Goal: Task Accomplishment & Management: Use online tool/utility

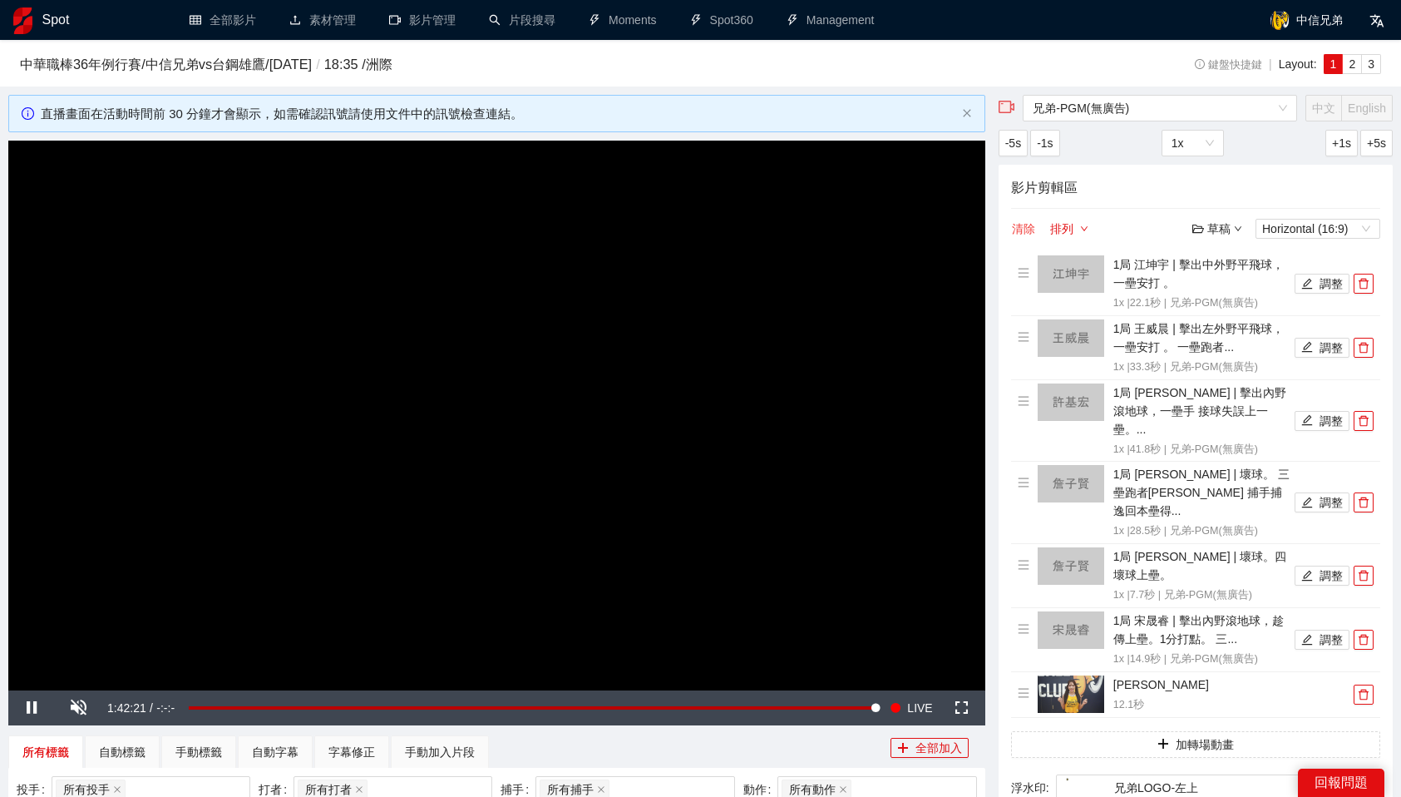
click at [1029, 224] on button "清除" at bounding box center [1023, 229] width 25 height 20
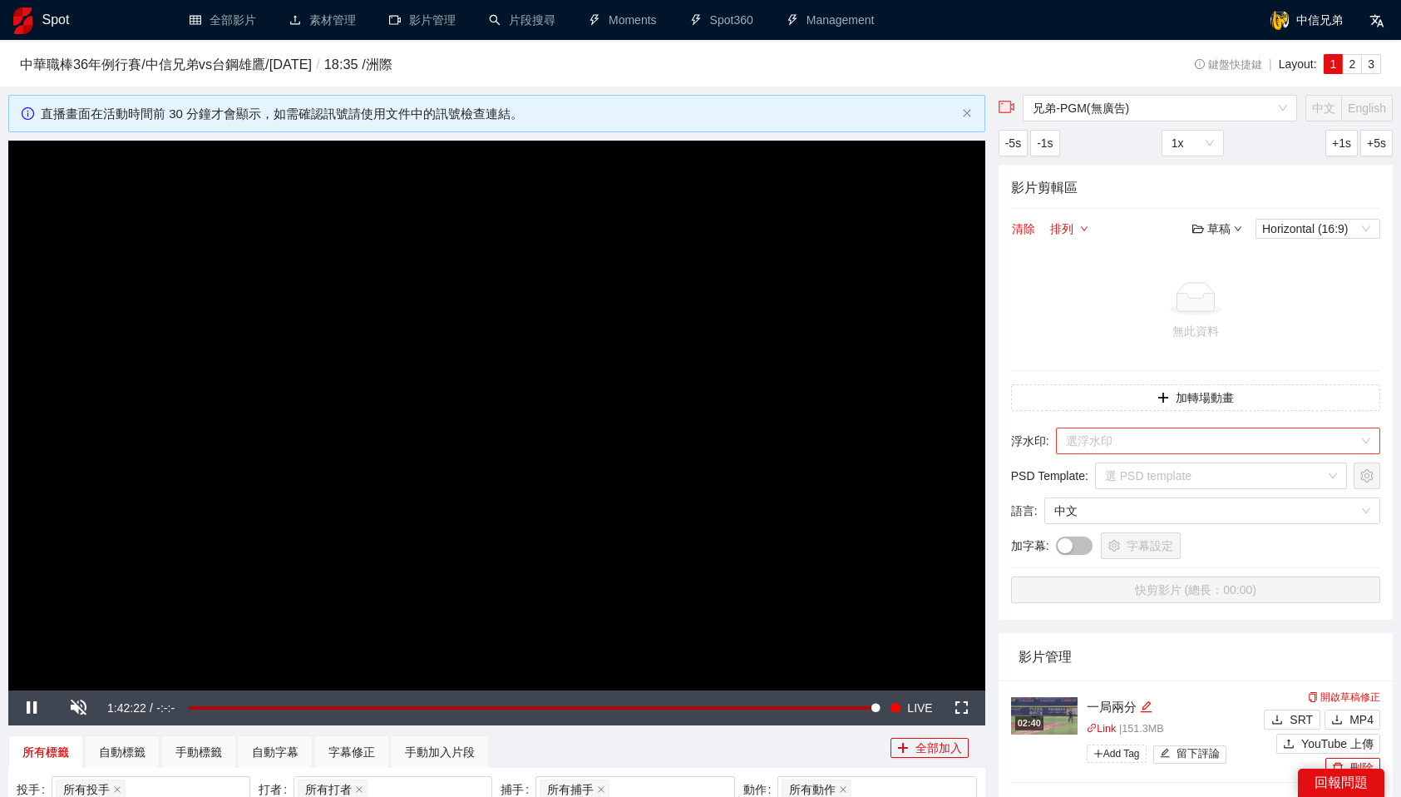
click at [1167, 448] on input "search" at bounding box center [1212, 440] width 293 height 25
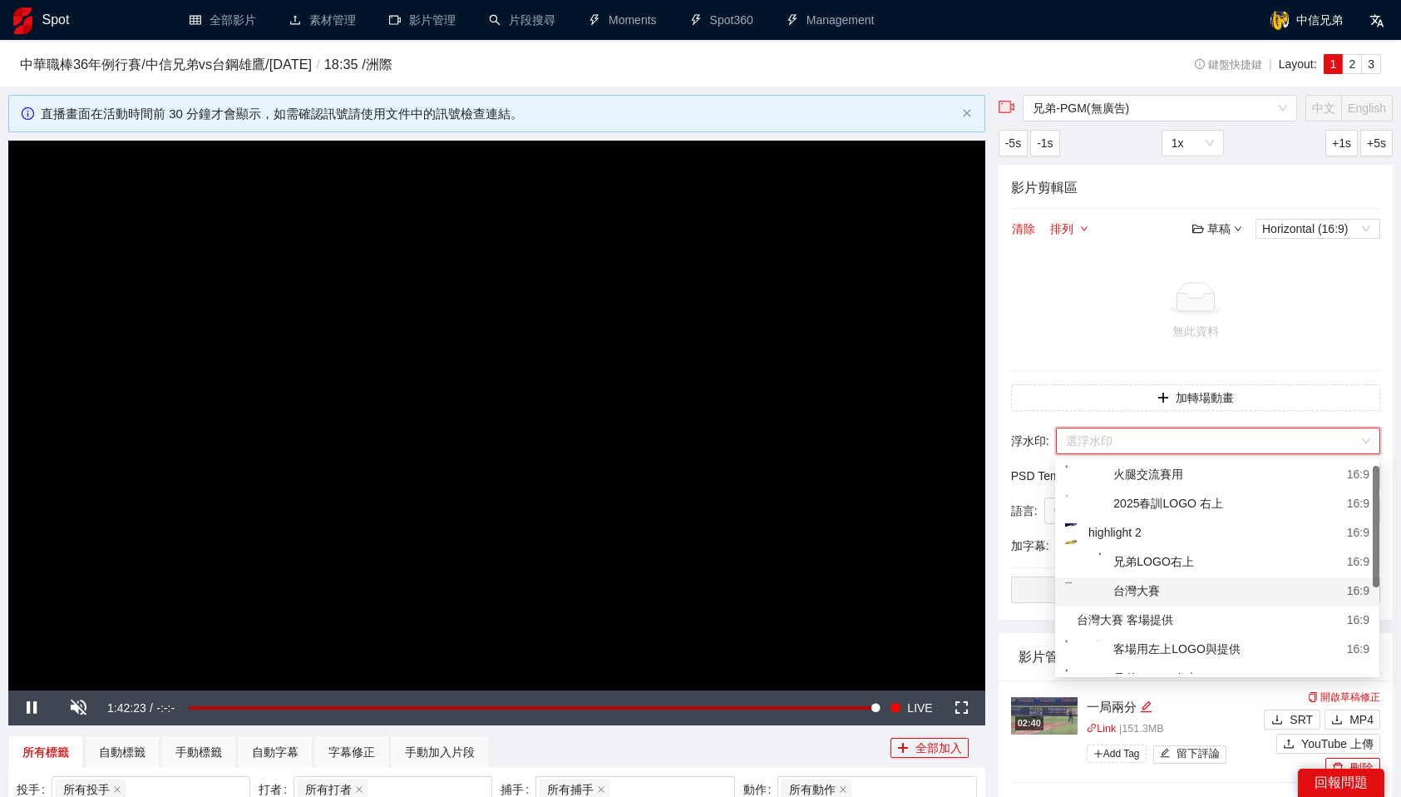
scroll to position [111, 0]
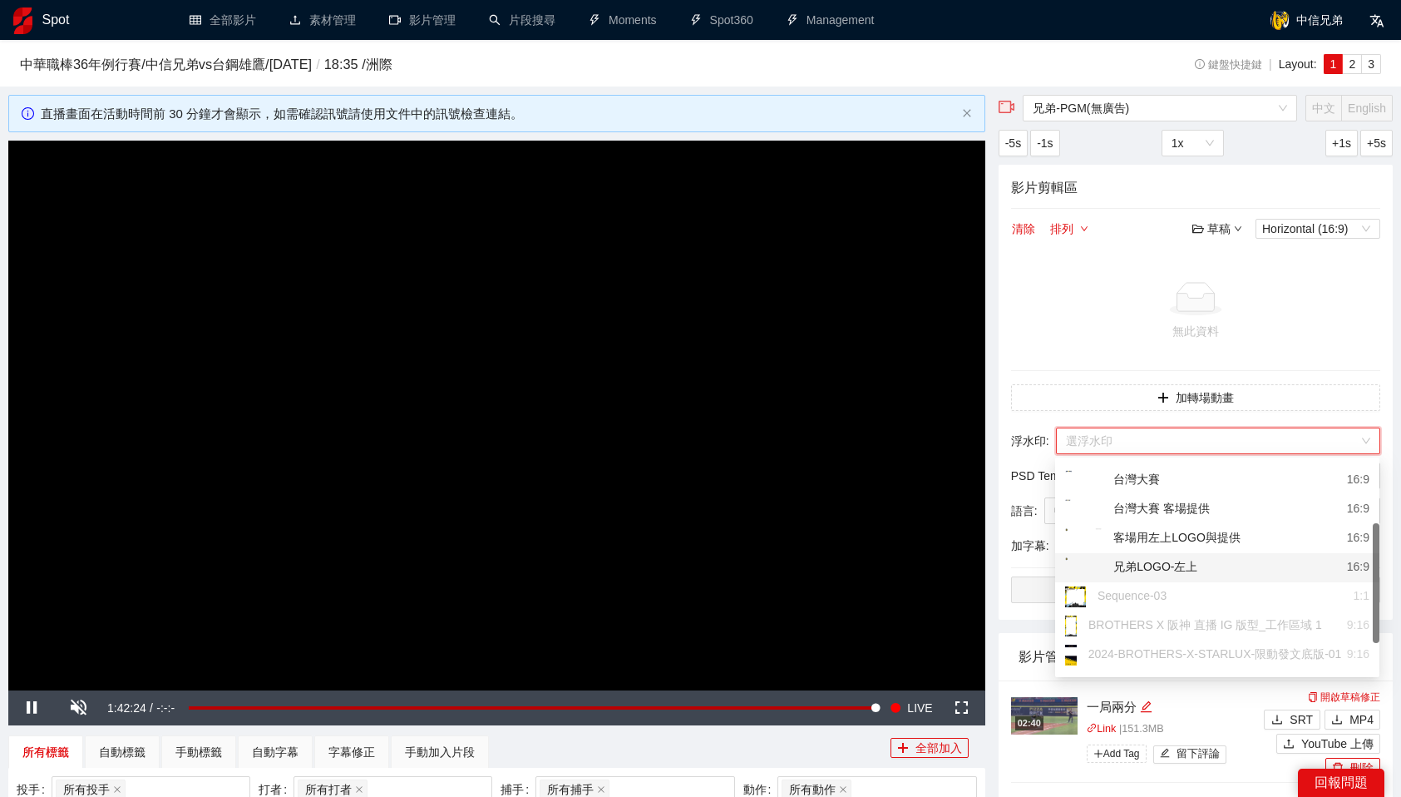
click at [1176, 569] on div "兄弟LOGO-左上" at bounding box center [1131, 567] width 132 height 21
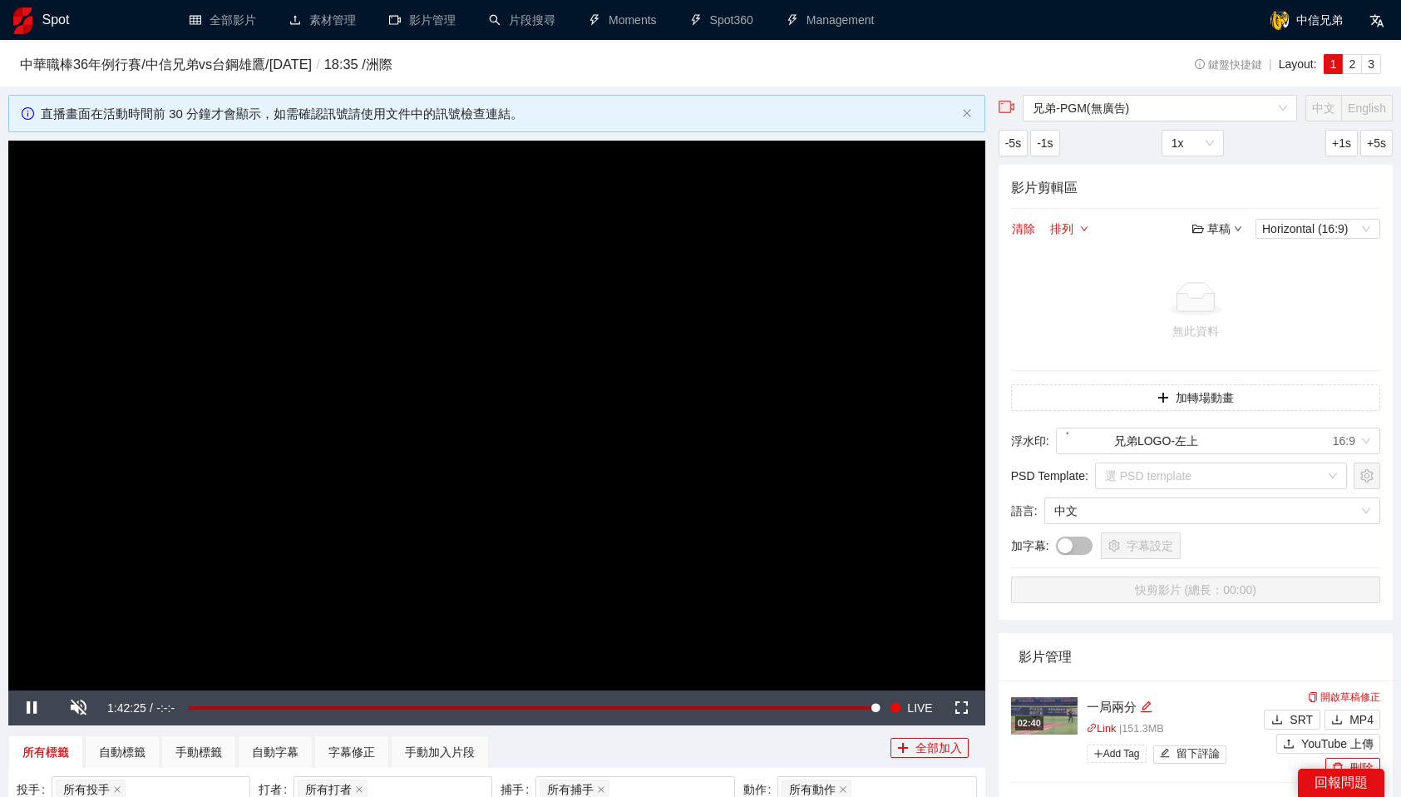
click at [1301, 367] on td "無此資料" at bounding box center [1195, 311] width 369 height 119
click at [780, 79] on div "中華職棒36年例行賽 / 中信兄弟 vs 台鋼雄鷹 / 2025-10-03 / 18:35 / 洲際" at bounding box center [563, 68] width 1087 height 28
click at [624, 430] on video "Video Player" at bounding box center [496, 416] width 977 height 550
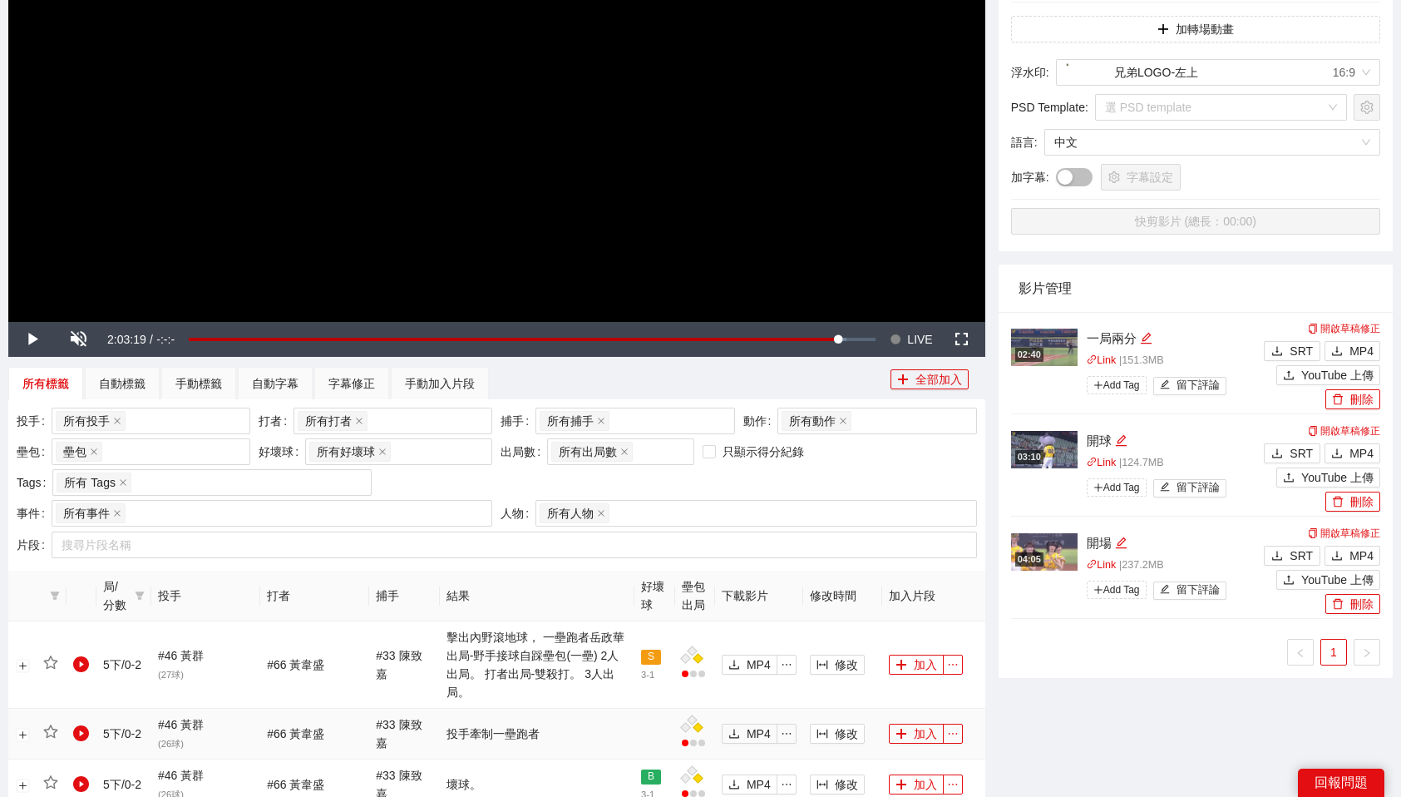
scroll to position [473, 0]
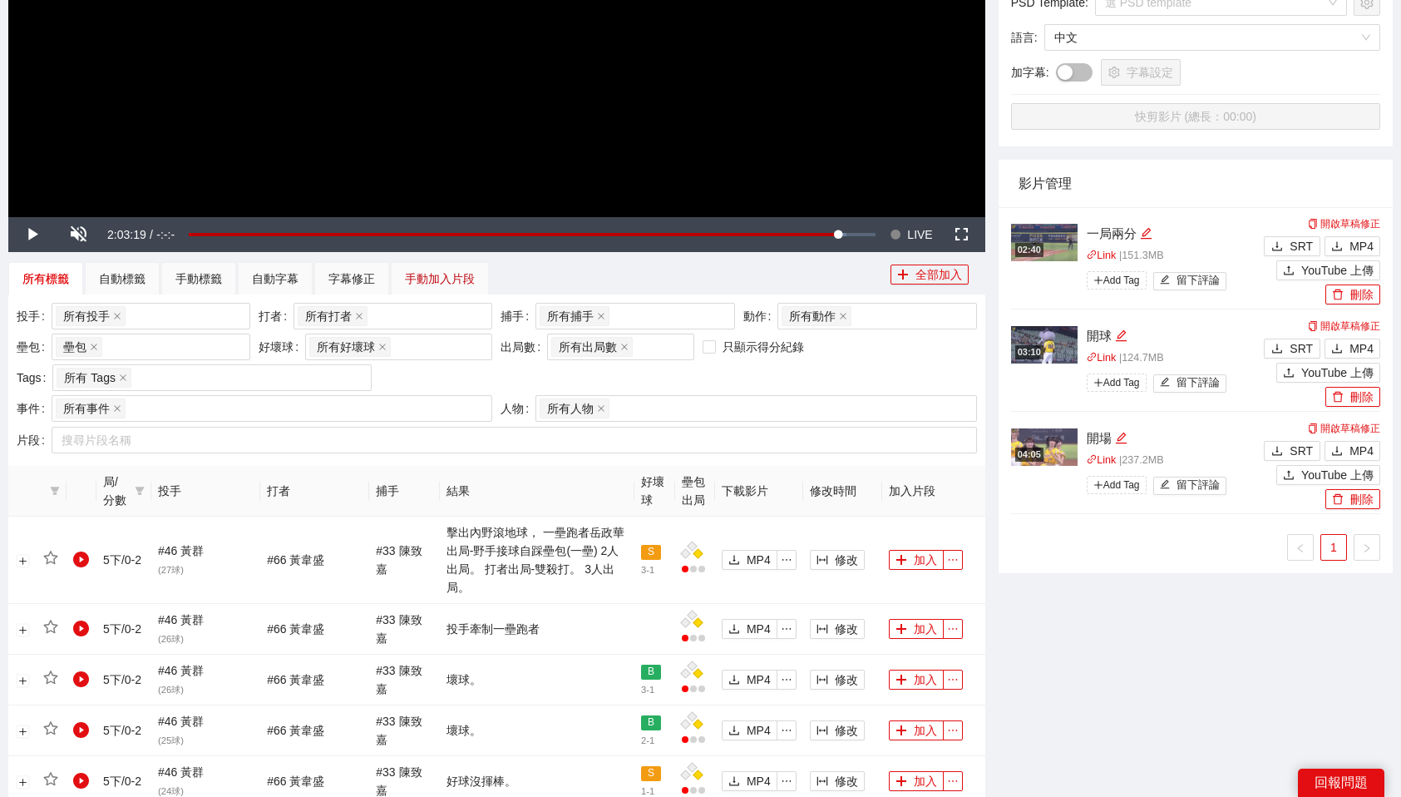
click at [435, 276] on div "手動加入片段" at bounding box center [440, 278] width 70 height 18
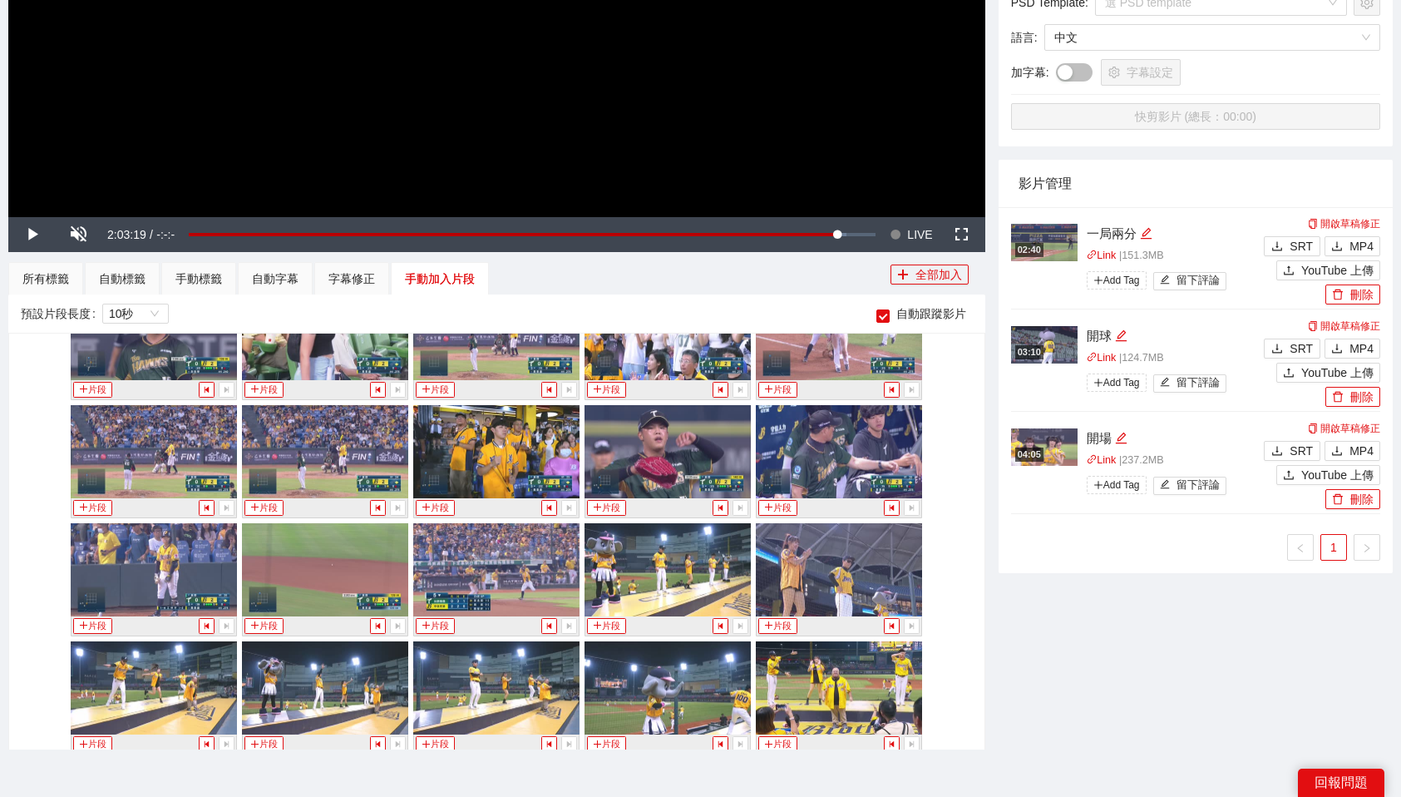
scroll to position [9856, 0]
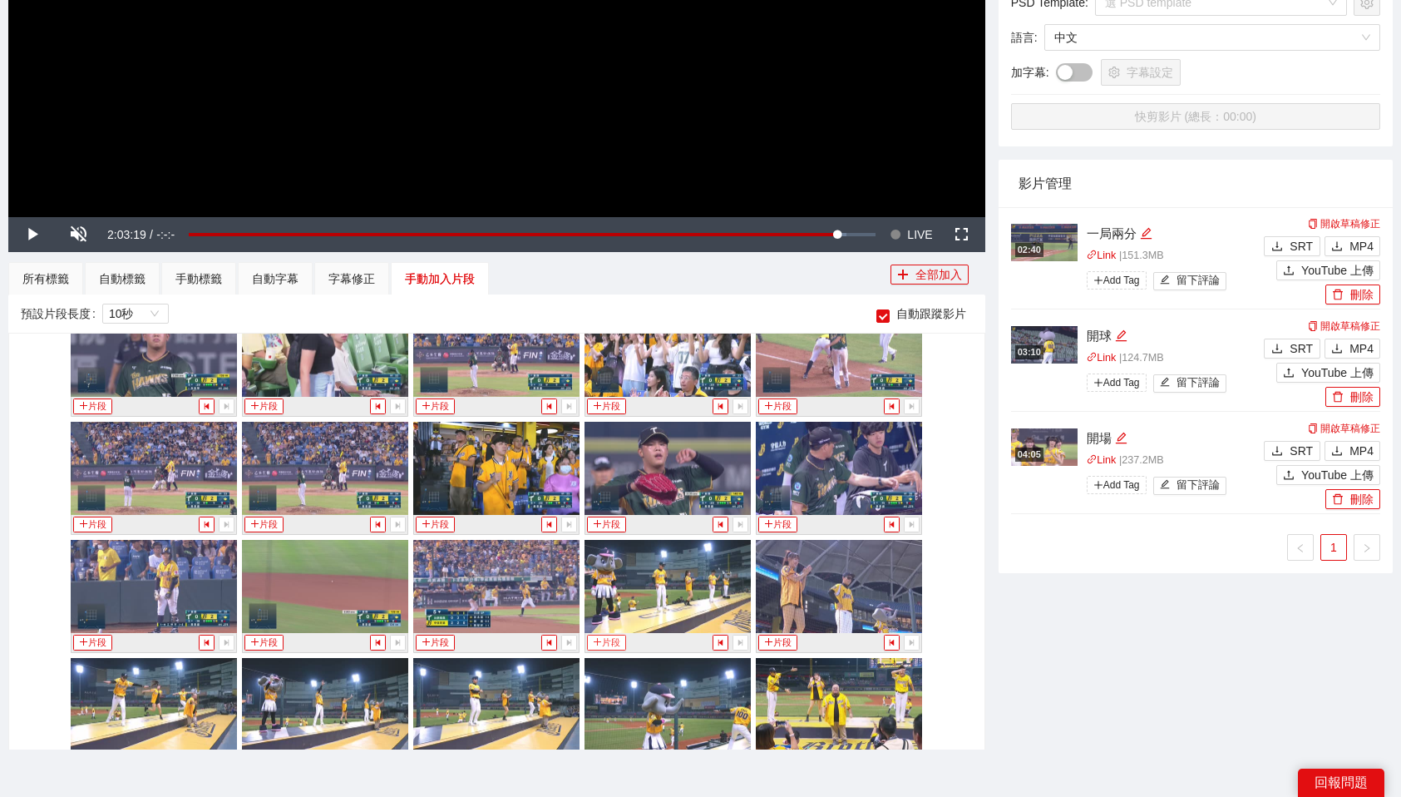
click at [614, 639] on button "片段" at bounding box center [606, 642] width 38 height 16
click at [181, 280] on div "手動標籤" at bounding box center [198, 278] width 47 height 18
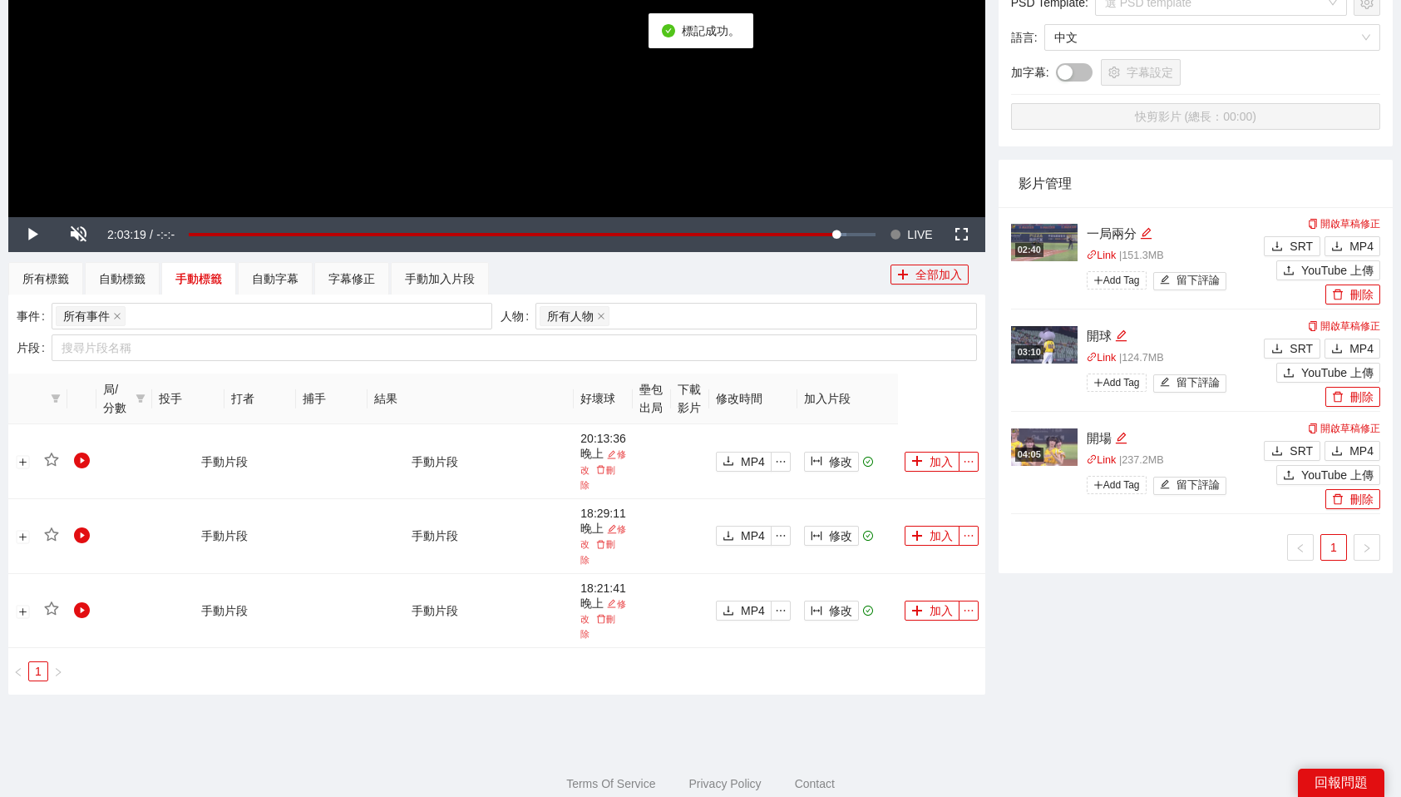
scroll to position [469, 0]
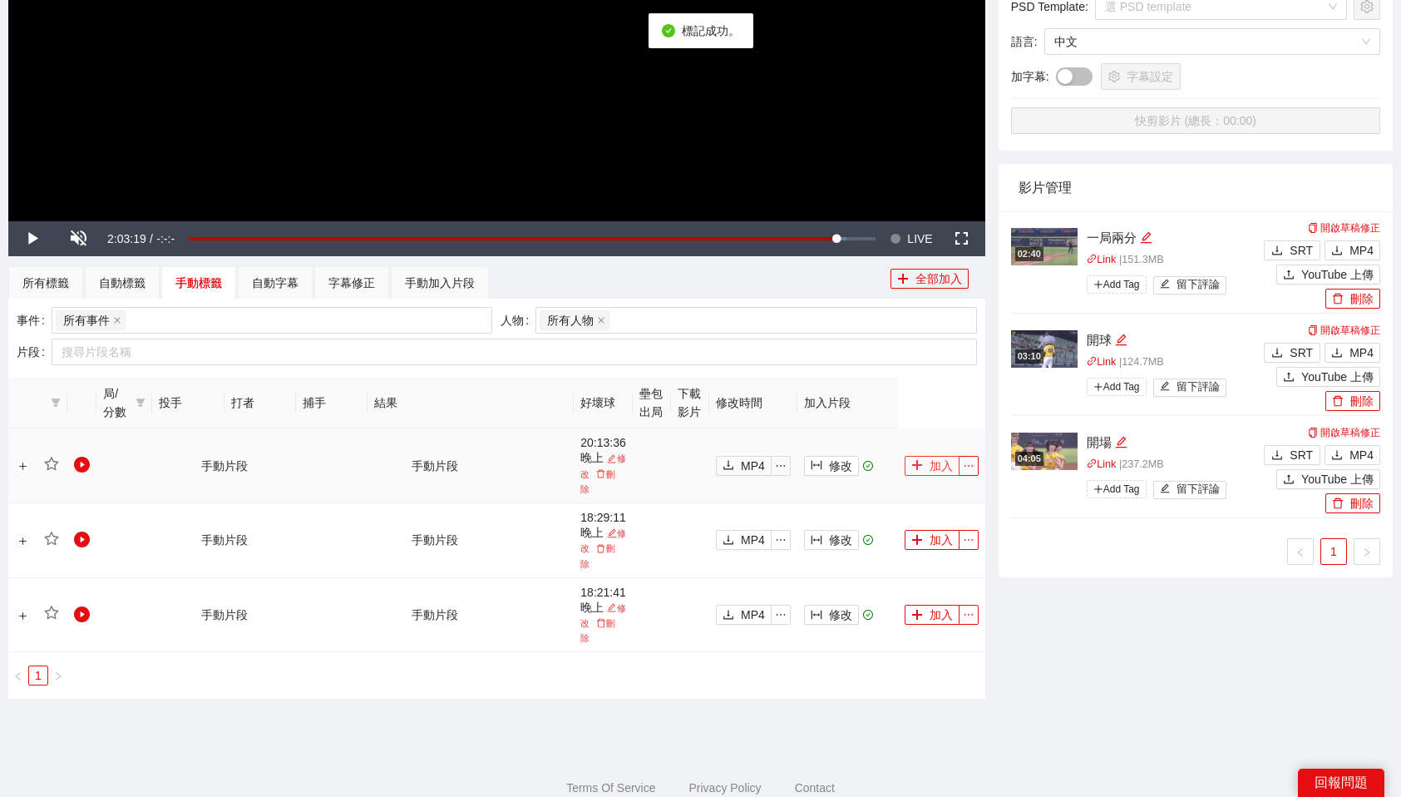
click at [931, 456] on button "加入" at bounding box center [932, 466] width 55 height 20
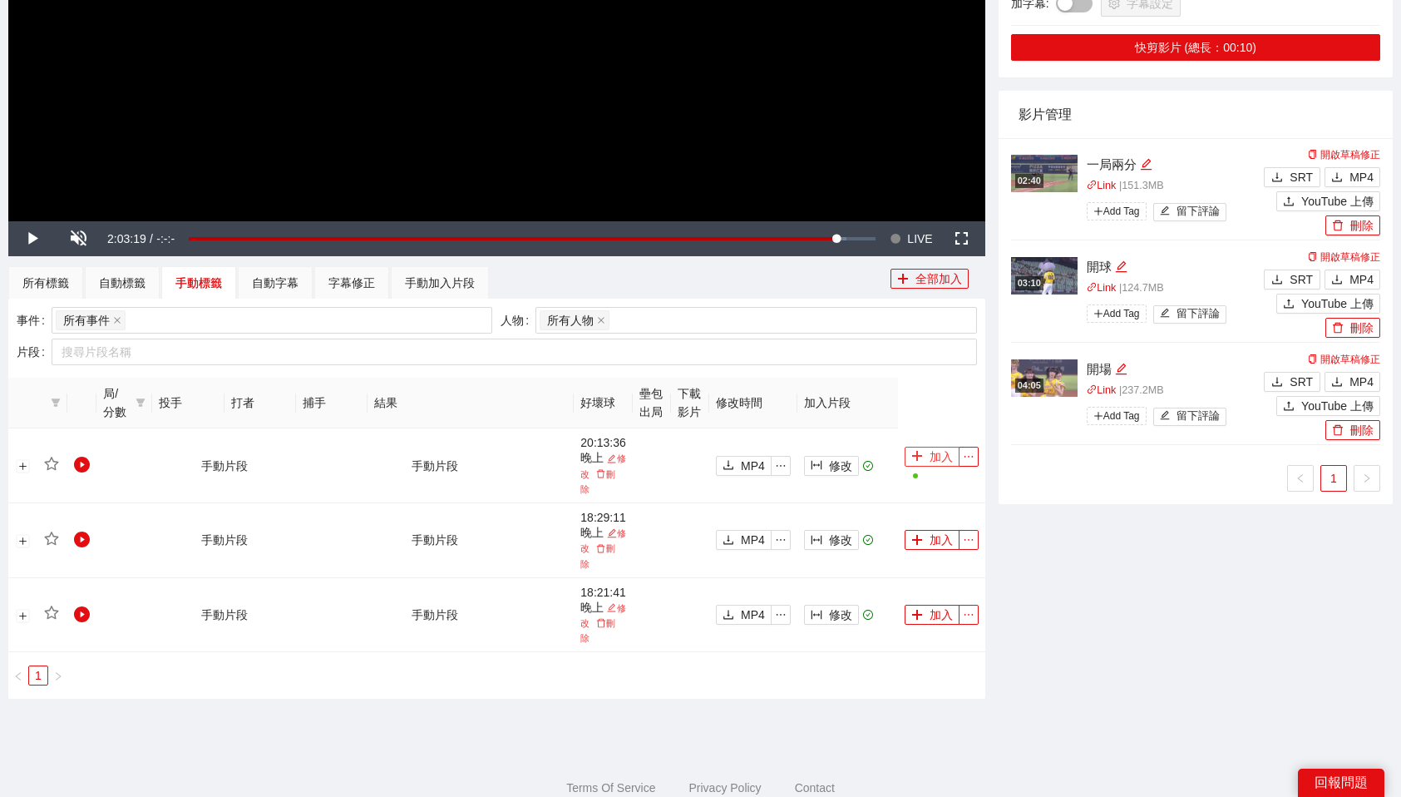
scroll to position [0, 0]
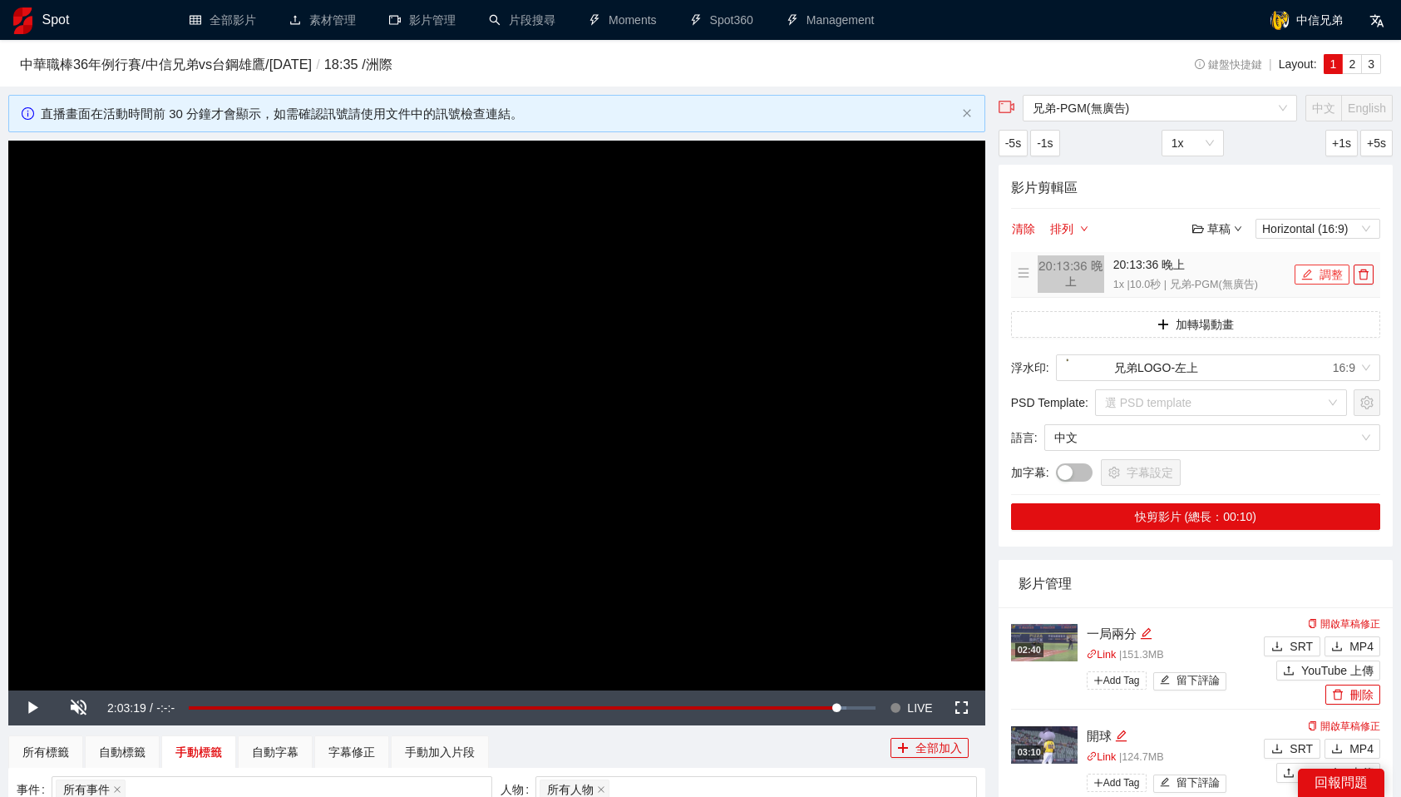
click at [1318, 274] on button "調整" at bounding box center [1322, 274] width 55 height 20
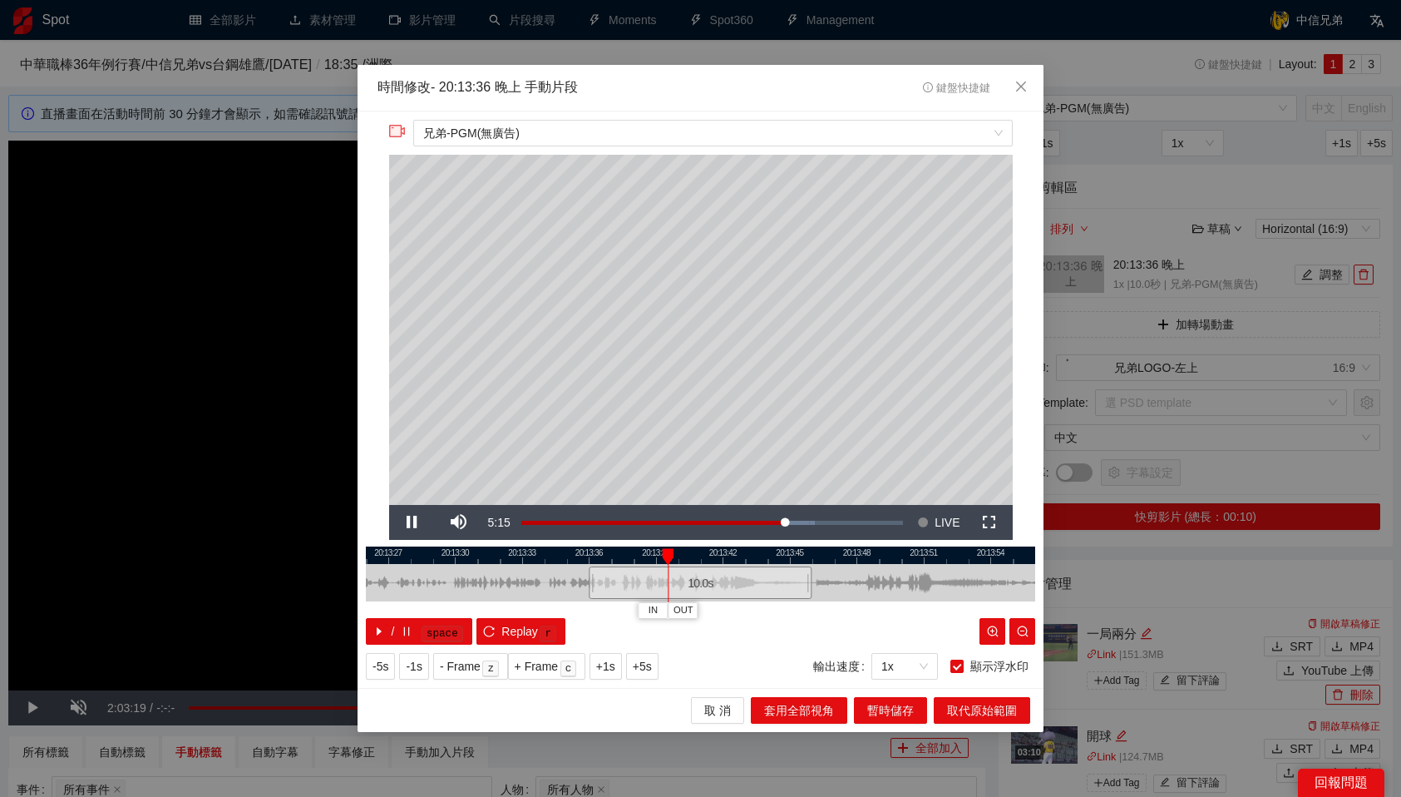
click at [521, 558] on div at bounding box center [700, 554] width 669 height 17
click at [718, 139] on span "兄弟-PGM(無廣告)" at bounding box center [712, 133] width 579 height 25
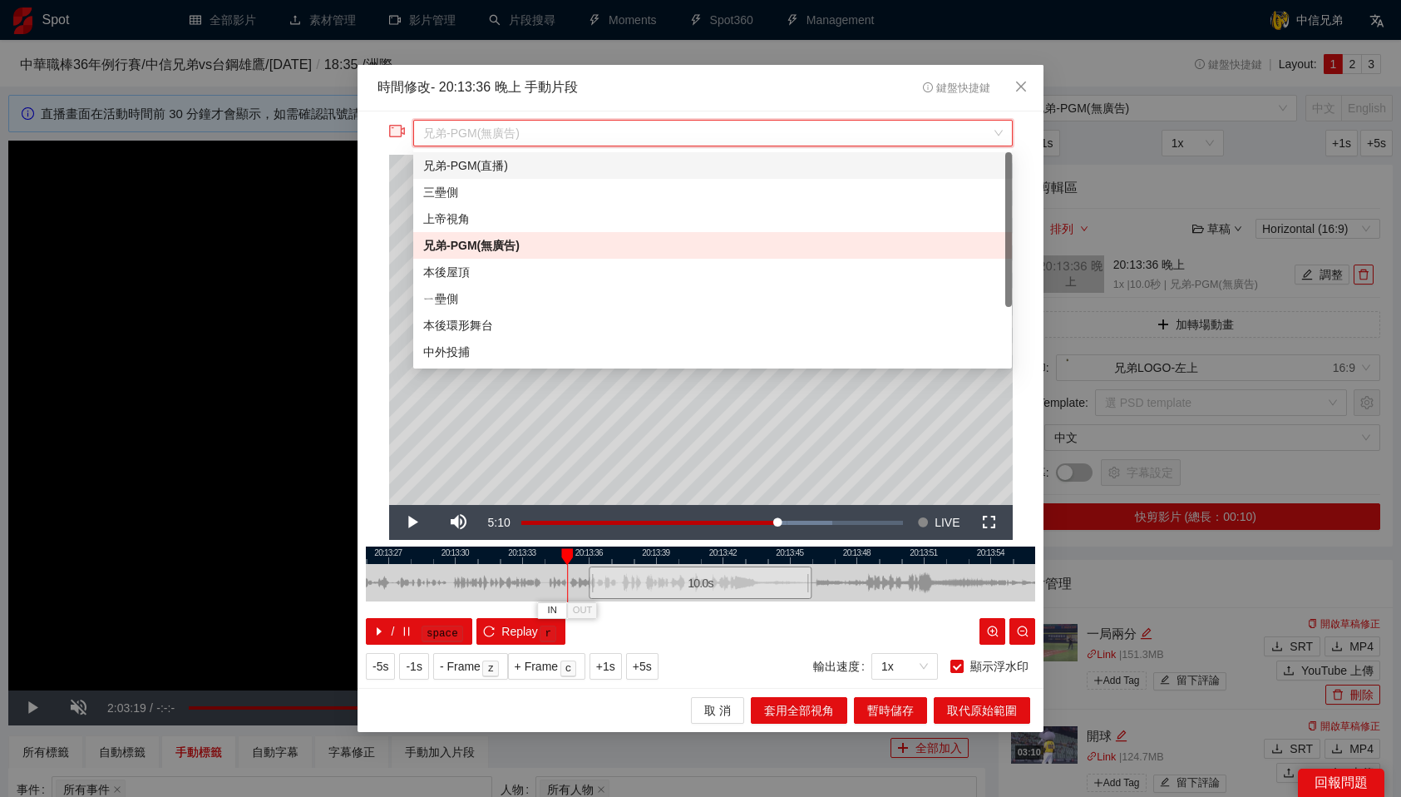
click at [534, 170] on div "兄弟-PGM(直播)" at bounding box center [712, 165] width 579 height 18
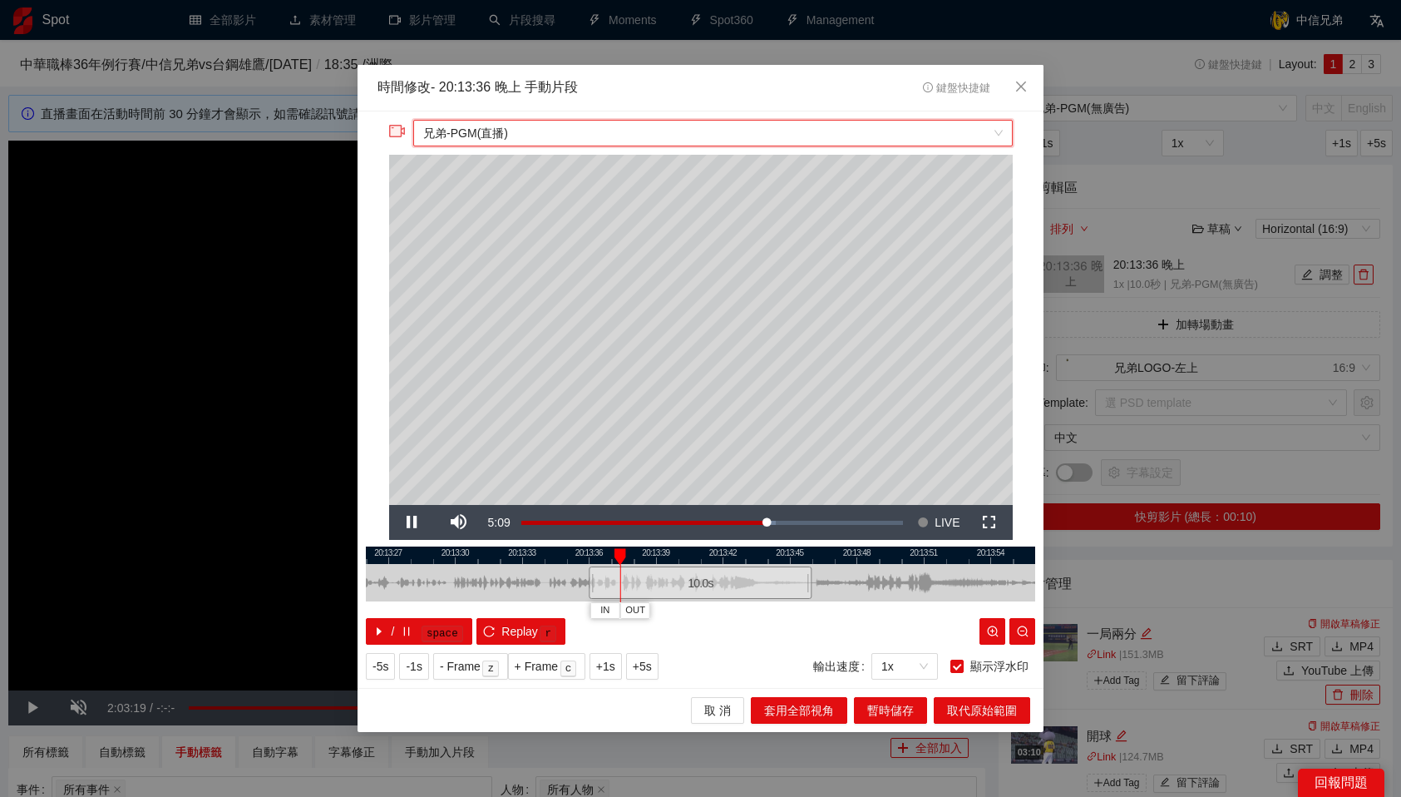
click at [492, 559] on div at bounding box center [700, 554] width 669 height 17
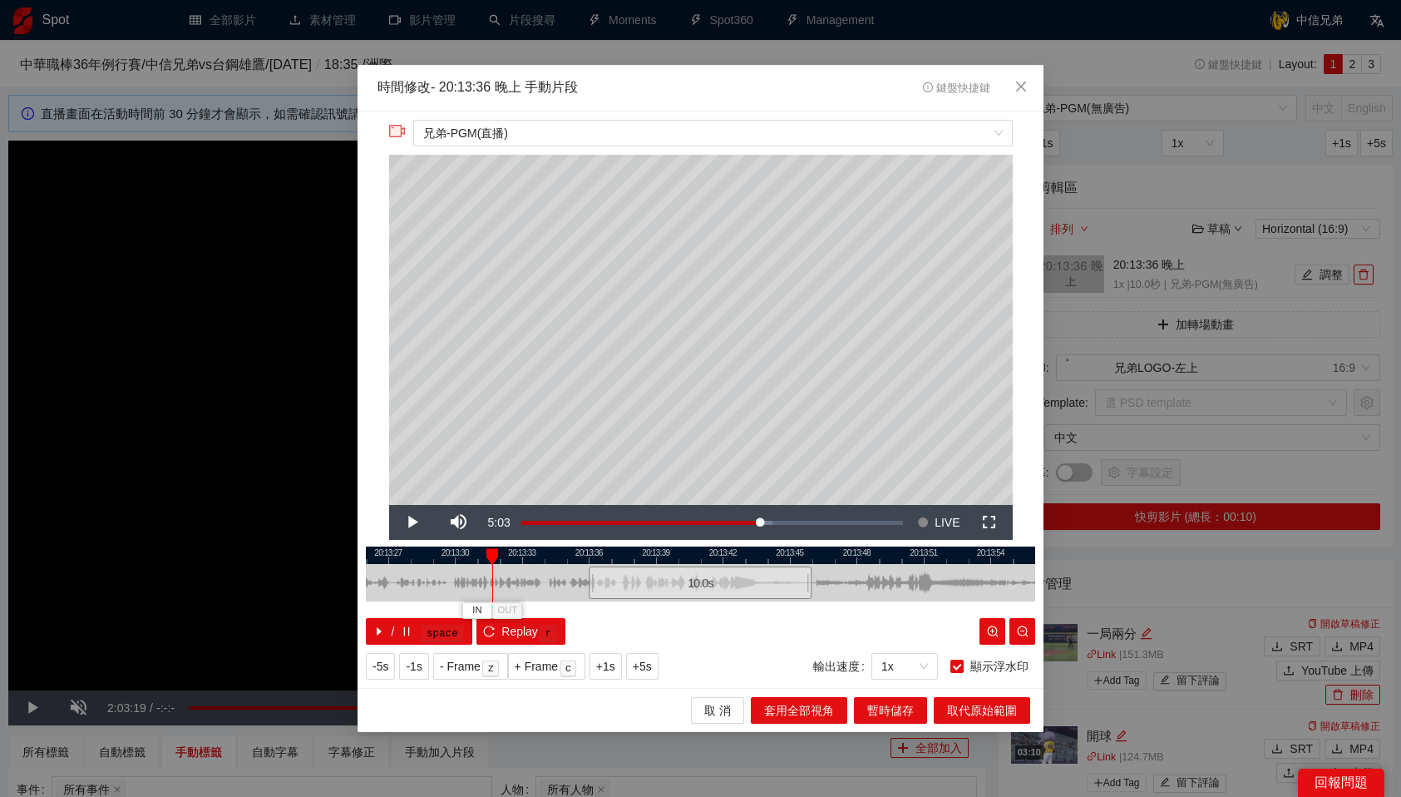
click at [392, 555] on div at bounding box center [700, 554] width 669 height 17
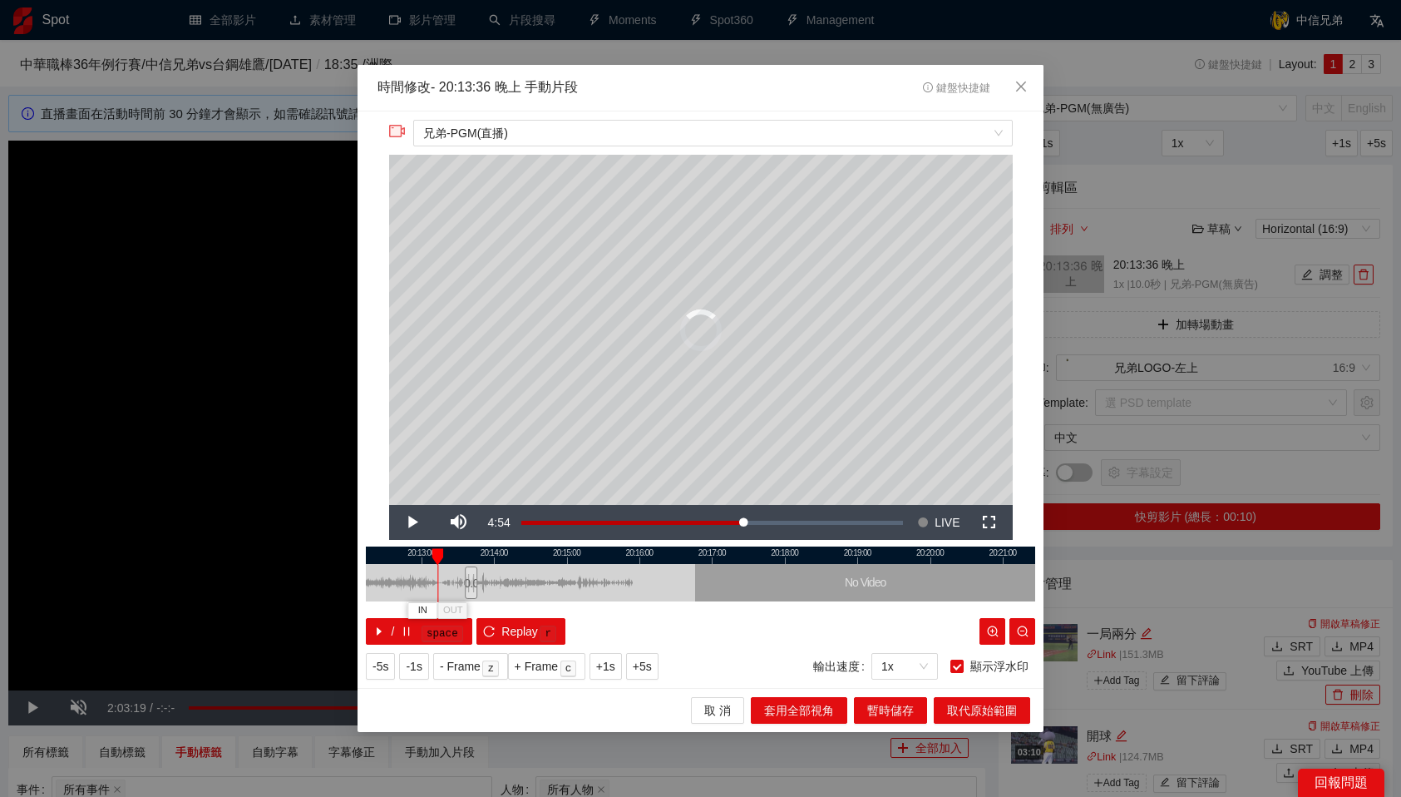
drag, startPoint x: 451, startPoint y: 551, endPoint x: 435, endPoint y: 551, distance: 16.6
click at [435, 551] on div at bounding box center [438, 556] width 12 height 17
click at [637, 635] on div "/ space Replay r" at bounding box center [700, 631] width 669 height 27
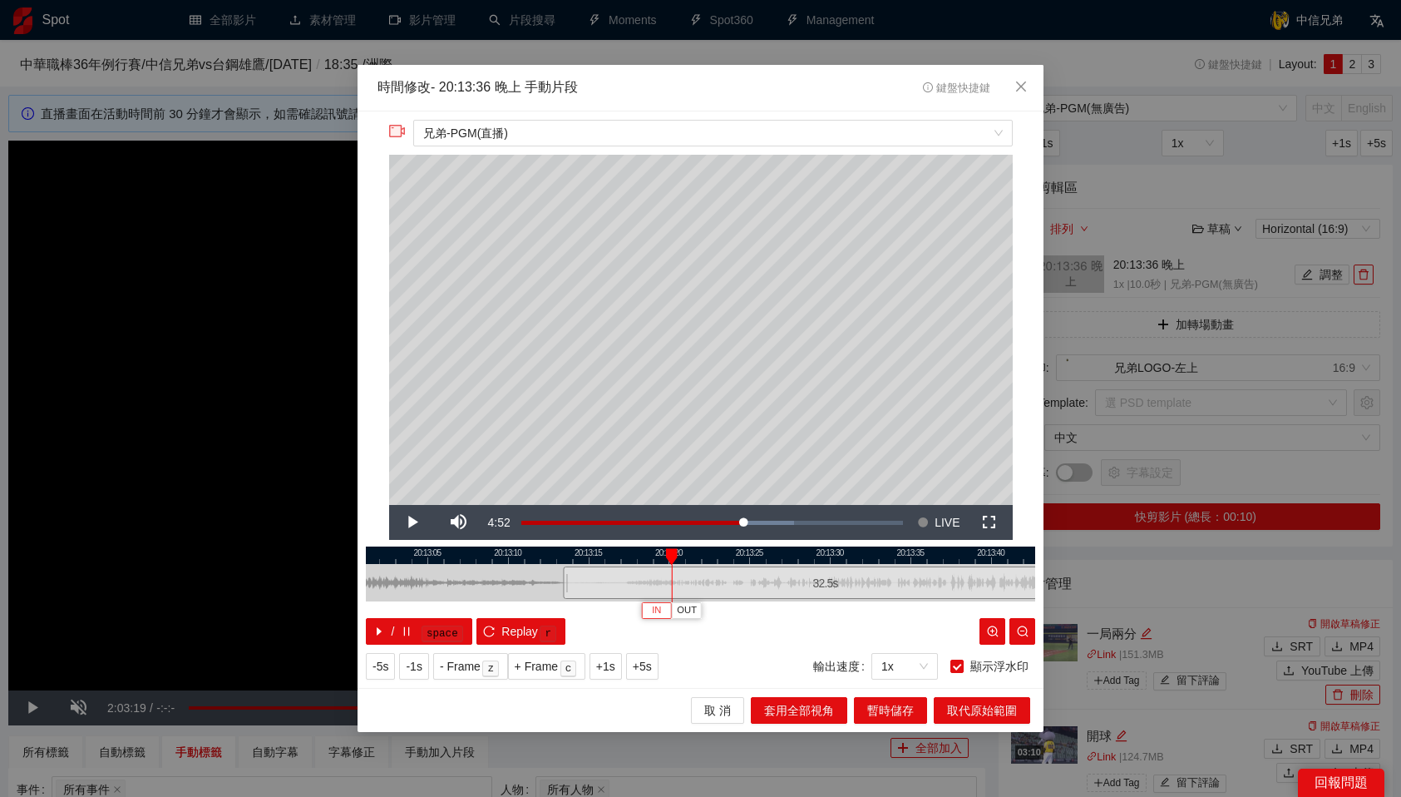
click at [664, 611] on button "IN" at bounding box center [657, 610] width 30 height 16
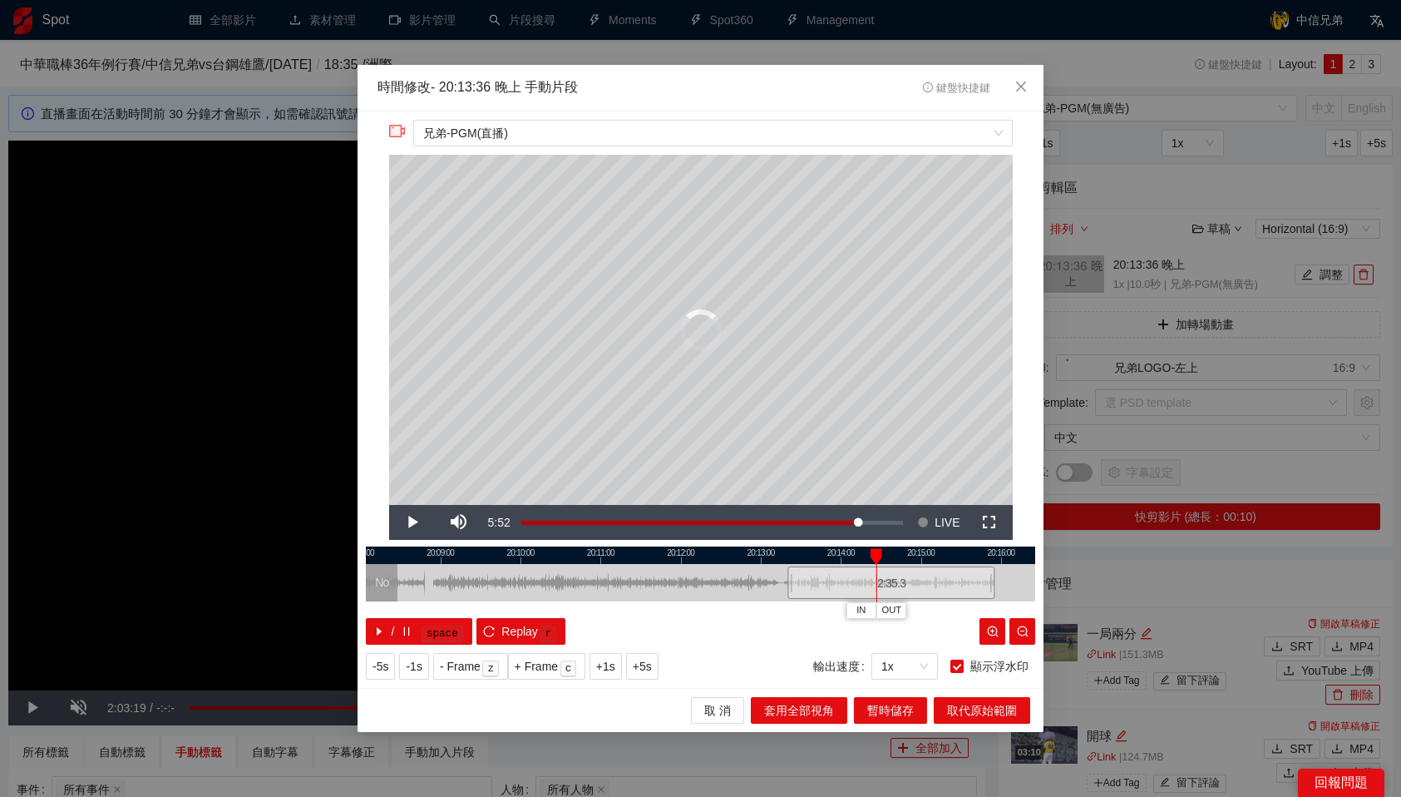
drag, startPoint x: 821, startPoint y: 575, endPoint x: 994, endPoint y: 571, distance: 173.0
click at [994, 571] on div at bounding box center [993, 582] width 10 height 37
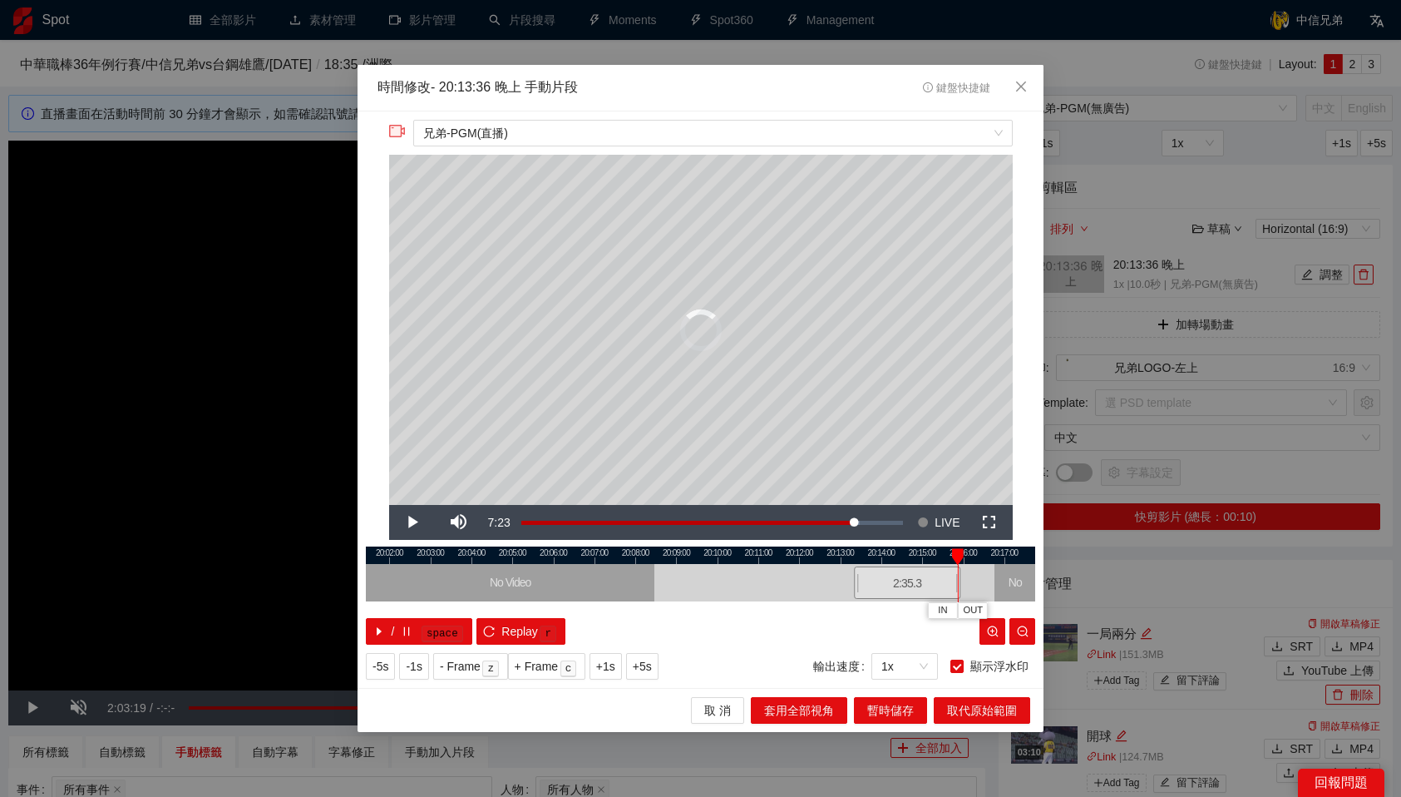
click at [954, 550] on div at bounding box center [958, 556] width 12 height 17
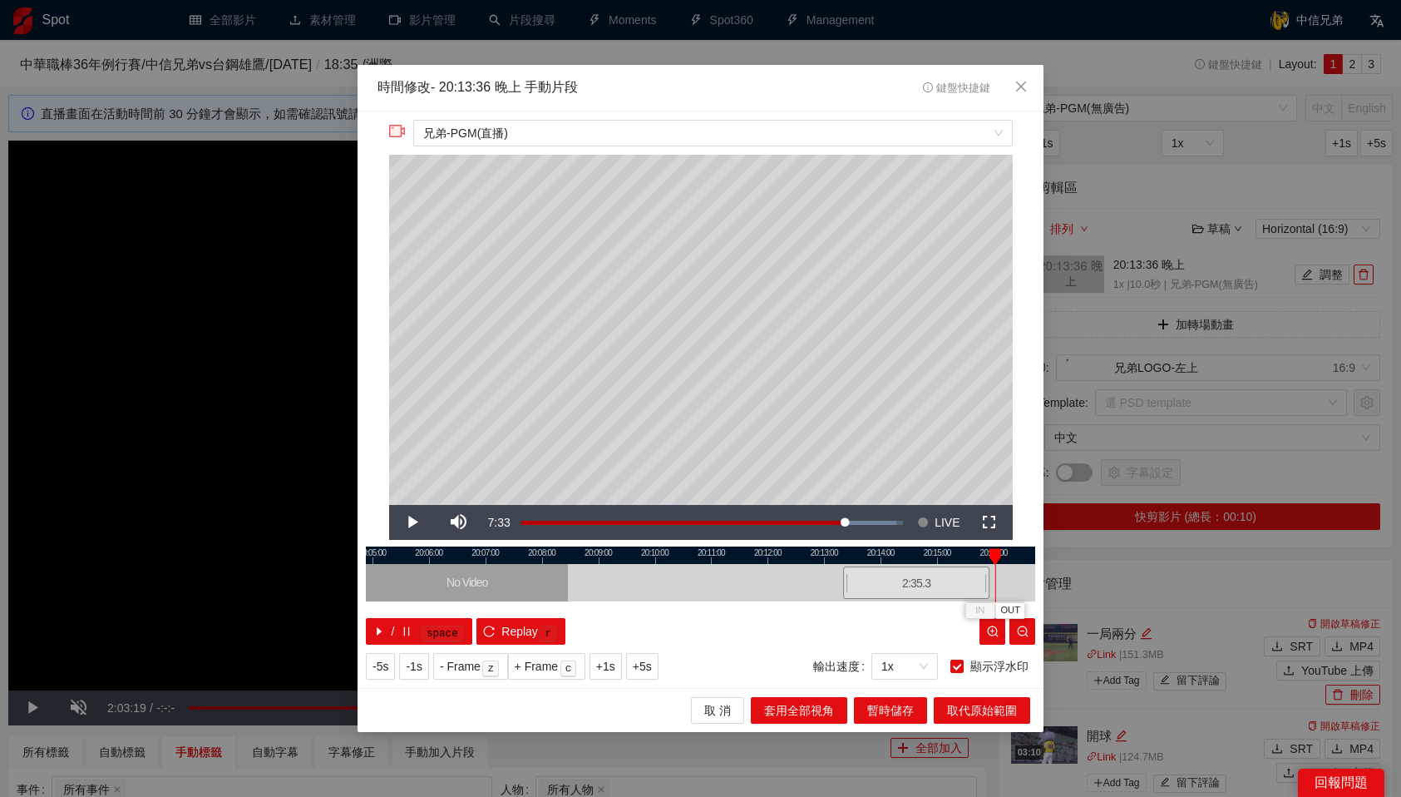
click at [911, 620] on div "/ space Replay r" at bounding box center [700, 631] width 669 height 27
click at [1007, 604] on span "OUT" at bounding box center [1010, 610] width 20 height 15
click at [1004, 713] on span "取代原始範圍" at bounding box center [982, 710] width 70 height 18
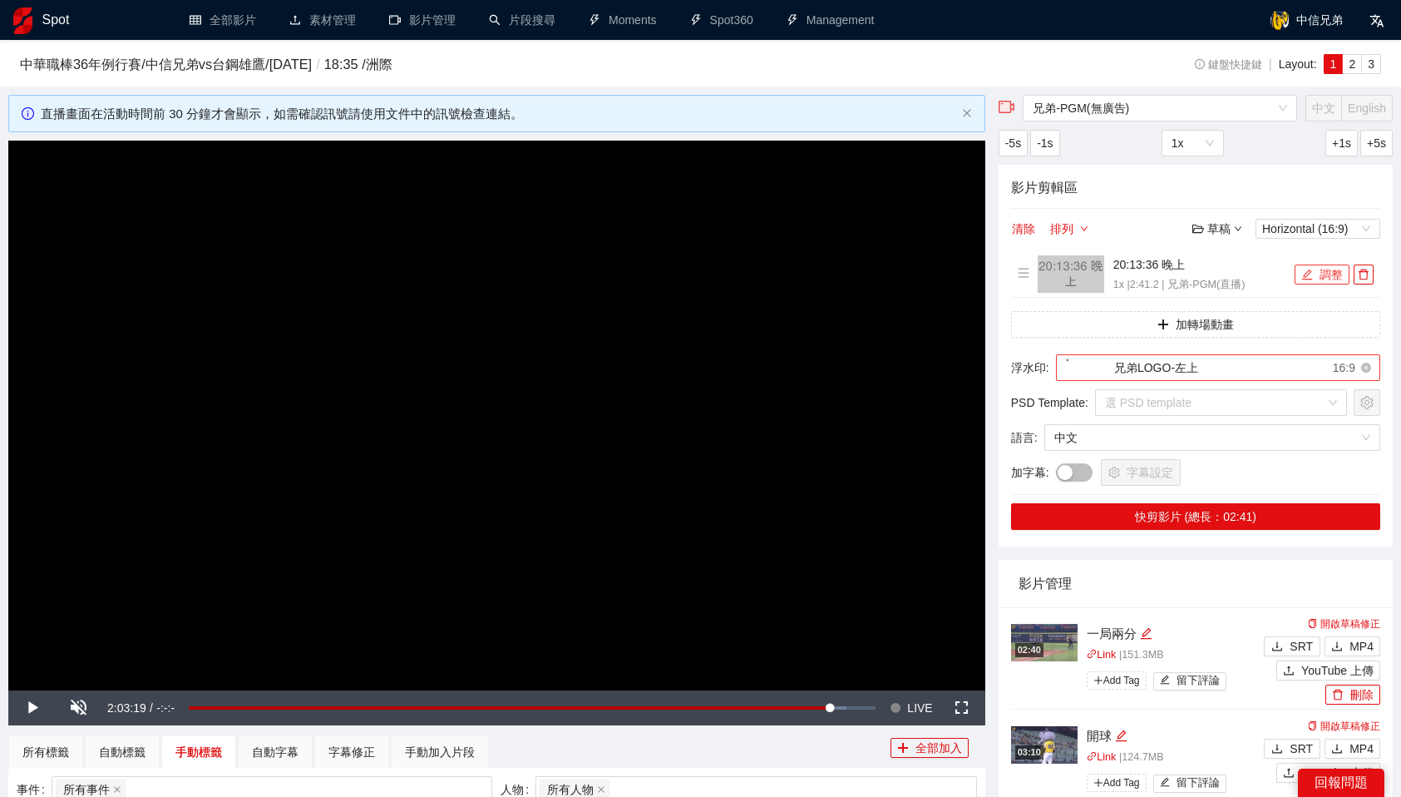
click at [1196, 367] on div "兄弟LOGO-左上" at bounding box center [1132, 367] width 132 height 25
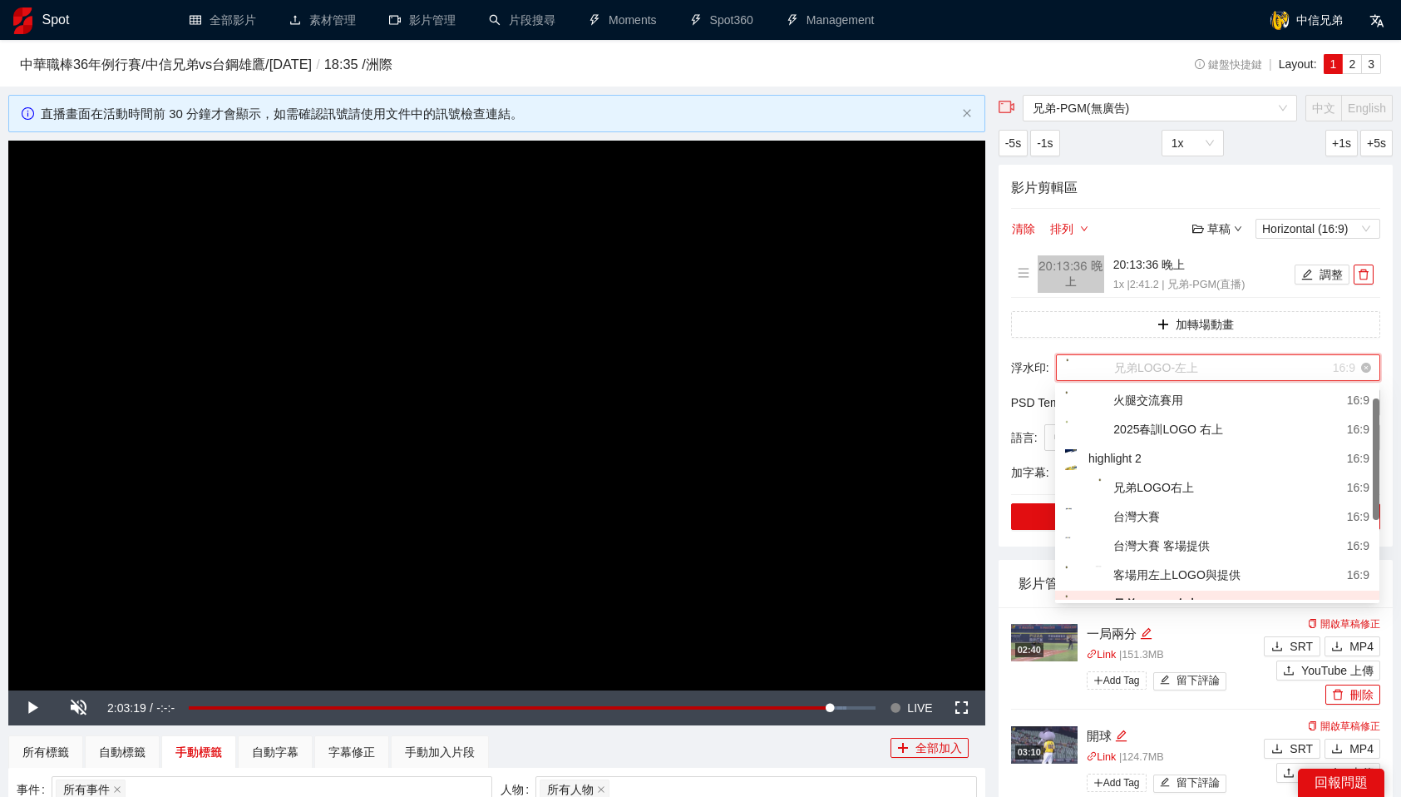
scroll to position [20, 0]
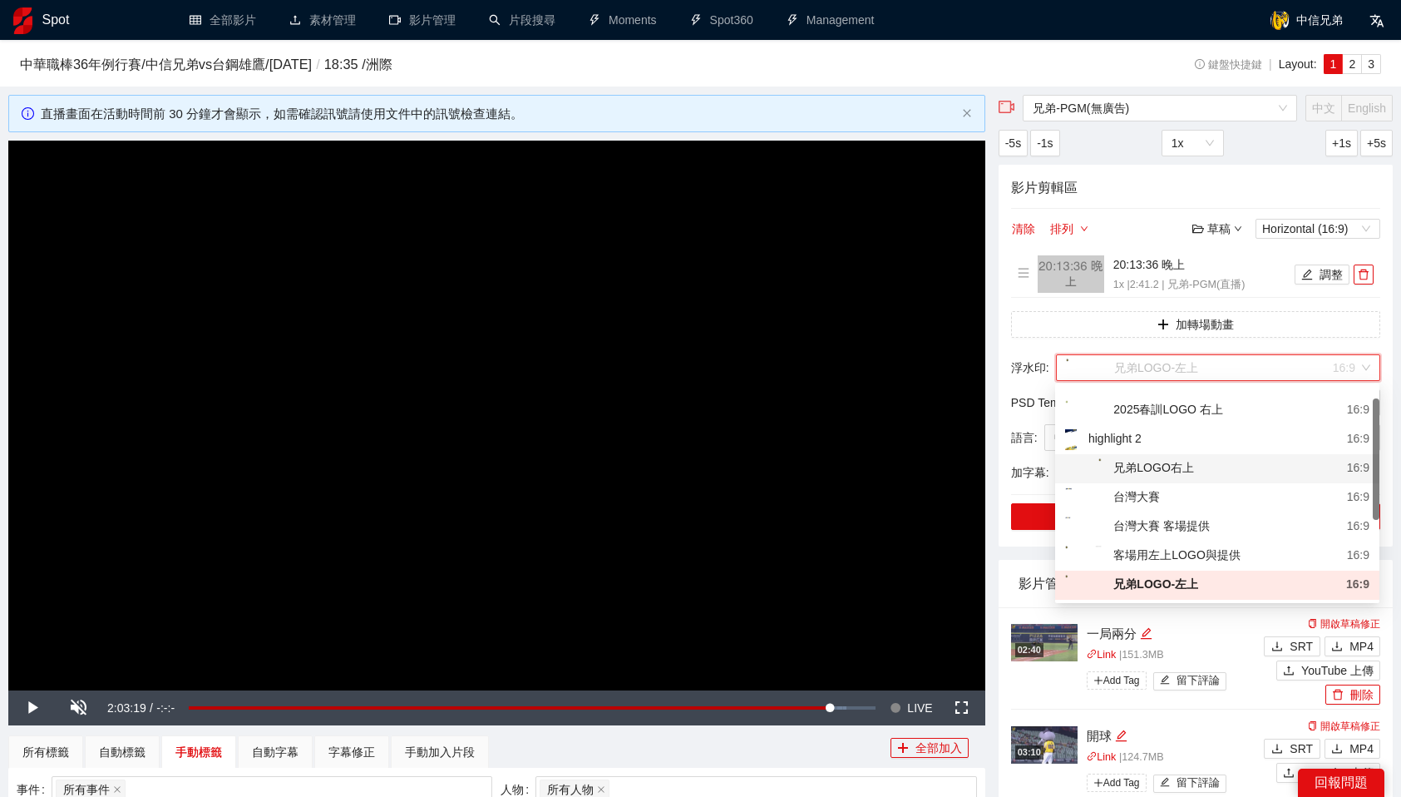
click at [1223, 465] on div "兄弟LOGO右上 16:9" at bounding box center [1217, 468] width 304 height 21
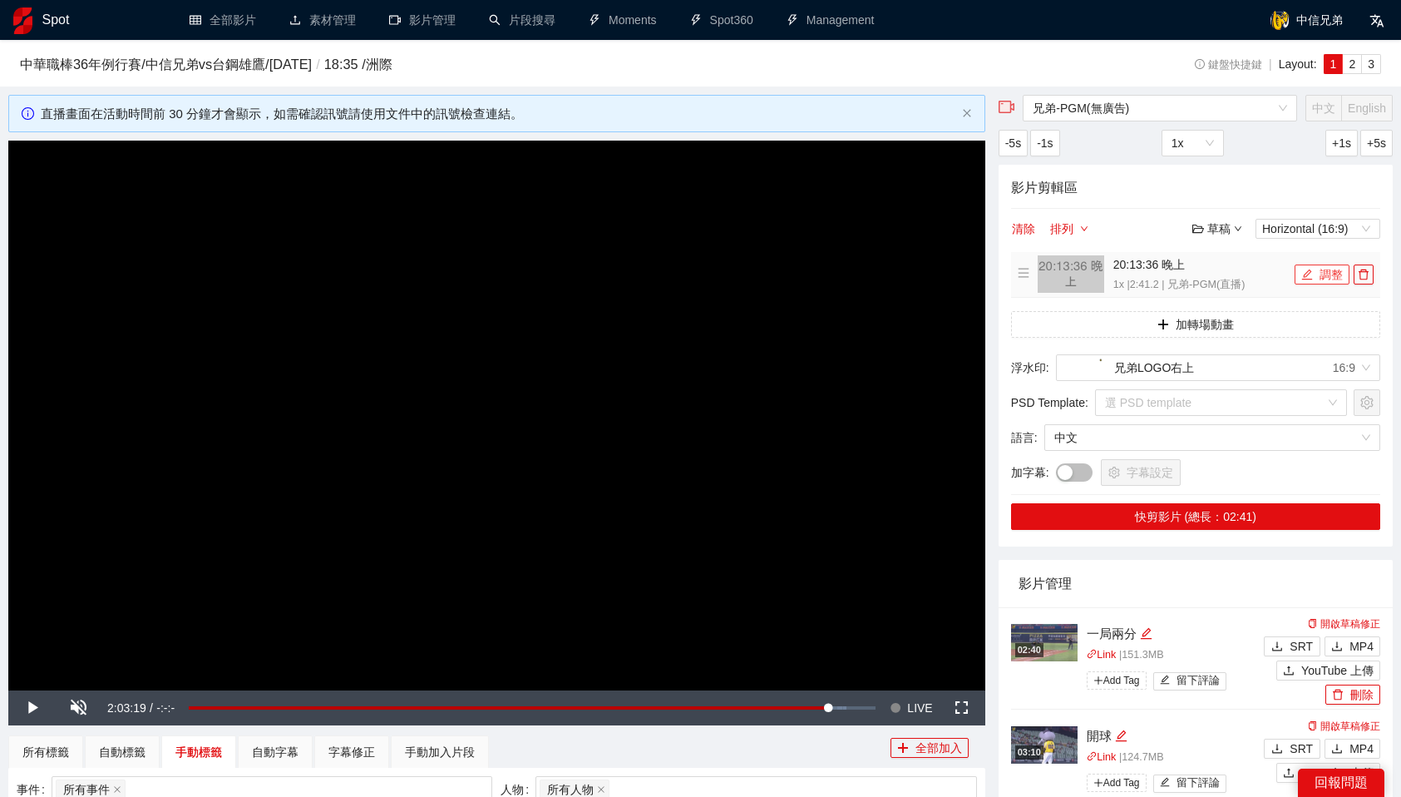
click at [1322, 279] on button "調整" at bounding box center [1322, 274] width 55 height 20
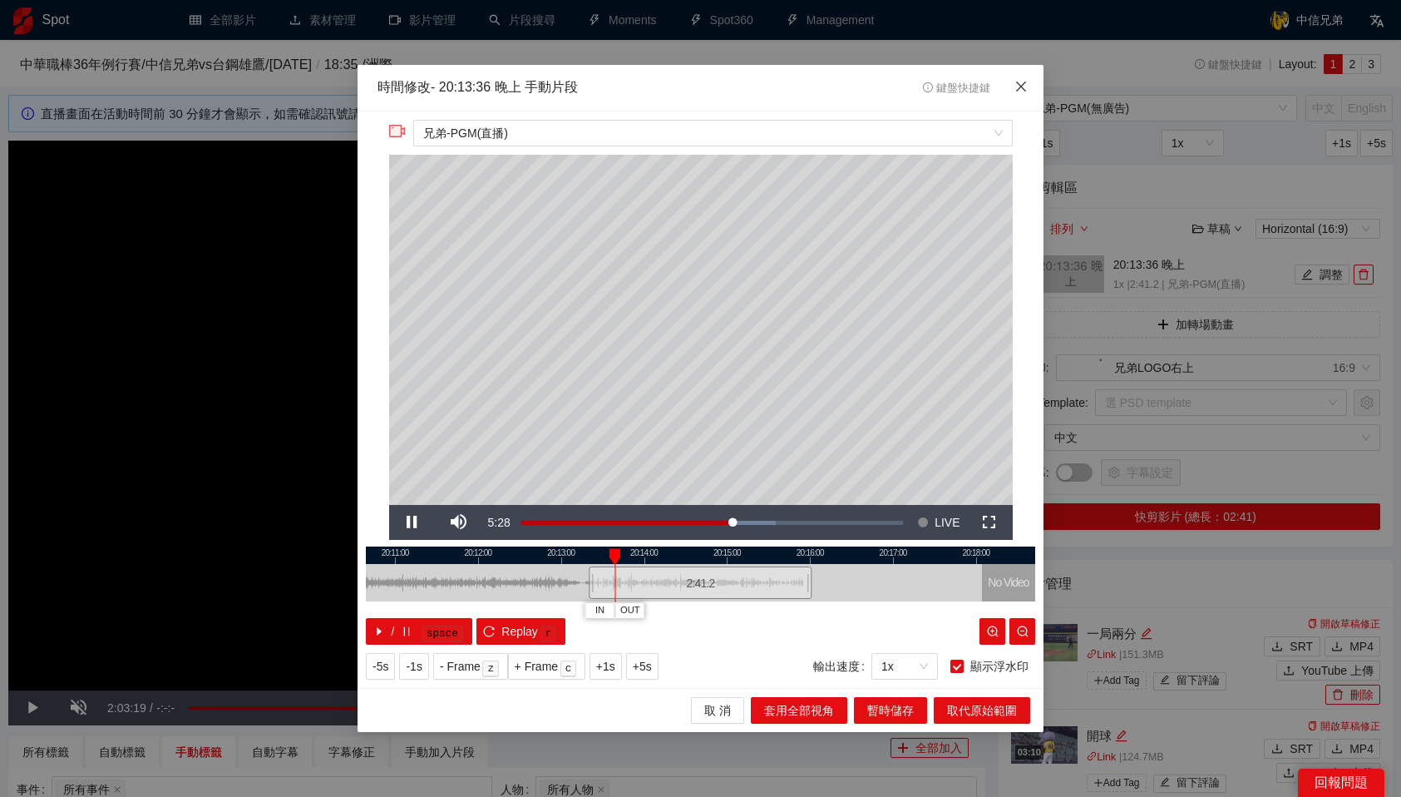
click at [1024, 86] on icon "close" at bounding box center [1020, 86] width 13 height 13
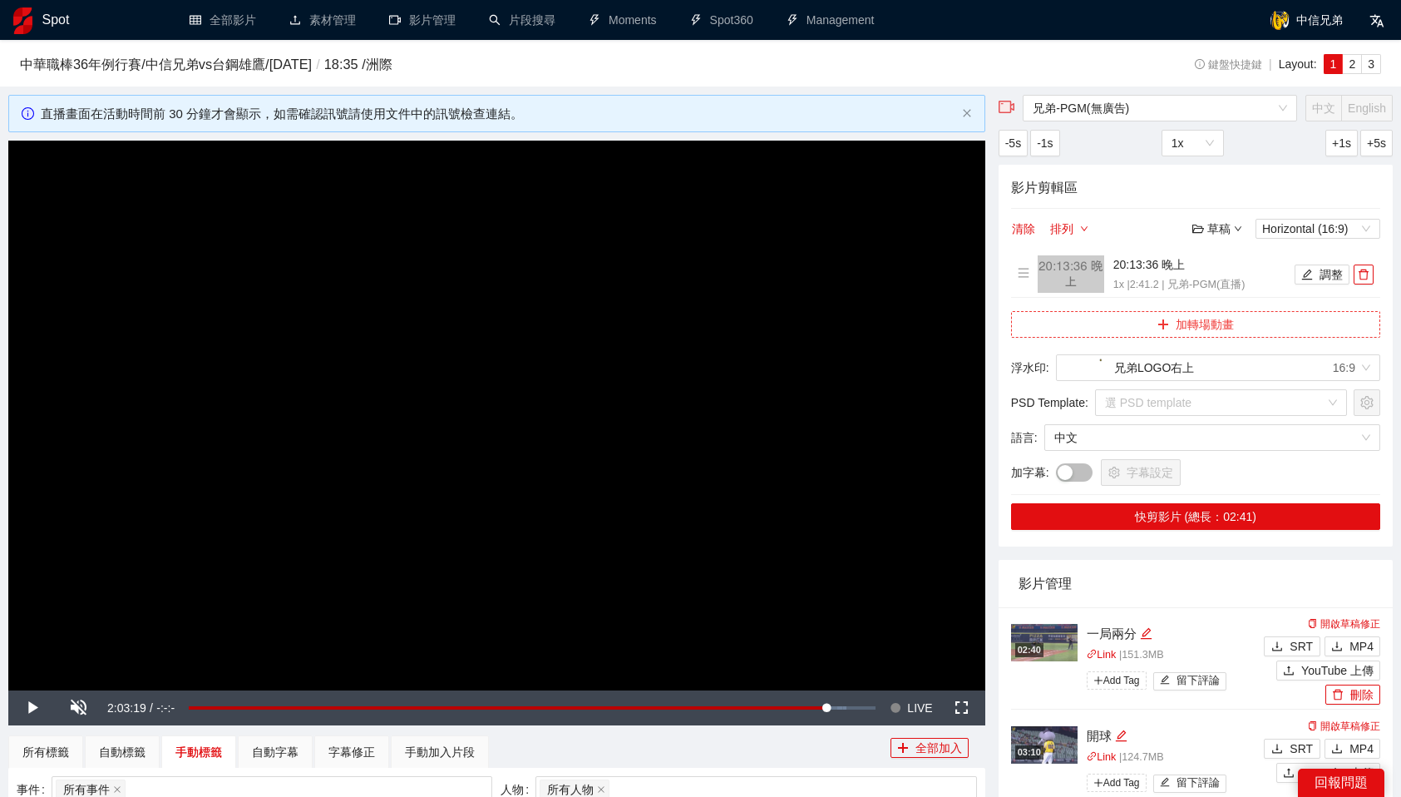
click at [1216, 322] on button "加轉場動畫" at bounding box center [1195, 324] width 369 height 27
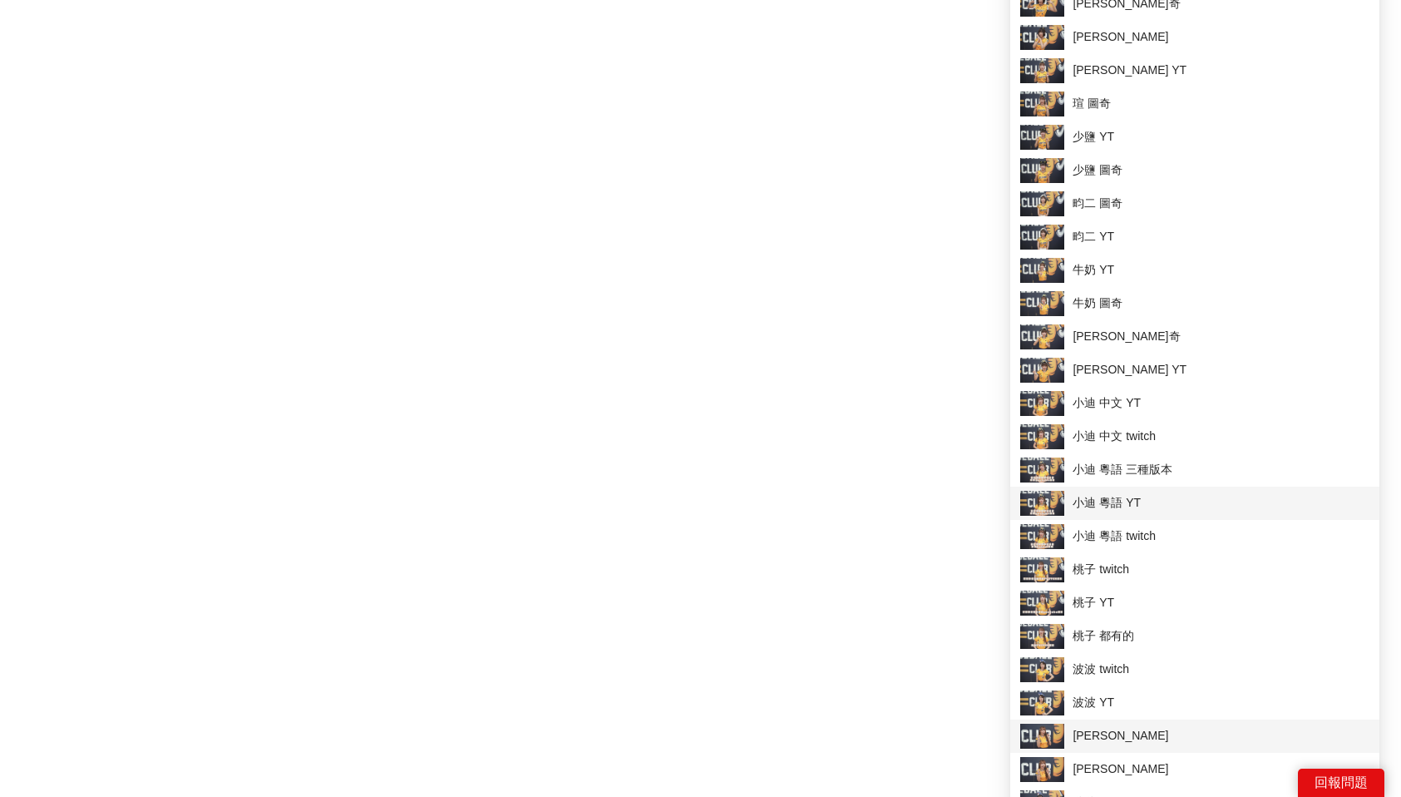
scroll to position [1864, 0]
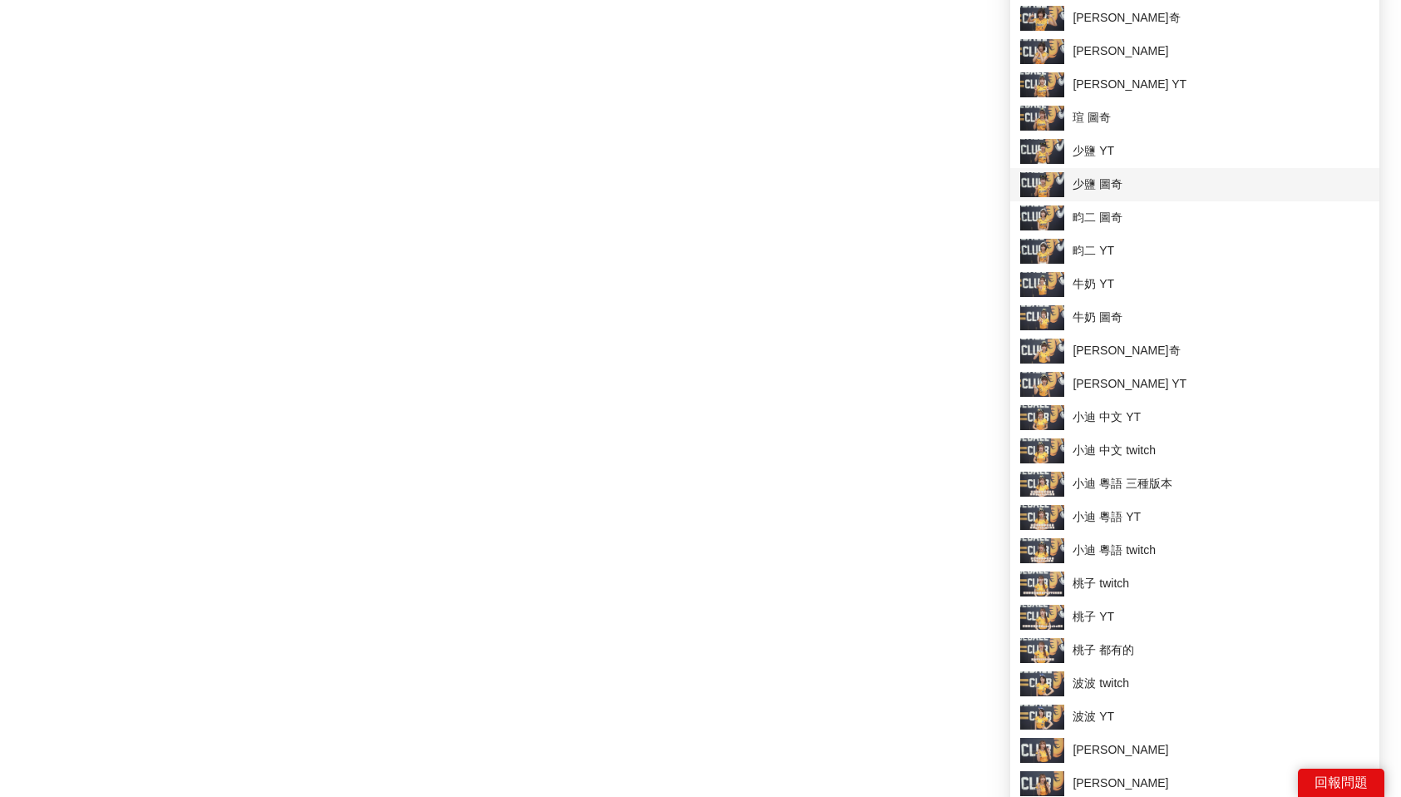
click at [1101, 172] on span "少鹽 圖奇" at bounding box center [1194, 184] width 349 height 25
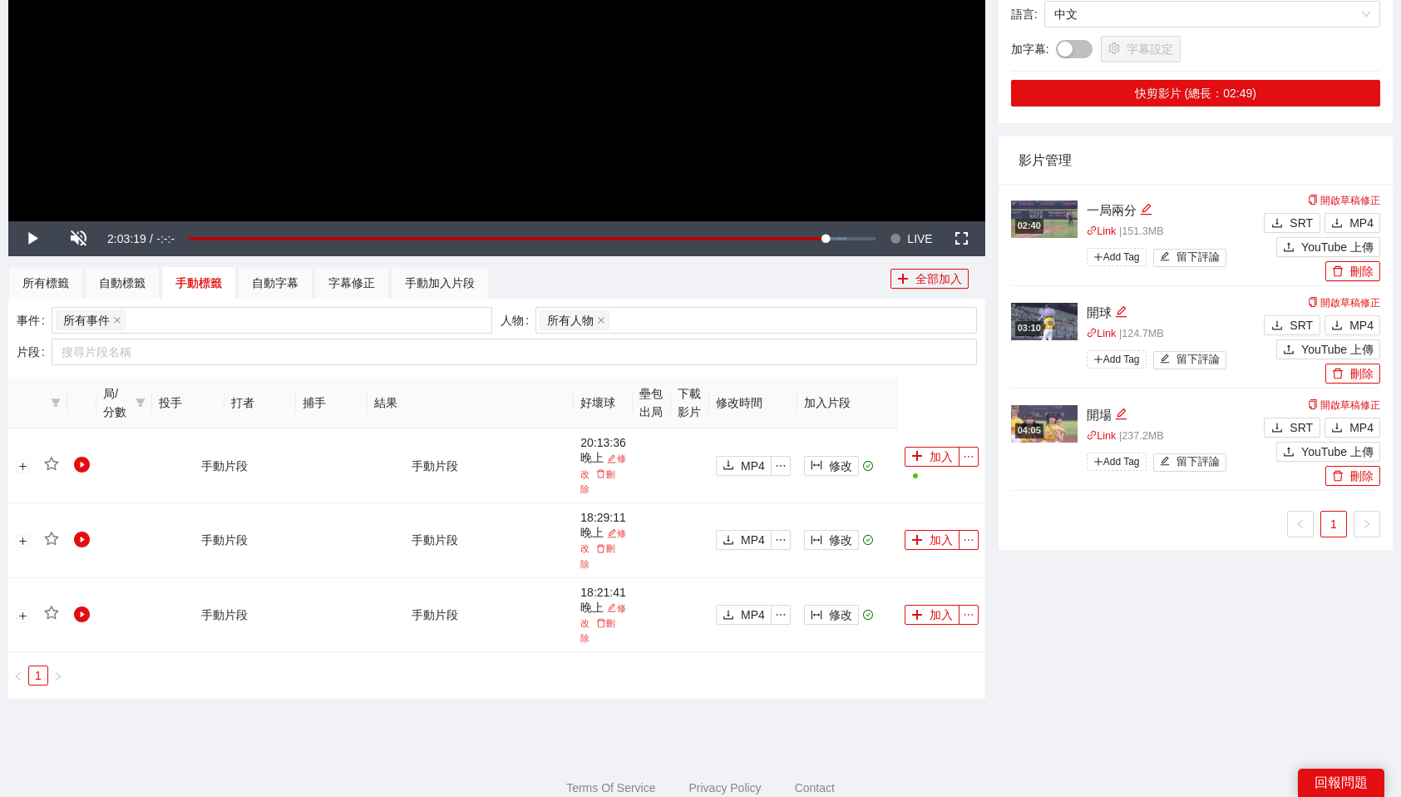
scroll to position [0, 0]
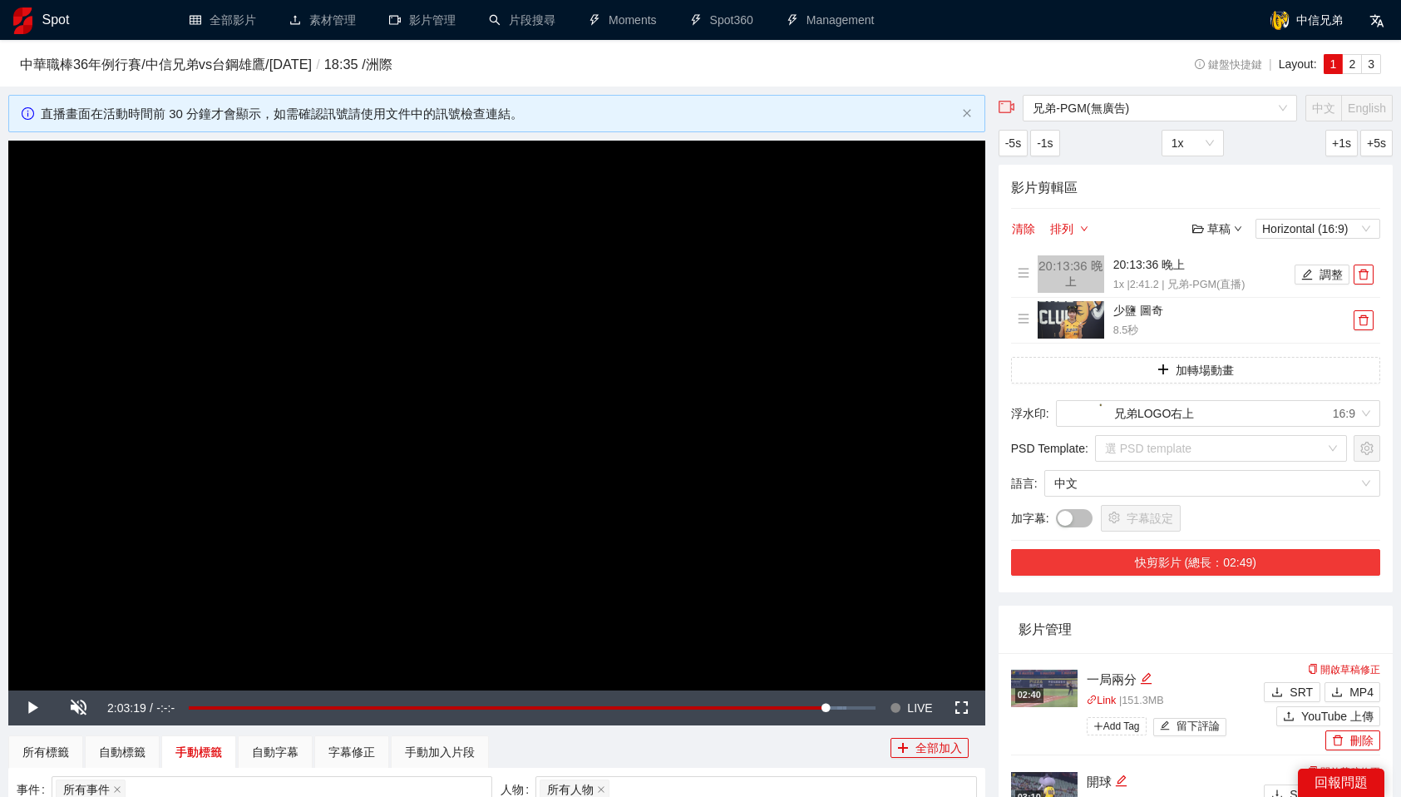
click at [1243, 568] on button "快剪影片 (總長：02:49)" at bounding box center [1195, 562] width 369 height 27
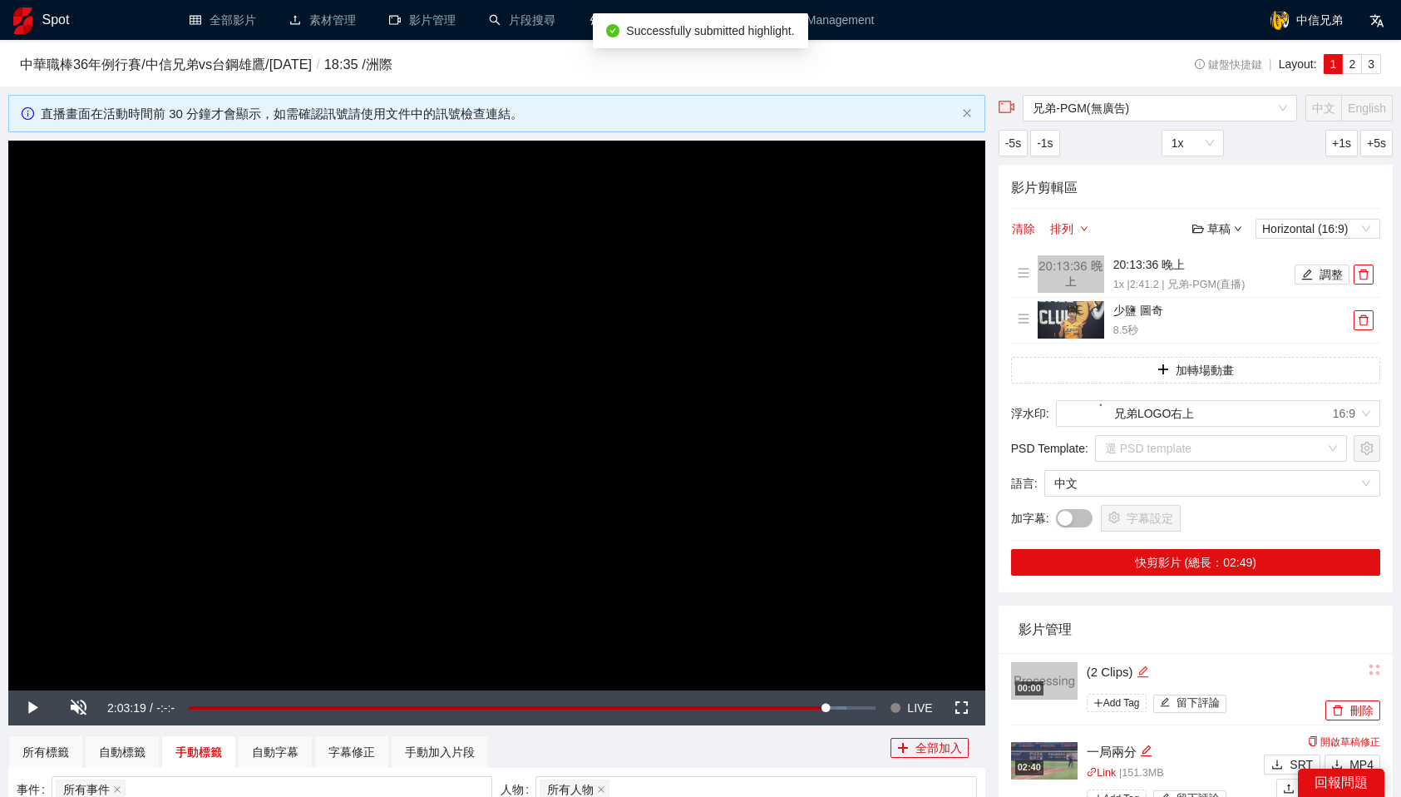
click at [1147, 669] on icon "edit" at bounding box center [1143, 671] width 12 height 12
type textarea "*********"
click at [1147, 669] on textarea "*********" at bounding box center [1194, 670] width 234 height 27
type textarea "*"
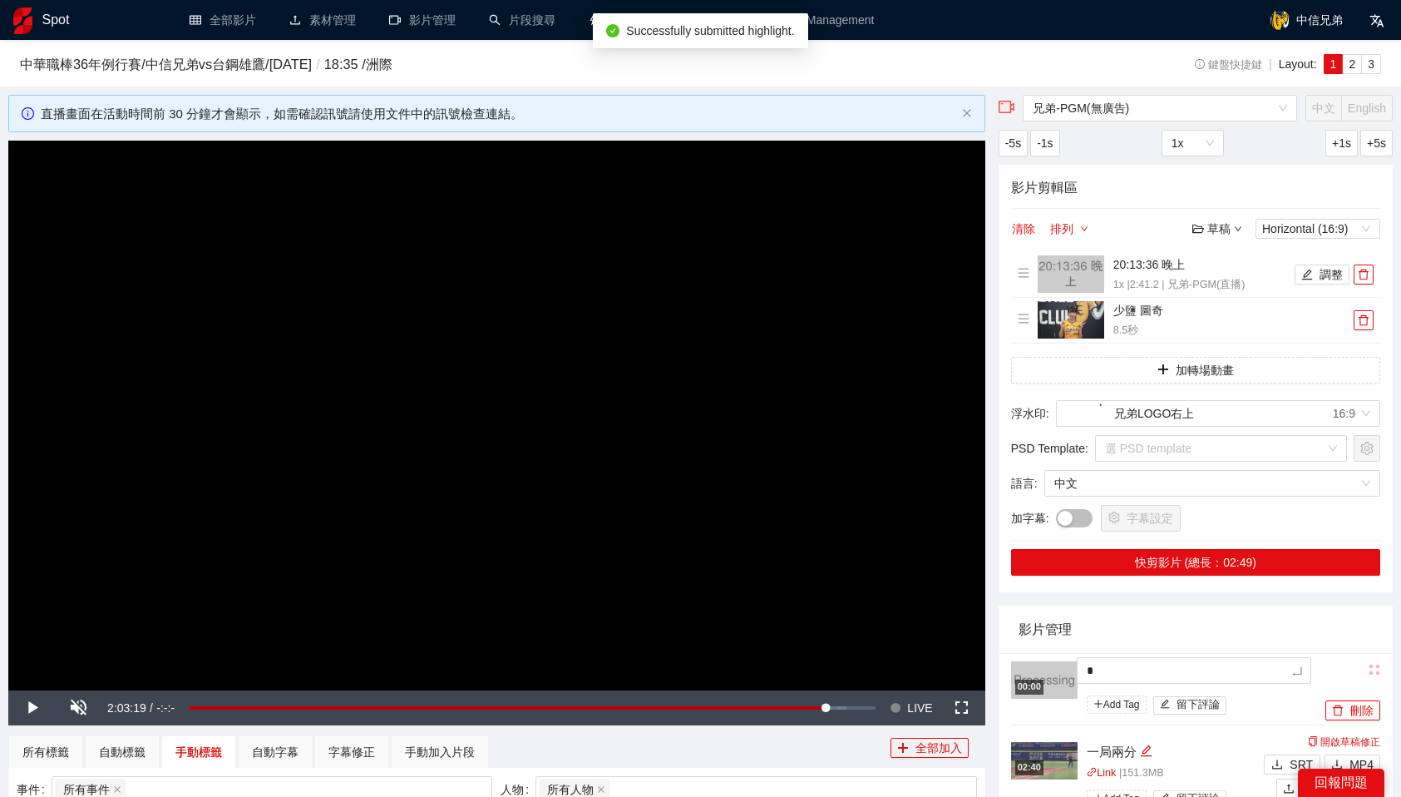
type textarea "**"
type textarea "***"
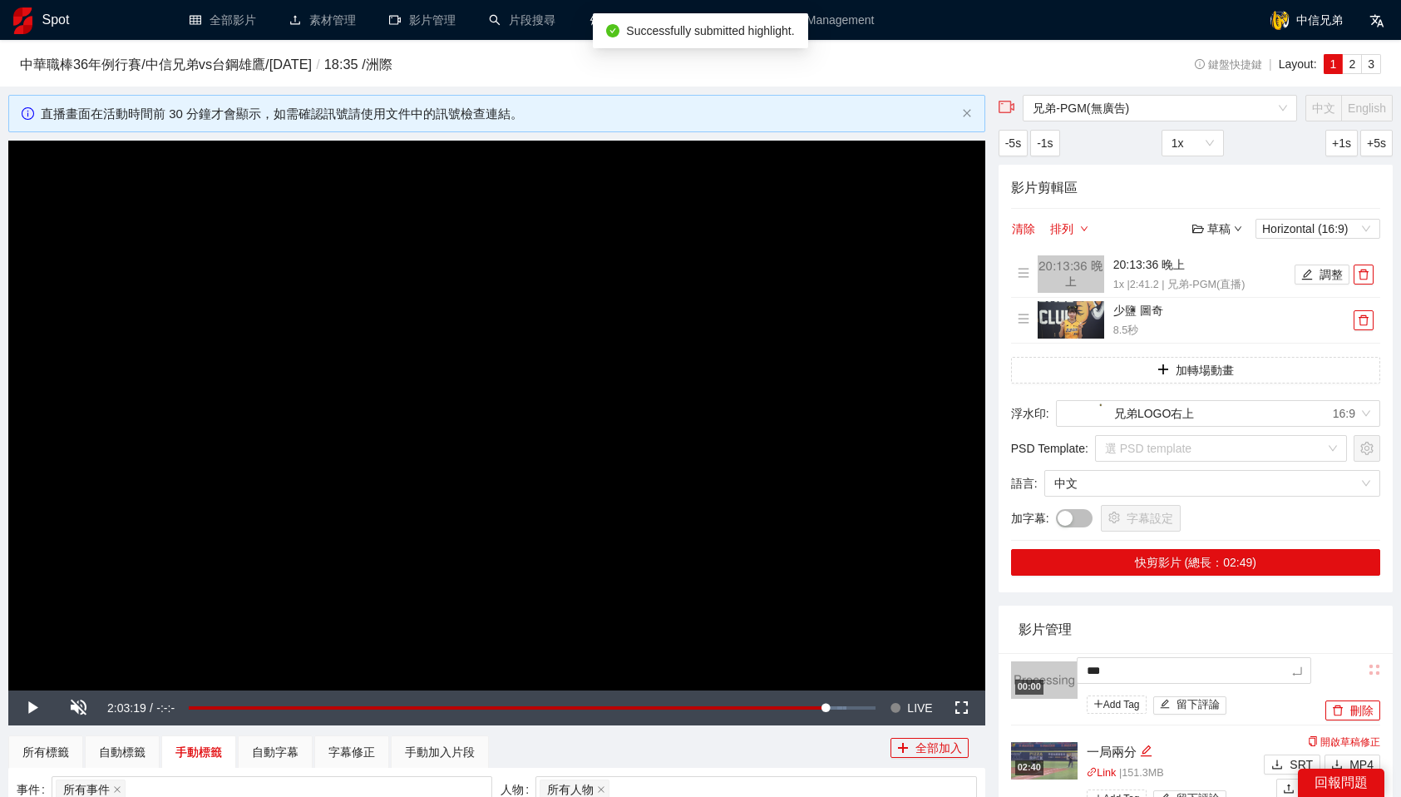
type textarea "***"
type textarea "*****"
type textarea "******"
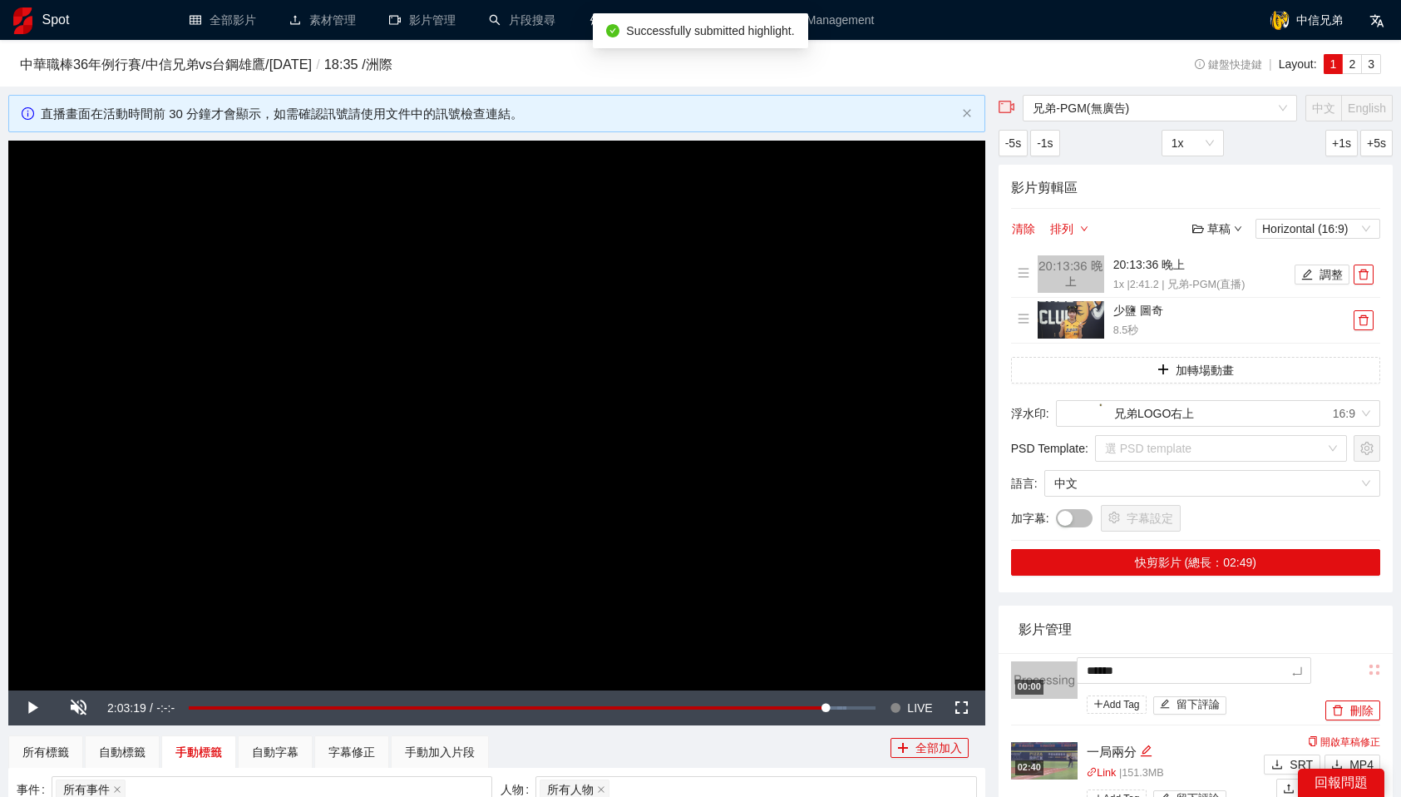
type textarea "*******"
type textarea "******"
type textarea "*****"
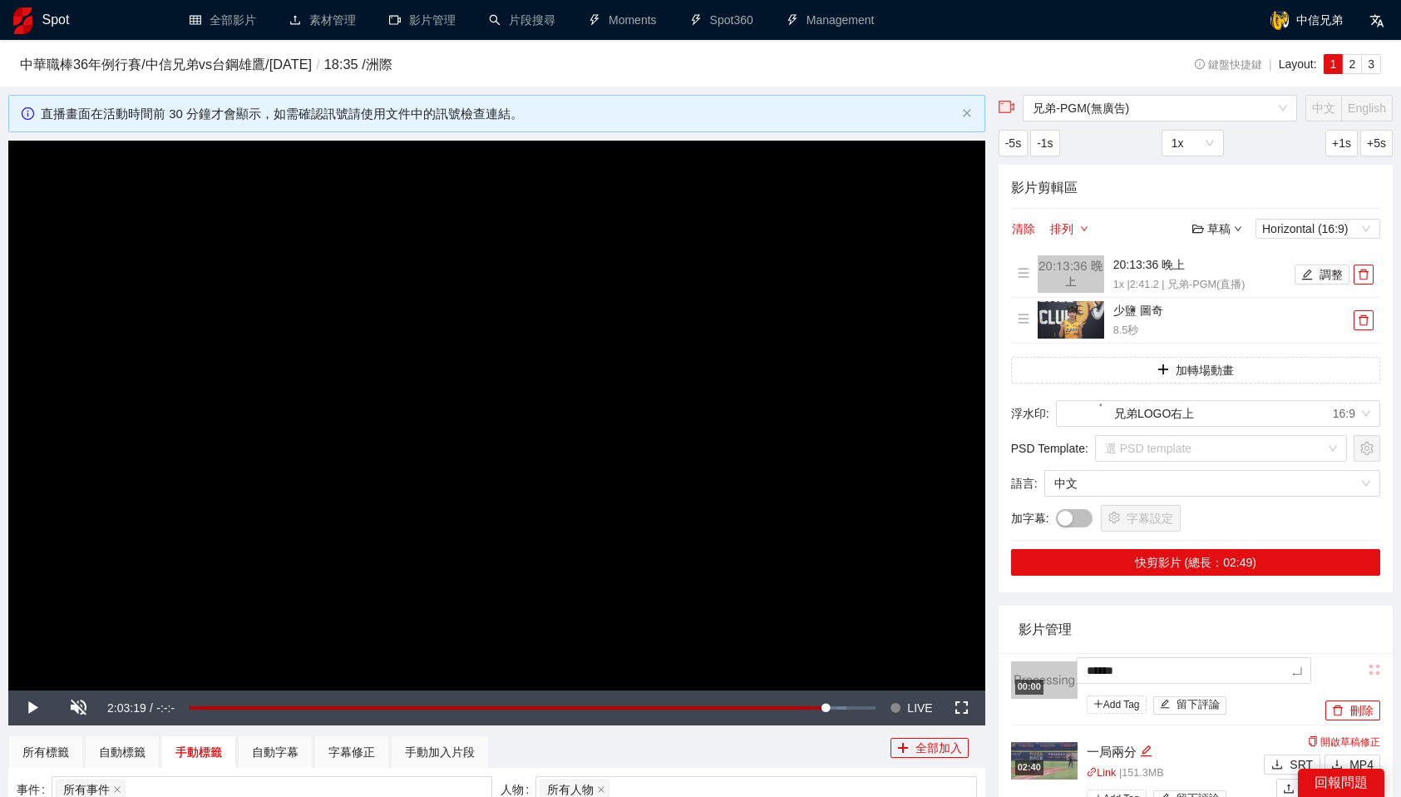
type textarea "*****"
type textarea "***"
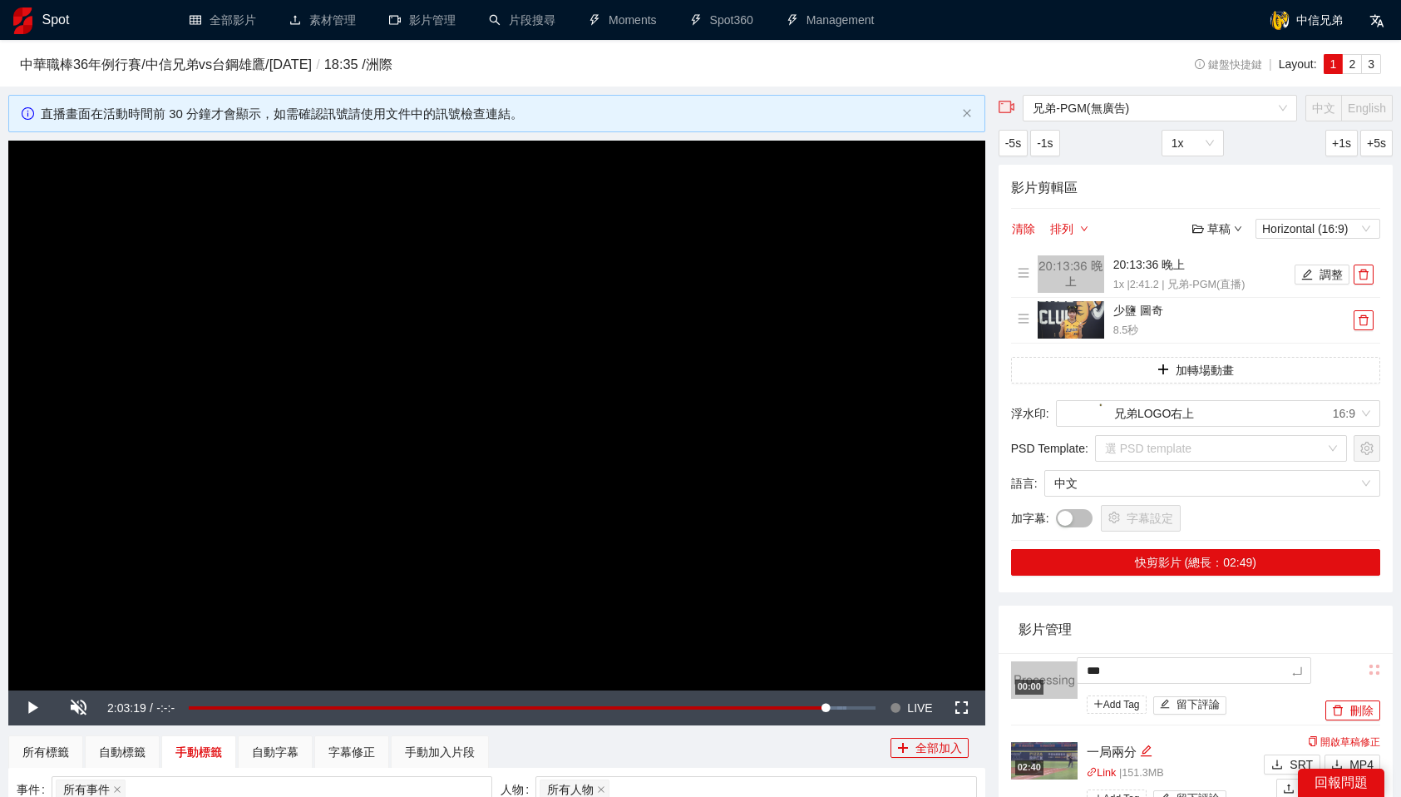
type textarea "**"
type textarea "*"
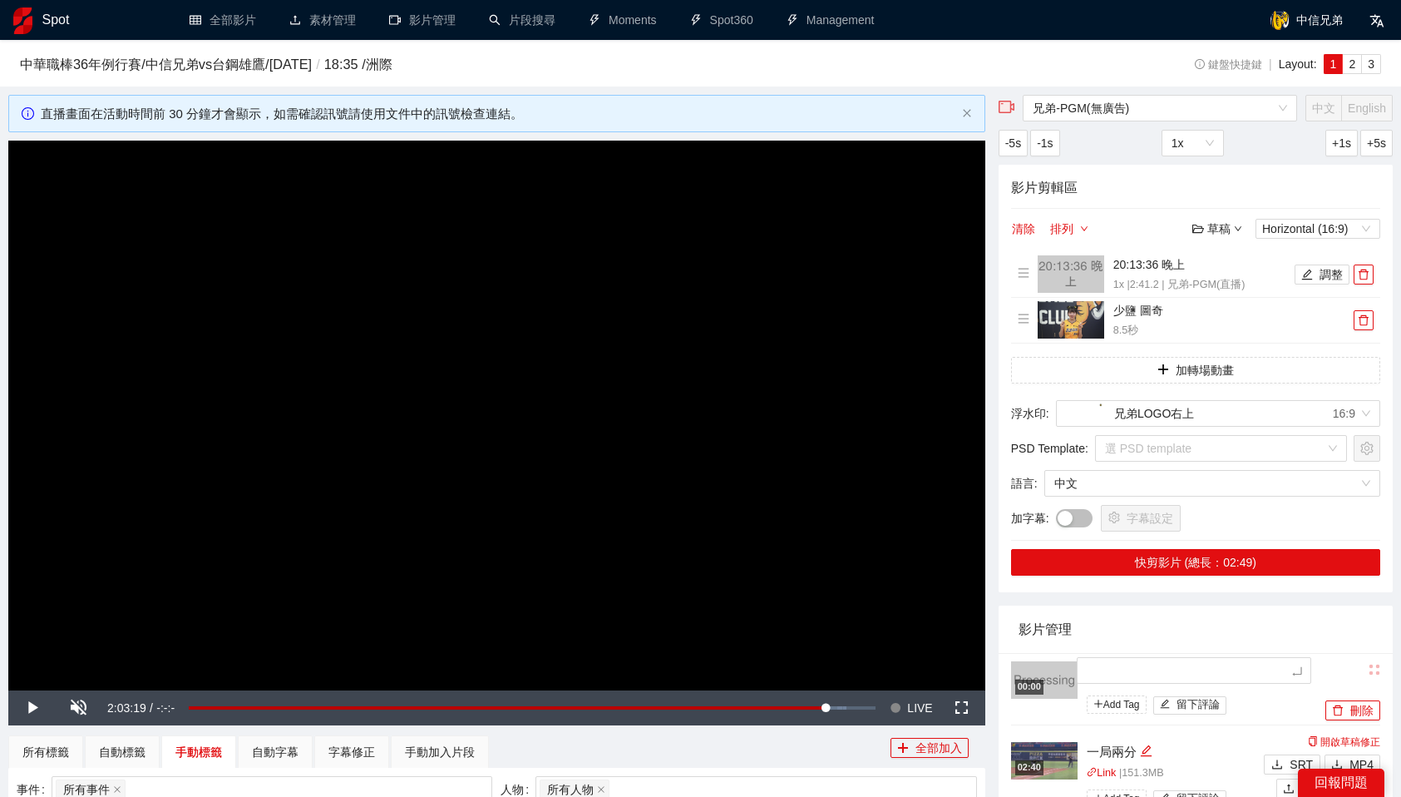
type textarea "*"
type textarea "**"
type textarea "***"
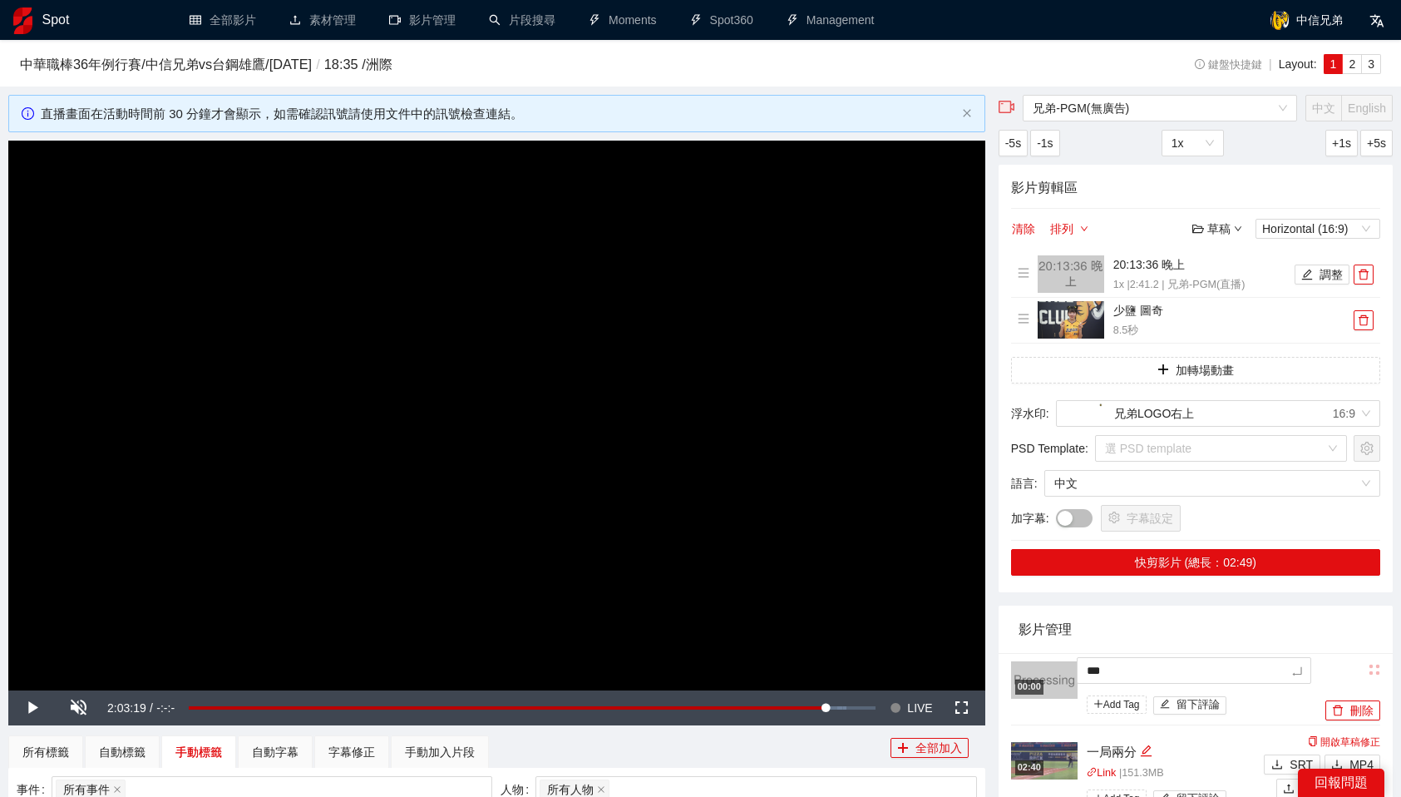
type textarea "*"
type textarea "**"
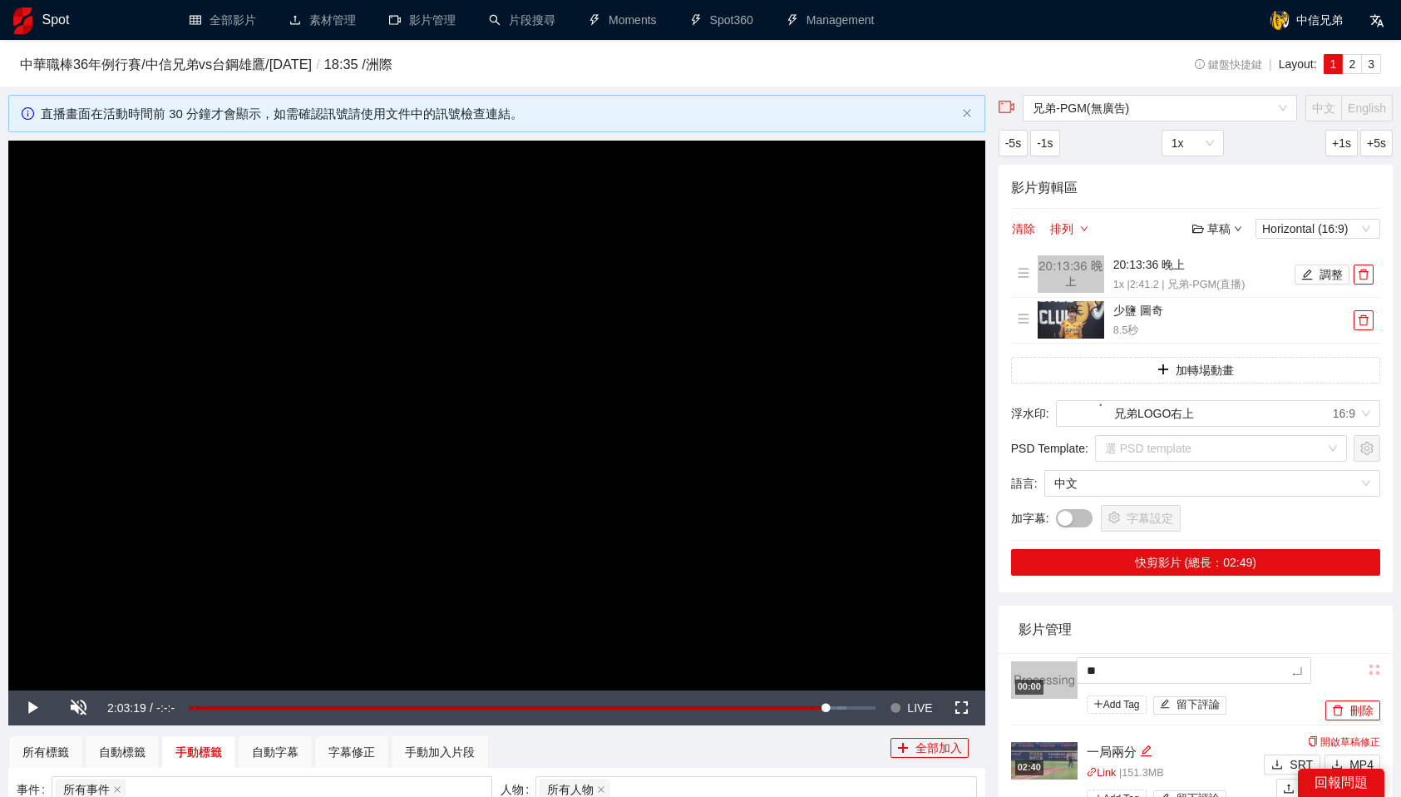
type textarea "**"
type textarea "*"
type textarea "**"
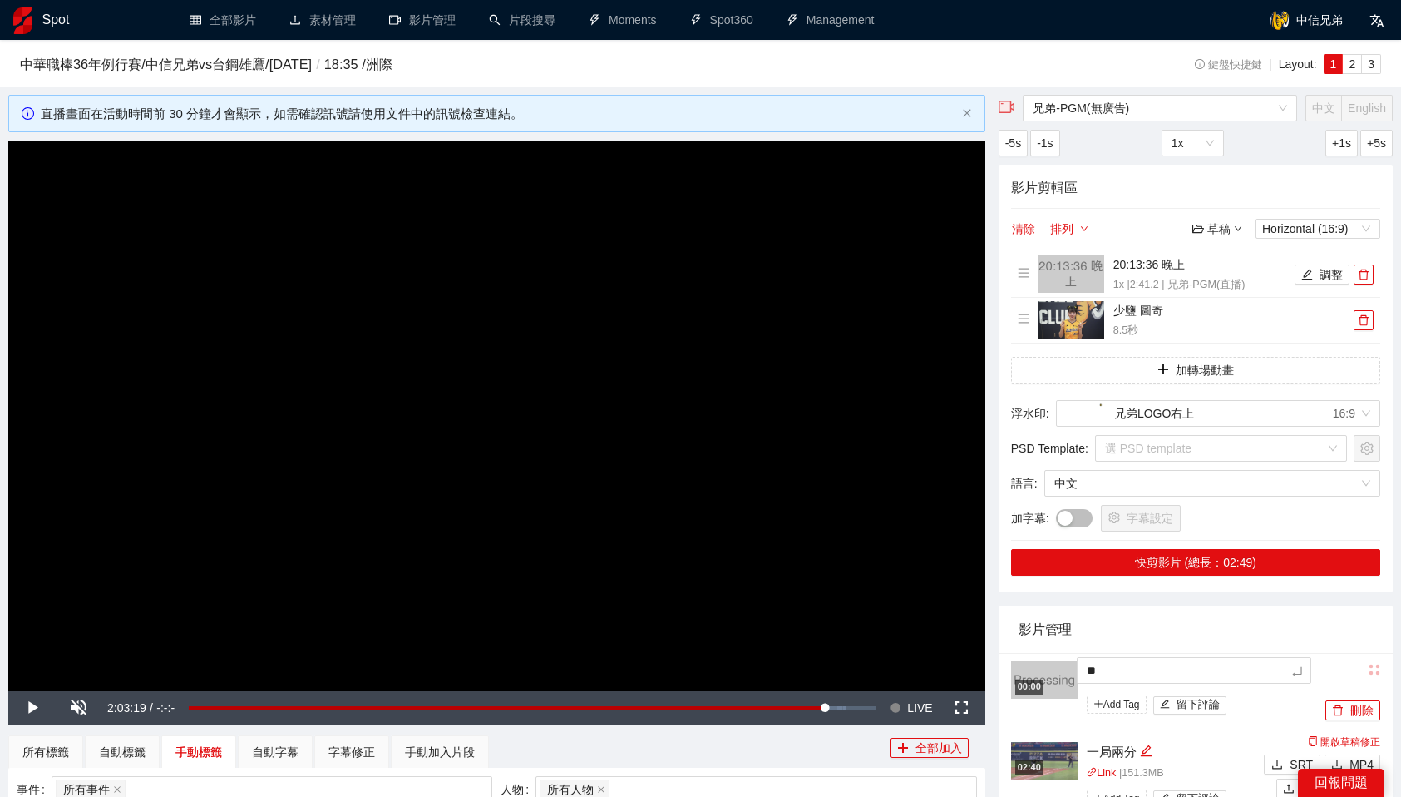
type textarea "***"
type textarea "**"
type textarea "*"
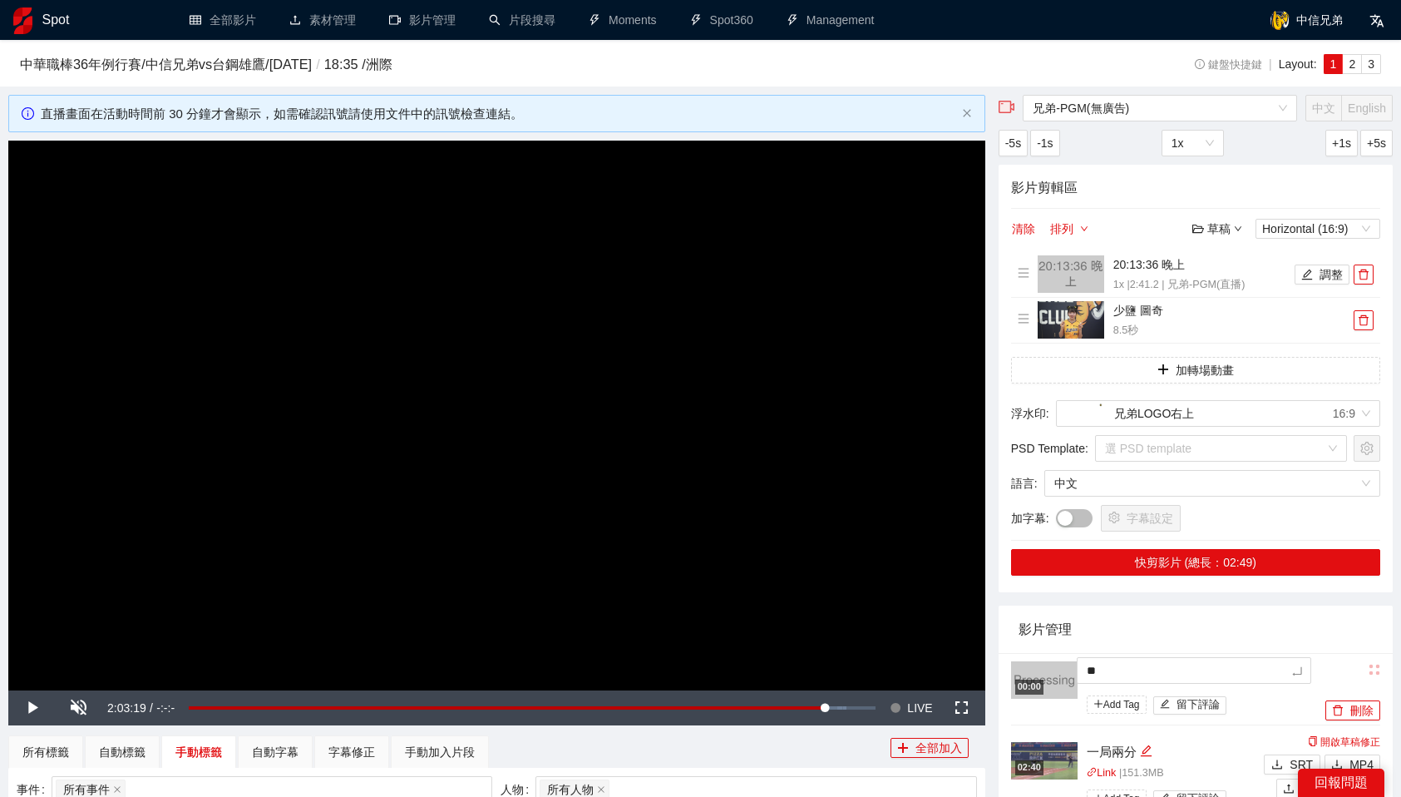
type textarea "*"
type textarea "**"
type textarea "***"
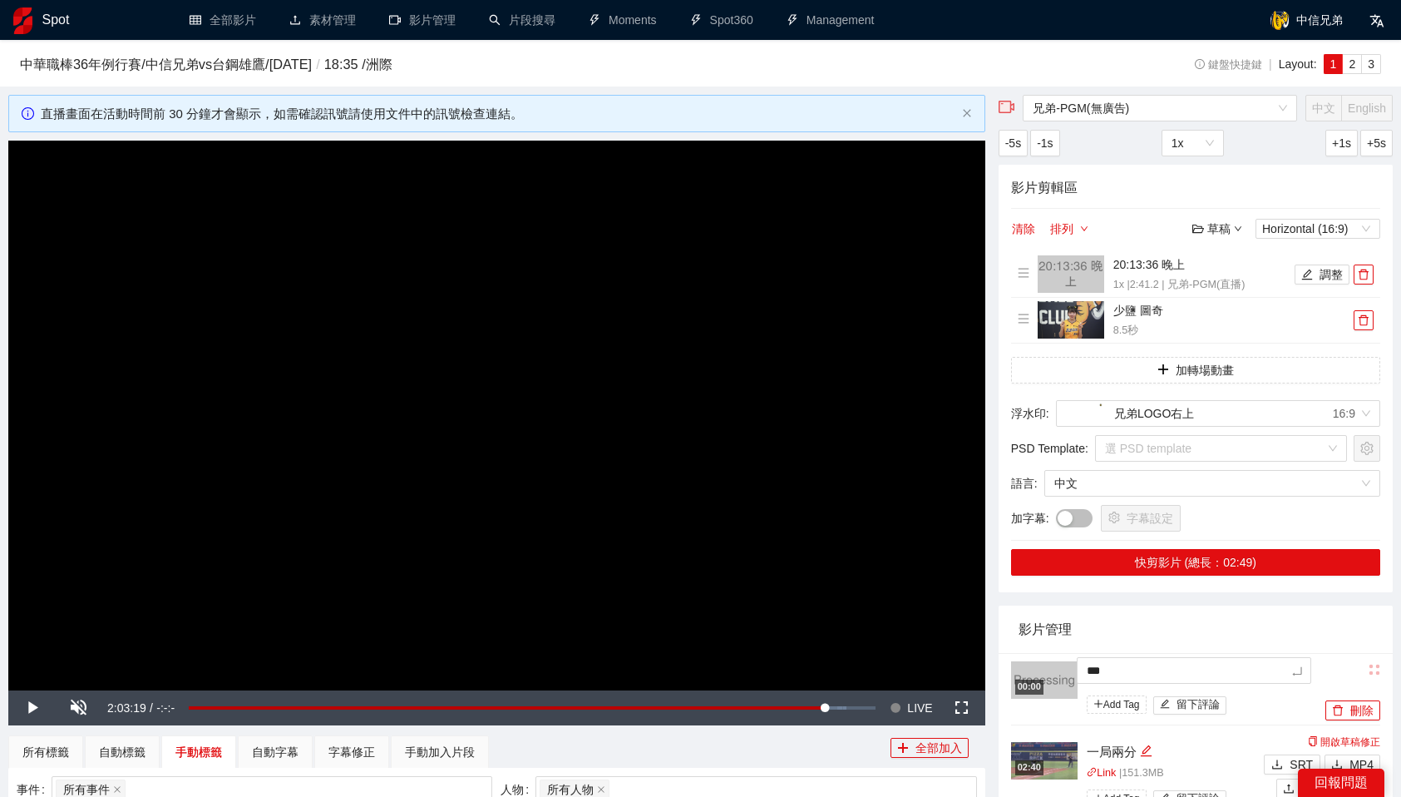
type textarea "****"
type textarea "**"
click at [1330, 624] on div "影片管理" at bounding box center [1196, 628] width 354 height 47
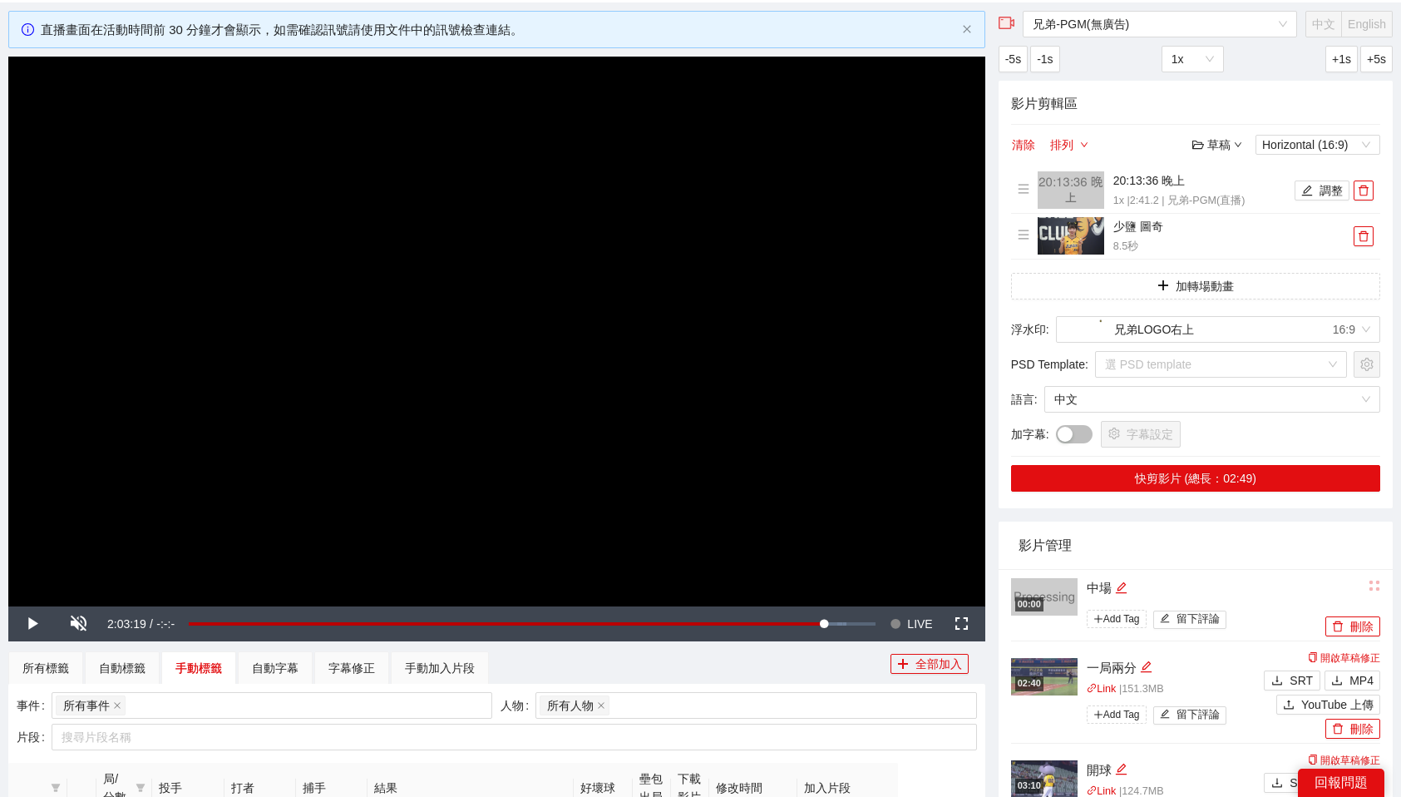
scroll to position [109, 0]
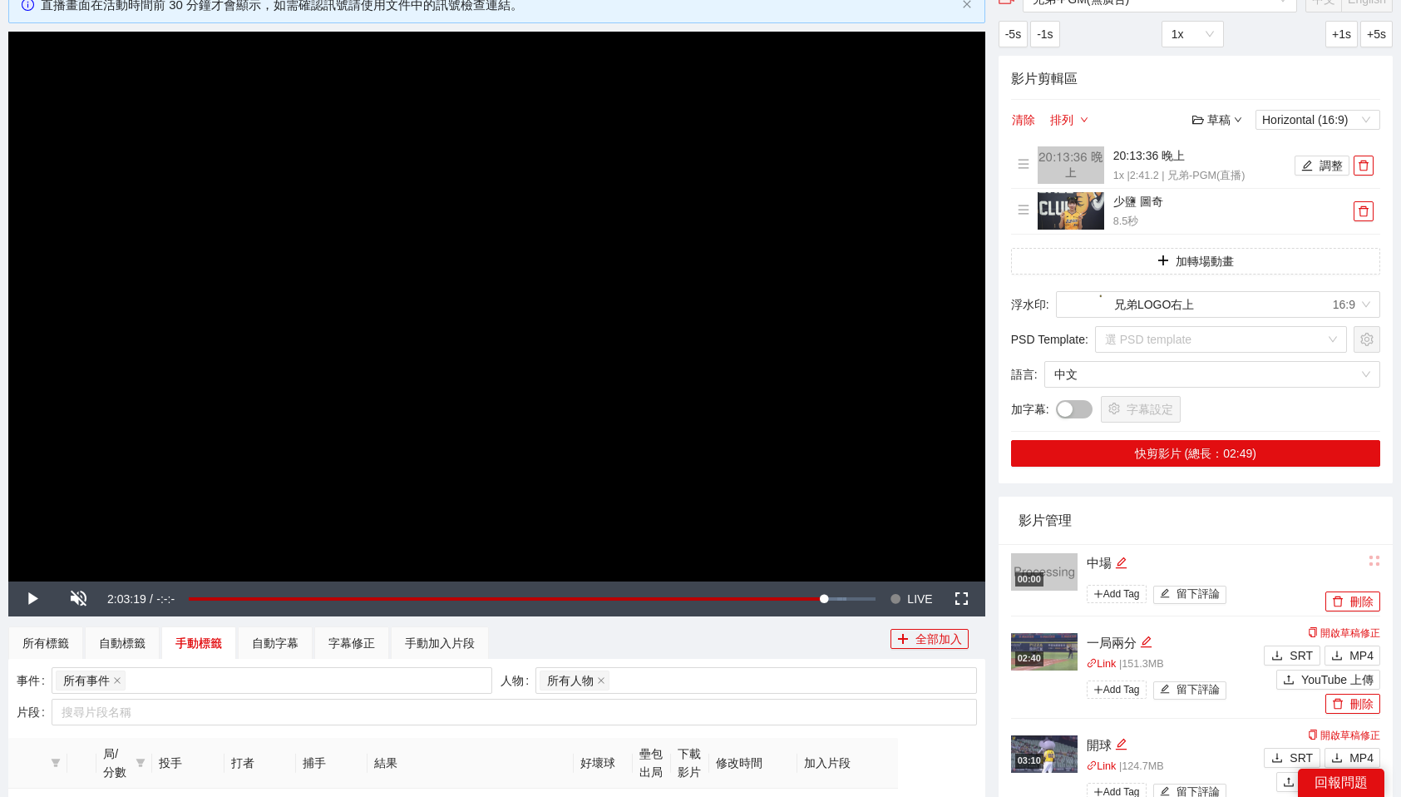
click at [1226, 536] on div "影片管理" at bounding box center [1196, 519] width 354 height 47
click at [1258, 545] on li "00:00 中場 Add Tag 留下評論 刪除" at bounding box center [1195, 580] width 369 height 72
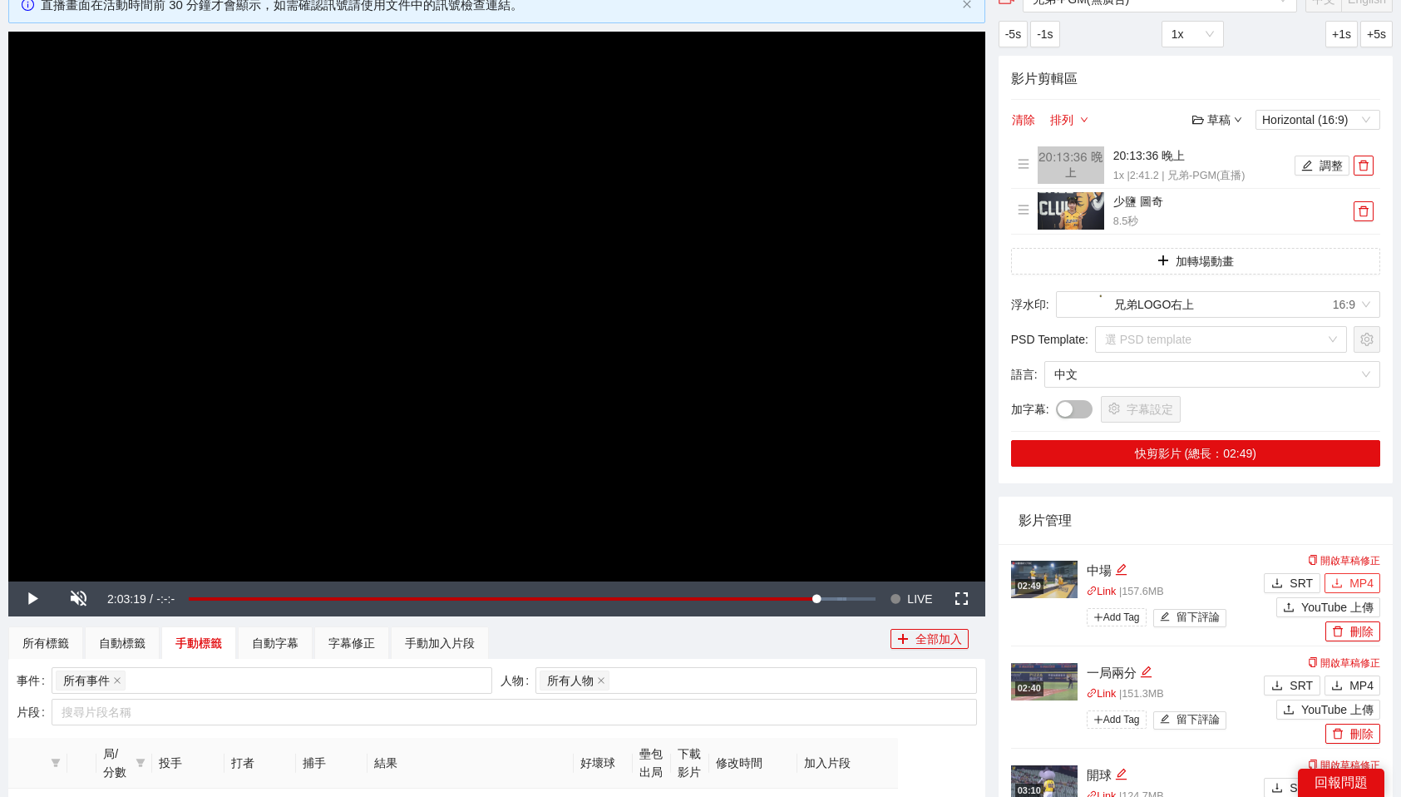
click at [1347, 580] on button "MP4" at bounding box center [1352, 583] width 56 height 20
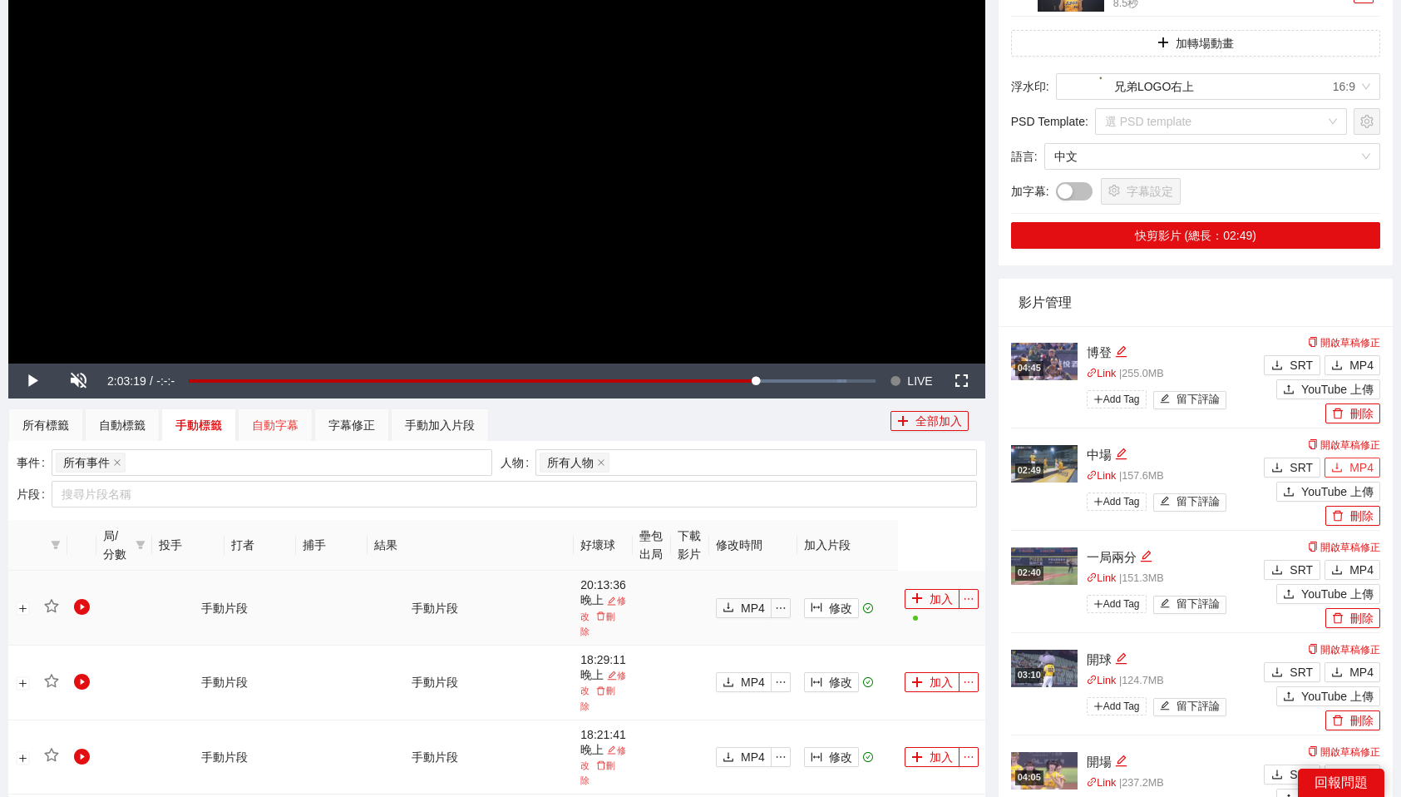
scroll to position [330, 0]
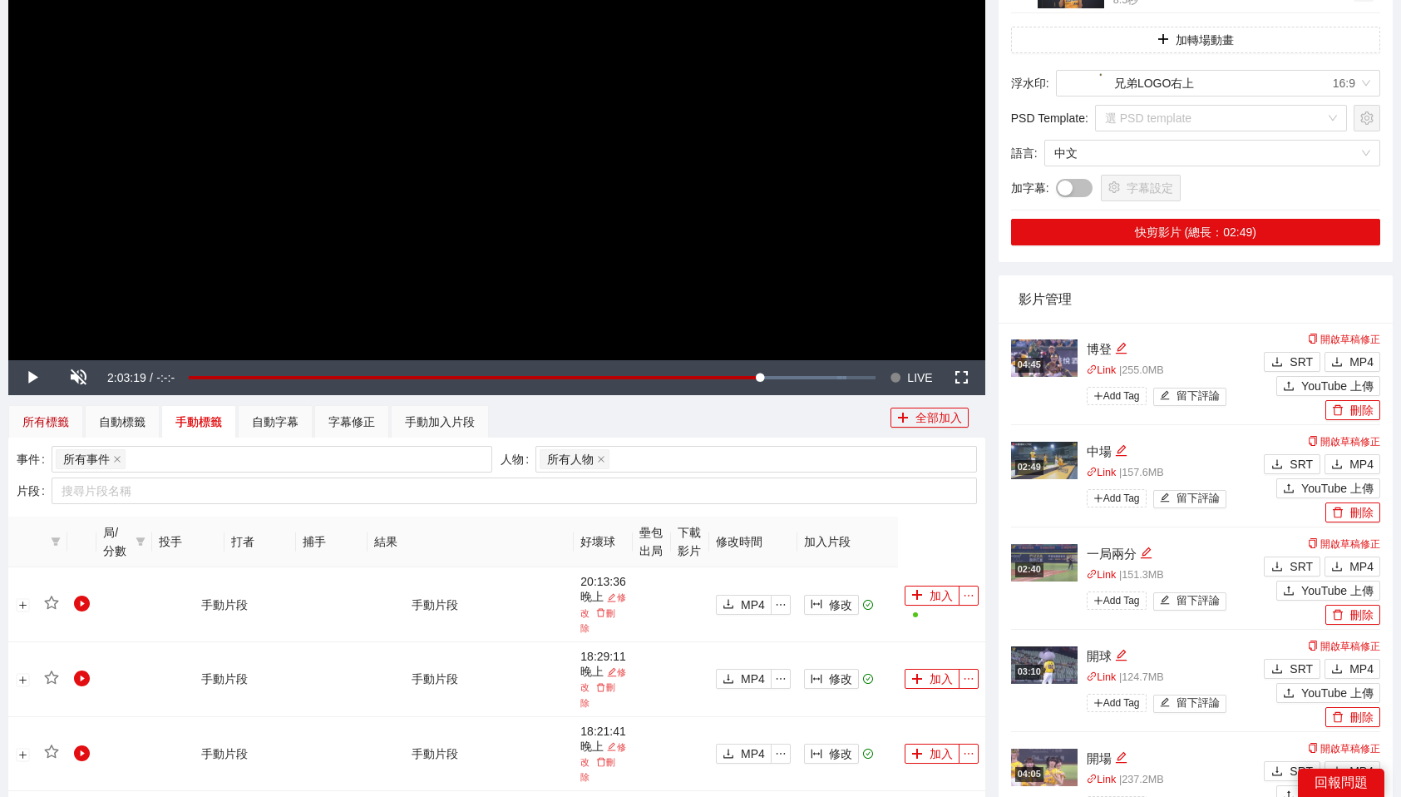
click at [64, 430] on div "所有標籤" at bounding box center [45, 421] width 47 height 18
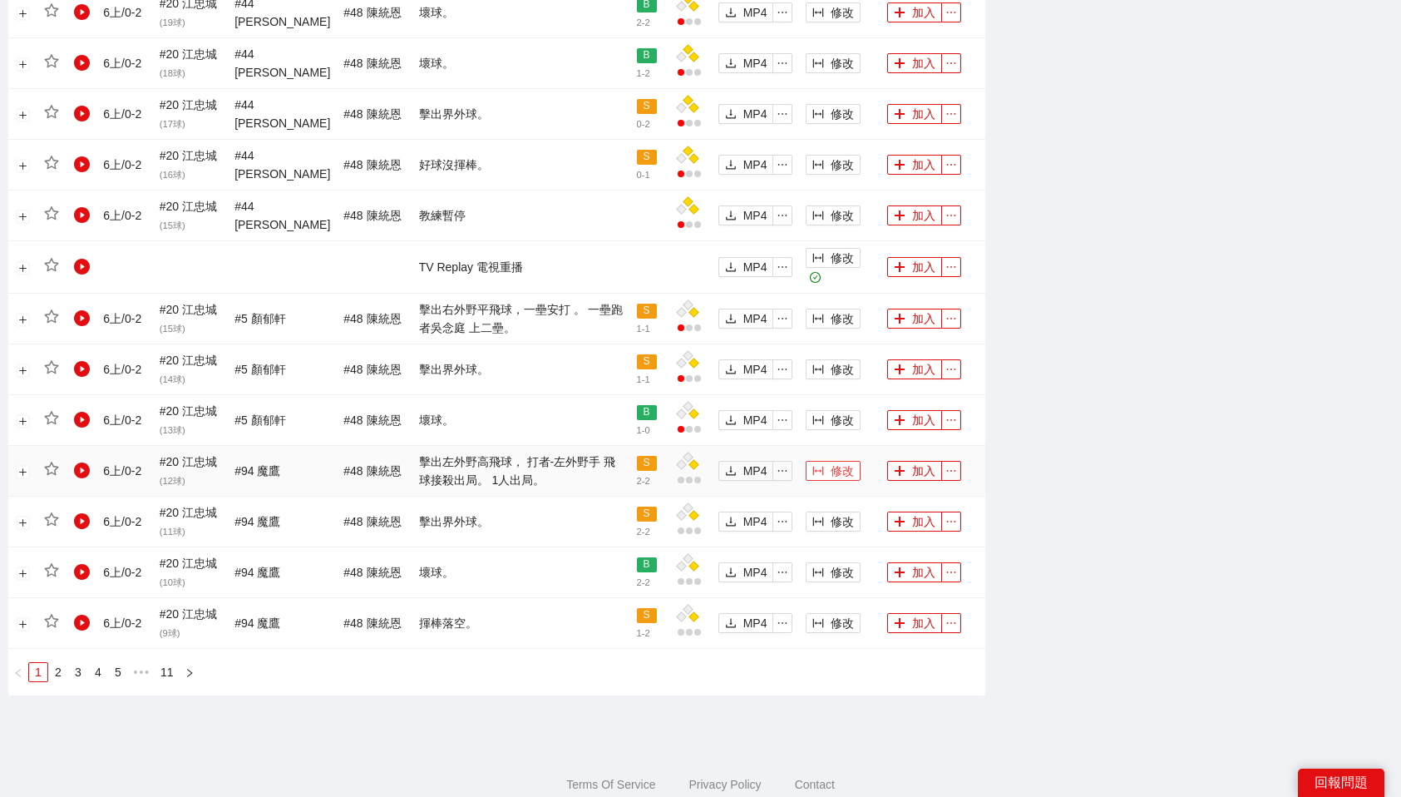
scroll to position [1323, 0]
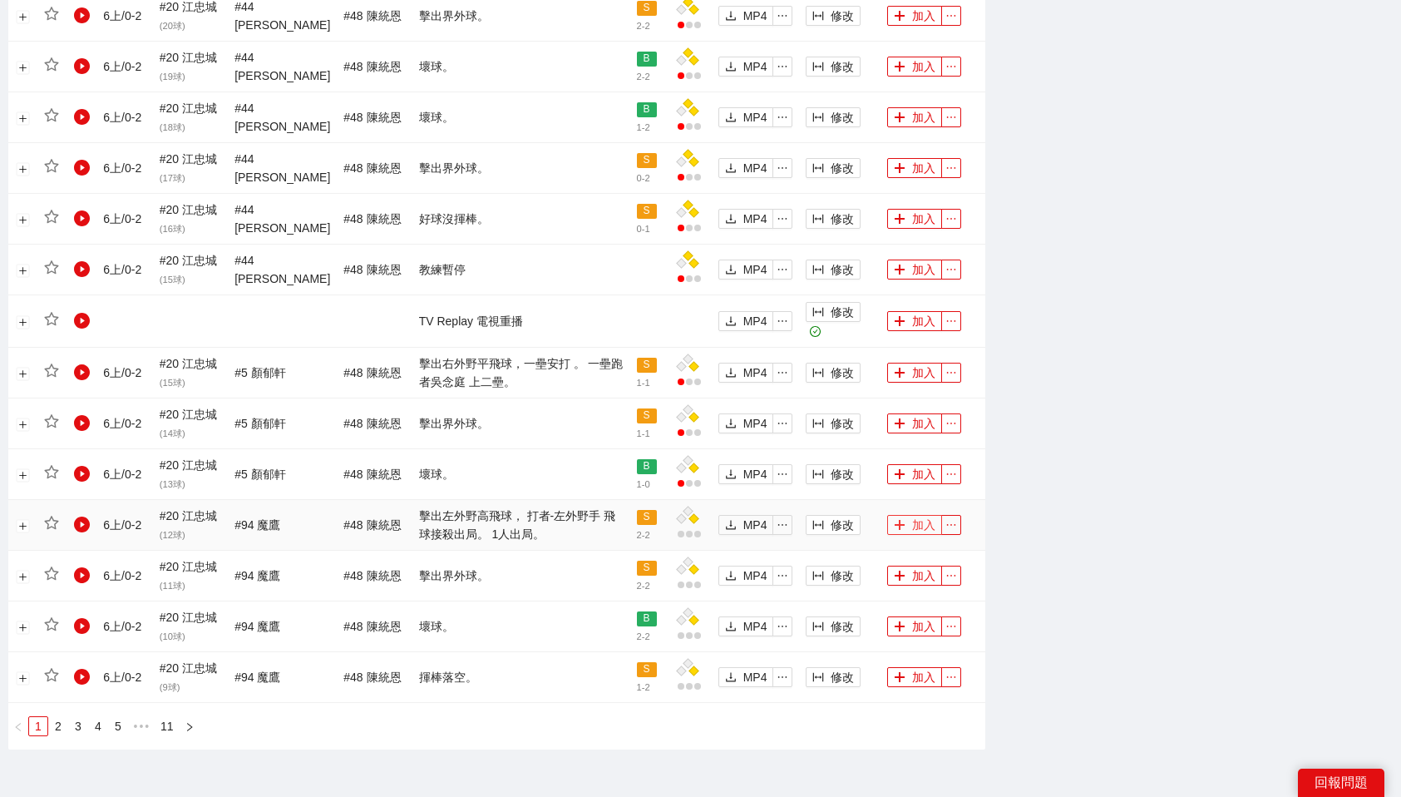
click at [908, 528] on button "加入" at bounding box center [914, 525] width 55 height 20
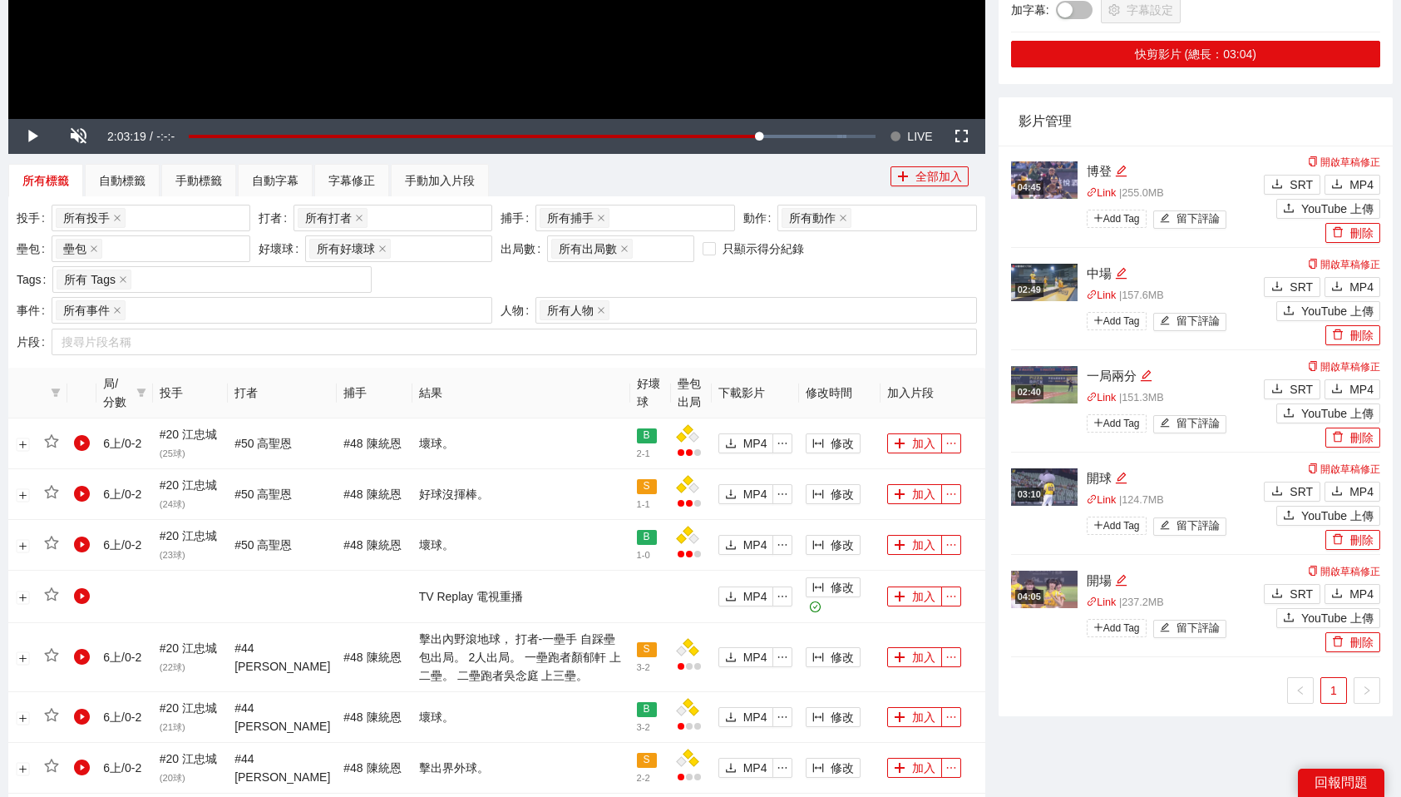
scroll to position [117, 0]
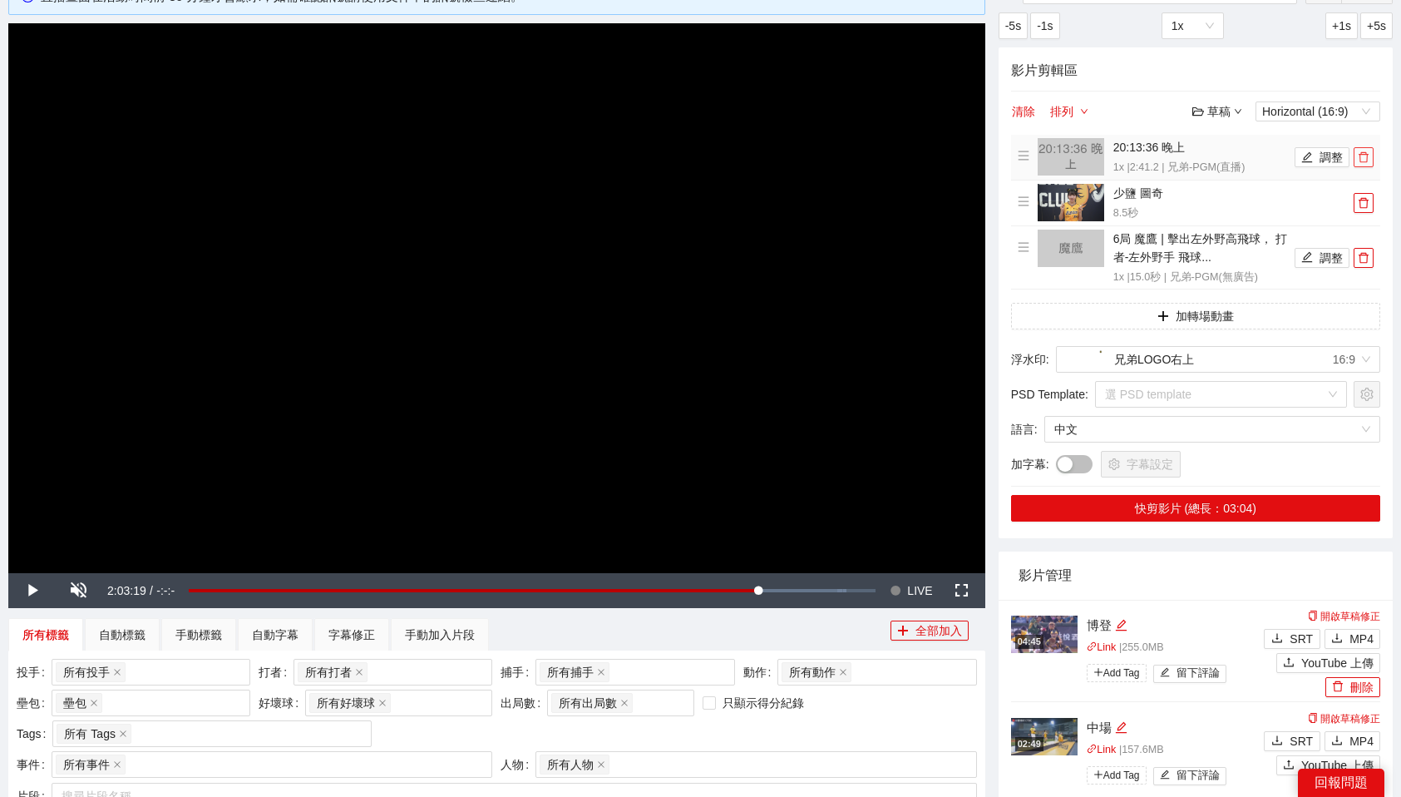
click at [1363, 150] on button "button" at bounding box center [1364, 157] width 20 height 20
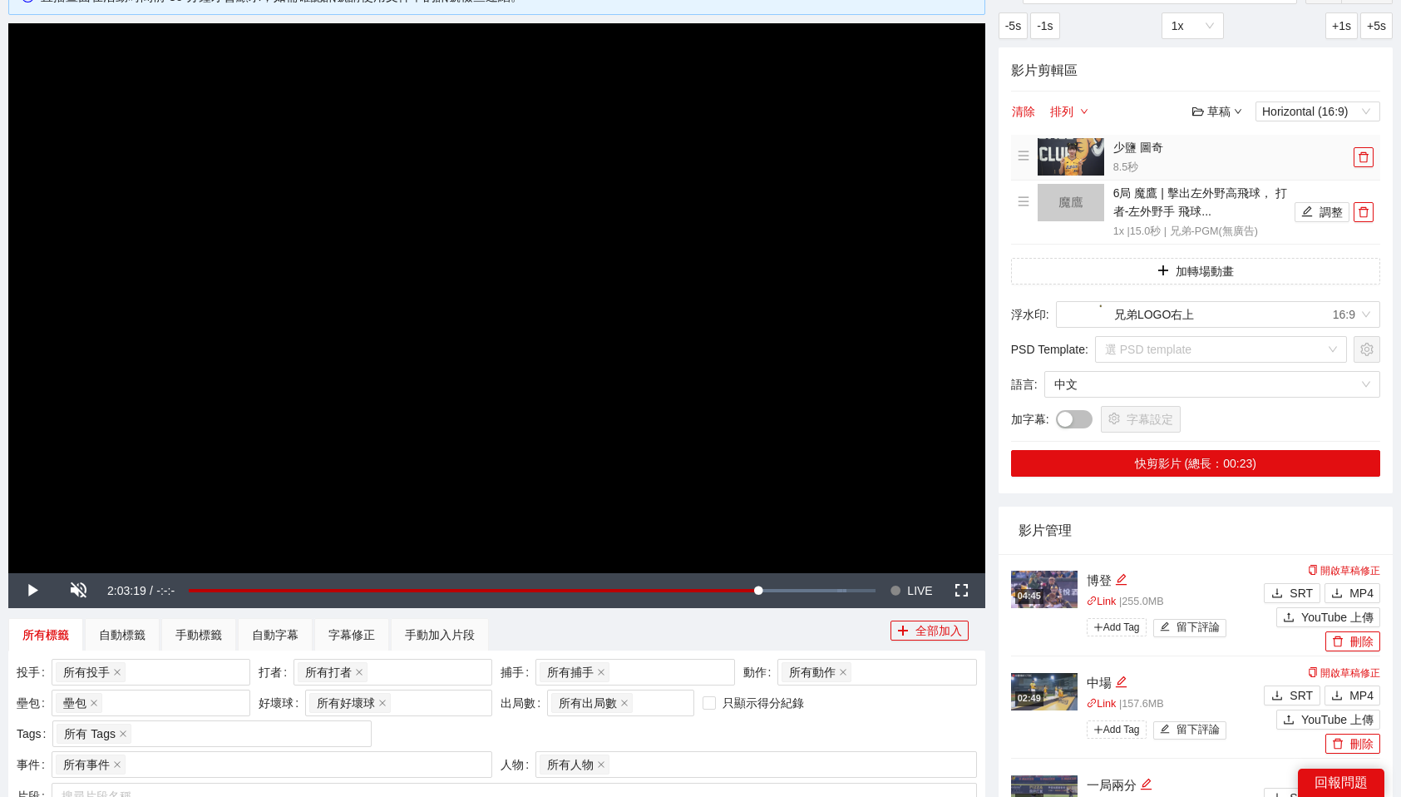
click at [1363, 150] on button "button" at bounding box center [1364, 157] width 20 height 20
click at [1363, 184] on li "6局 魔鷹 | 擊出左外野高飛球， 打者-左外野手 飛球... 1x | 15.0 秒 | 兄弟-PGM(無廣告) 調整" at bounding box center [1196, 212] width 356 height 57
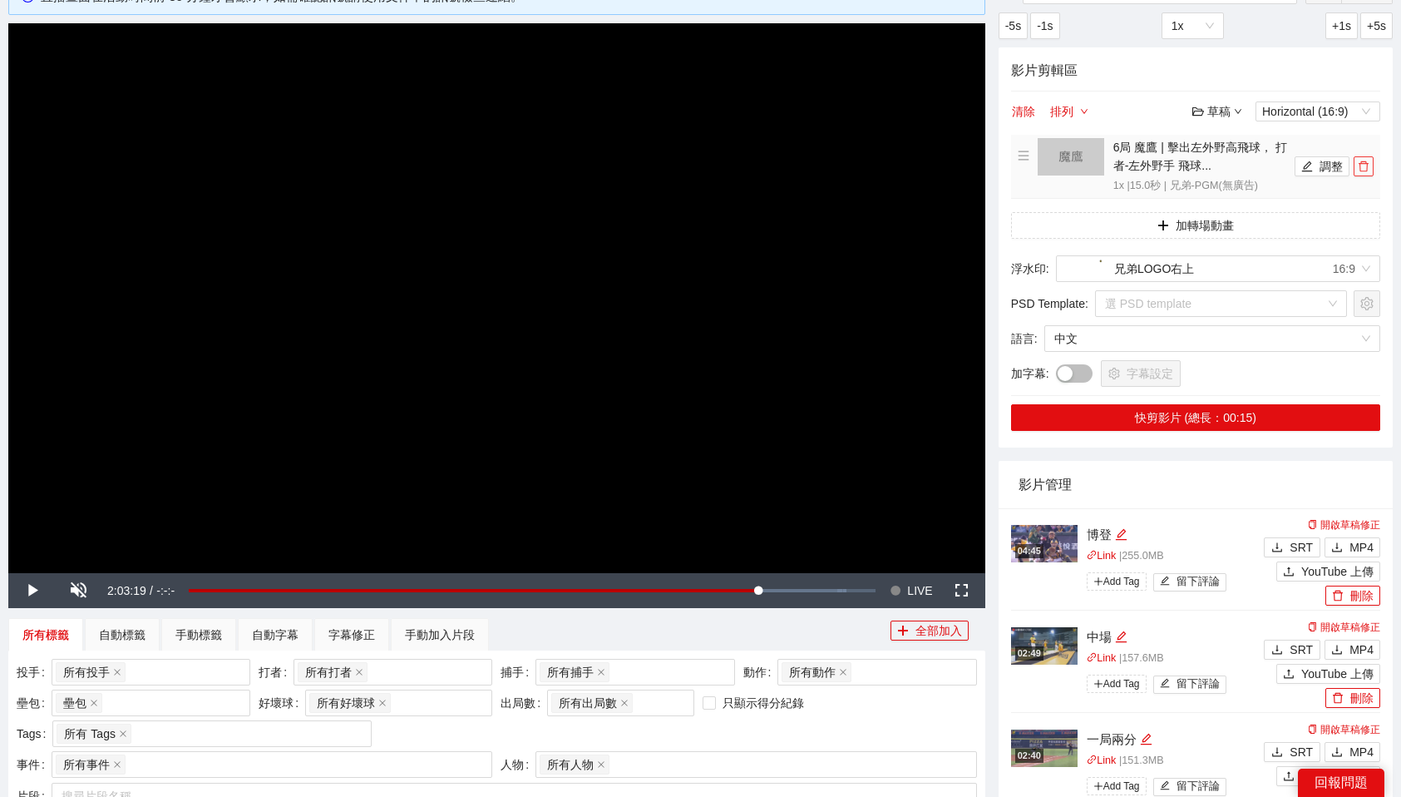
click at [1367, 160] on icon "delete" at bounding box center [1364, 166] width 12 height 12
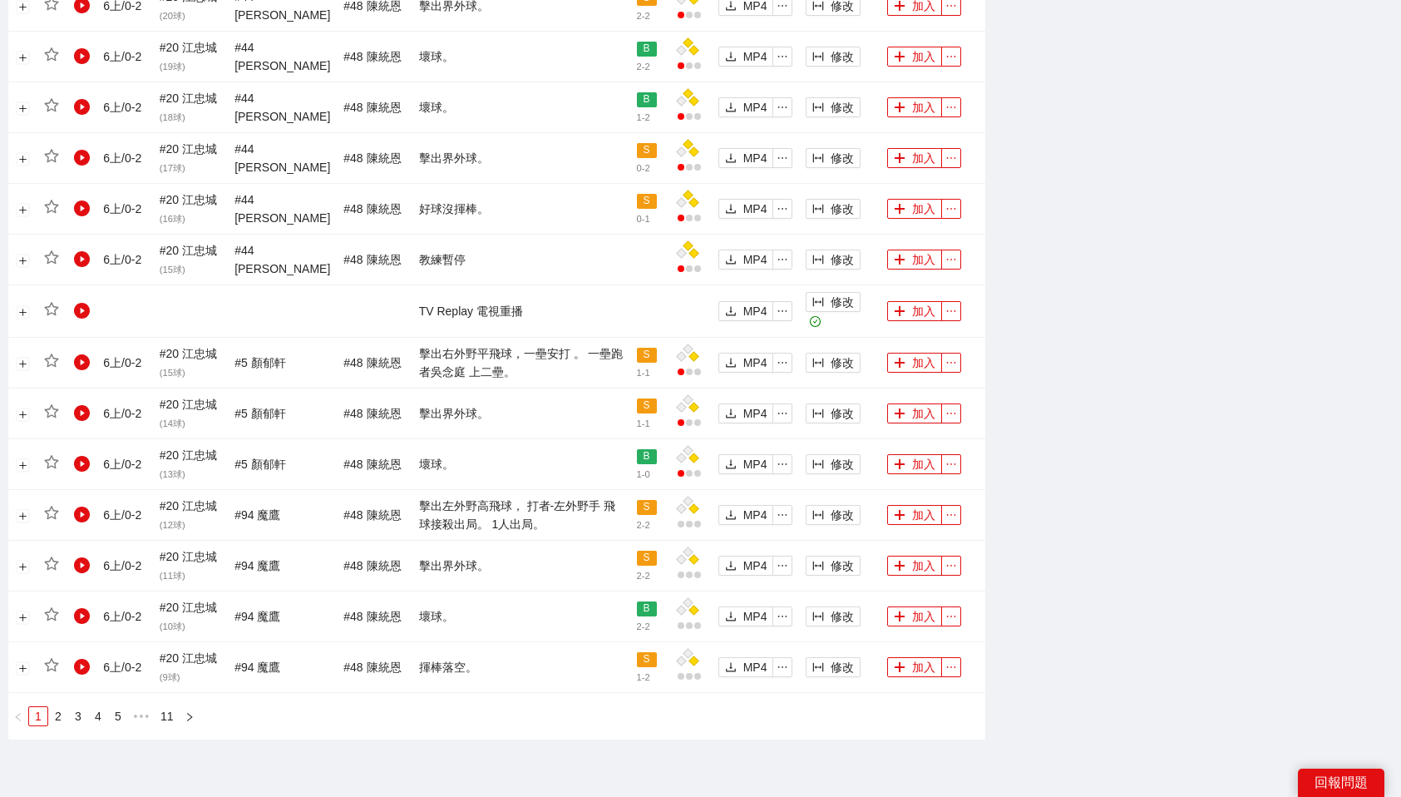
scroll to position [1418, 0]
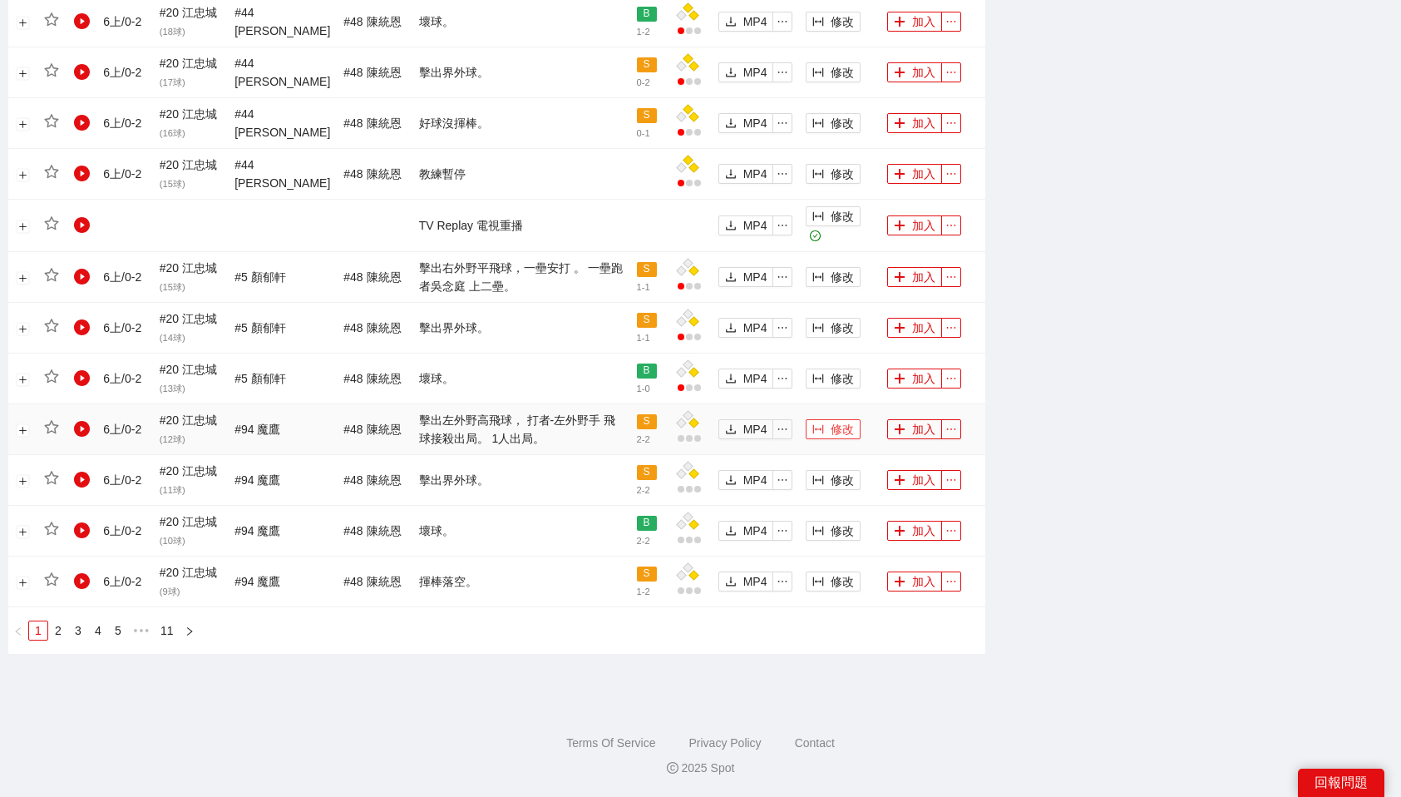
click at [826, 427] on button "修改" at bounding box center [833, 429] width 55 height 20
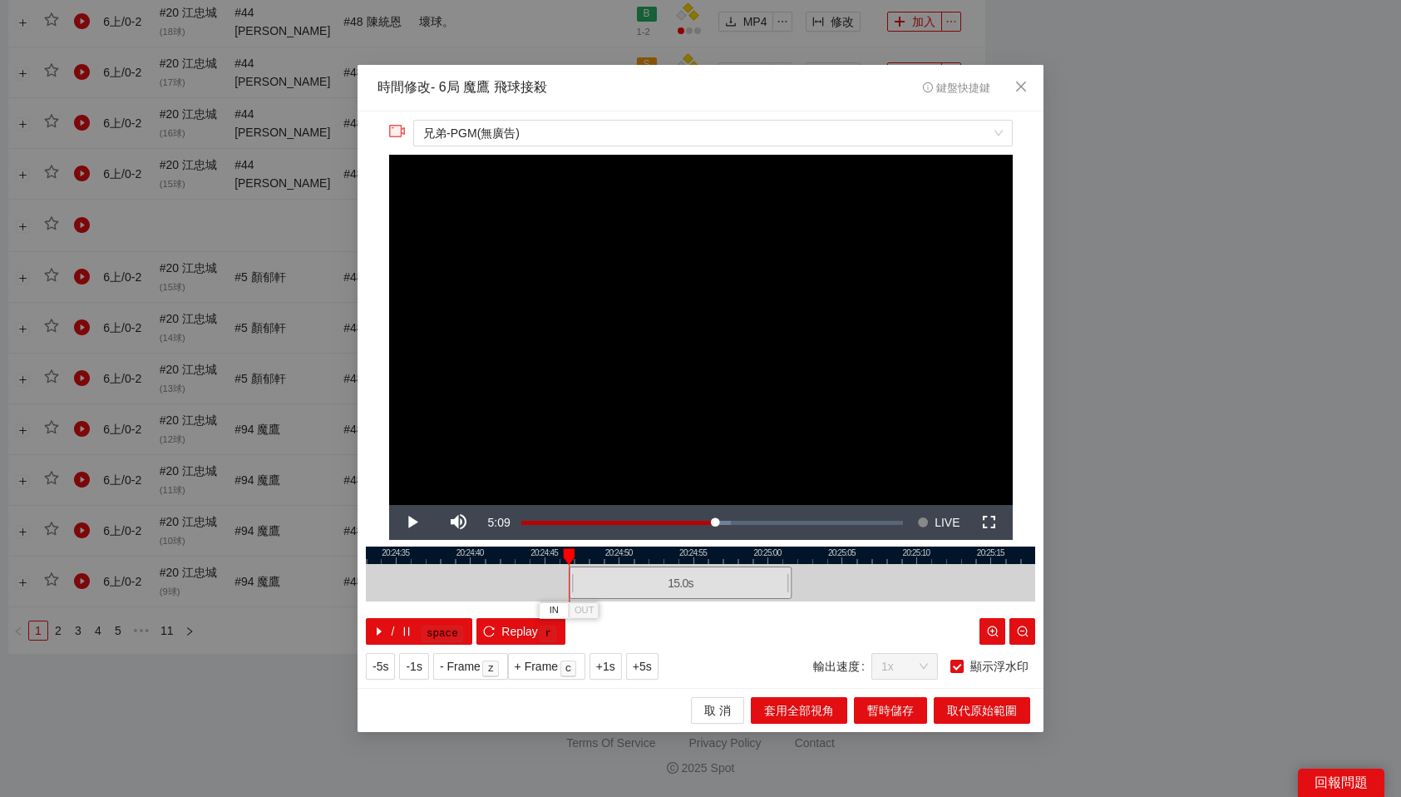
drag, startPoint x: 723, startPoint y: 589, endPoint x: 703, endPoint y: 589, distance: 20.0
click at [703, 589] on div "15.0 s" at bounding box center [680, 582] width 223 height 32
click at [747, 555] on div at bounding box center [700, 554] width 669 height 17
click at [724, 555] on div at bounding box center [700, 554] width 669 height 17
click at [729, 550] on div at bounding box center [700, 554] width 669 height 17
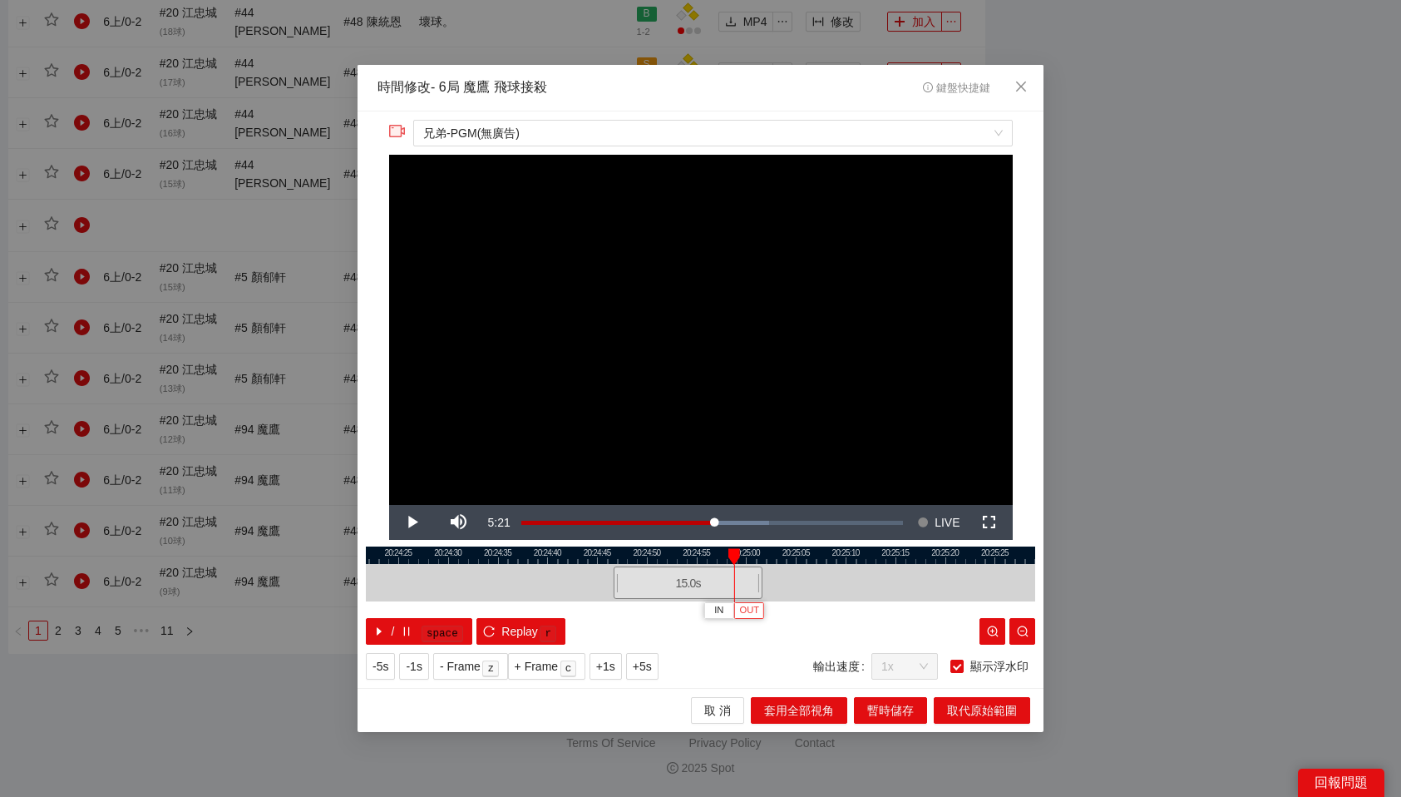
click at [757, 613] on span "OUT" at bounding box center [749, 610] width 20 height 15
click at [985, 710] on span "取代原始範圍" at bounding box center [982, 710] width 70 height 18
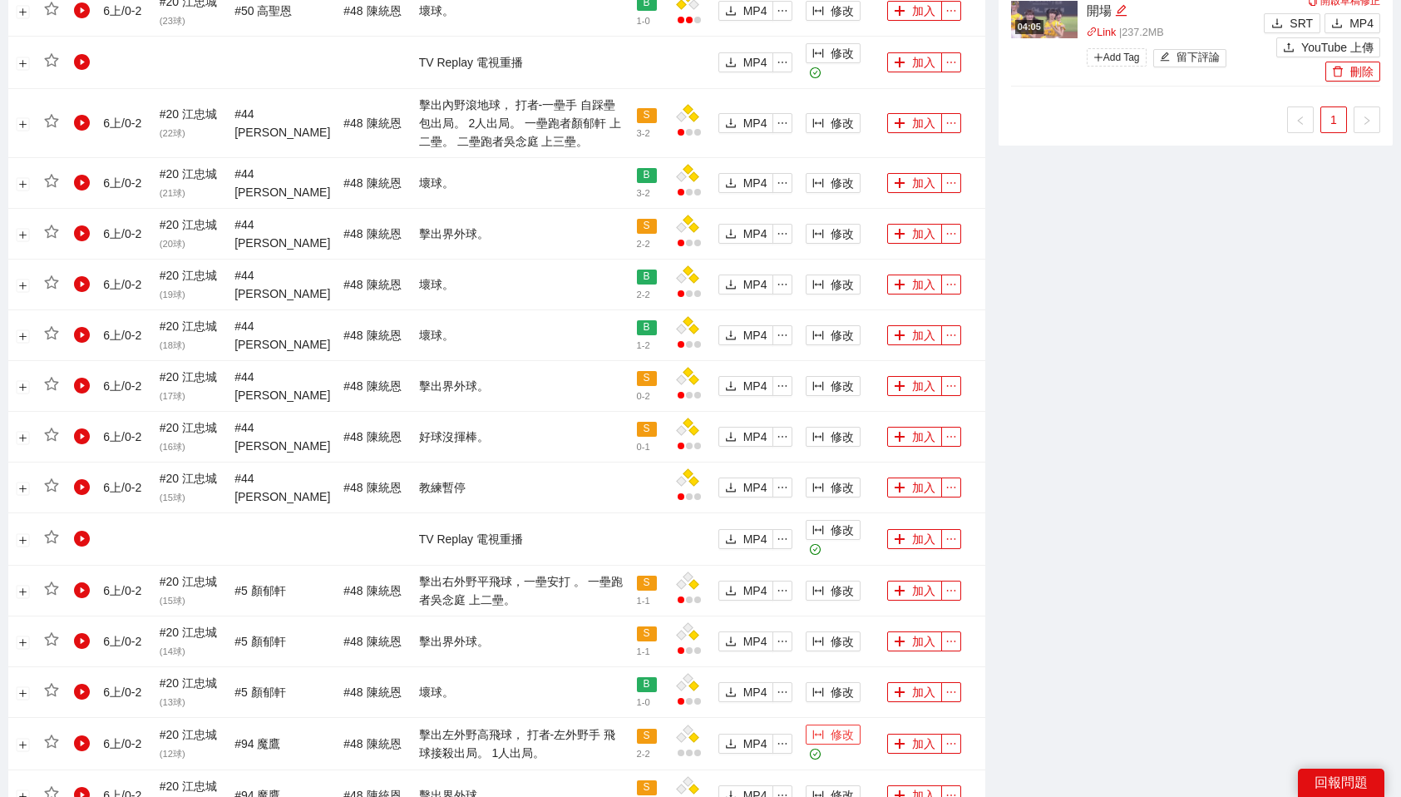
scroll to position [1103, 0]
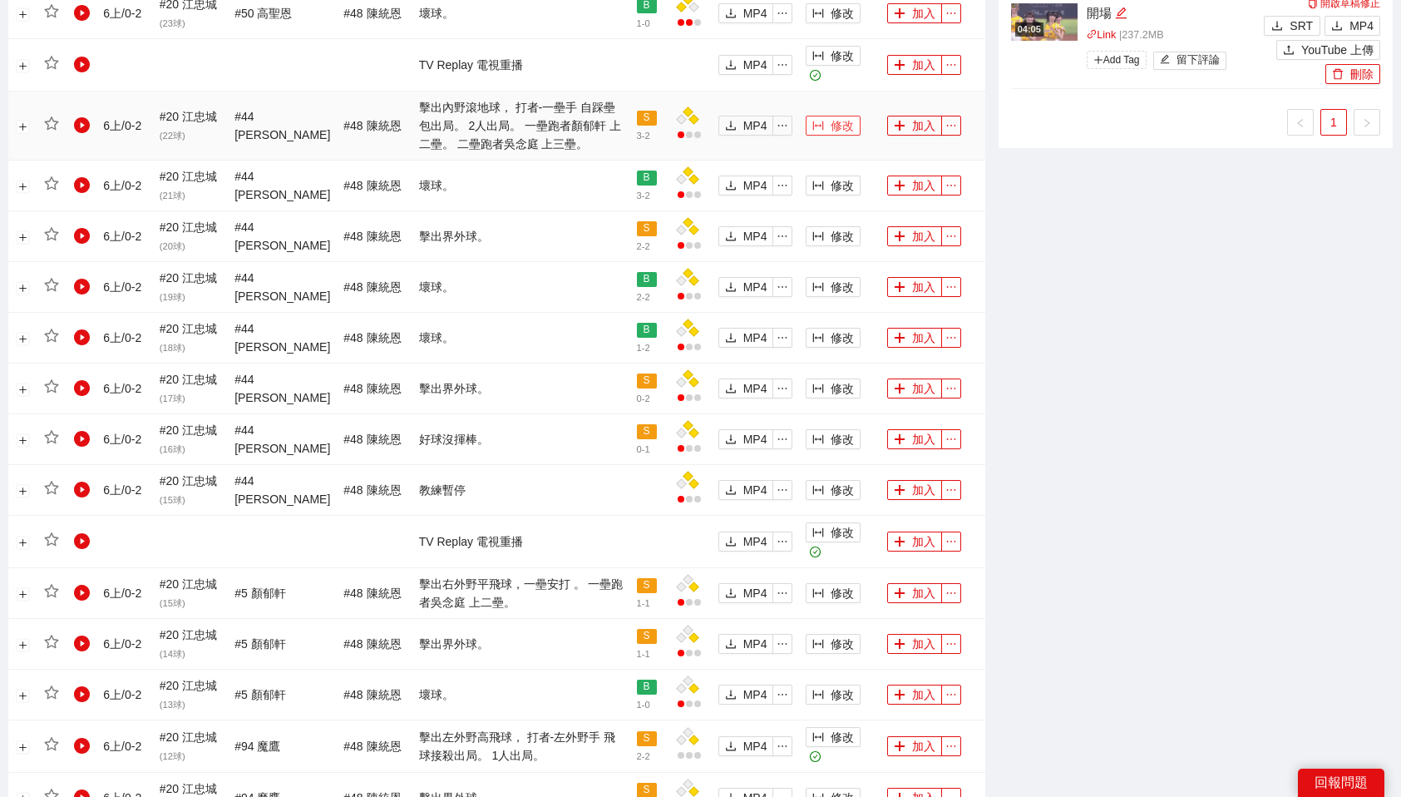
click at [843, 131] on span "修改" at bounding box center [842, 125] width 23 height 18
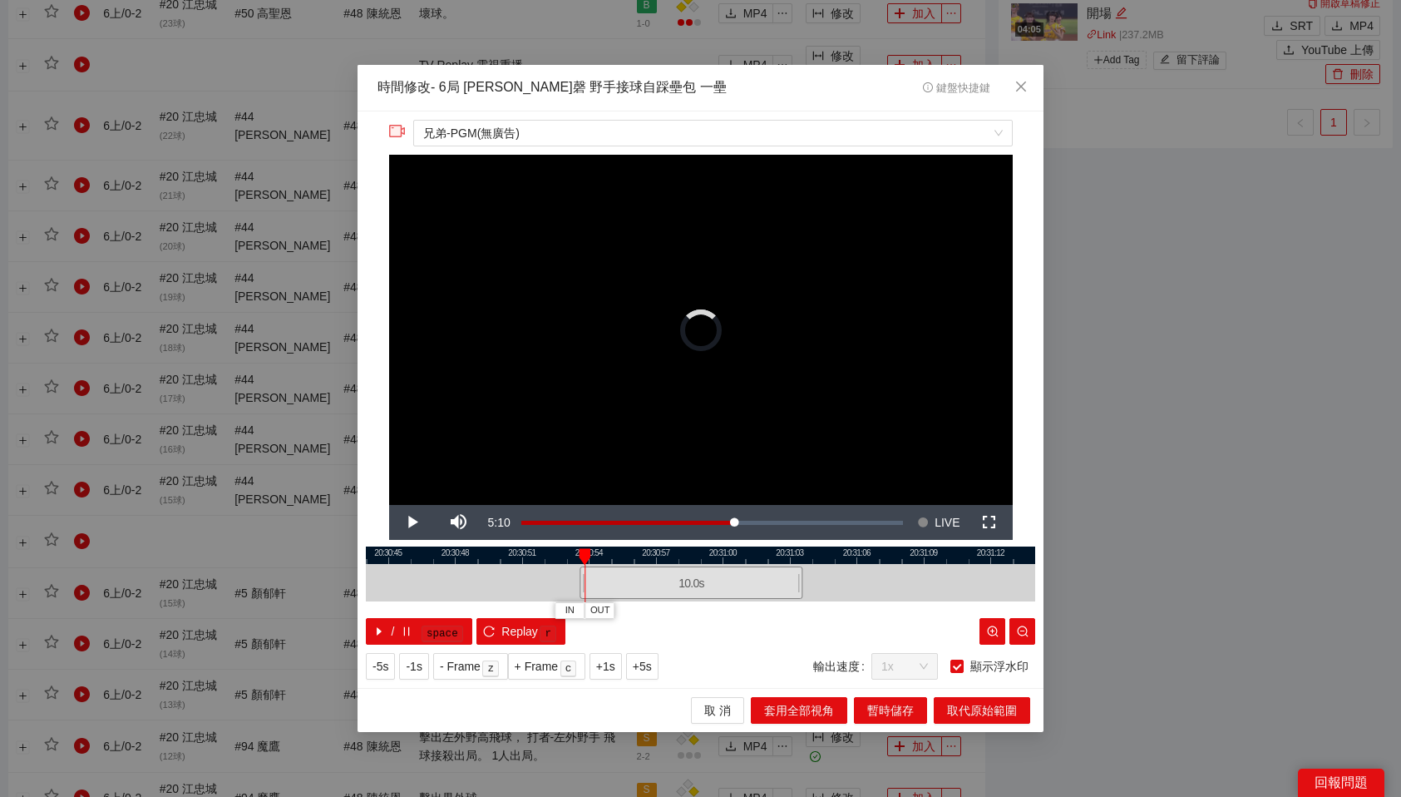
drag, startPoint x: 748, startPoint y: 576, endPoint x: 739, endPoint y: 575, distance: 9.2
click at [739, 575] on div "10.0 s" at bounding box center [691, 582] width 223 height 32
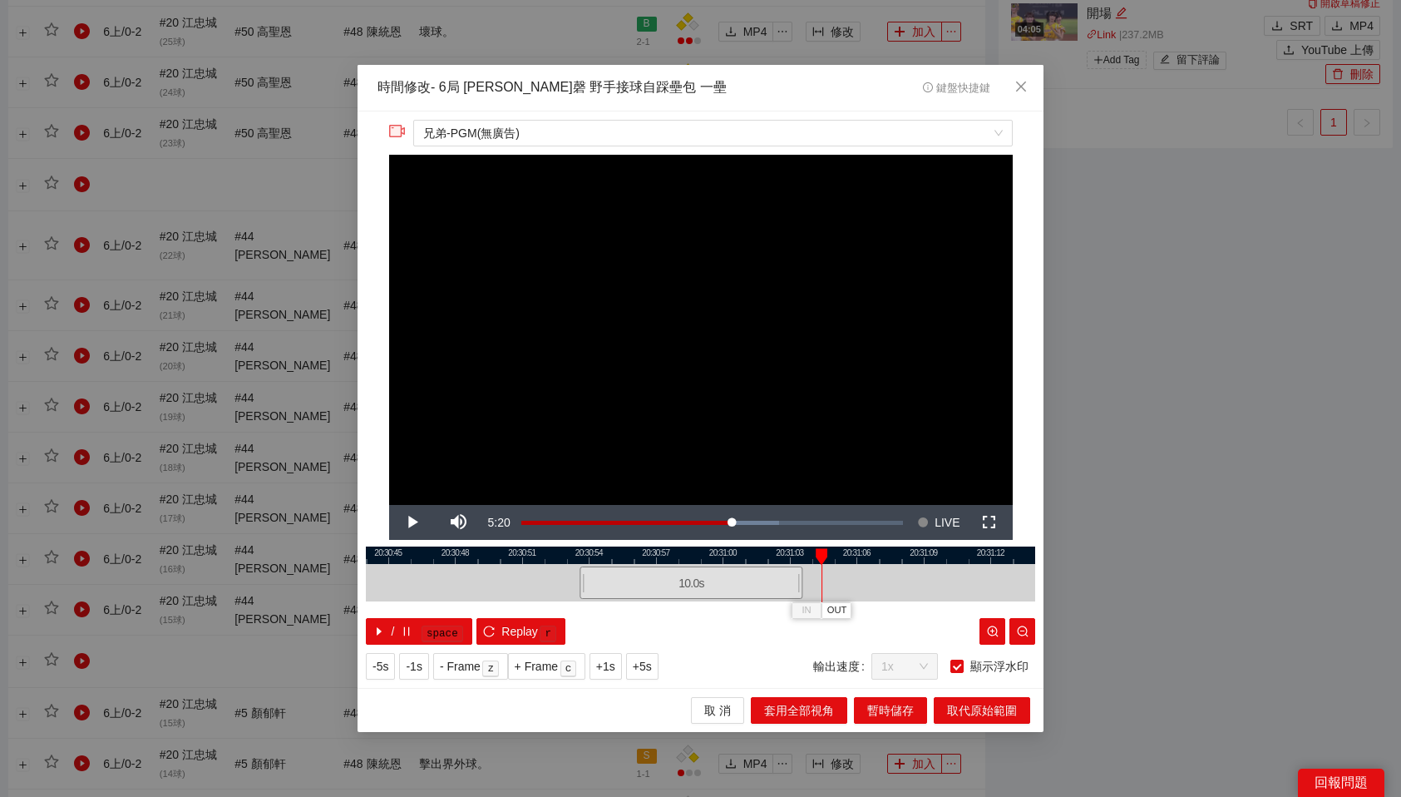
click at [839, 600] on div at bounding box center [700, 582] width 669 height 37
click at [810, 556] on div at bounding box center [700, 554] width 669 height 17
click at [835, 602] on button "OUT" at bounding box center [836, 610] width 30 height 16
click at [966, 712] on span "取代原始範圍" at bounding box center [982, 710] width 70 height 18
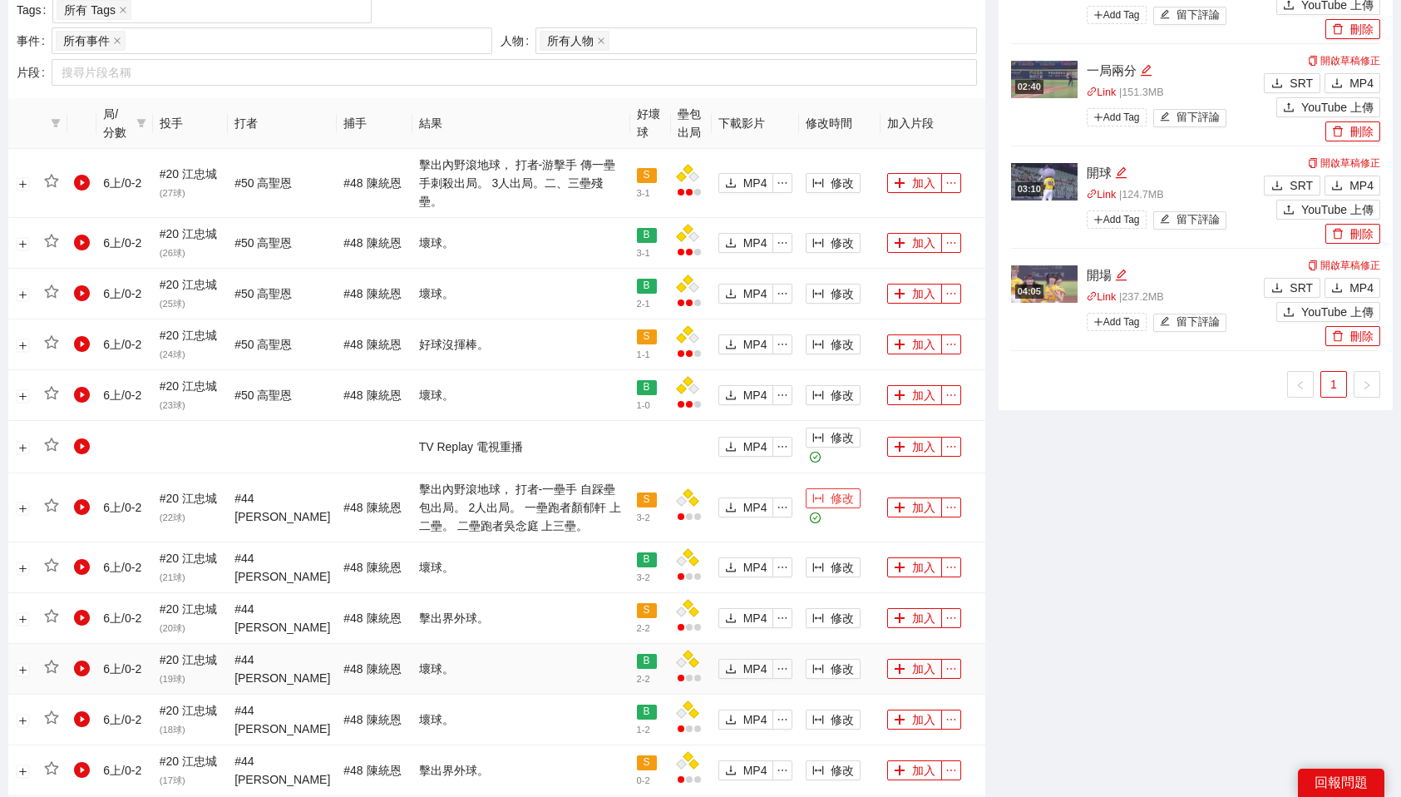
scroll to position [815, 0]
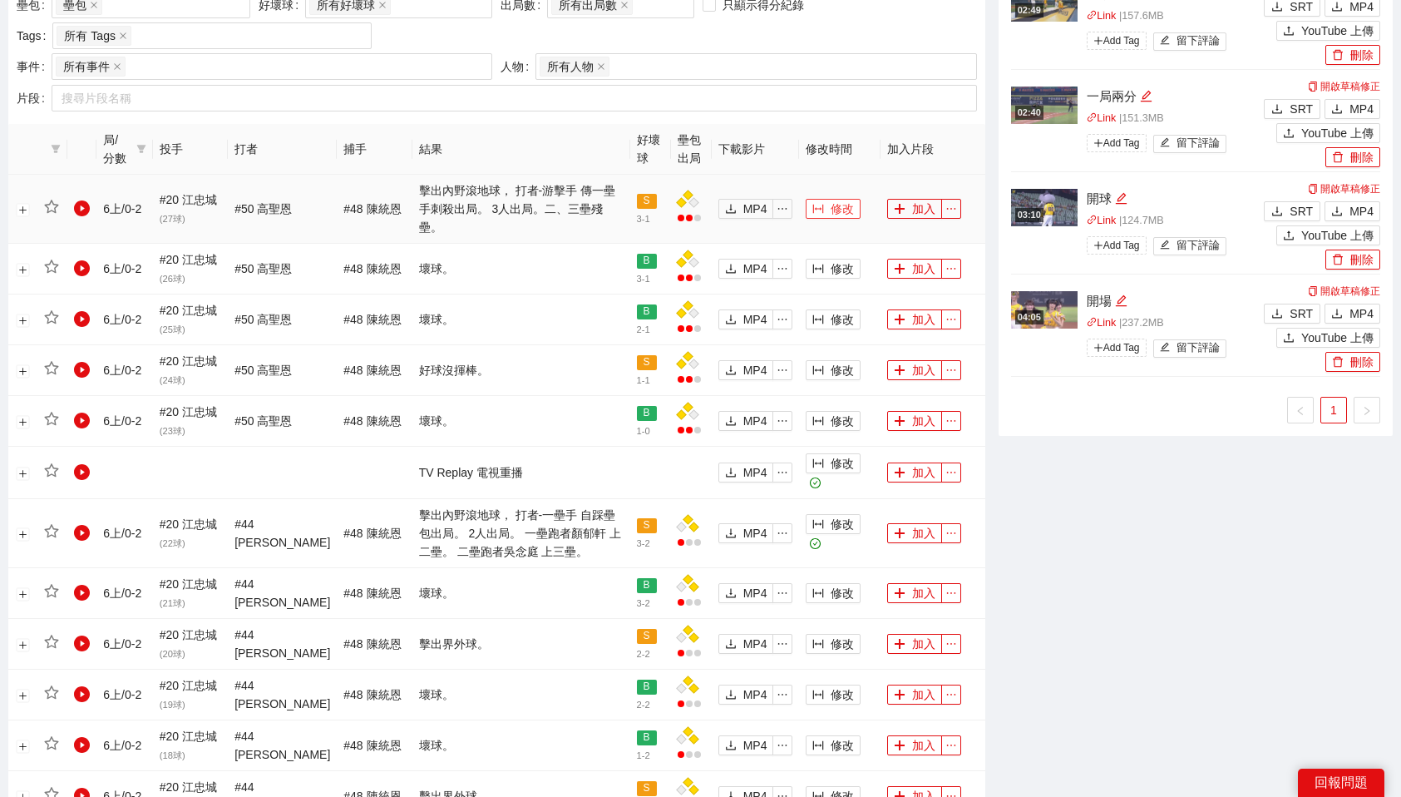
click at [836, 200] on span "修改" at bounding box center [842, 209] width 23 height 18
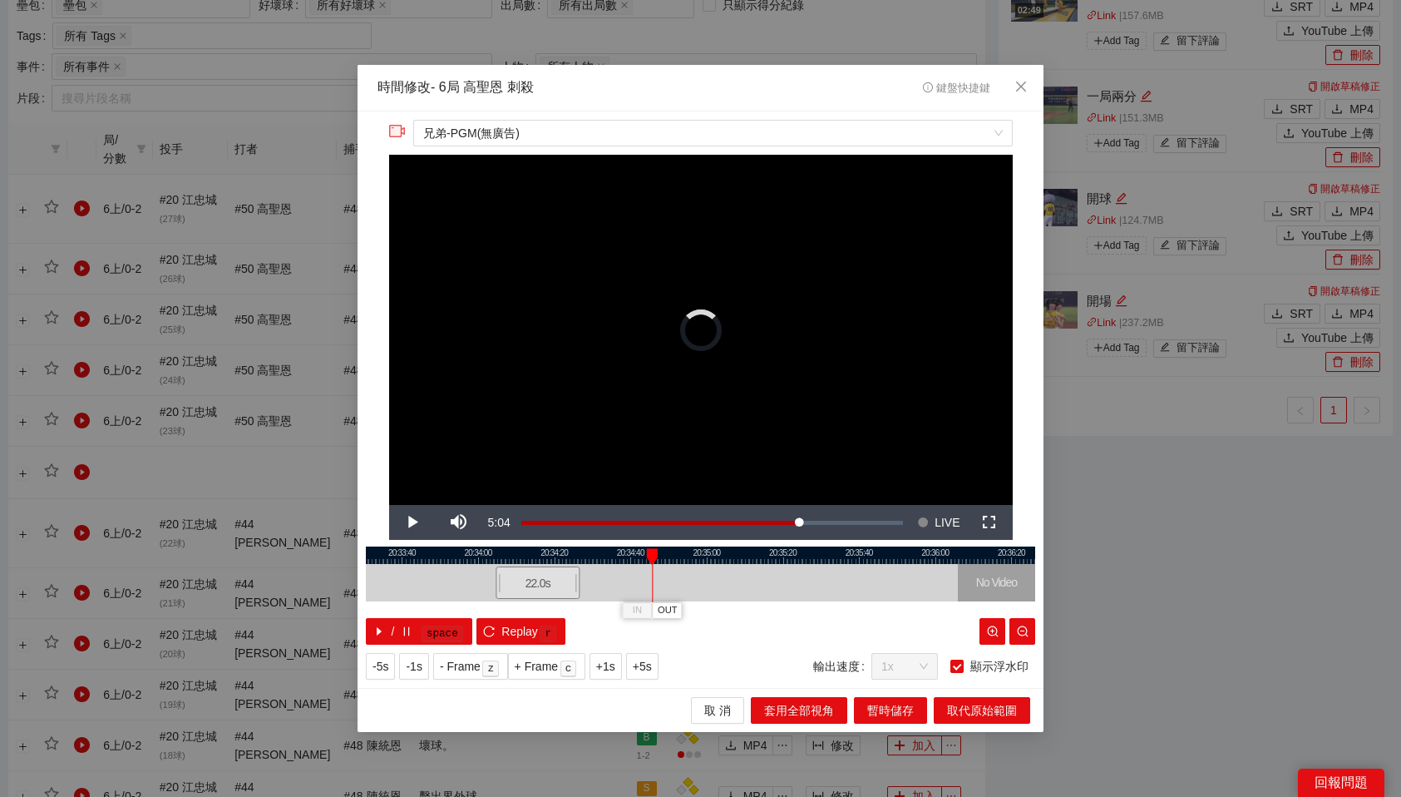
drag, startPoint x: 741, startPoint y: 586, endPoint x: 553, endPoint y: 607, distance: 189.1
click at [553, 607] on div "20:33:20 20:33:40 20:34:00 20:34:20 20:34:40 20:35:00 20:35:20 20:35:40 20:36:0…" at bounding box center [700, 595] width 669 height 98
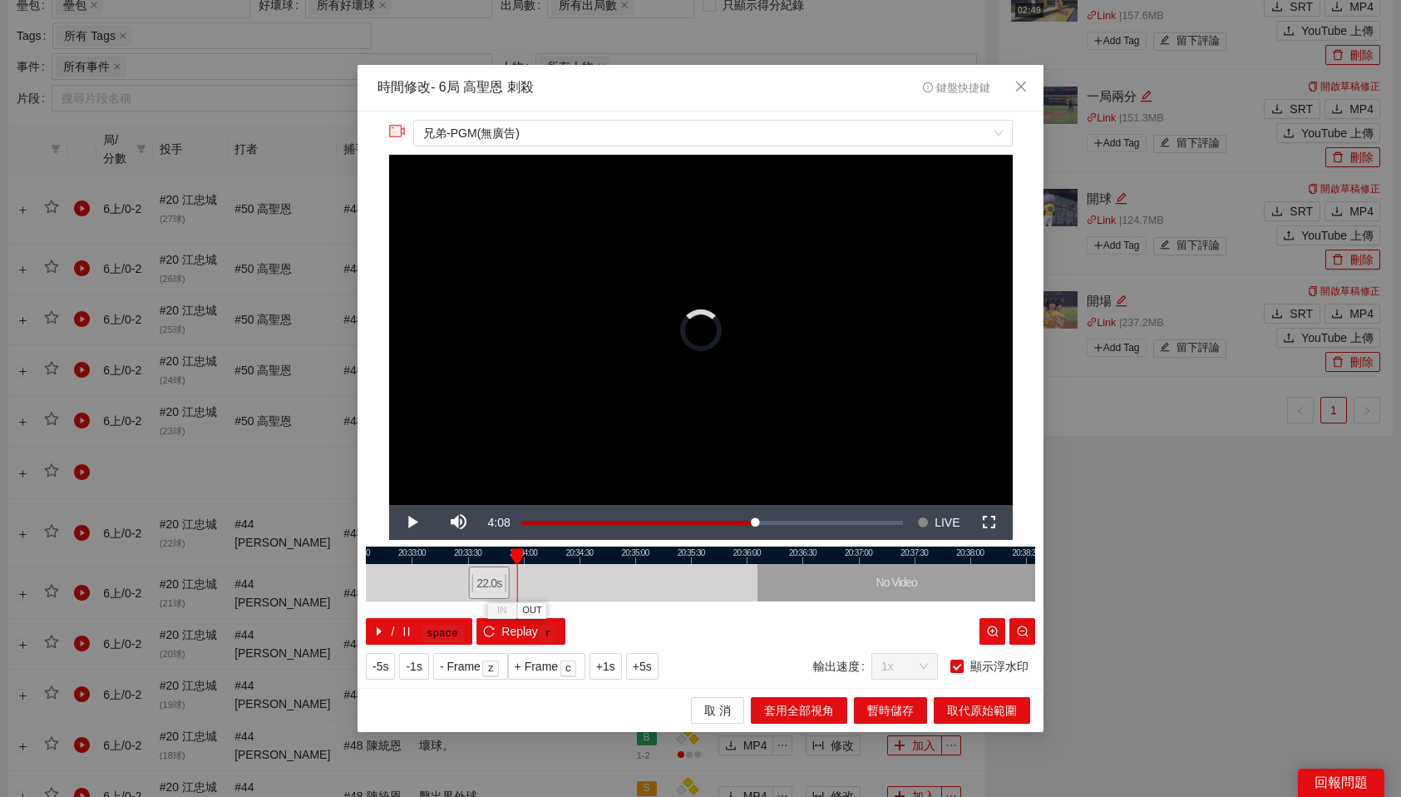
drag, startPoint x: 557, startPoint y: 583, endPoint x: 495, endPoint y: 585, distance: 62.4
click at [495, 585] on div "22.0 s" at bounding box center [489, 582] width 41 height 32
drag, startPoint x: 490, startPoint y: 584, endPoint x: 504, endPoint y: 581, distance: 14.4
click at [504, 581] on div "22.0 s" at bounding box center [503, 582] width 41 height 32
click at [508, 580] on div "22.0 s" at bounding box center [507, 582] width 41 height 32
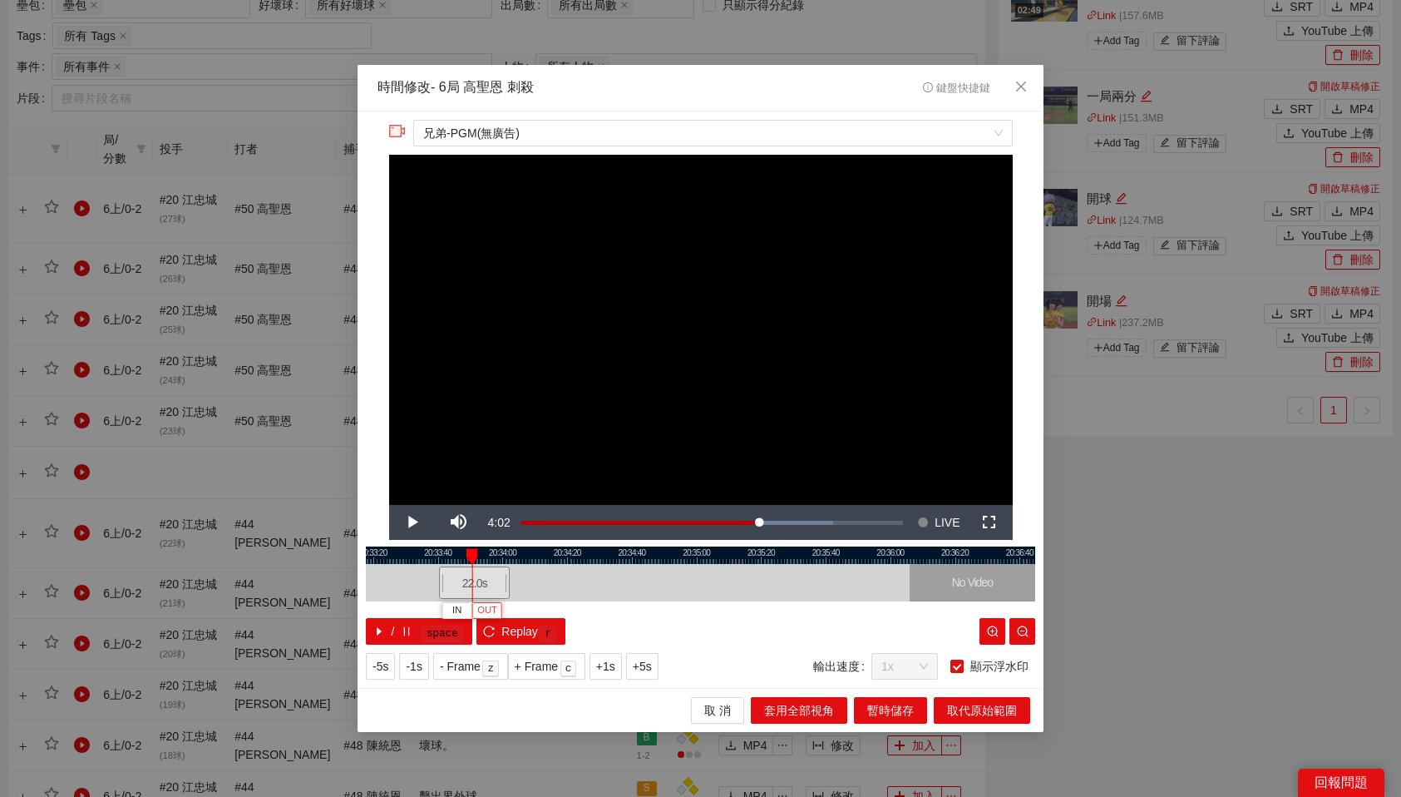
click at [486, 604] on span "OUT" at bounding box center [487, 610] width 20 height 15
click at [992, 710] on span "取代原始範圍" at bounding box center [982, 710] width 70 height 18
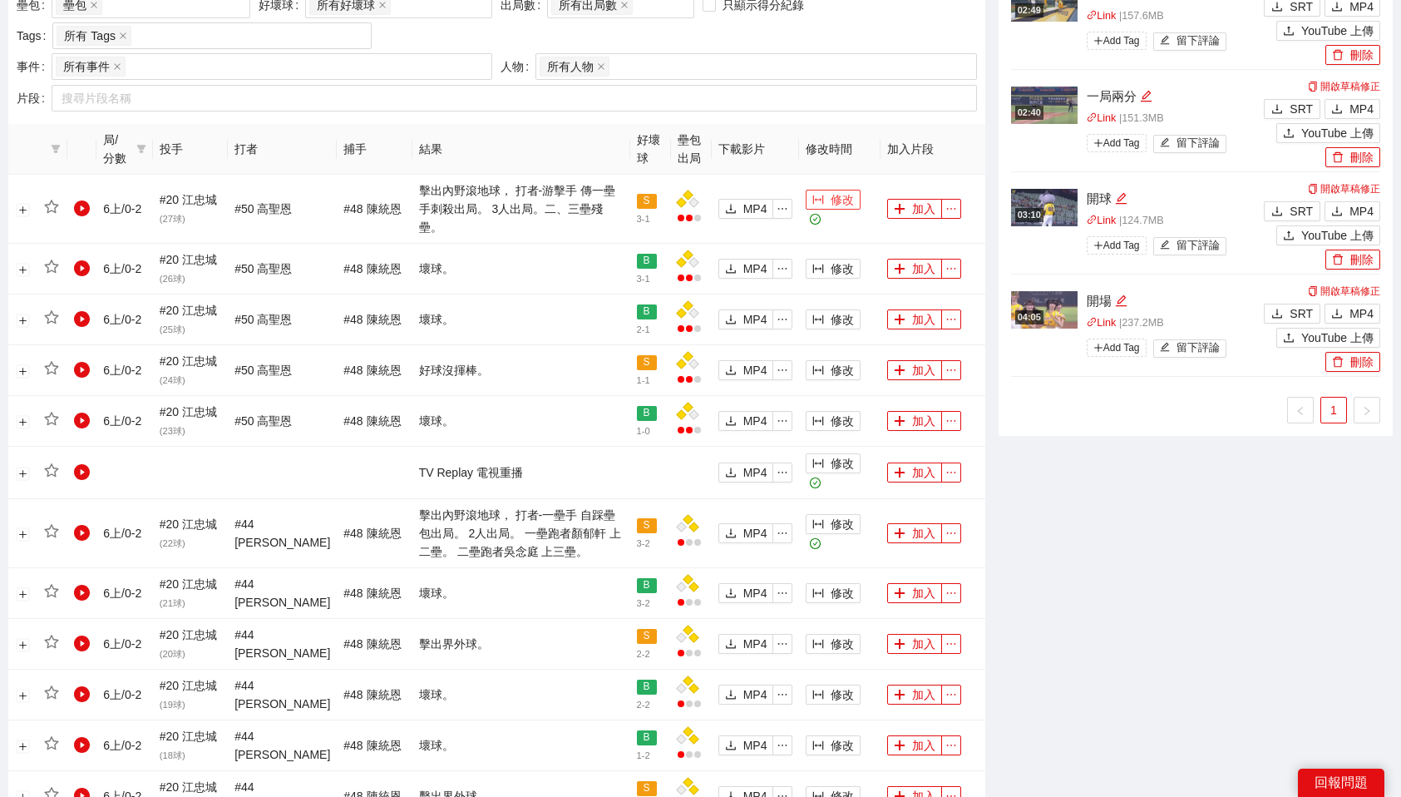
scroll to position [0, 0]
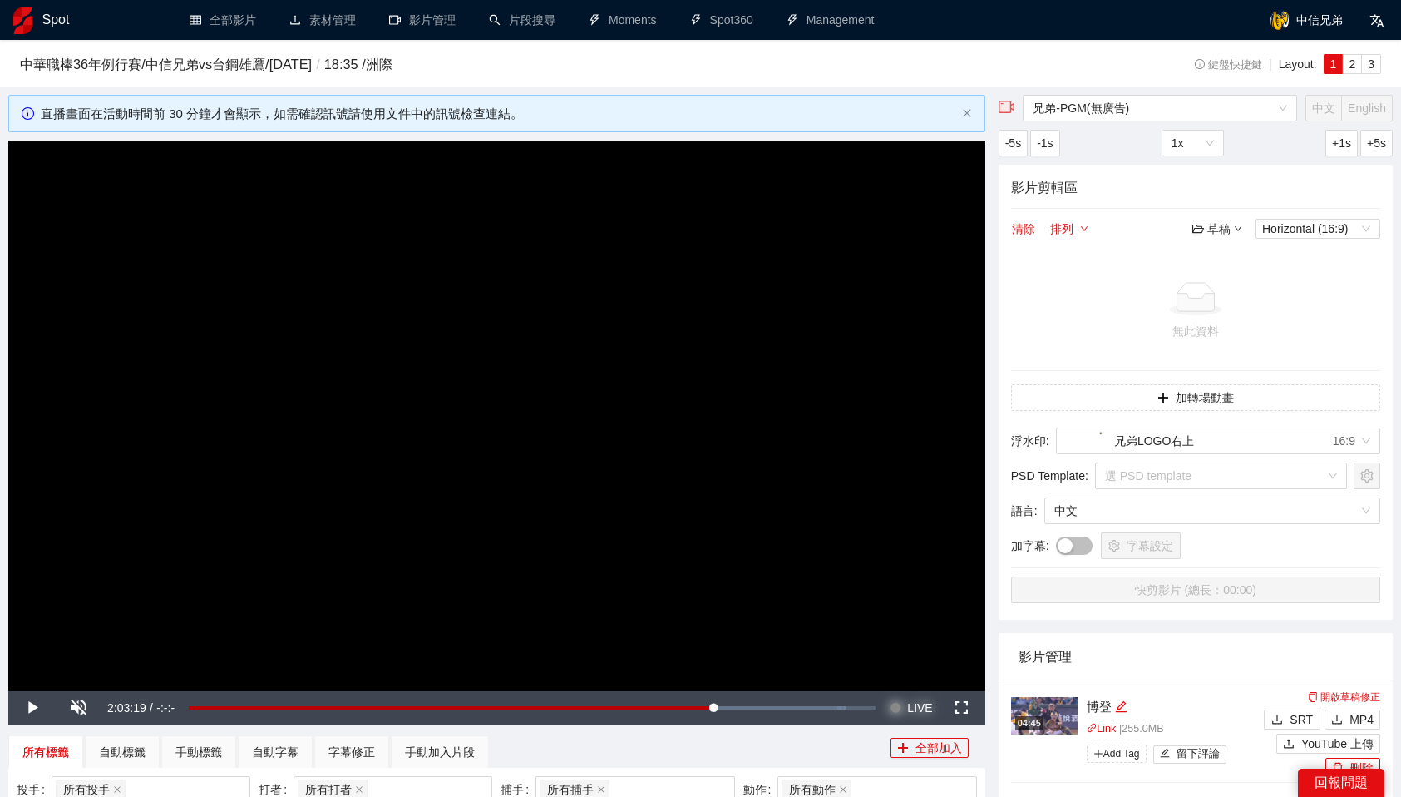
click at [920, 704] on span "LIVE" at bounding box center [919, 707] width 25 height 35
click at [884, 690] on button "Seek to live, currently behind live LIVE" at bounding box center [911, 707] width 54 height 35
click at [22, 708] on span "Video Player" at bounding box center [31, 708] width 47 height 0
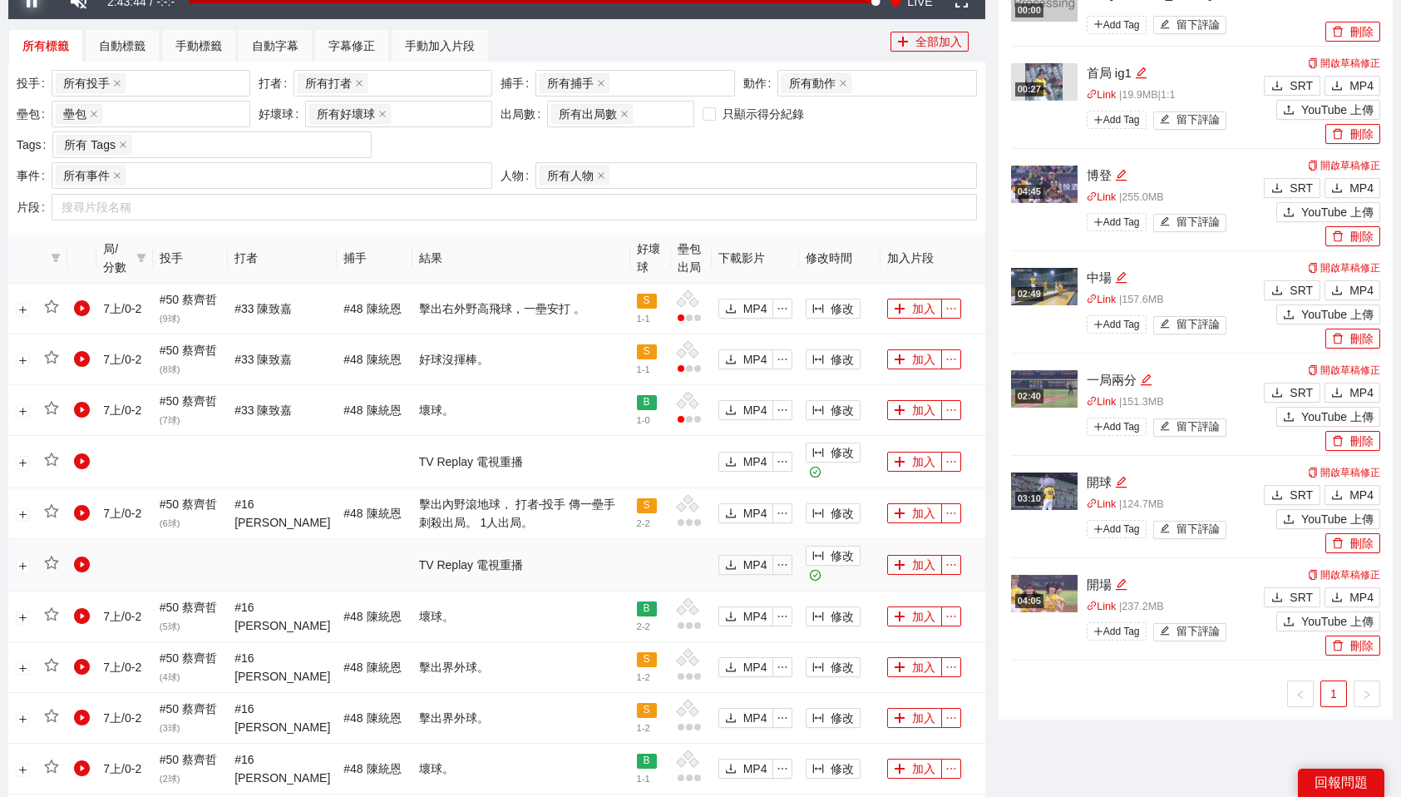
scroll to position [708, 0]
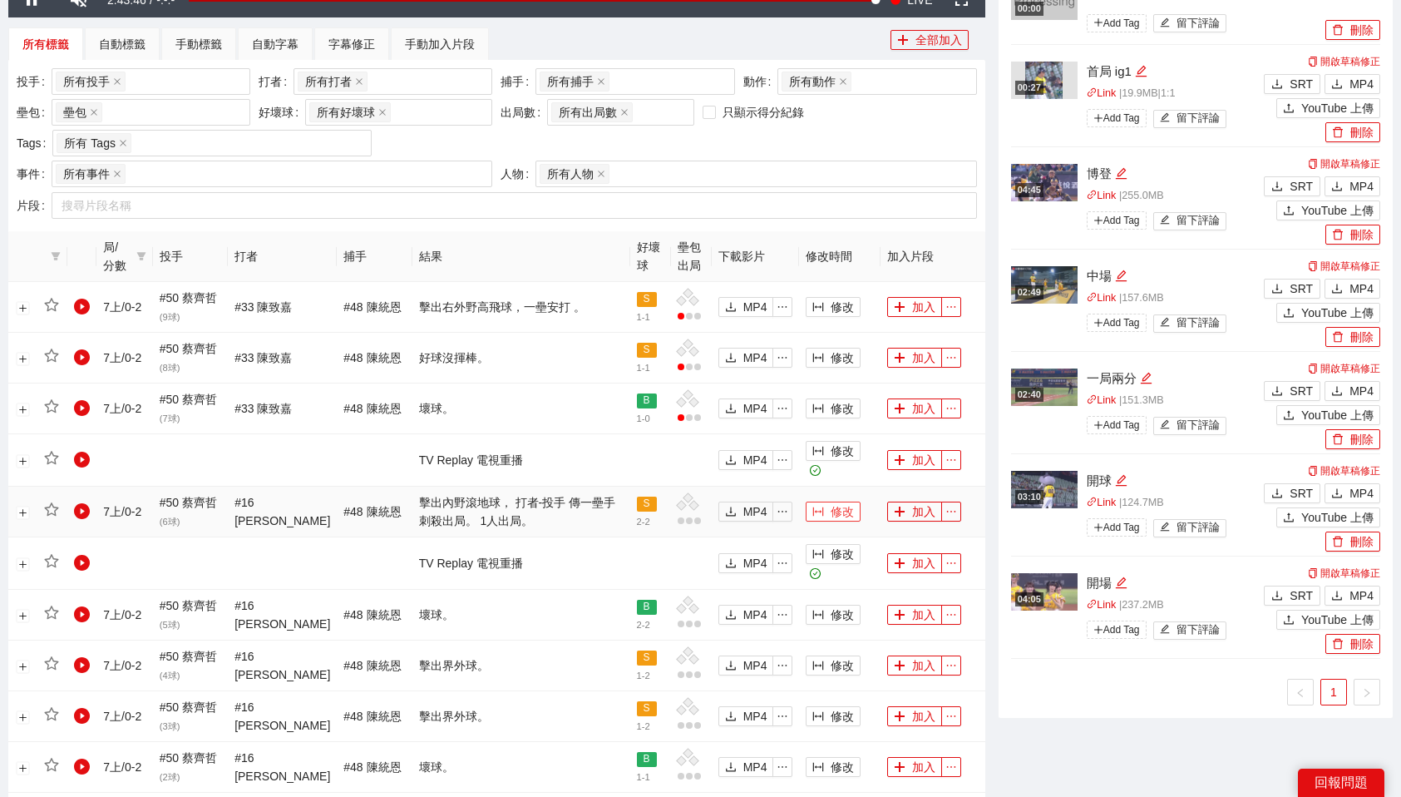
click at [831, 508] on span "修改" at bounding box center [842, 511] width 23 height 18
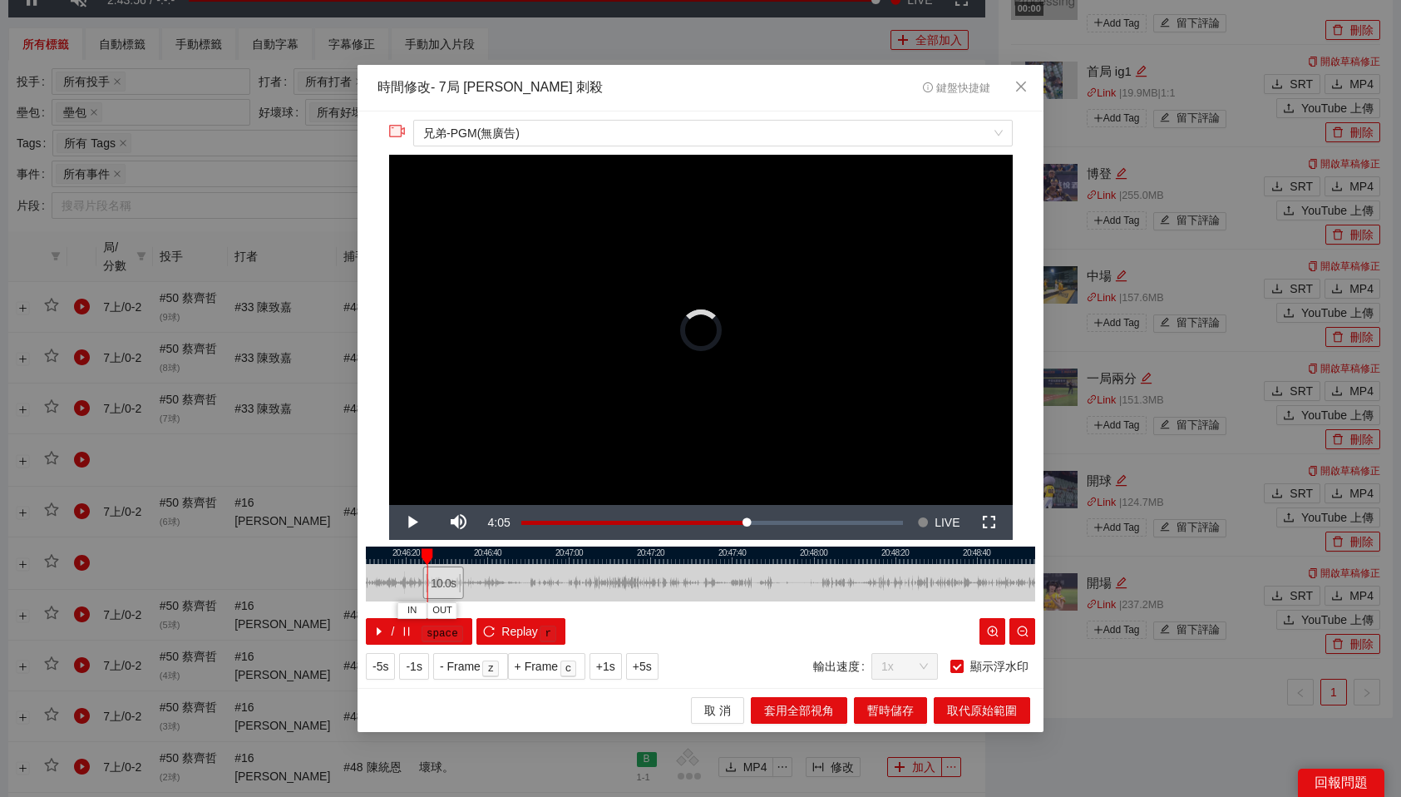
drag, startPoint x: 704, startPoint y: 583, endPoint x: 444, endPoint y: 606, distance: 261.3
click at [444, 606] on div "20:46:00 20:46:20 20:46:40 20:47:00 20:47:20 20:47:40 20:48:00 20:48:20 20:48:4…" at bounding box center [700, 595] width 669 height 98
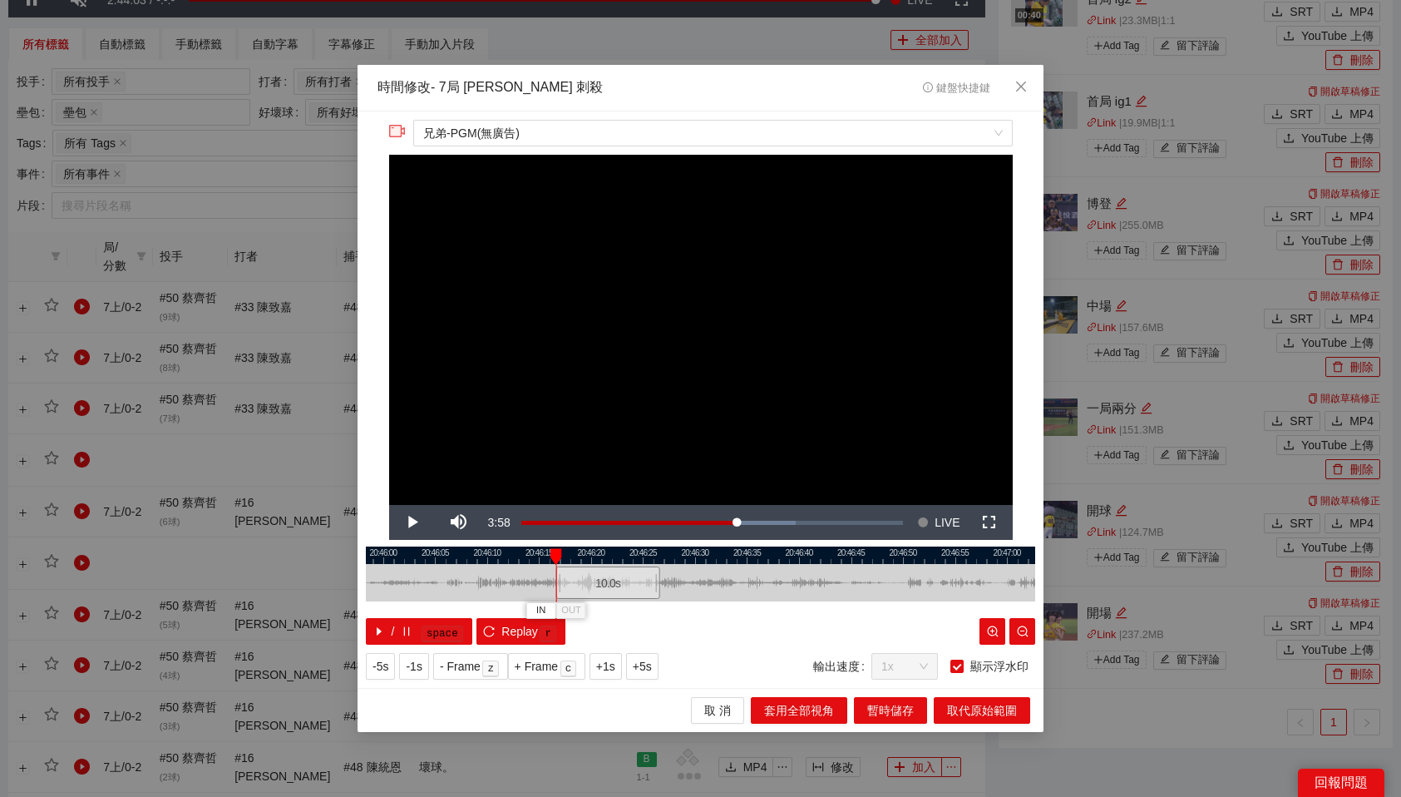
drag, startPoint x: 671, startPoint y: 580, endPoint x: 593, endPoint y: 587, distance: 78.5
click at [593, 587] on div "10.0 s" at bounding box center [608, 582] width 104 height 32
drag, startPoint x: 634, startPoint y: 553, endPoint x: 718, endPoint y: 557, distance: 83.2
click at [718, 557] on div "IN OUT" at bounding box center [723, 556] width 12 height 17
click at [793, 550] on div at bounding box center [700, 554] width 669 height 17
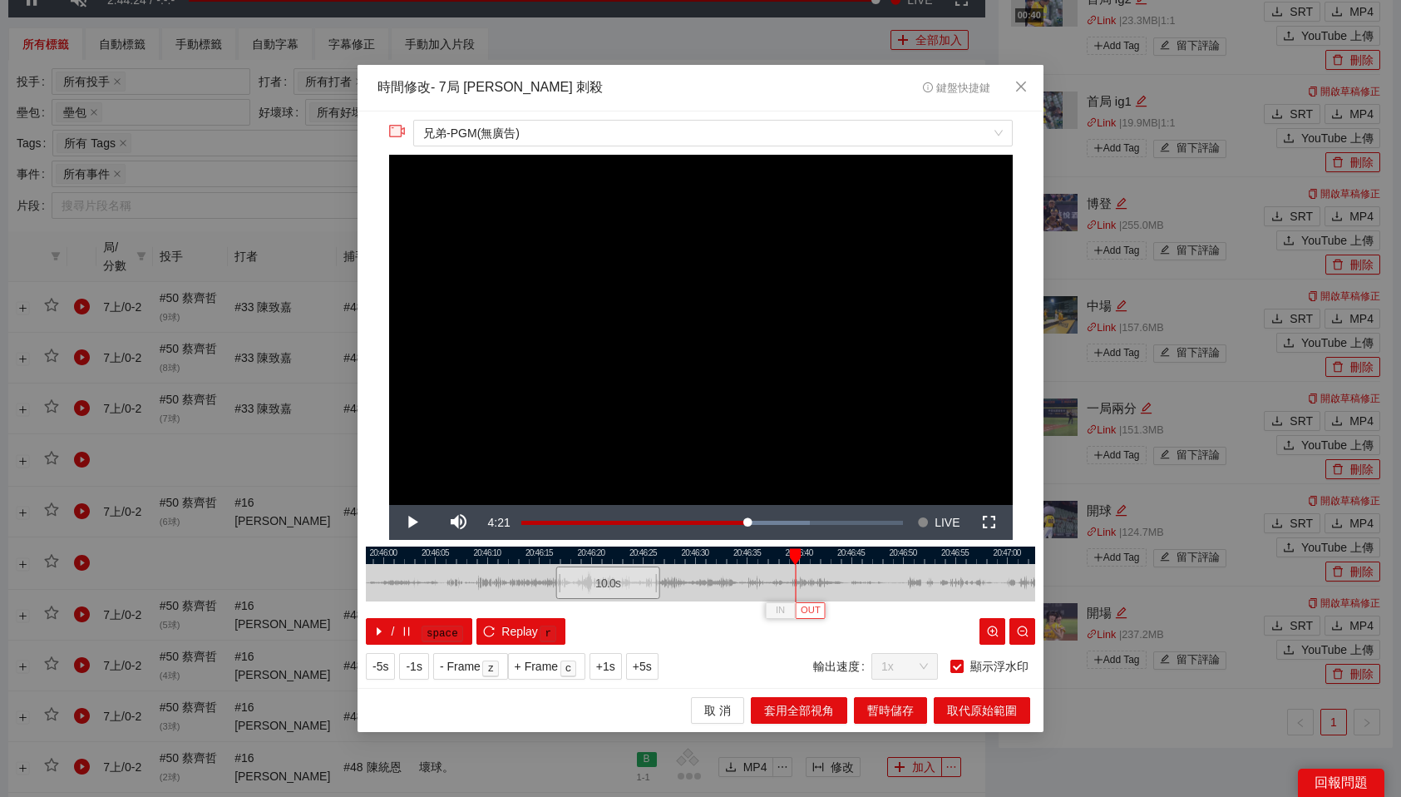
click at [816, 606] on span "OUT" at bounding box center [811, 610] width 20 height 15
click at [983, 713] on span "取代原始範圍" at bounding box center [982, 710] width 70 height 18
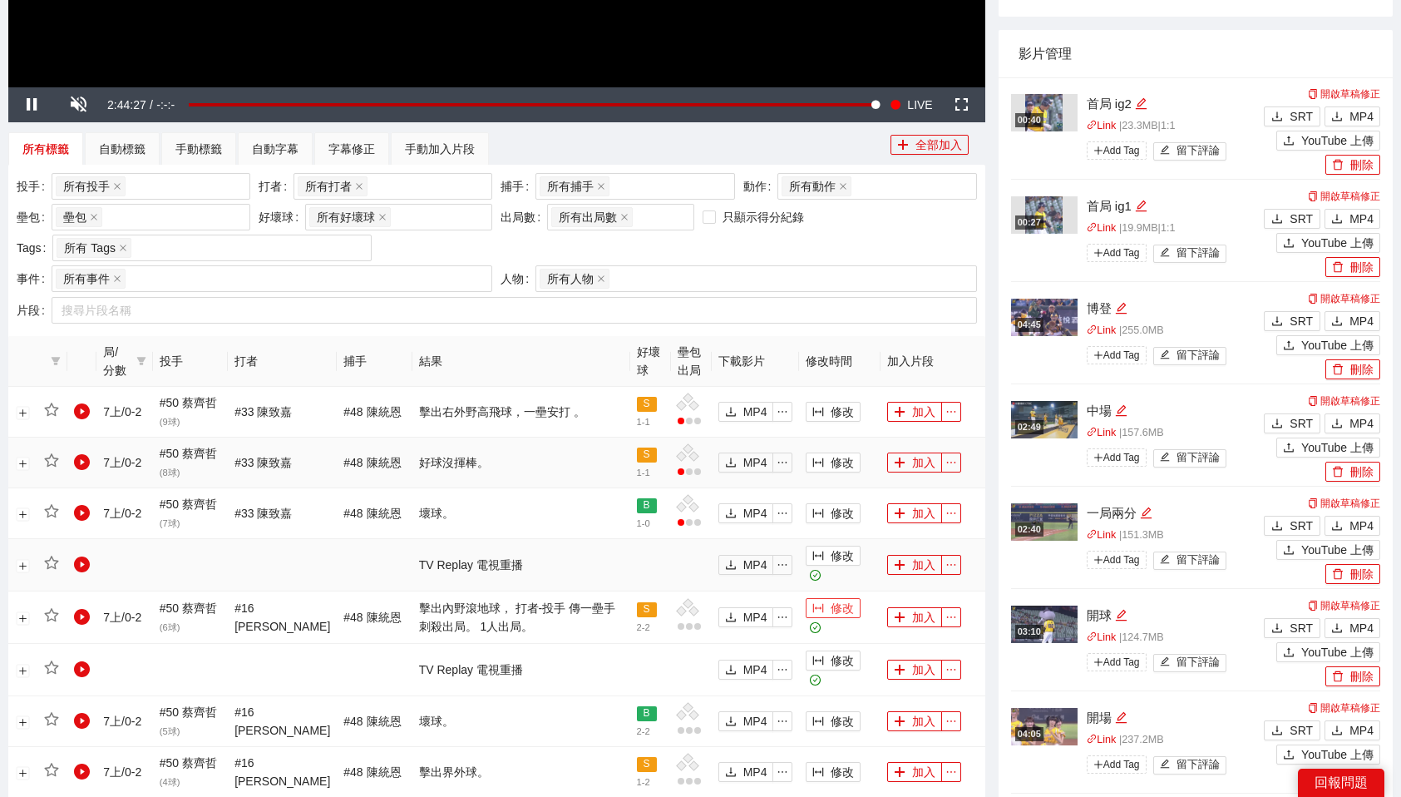
scroll to position [602, 0]
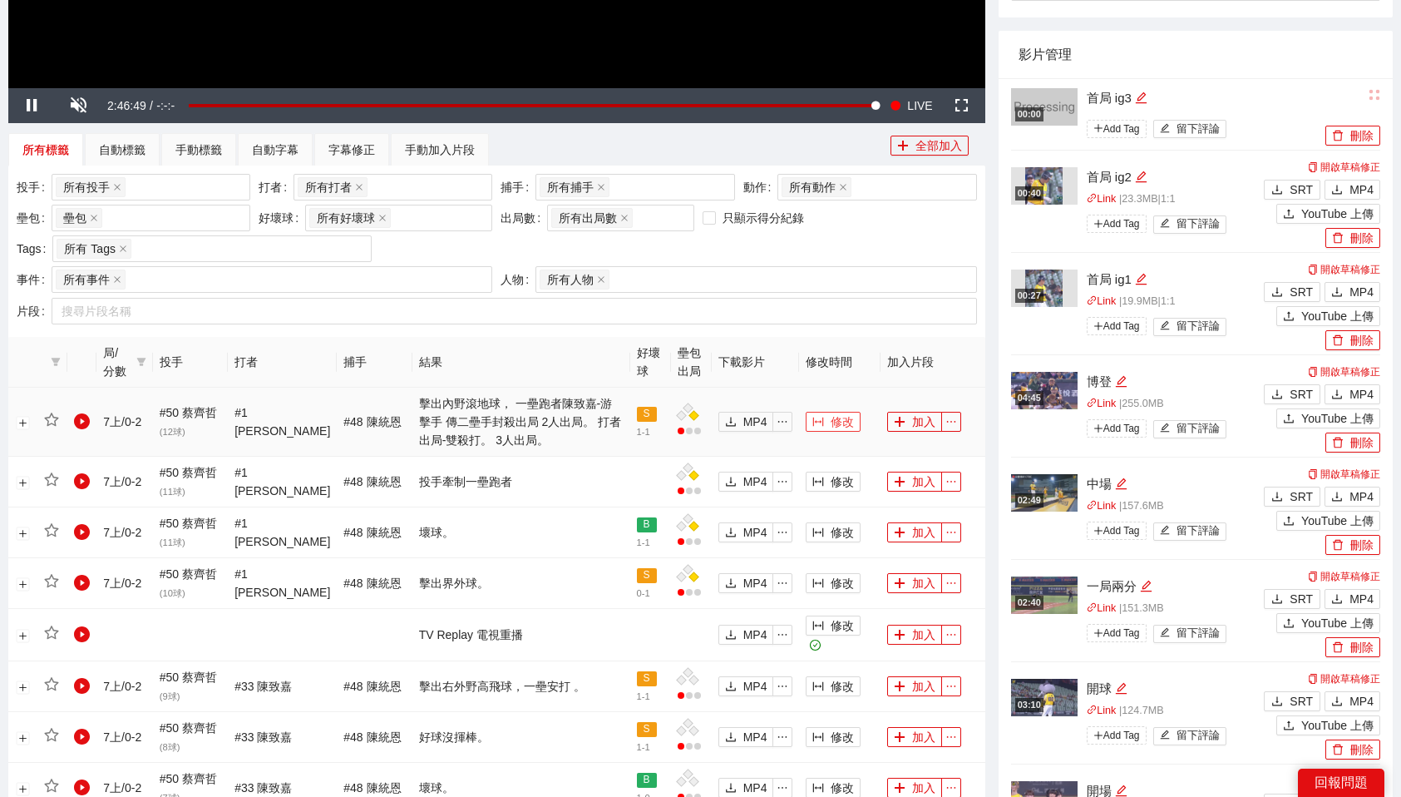
click at [846, 427] on span "修改" at bounding box center [842, 421] width 23 height 18
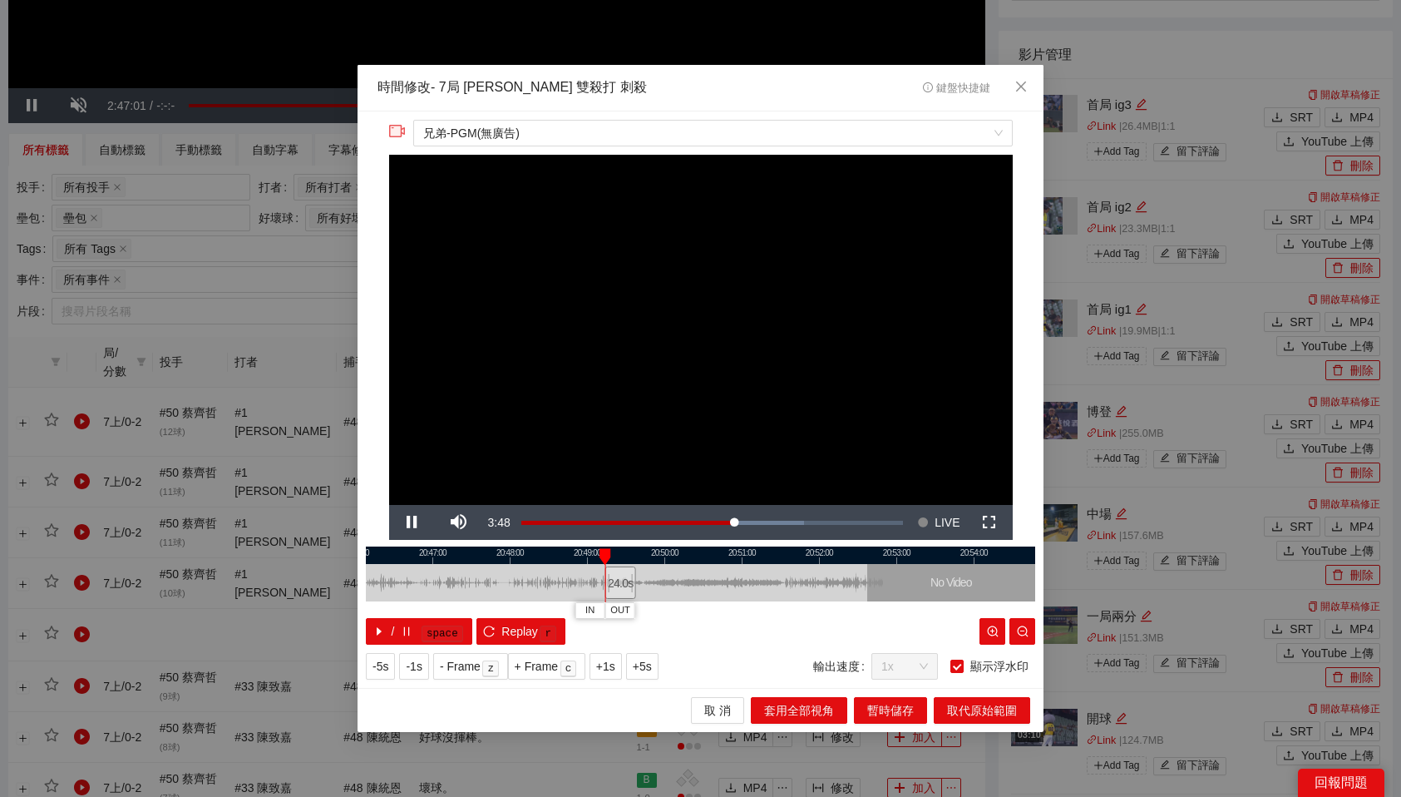
drag, startPoint x: 728, startPoint y: 581, endPoint x: 624, endPoint y: 589, distance: 105.0
click at [624, 589] on div "24.0 s" at bounding box center [620, 582] width 31 height 32
click at [629, 589] on div "24.0 s" at bounding box center [626, 582] width 31 height 32
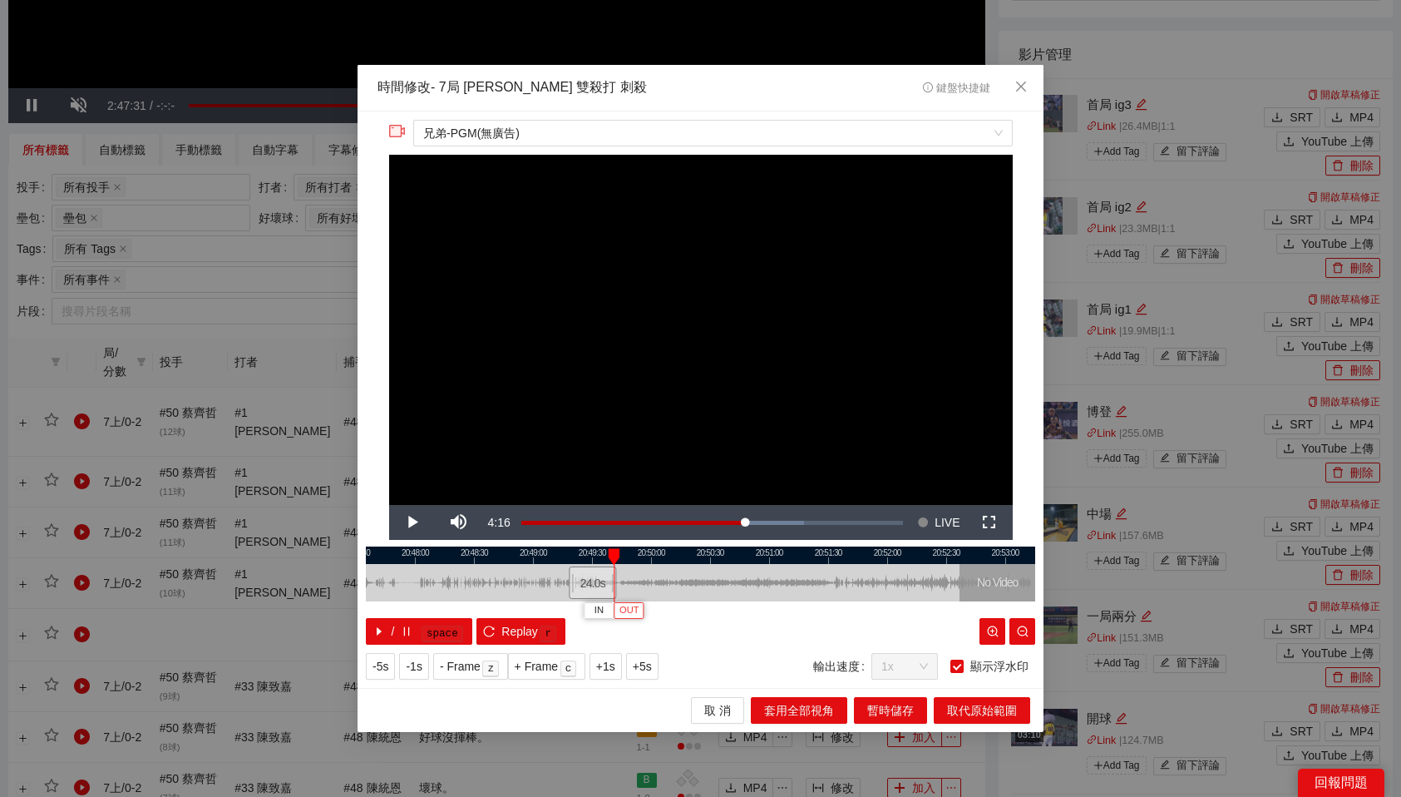
click at [634, 615] on span "OUT" at bounding box center [629, 610] width 20 height 15
click at [975, 703] on span "取代原始範圍" at bounding box center [982, 710] width 70 height 18
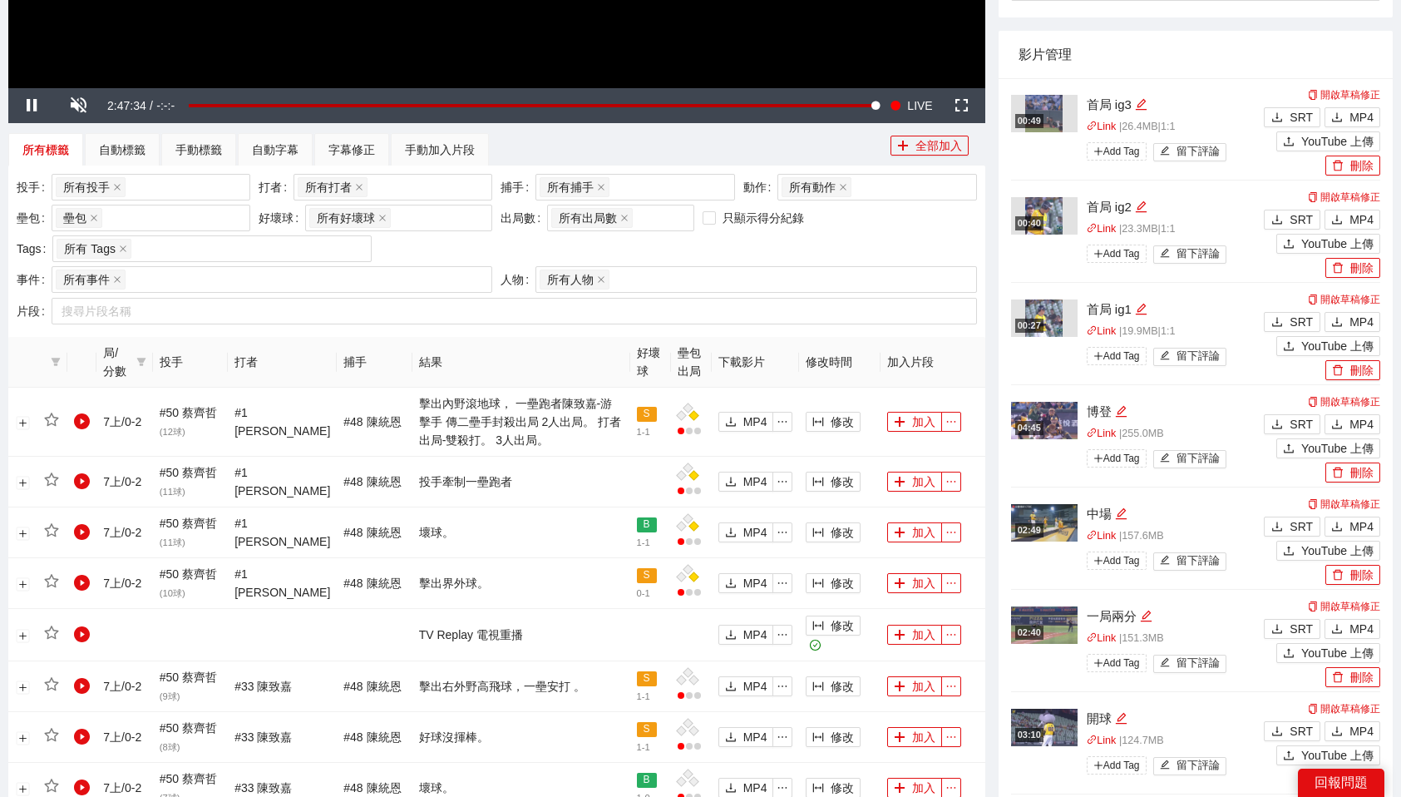
click at [950, 358] on th "加入片段" at bounding box center [933, 362] width 105 height 51
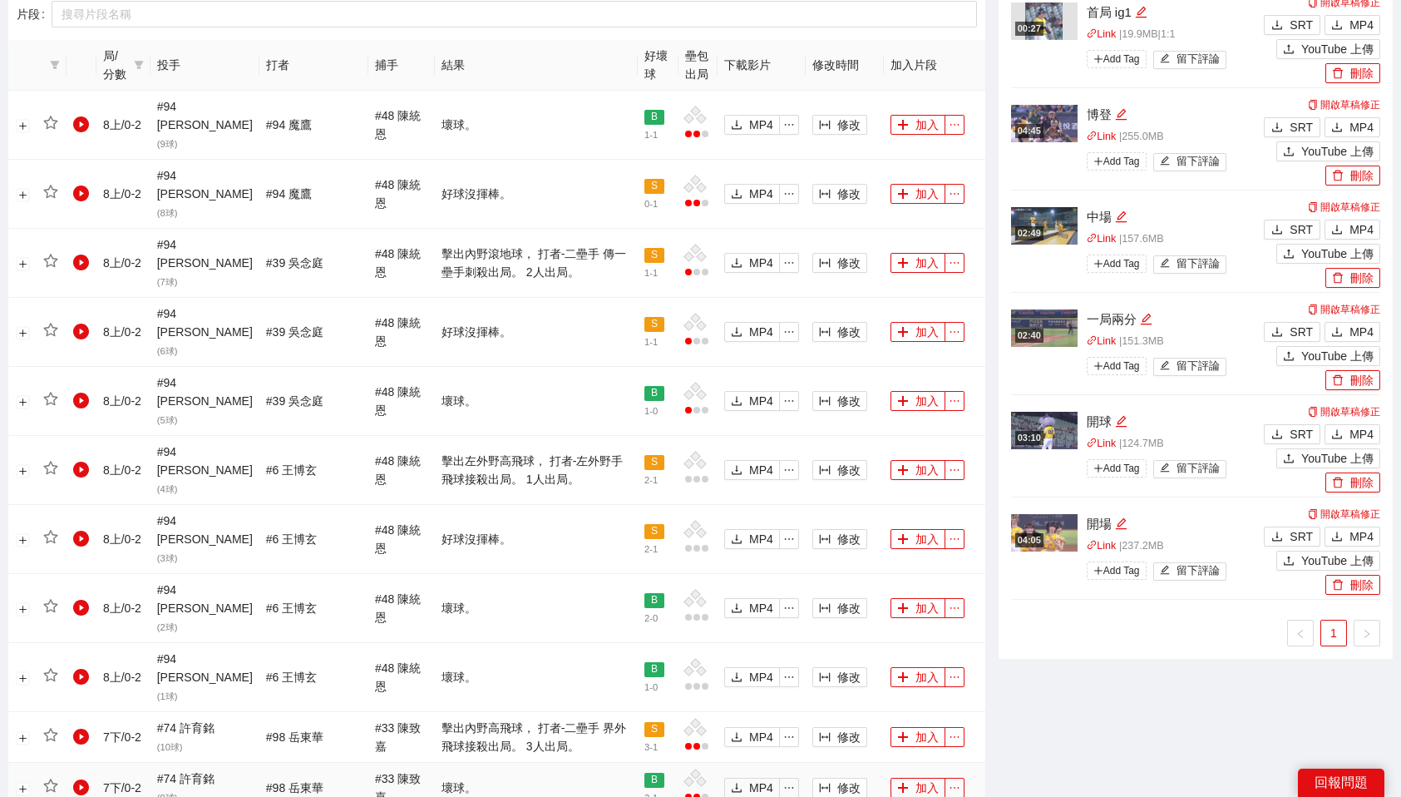
scroll to position [903, 0]
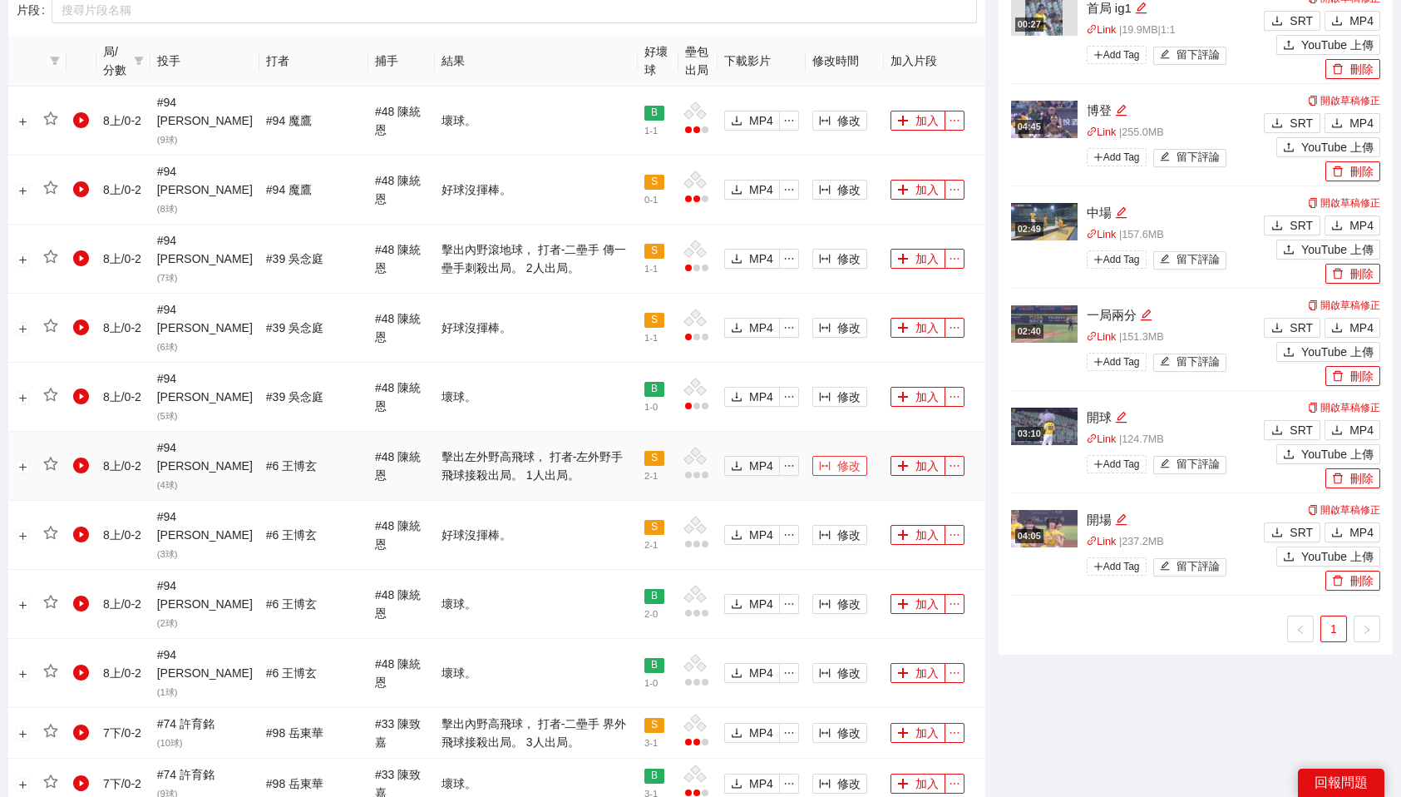
click at [819, 460] on icon "column-width" at bounding box center [825, 466] width 12 height 12
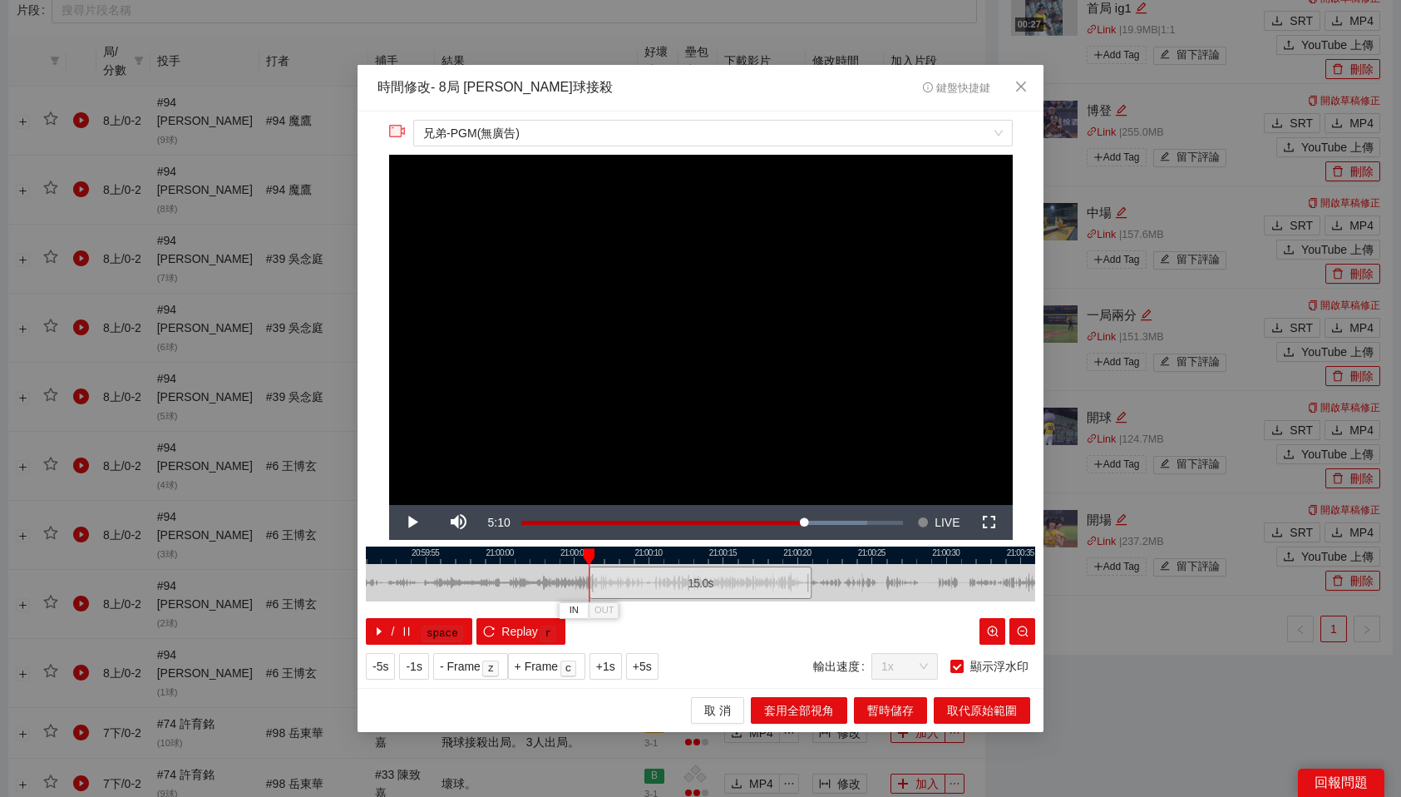
click at [409, 522] on span "Video Player" at bounding box center [412, 522] width 47 height 0
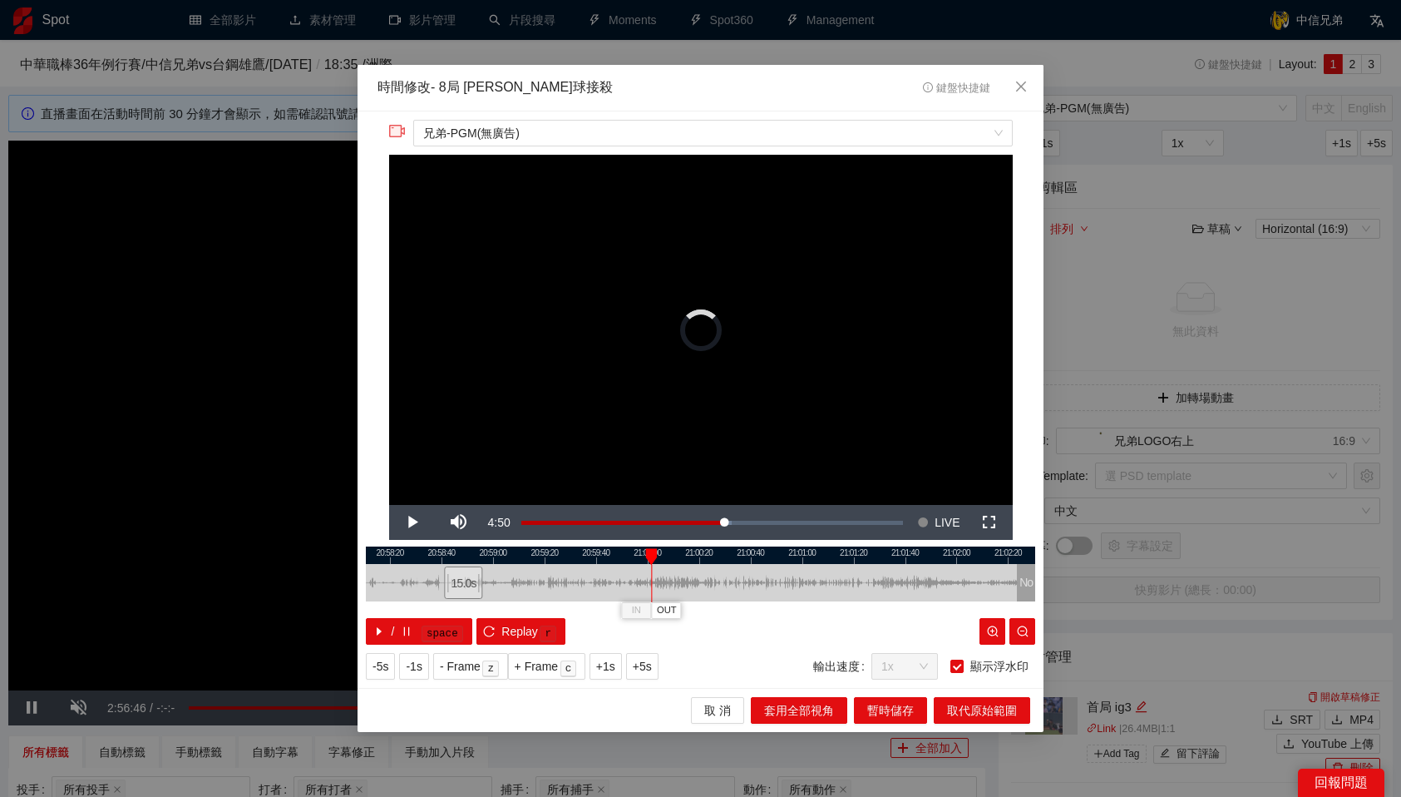
scroll to position [903, 0]
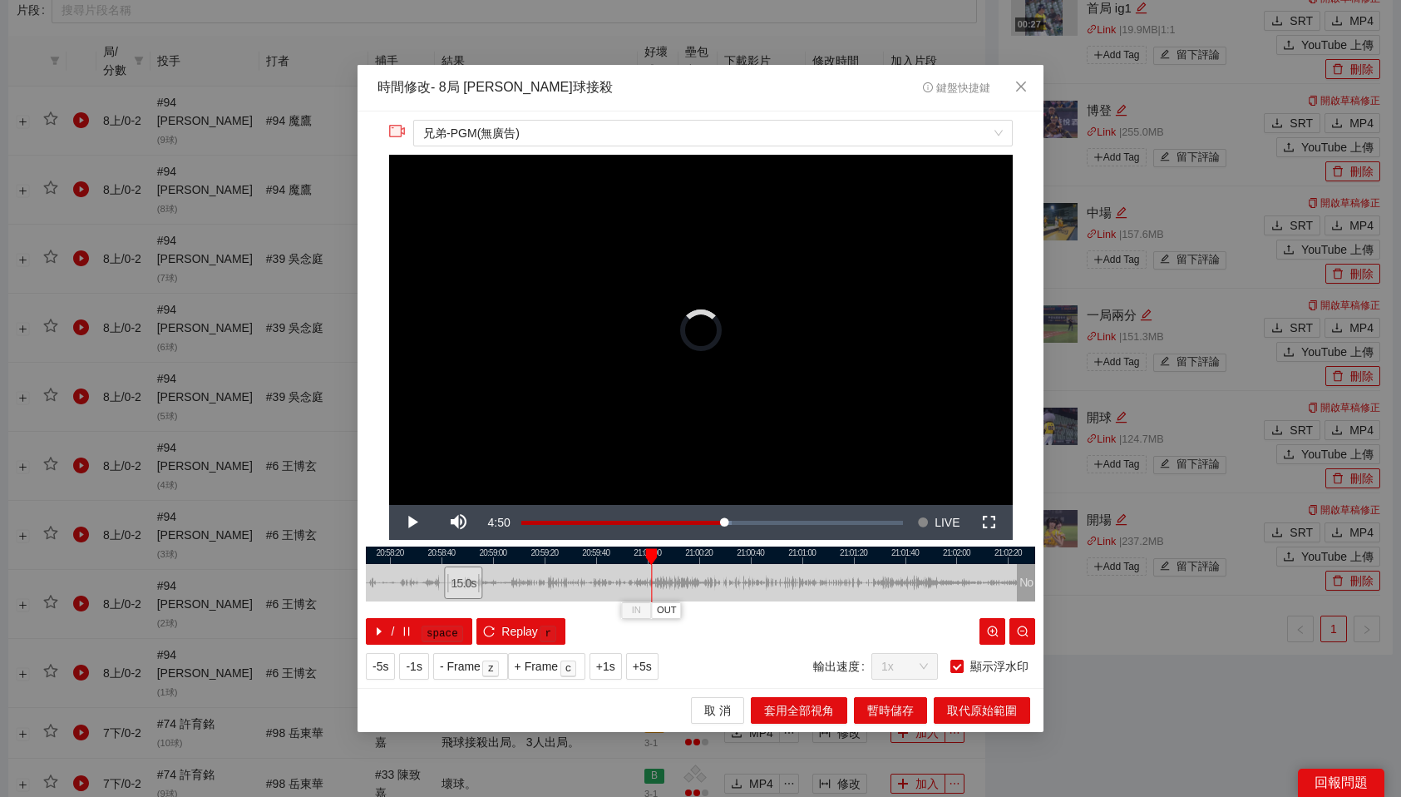
click at [462, 579] on div "15.0 s" at bounding box center [463, 582] width 38 height 32
click at [686, 580] on div "15.0 s" at bounding box center [685, 582] width 53 height 32
click at [660, 606] on span "OUT" at bounding box center [656, 610] width 20 height 15
click at [1000, 713] on span "取代原始範圍" at bounding box center [982, 710] width 70 height 18
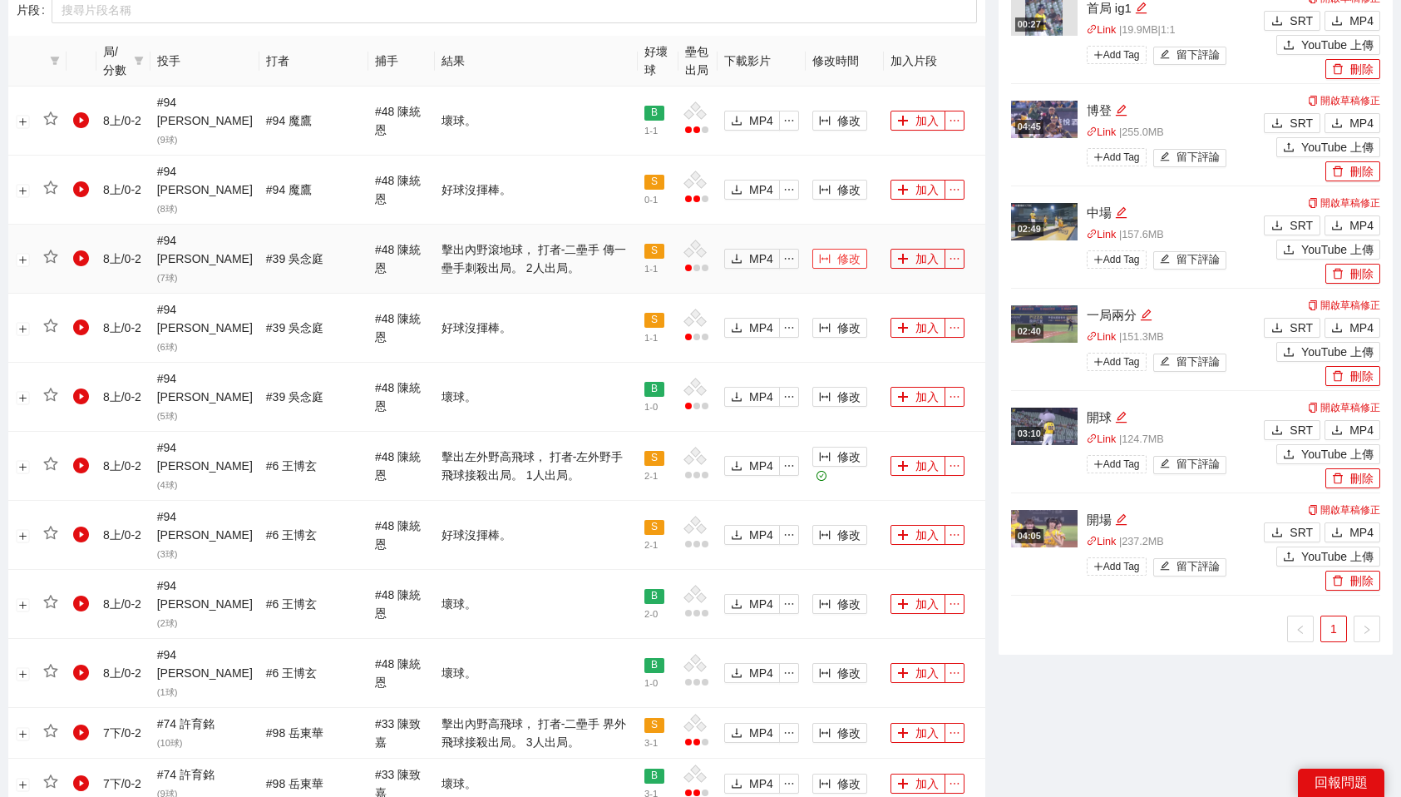
click at [816, 249] on button "修改" at bounding box center [839, 259] width 55 height 20
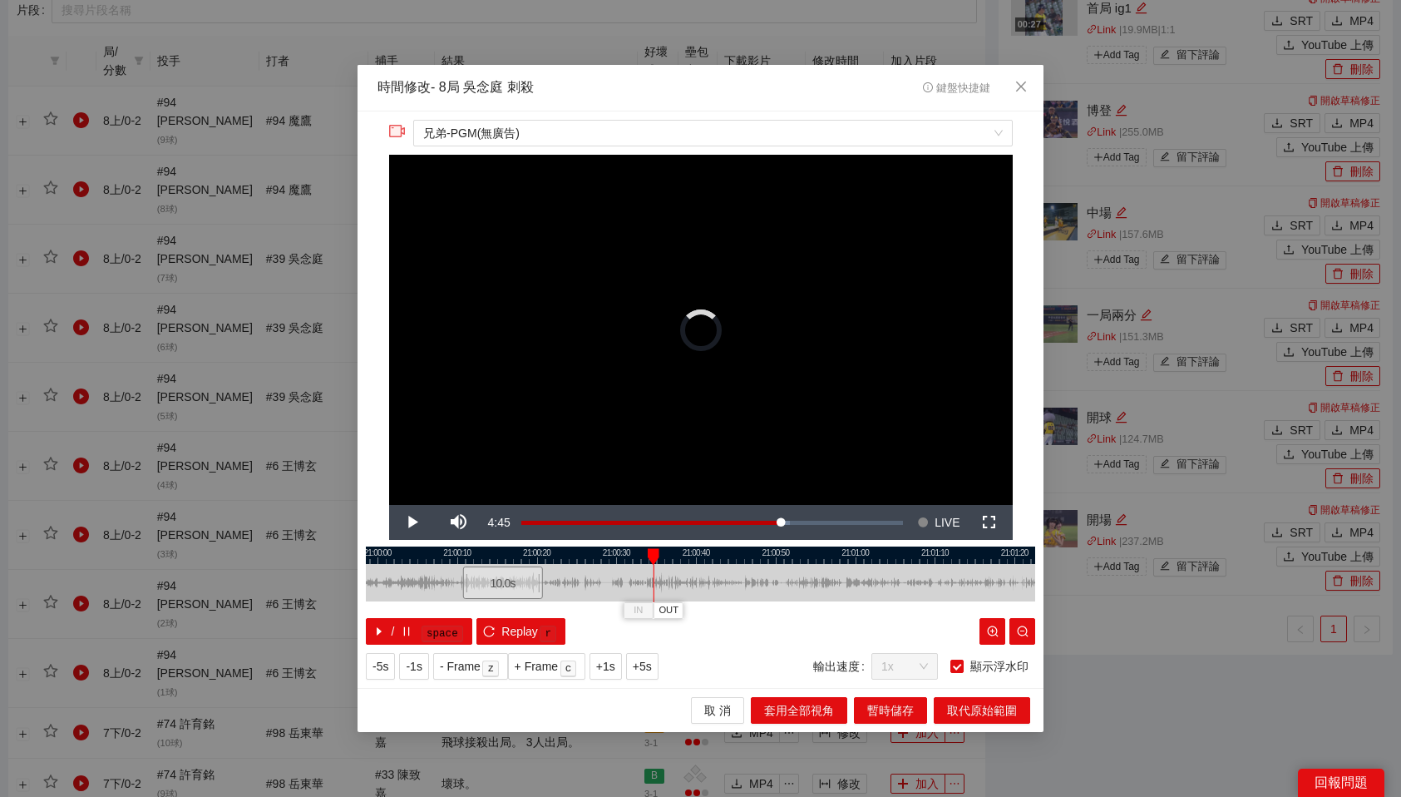
drag, startPoint x: 706, startPoint y: 580, endPoint x: 505, endPoint y: 586, distance: 201.3
click at [505, 586] on div "10.0 s" at bounding box center [503, 582] width 80 height 32
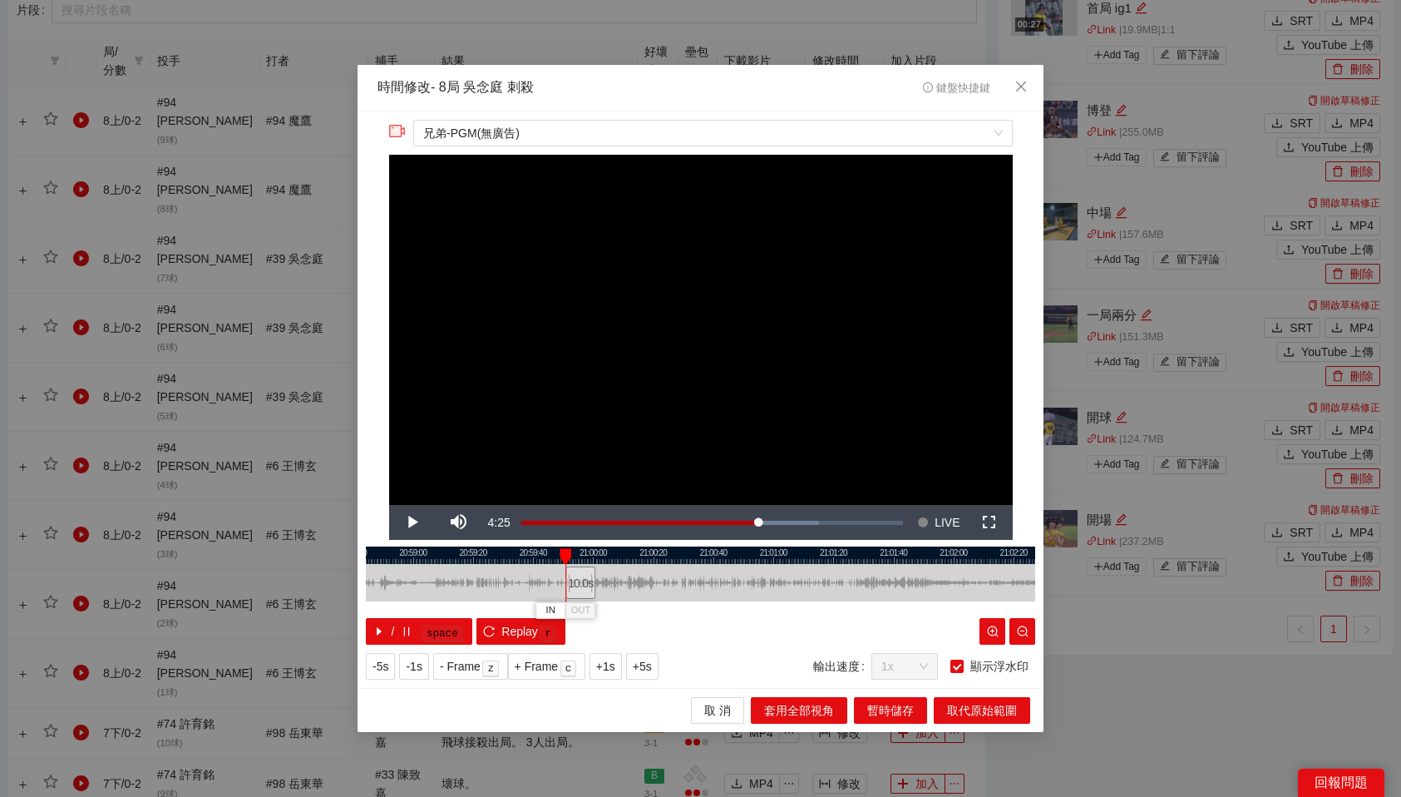
drag, startPoint x: 641, startPoint y: 581, endPoint x: 581, endPoint y: 581, distance: 59.9
click at [581, 581] on div "10.0 s" at bounding box center [580, 582] width 30 height 32
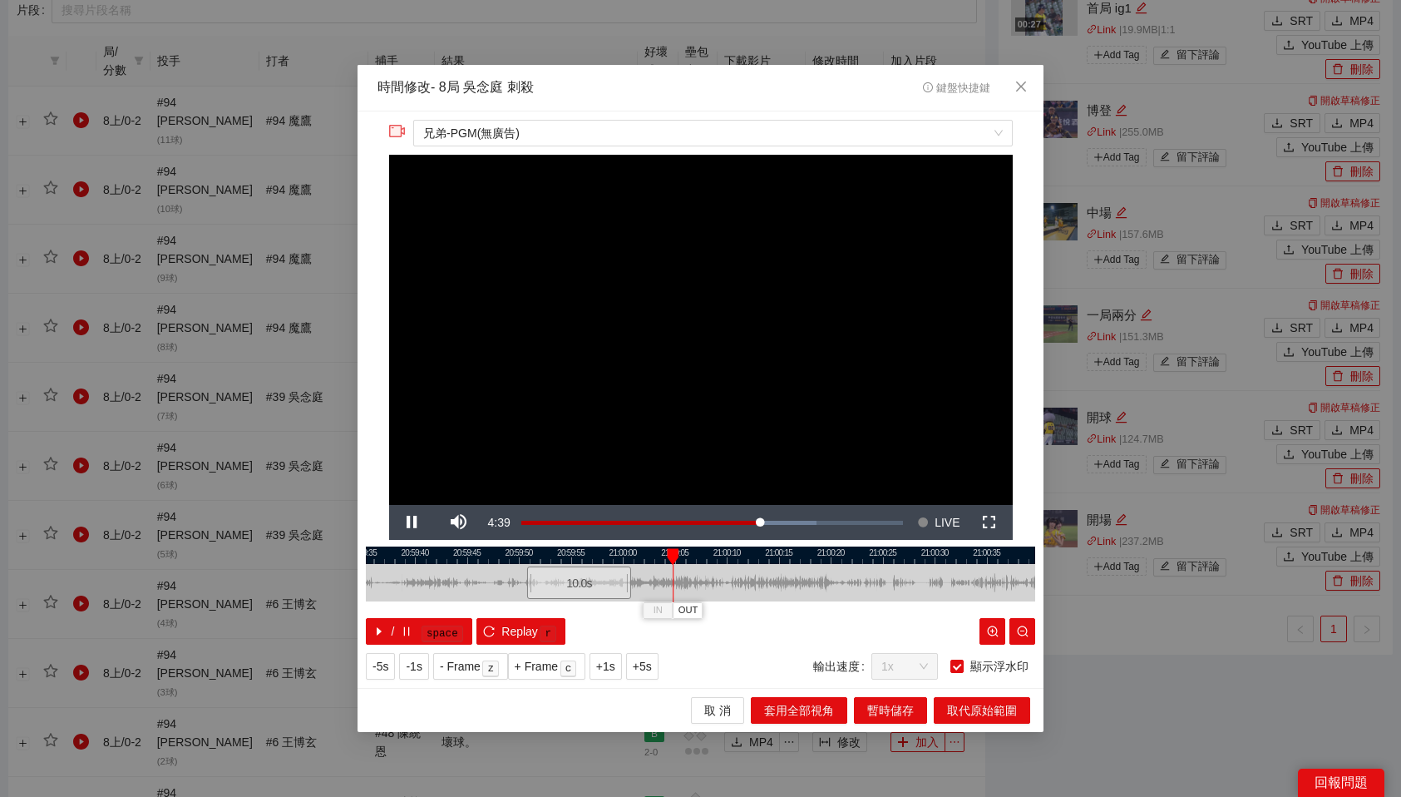
click at [635, 552] on div at bounding box center [700, 554] width 669 height 17
click at [662, 609] on span "OUT" at bounding box center [658, 610] width 20 height 15
click at [978, 710] on span "取代原始範圍" at bounding box center [982, 710] width 70 height 18
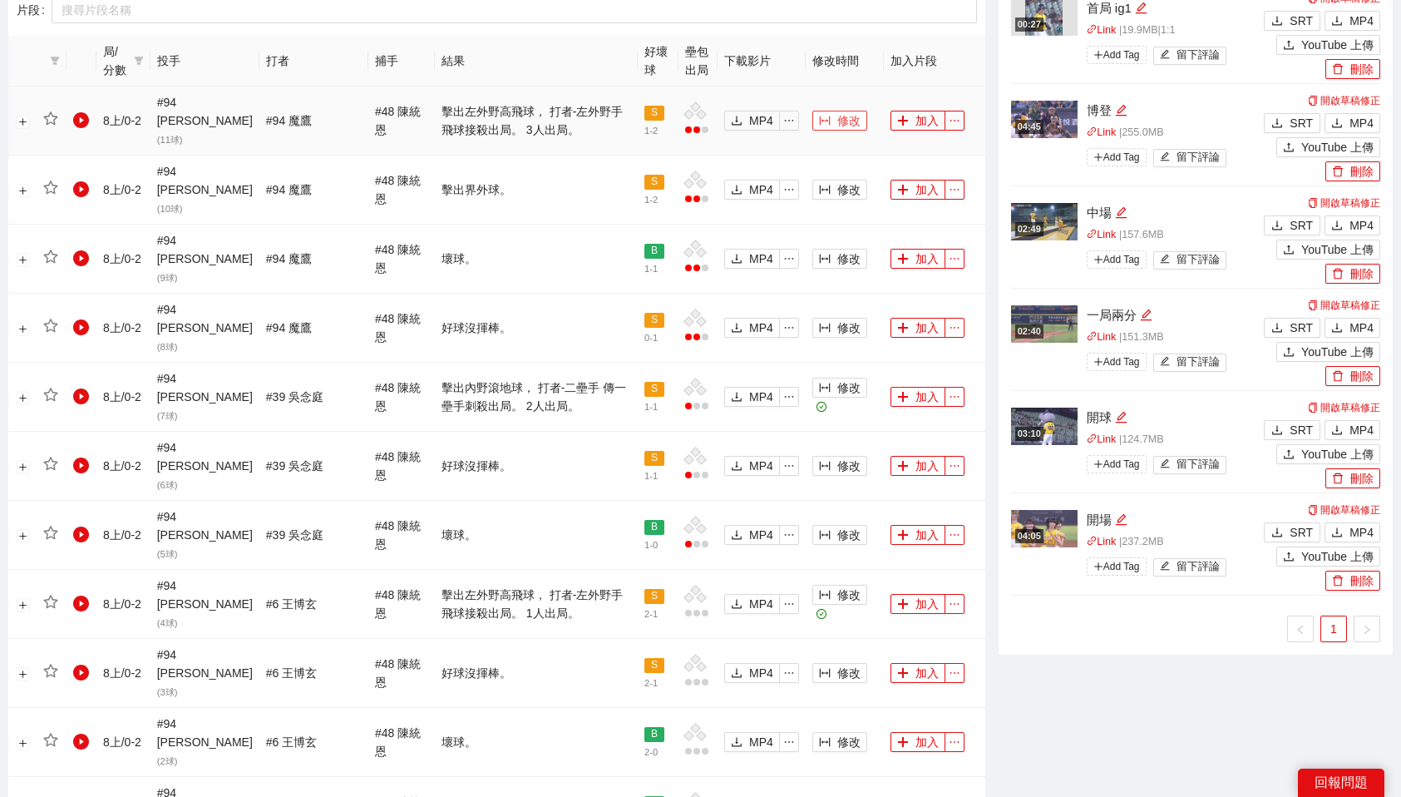
click at [841, 111] on span "修改" at bounding box center [848, 120] width 23 height 18
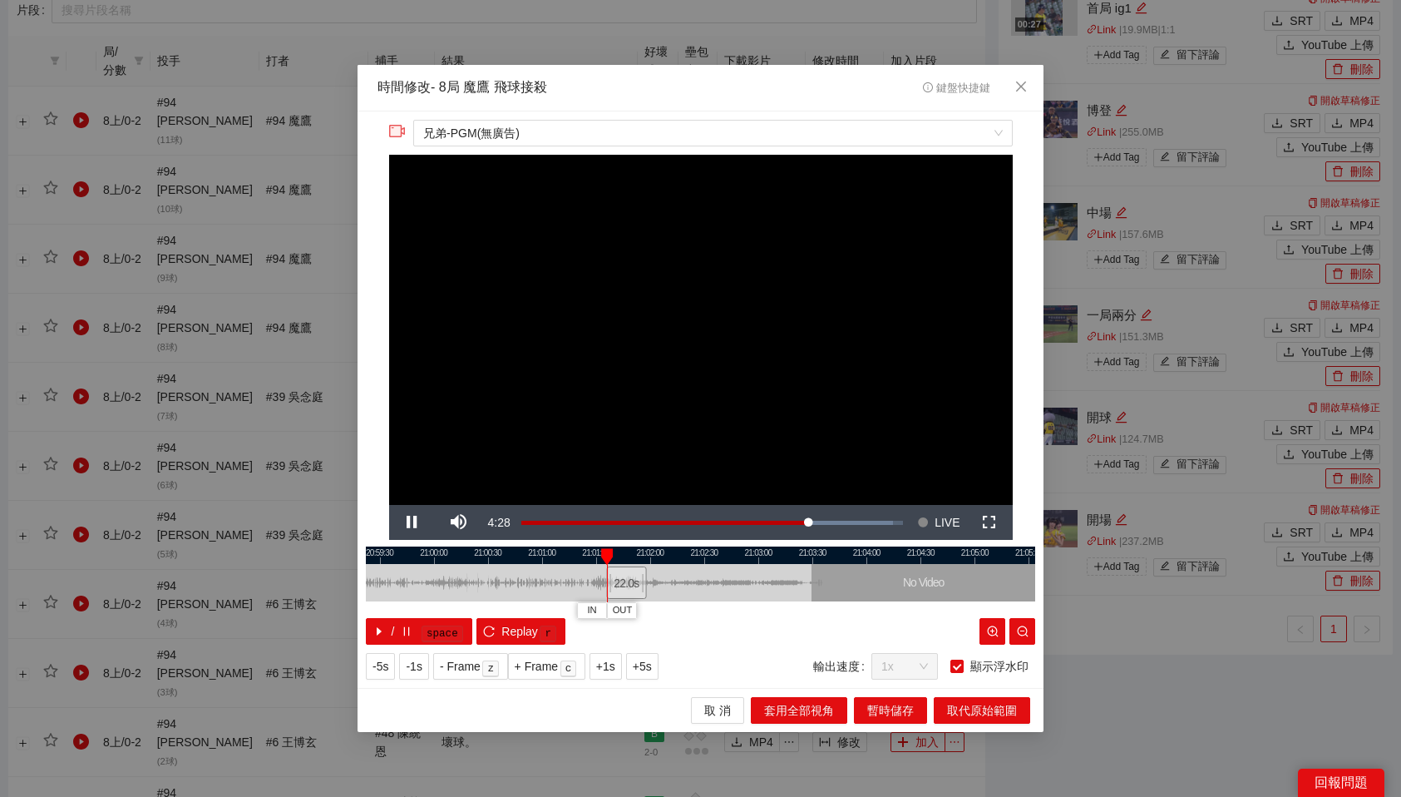
drag, startPoint x: 701, startPoint y: 583, endPoint x: 629, endPoint y: 583, distance: 72.3
click at [629, 583] on div "22.0 s" at bounding box center [627, 582] width 40 height 32
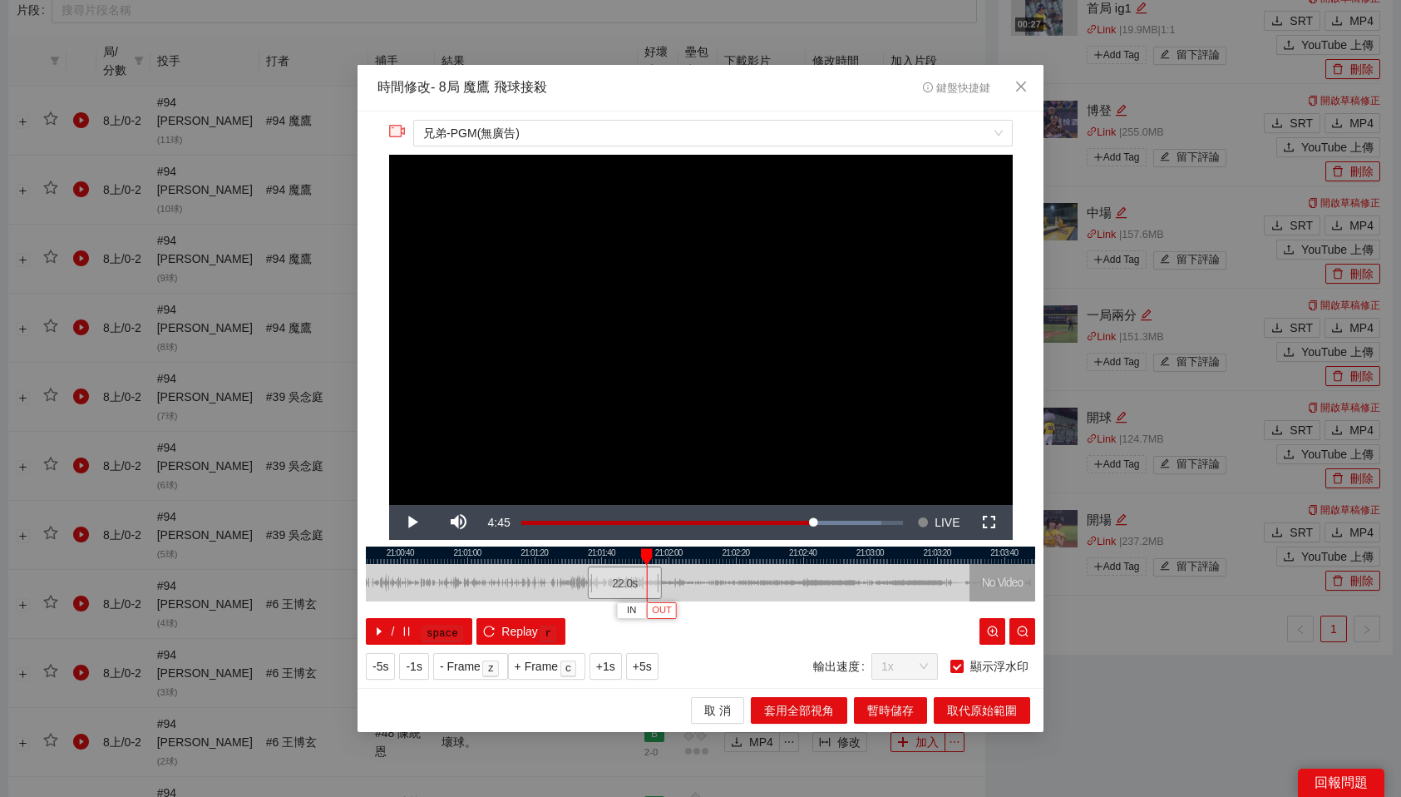
click at [674, 613] on button "OUT" at bounding box center [662, 610] width 30 height 16
click at [1013, 710] on span "取代原始範圍" at bounding box center [982, 710] width 70 height 18
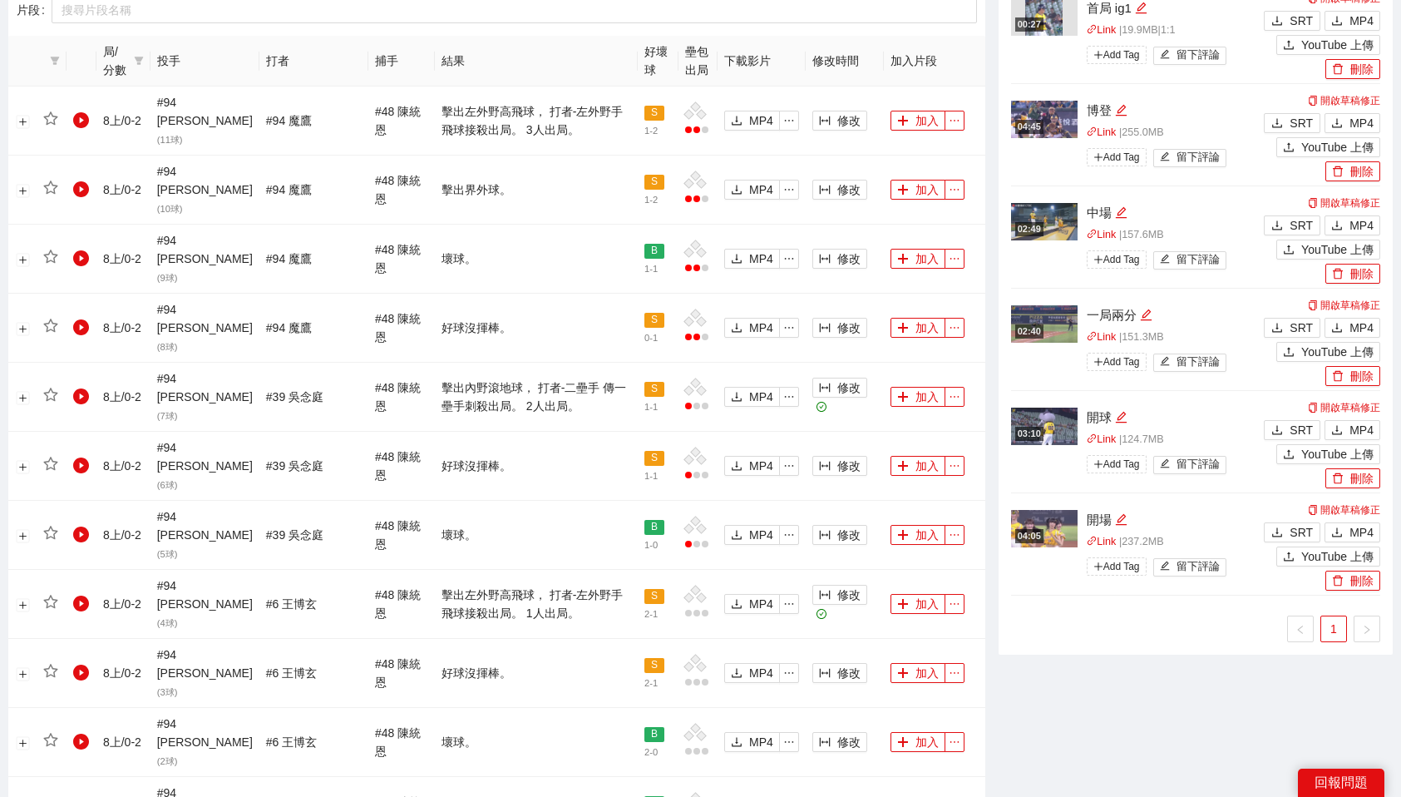
click at [1300, 778] on div "回報問題" at bounding box center [1341, 782] width 86 height 28
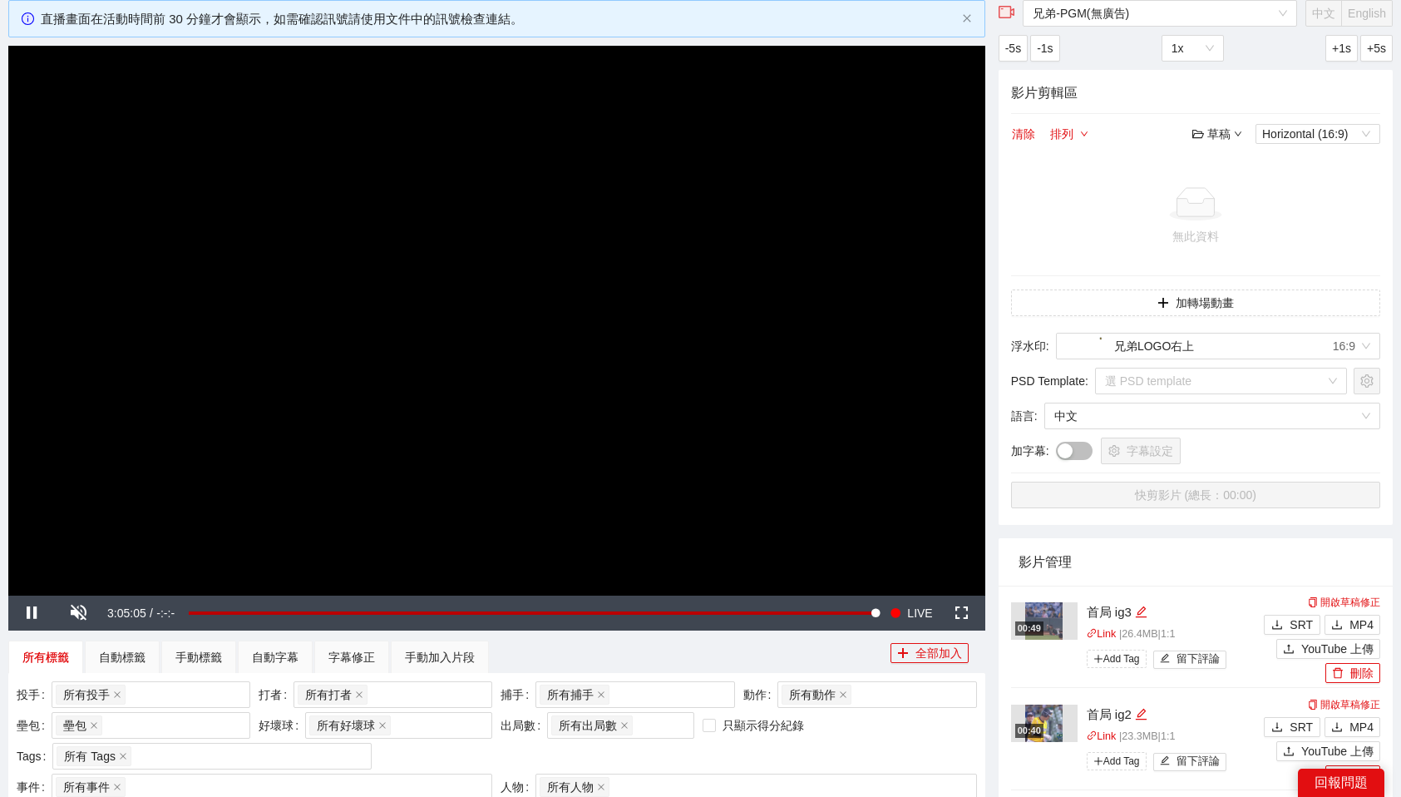
scroll to position [100, 0]
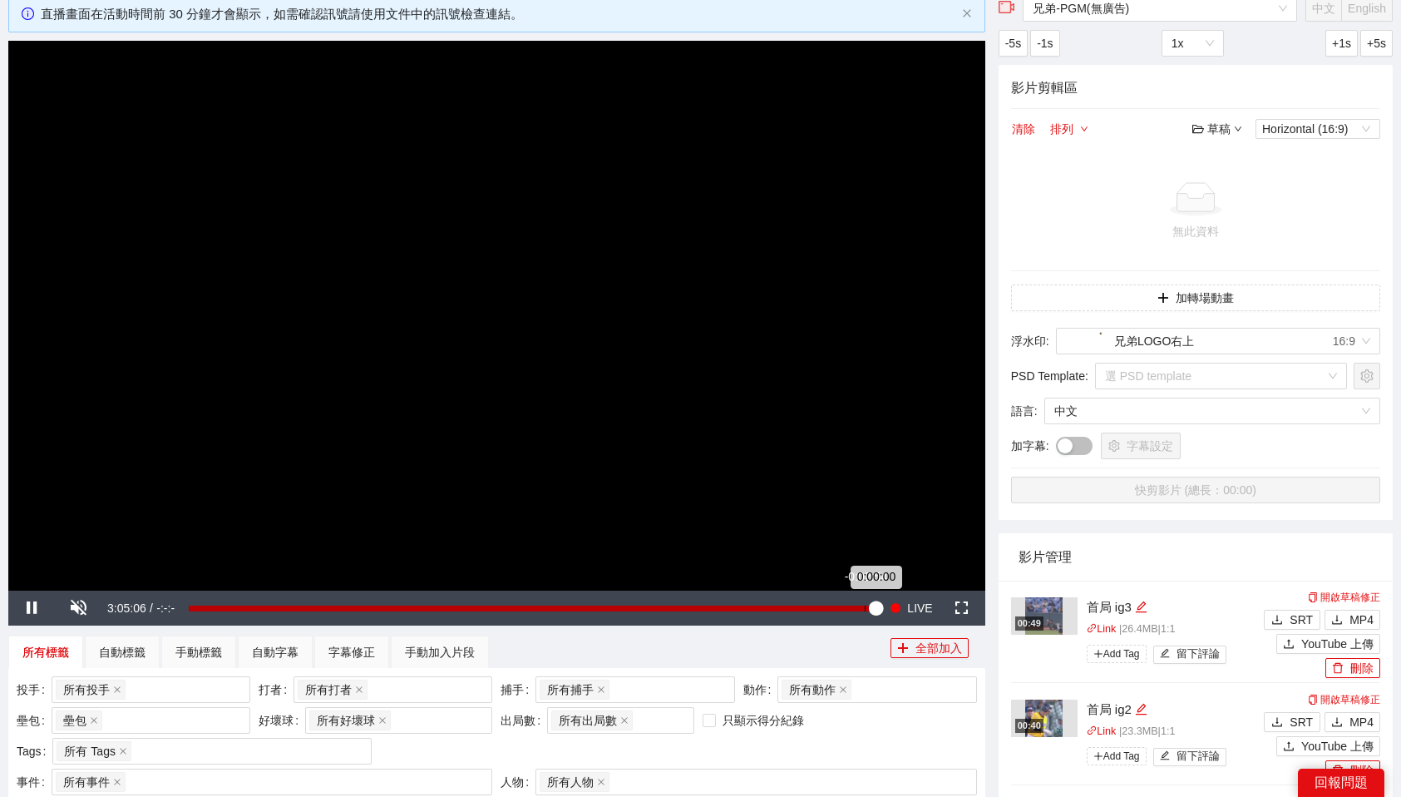
click at [864, 601] on div "Loaded : 100.00% -0:02:54 0:00:00" at bounding box center [531, 607] width 703 height 35
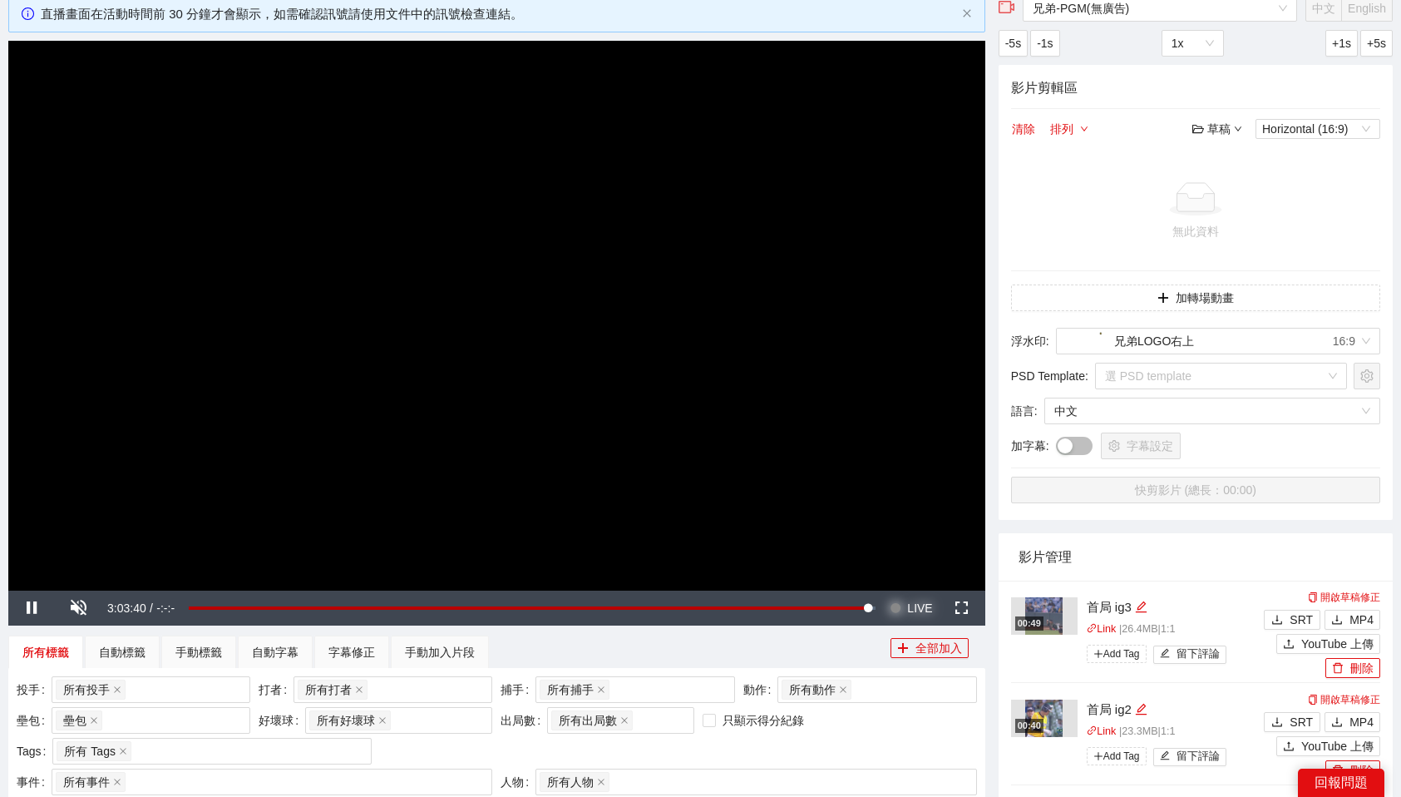
click at [917, 604] on span "LIVE" at bounding box center [919, 607] width 25 height 35
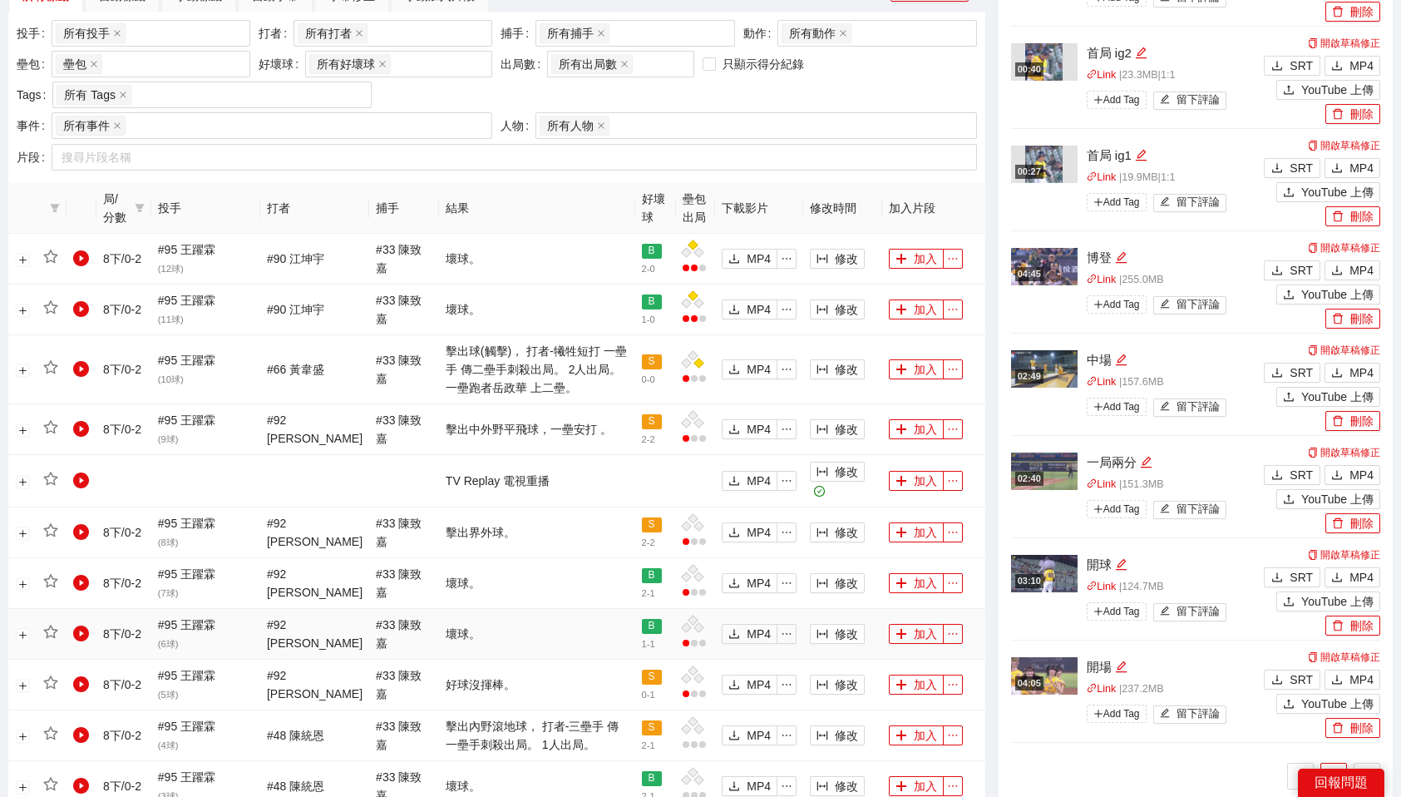
scroll to position [750, 0]
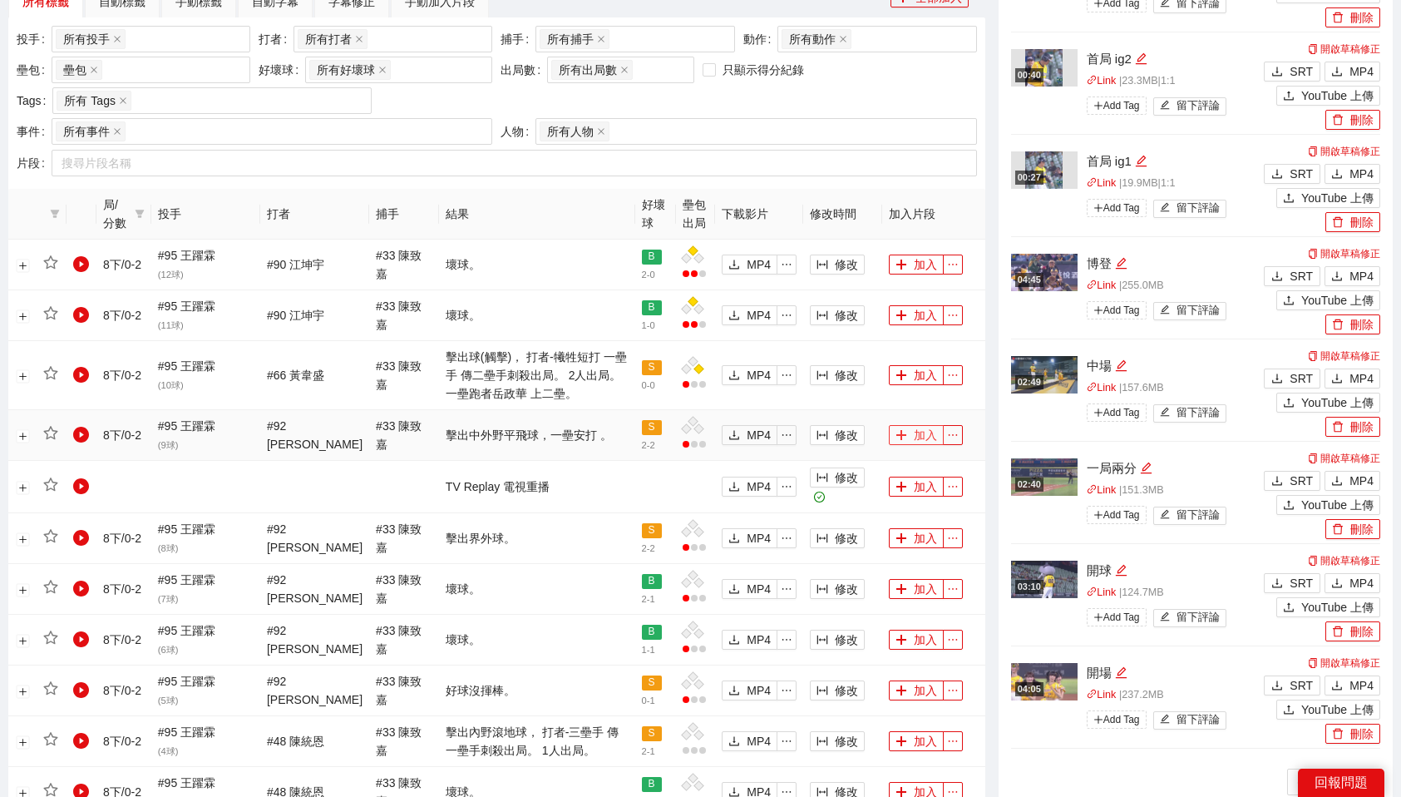
click at [901, 433] on icon "plus" at bounding box center [901, 435] width 12 height 12
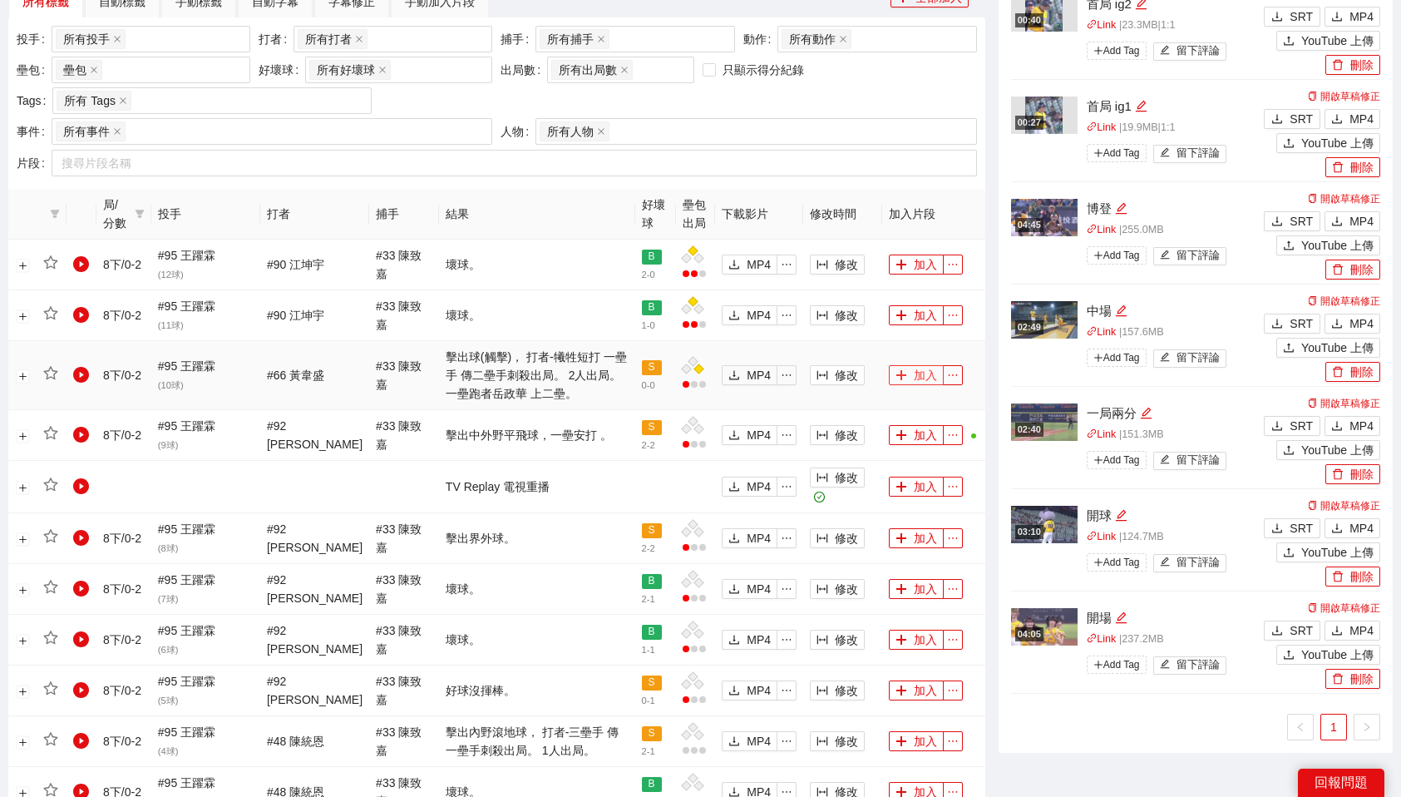
click at [911, 372] on button "加入" at bounding box center [916, 375] width 55 height 20
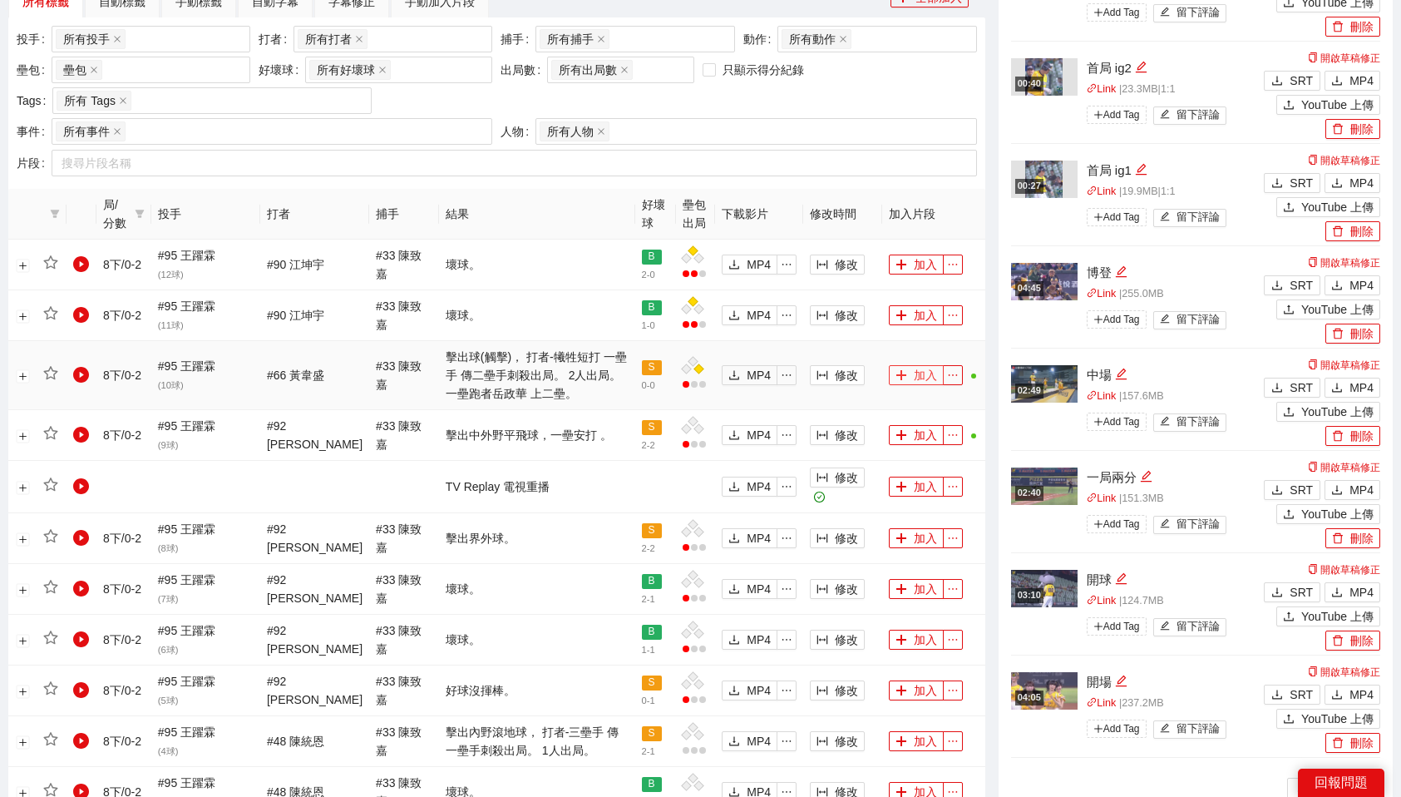
scroll to position [0, 0]
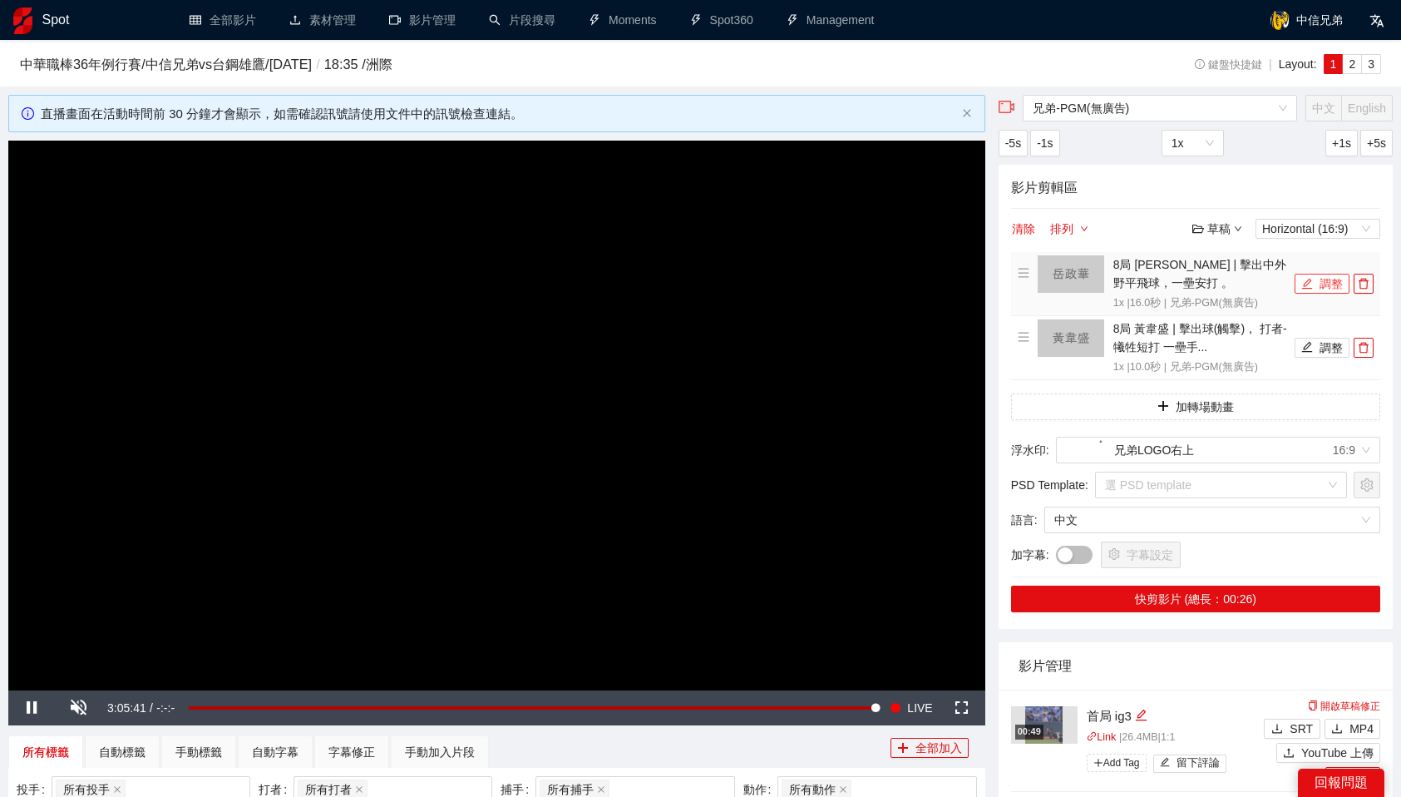
click at [1338, 282] on button "調整" at bounding box center [1322, 284] width 55 height 20
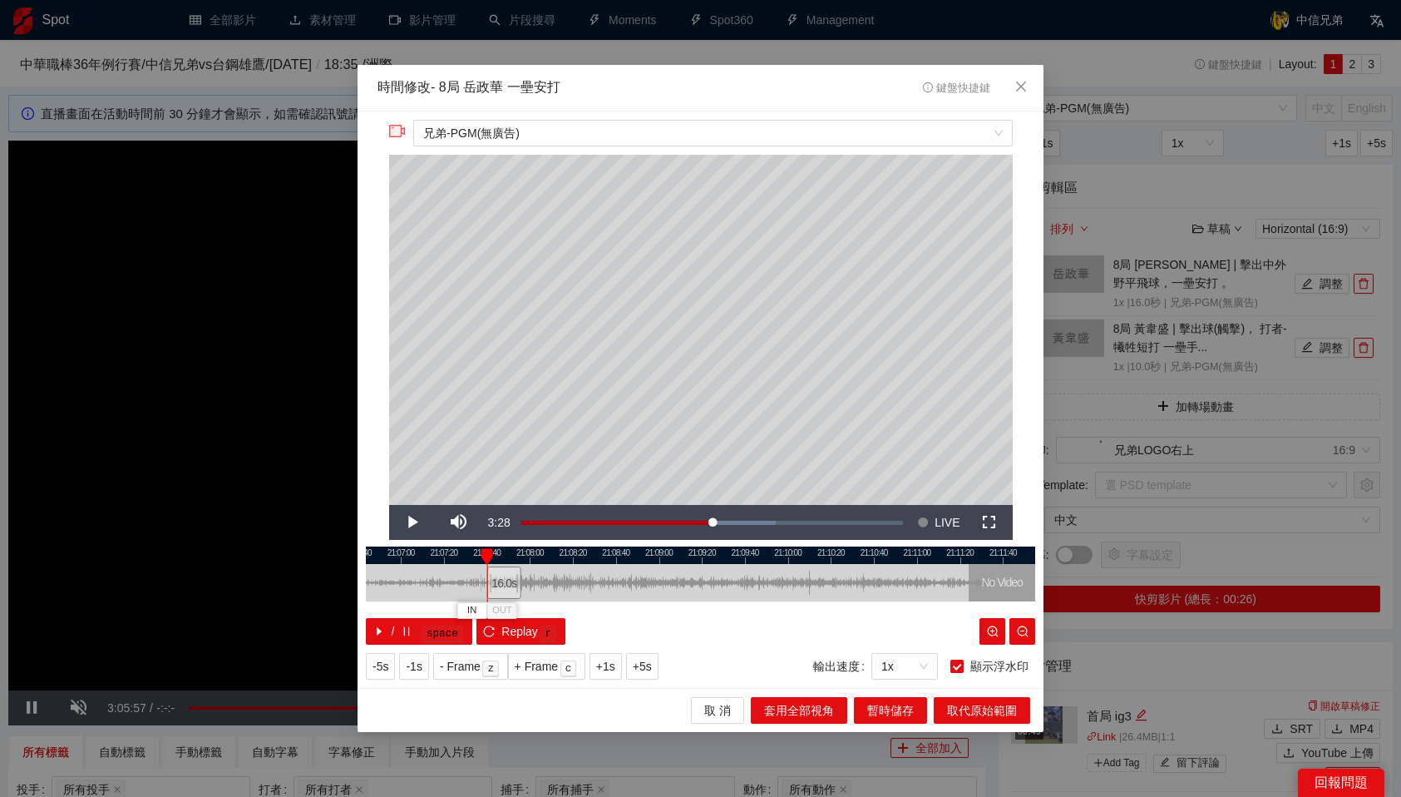
drag, startPoint x: 720, startPoint y: 575, endPoint x: 507, endPoint y: 599, distance: 214.3
click at [507, 599] on div "16.0 s No Video" at bounding box center [700, 582] width 669 height 37
click at [512, 575] on div "16.0 s" at bounding box center [512, 582] width 34 height 32
drag, startPoint x: 501, startPoint y: 555, endPoint x: 614, endPoint y: 567, distance: 112.9
click at [614, 567] on div "21:06:40 21:07:00 21:07:20 21:07:40 21:08:00 21:08:20 21:08:40 21:09:00 21:09:2…" at bounding box center [700, 595] width 669 height 98
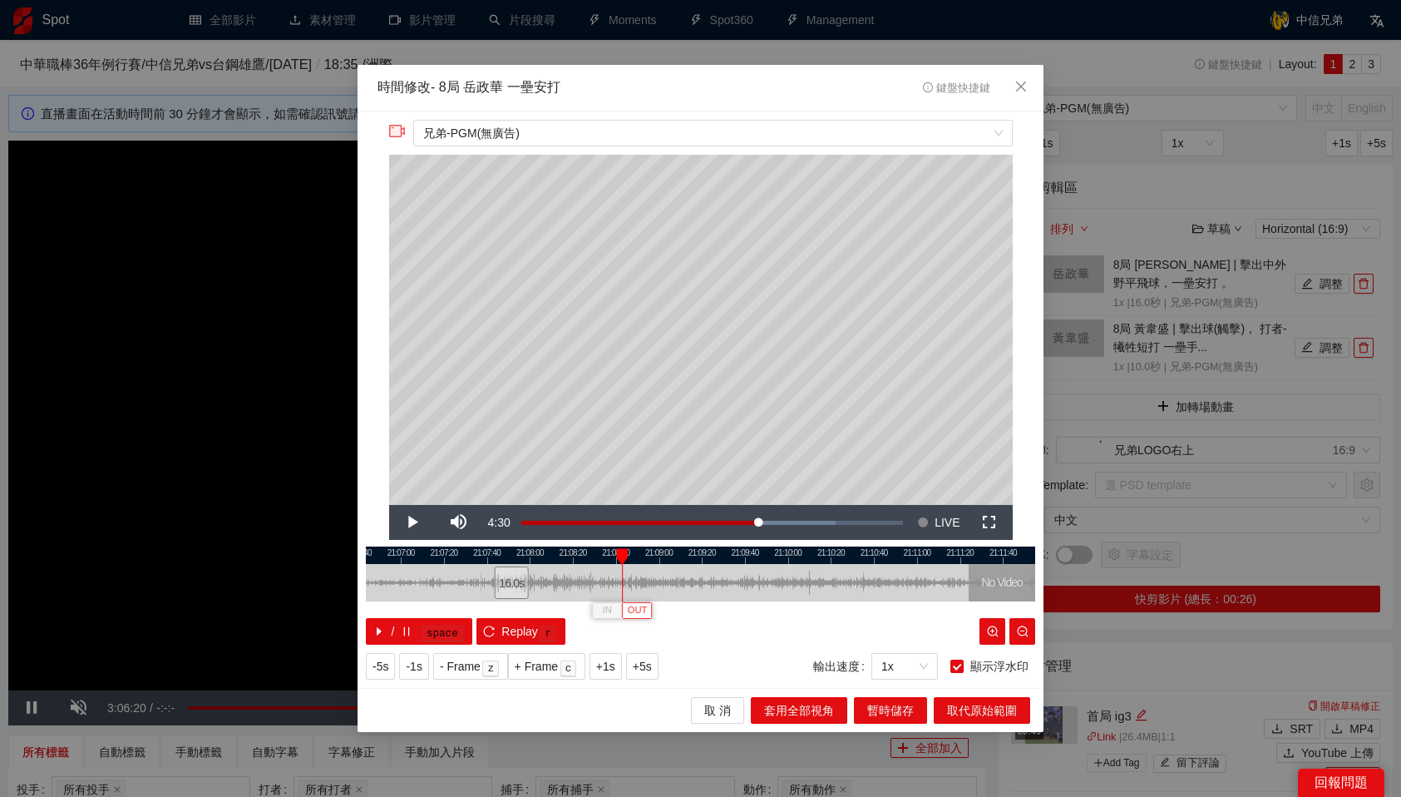
click at [646, 614] on span "OUT" at bounding box center [638, 610] width 20 height 15
click at [989, 708] on span "取代原始範圍" at bounding box center [982, 710] width 70 height 18
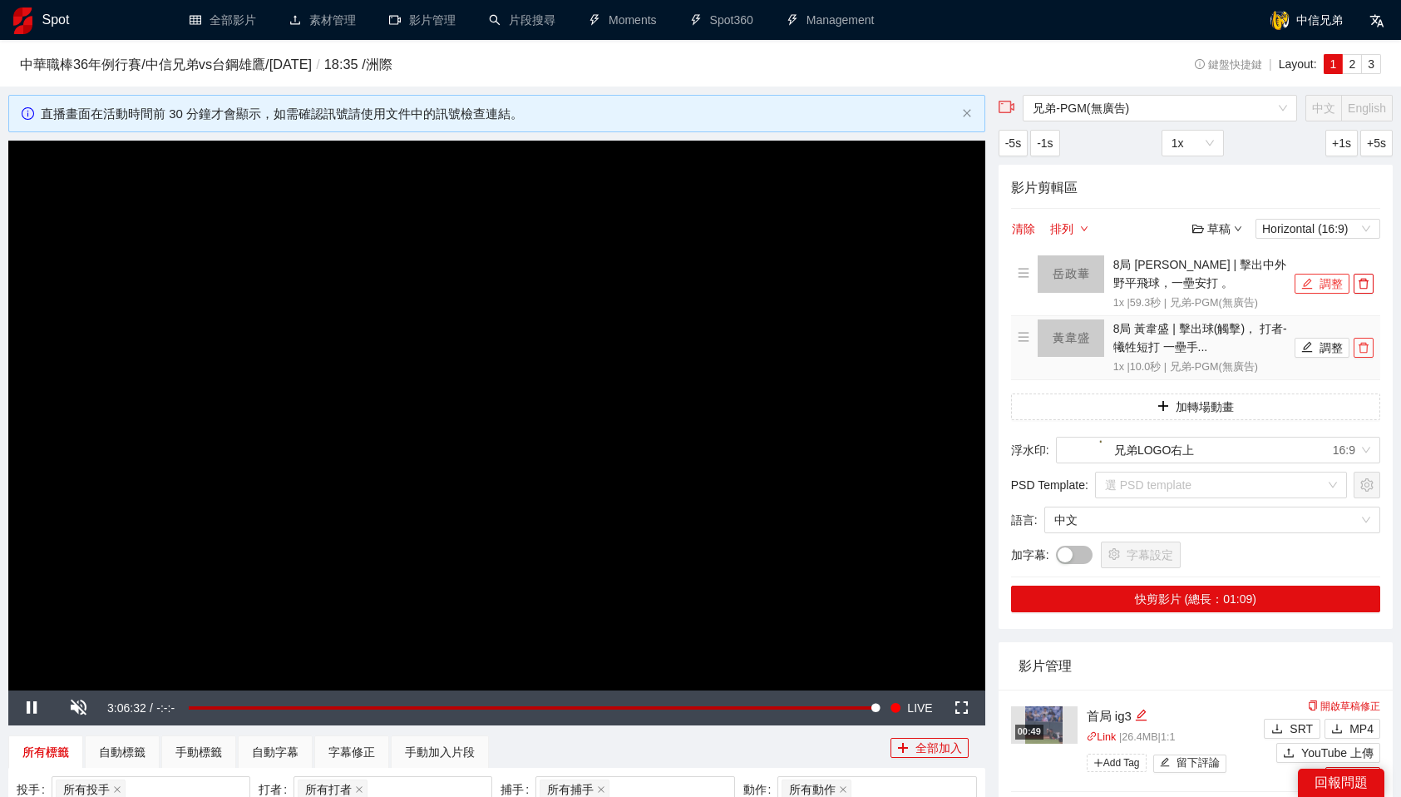
click at [1365, 353] on button "button" at bounding box center [1364, 348] width 20 height 20
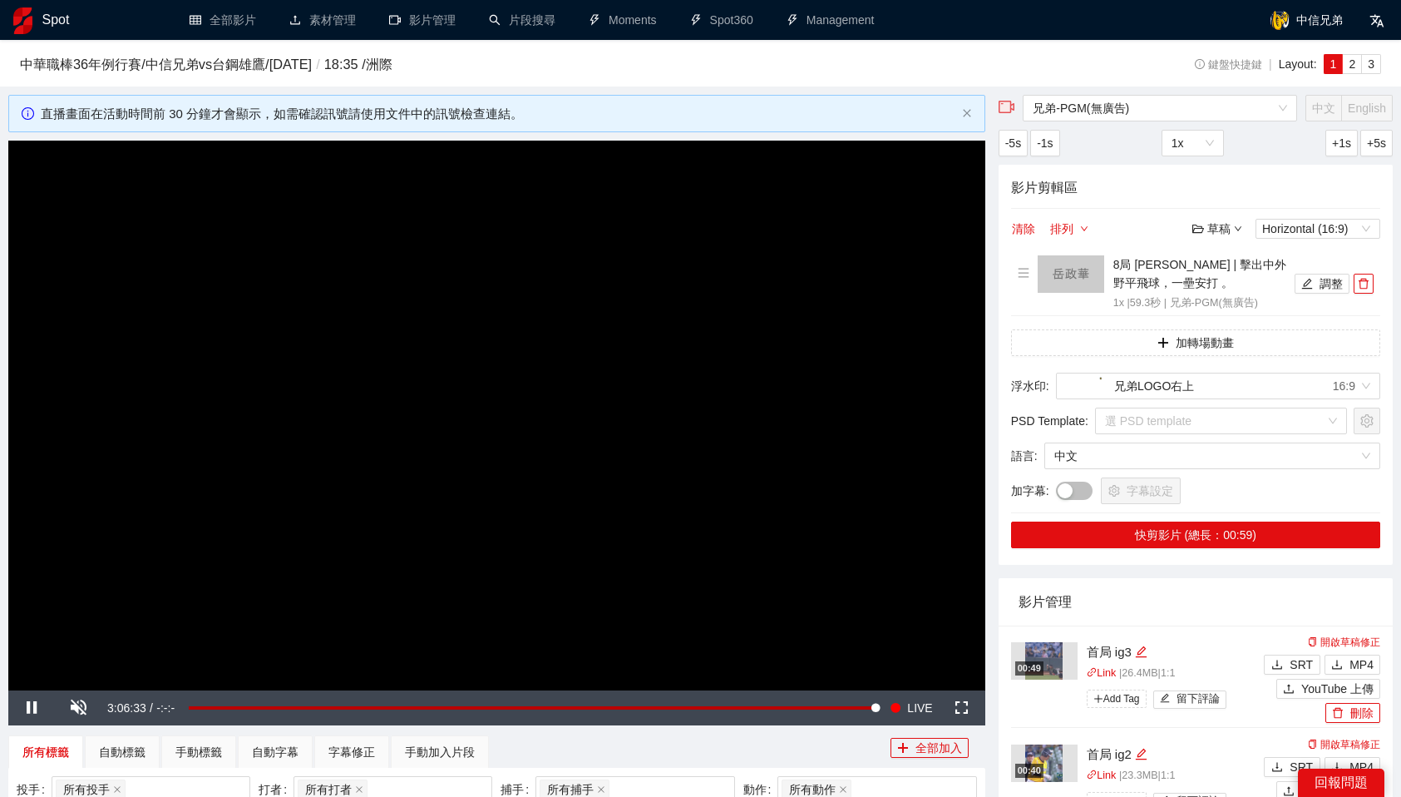
click at [1280, 496] on div "字幕設定" at bounding box center [1218, 490] width 324 height 27
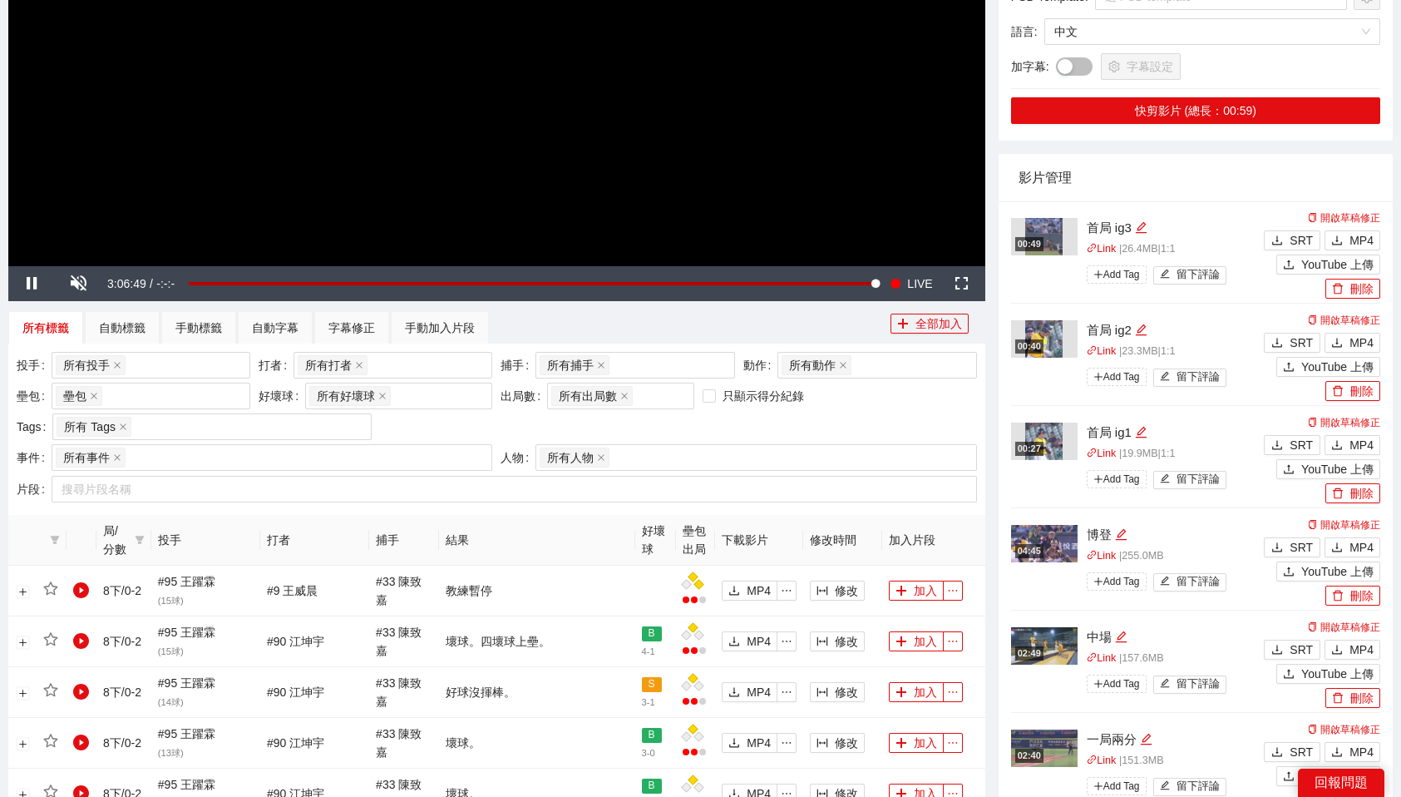
scroll to position [433, 0]
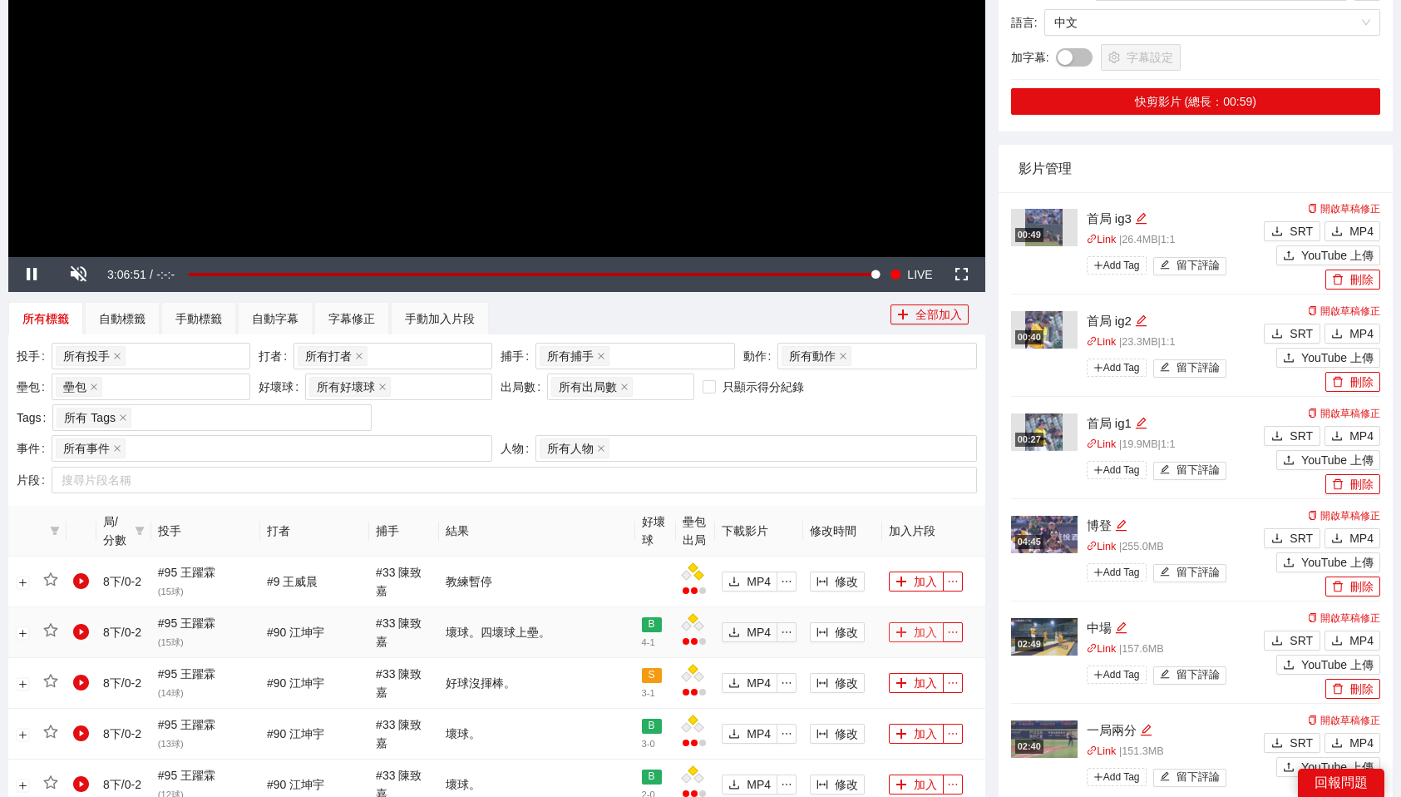
click at [909, 623] on button "加入" at bounding box center [916, 632] width 55 height 20
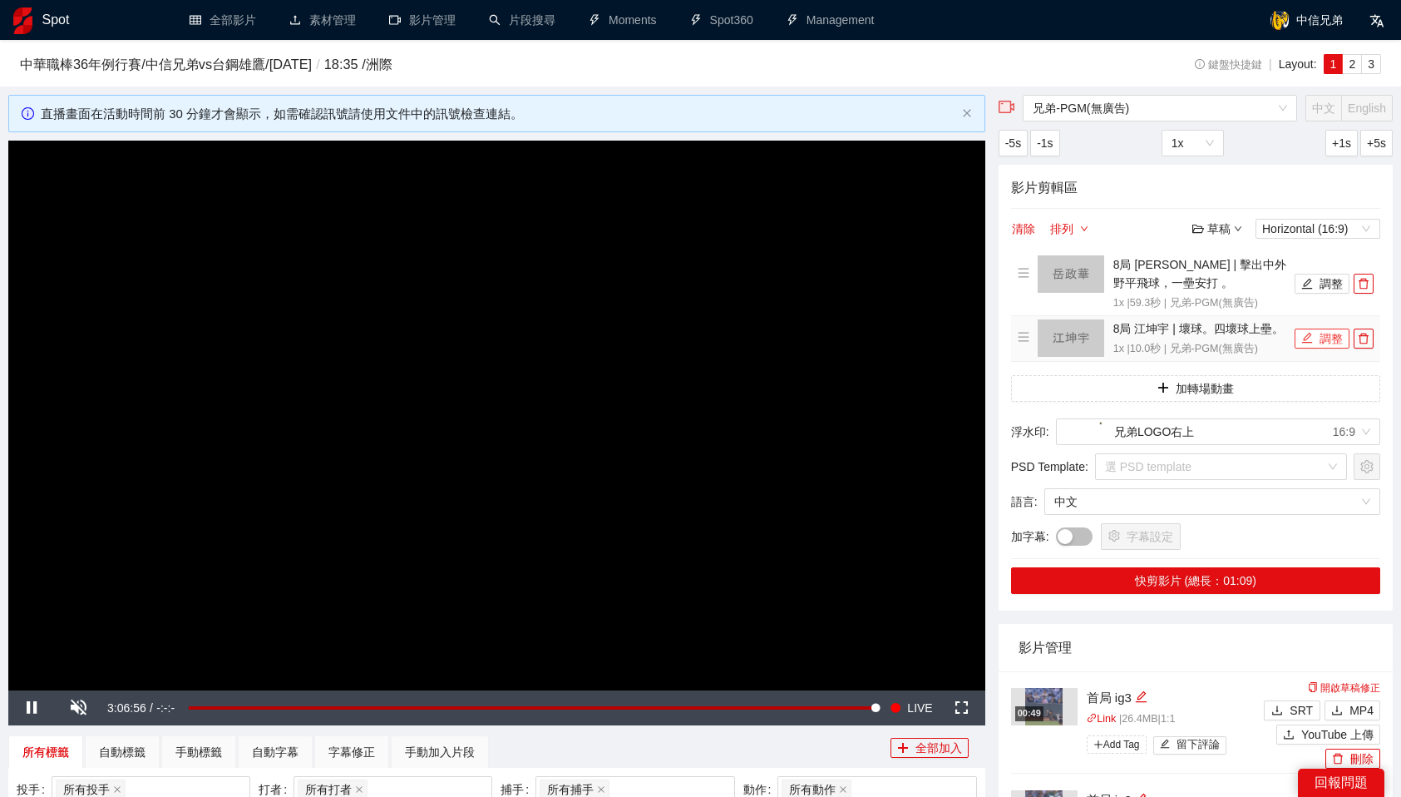
click at [1327, 348] on button "調整" at bounding box center [1322, 338] width 55 height 20
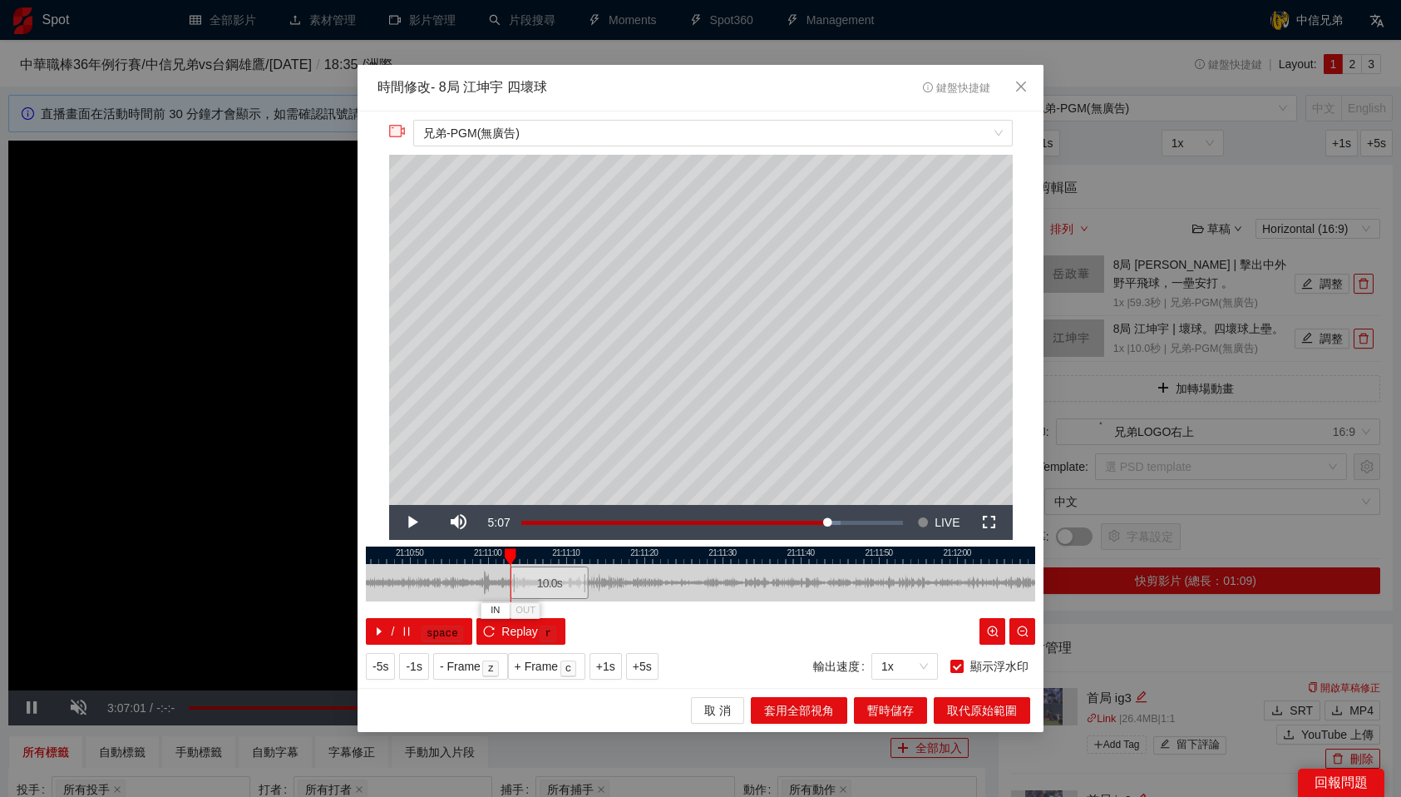
drag, startPoint x: 734, startPoint y: 569, endPoint x: 561, endPoint y: 574, distance: 173.0
click at [561, 574] on div "10.0 s" at bounding box center [550, 582] width 78 height 32
drag, startPoint x: 612, startPoint y: 581, endPoint x: 590, endPoint y: 583, distance: 21.7
click at [590, 583] on div "10.0 s" at bounding box center [586, 582] width 39 height 32
click at [562, 607] on span "OUT" at bounding box center [560, 610] width 20 height 15
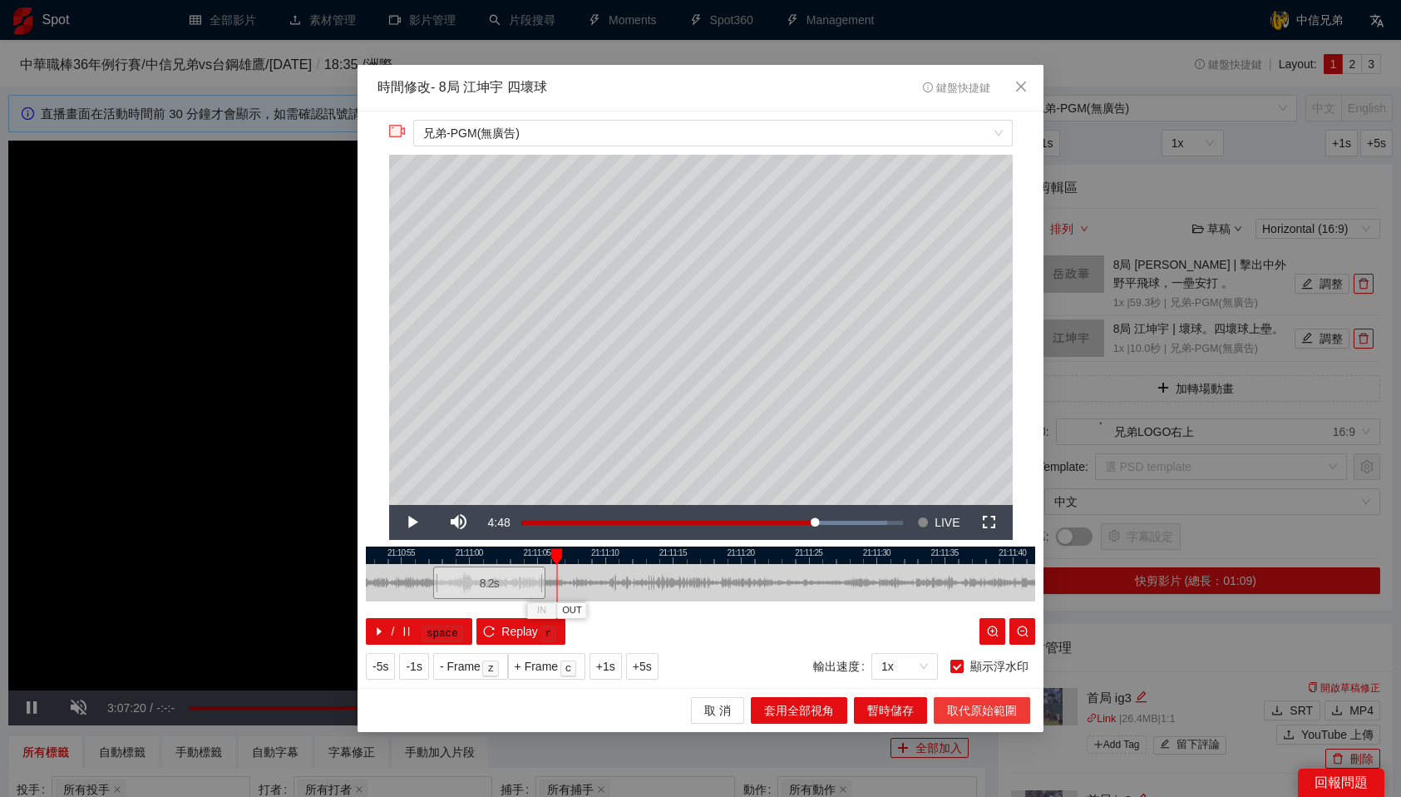
click at [977, 705] on span "取代原始範圍" at bounding box center [982, 710] width 70 height 18
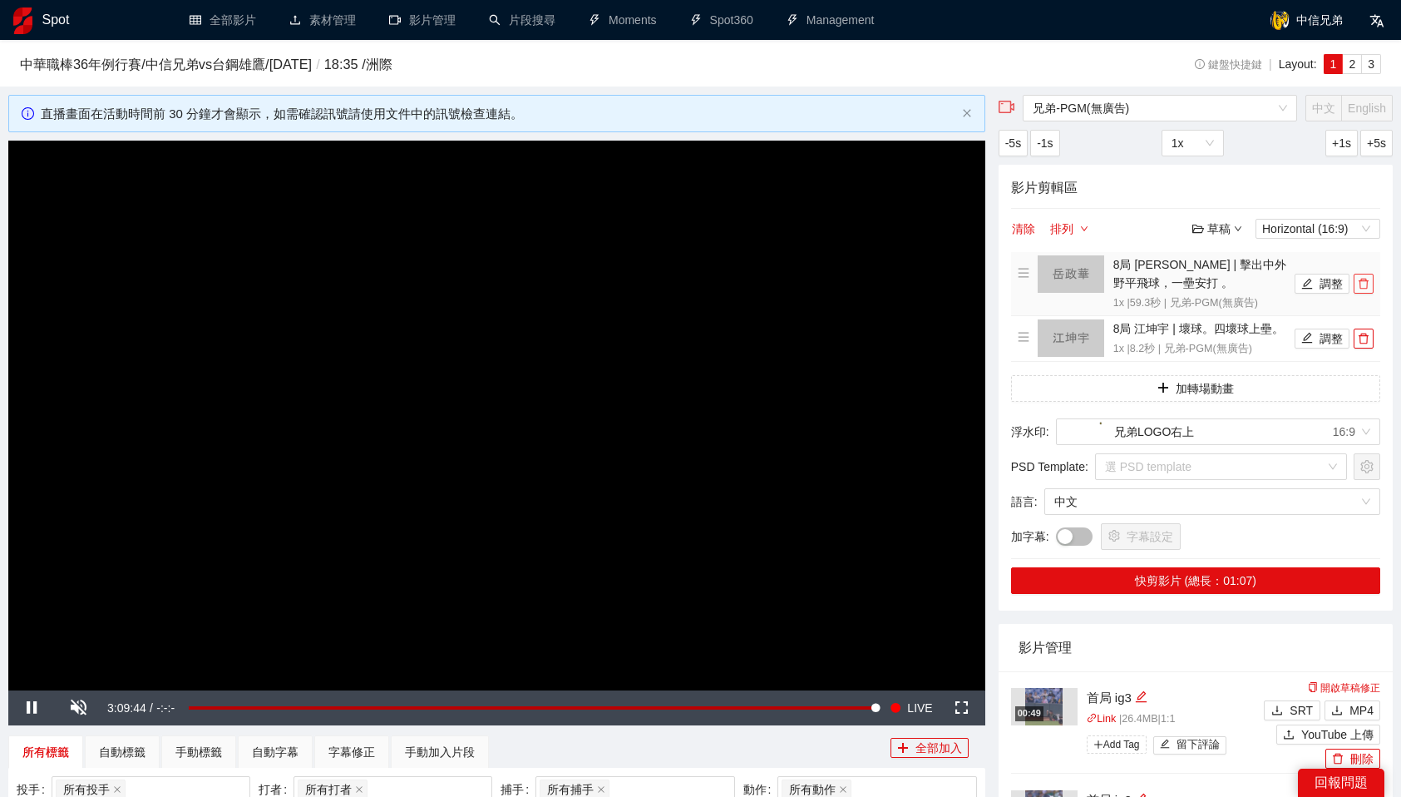
click at [1360, 291] on button "button" at bounding box center [1364, 284] width 20 height 20
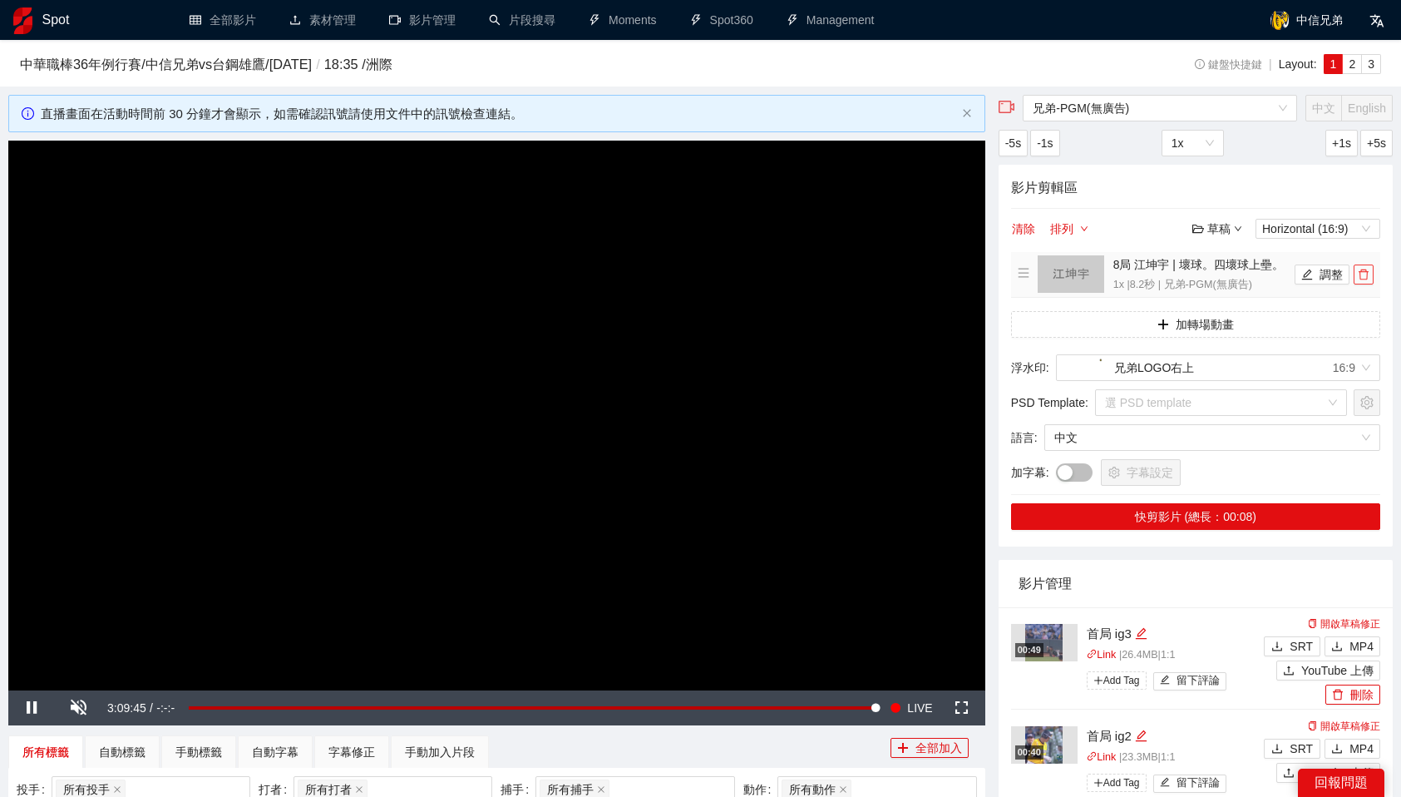
click at [1364, 279] on icon "delete" at bounding box center [1364, 274] width 10 height 11
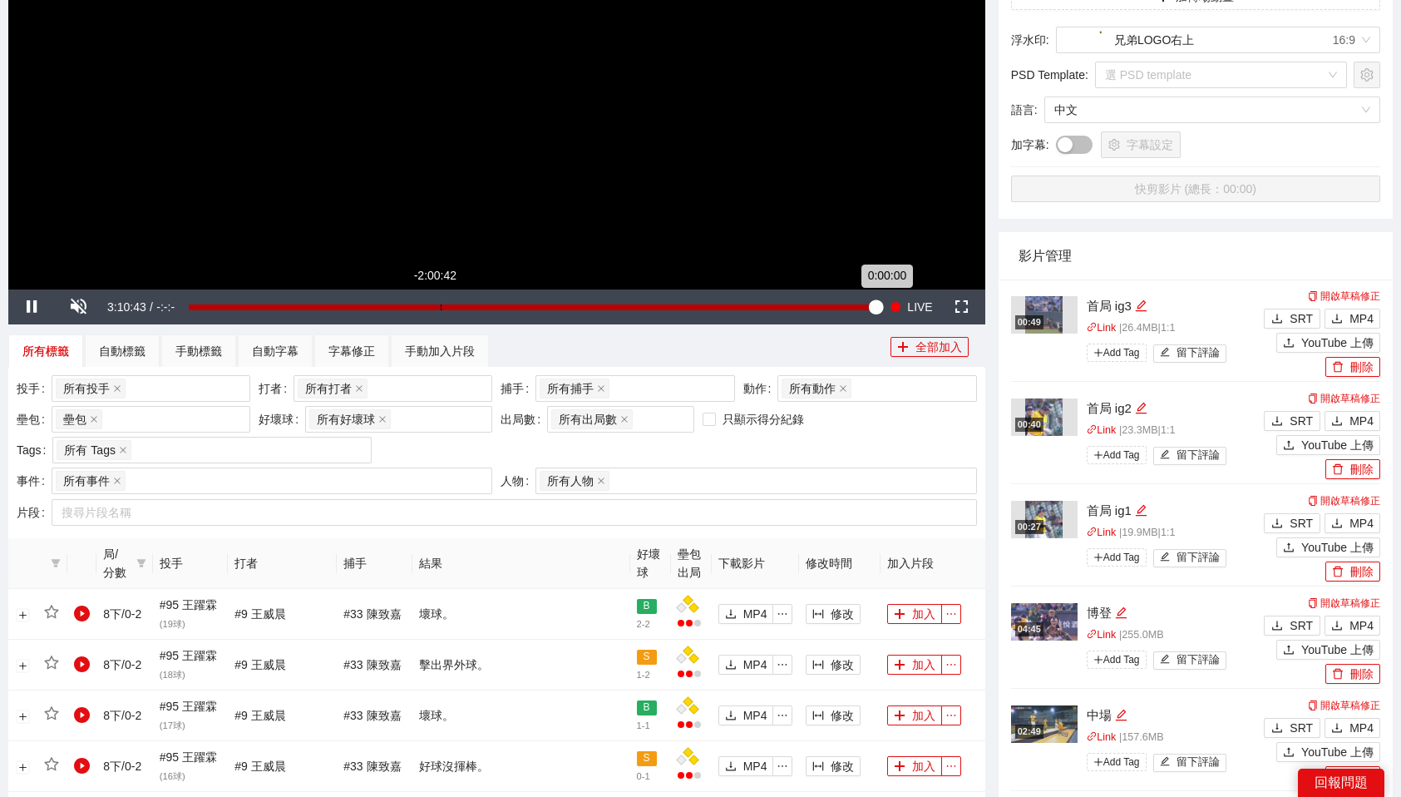
scroll to position [410, 0]
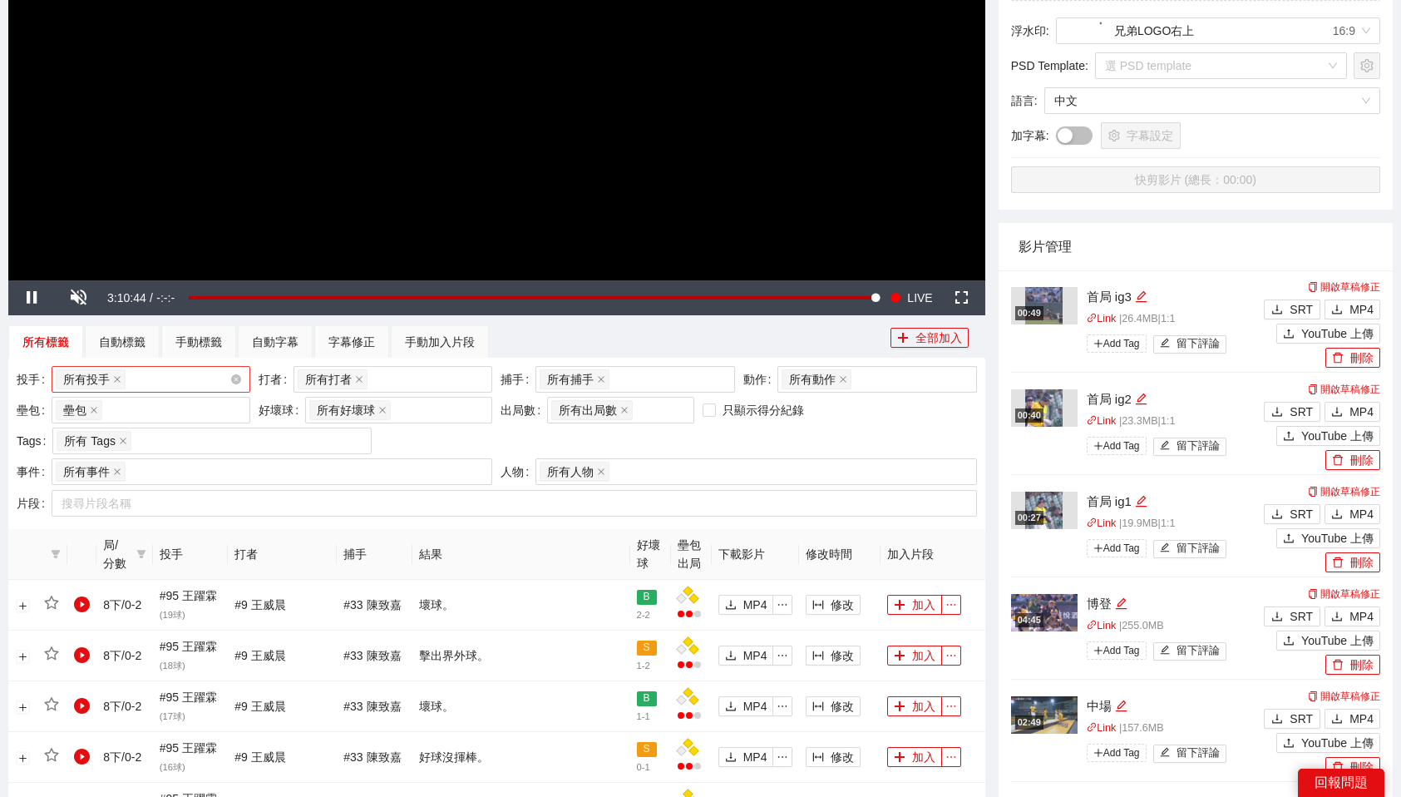
click at [184, 387] on div "所有投手 + 0 ..." at bounding box center [143, 379] width 174 height 23
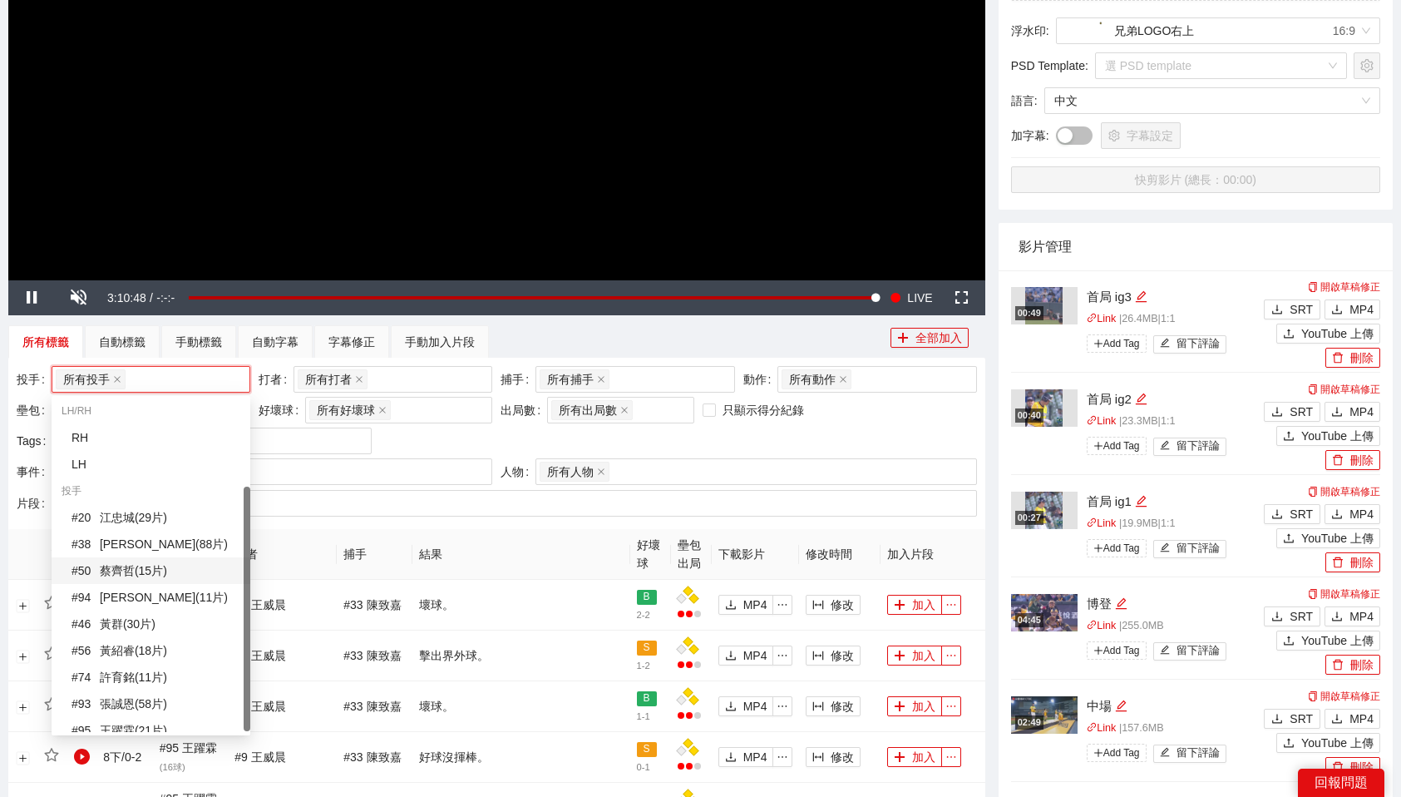
scroll to position [120, 0]
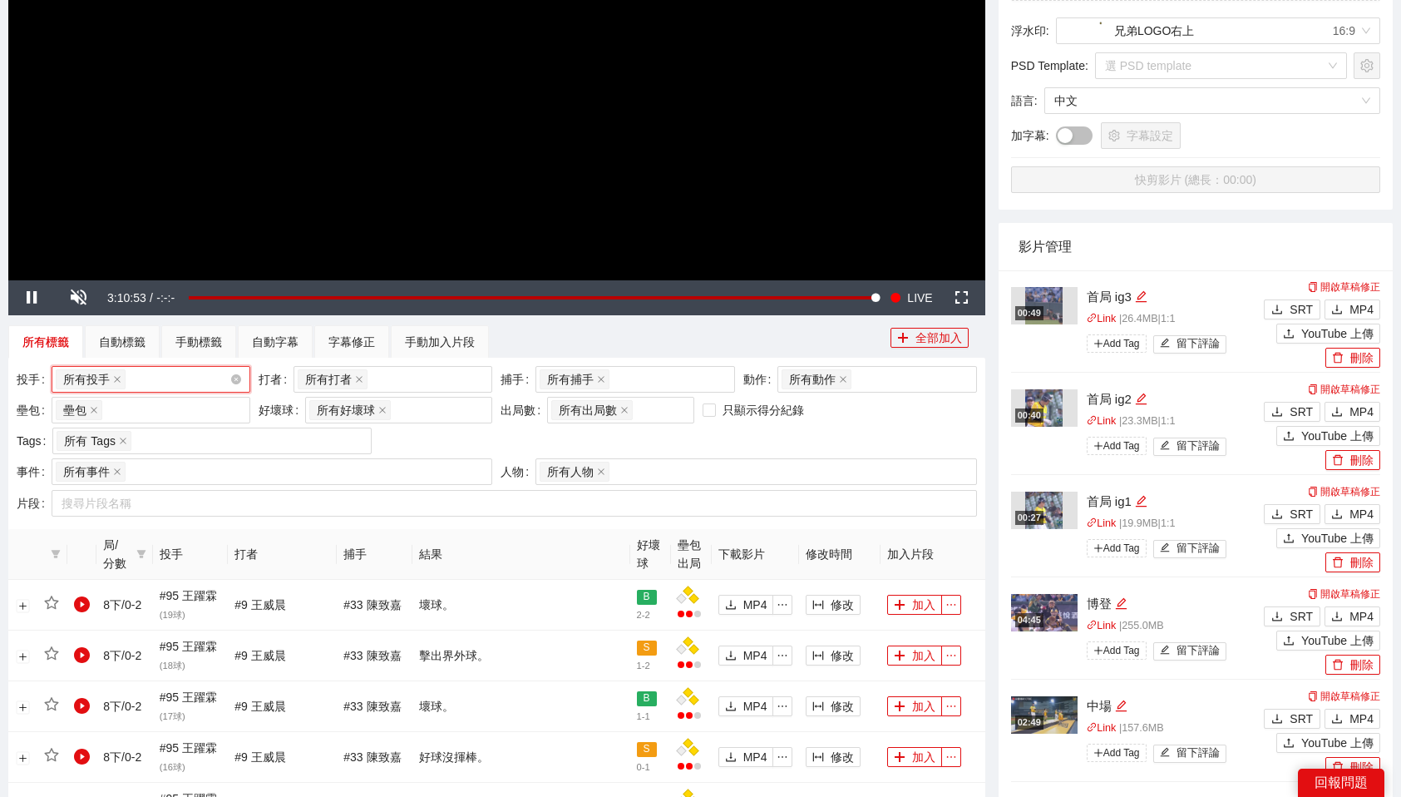
click at [172, 387] on div "所有投手 + 0 ..." at bounding box center [143, 379] width 174 height 23
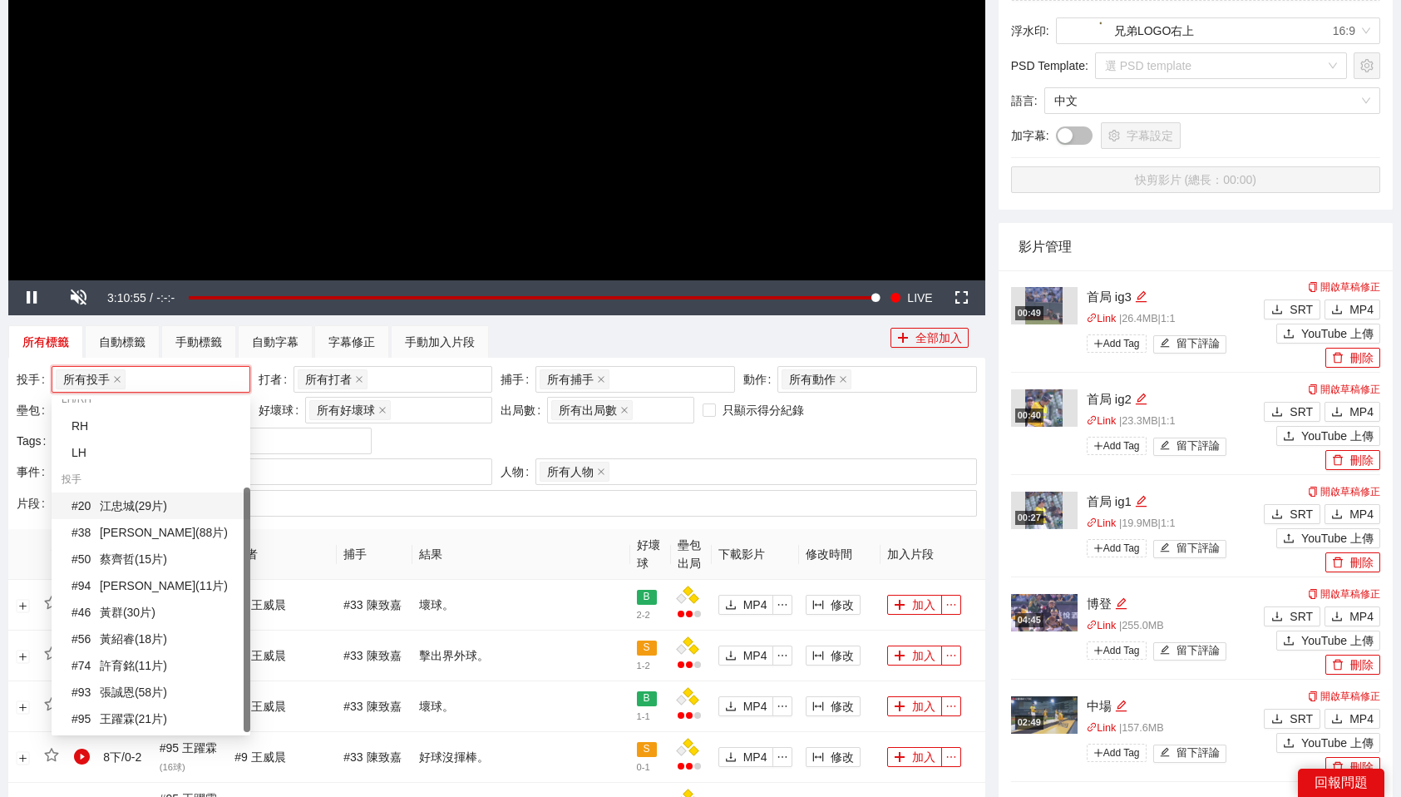
click at [141, 510] on div "# 20 江忠城 ( 29 片 )" at bounding box center [156, 505] width 169 height 18
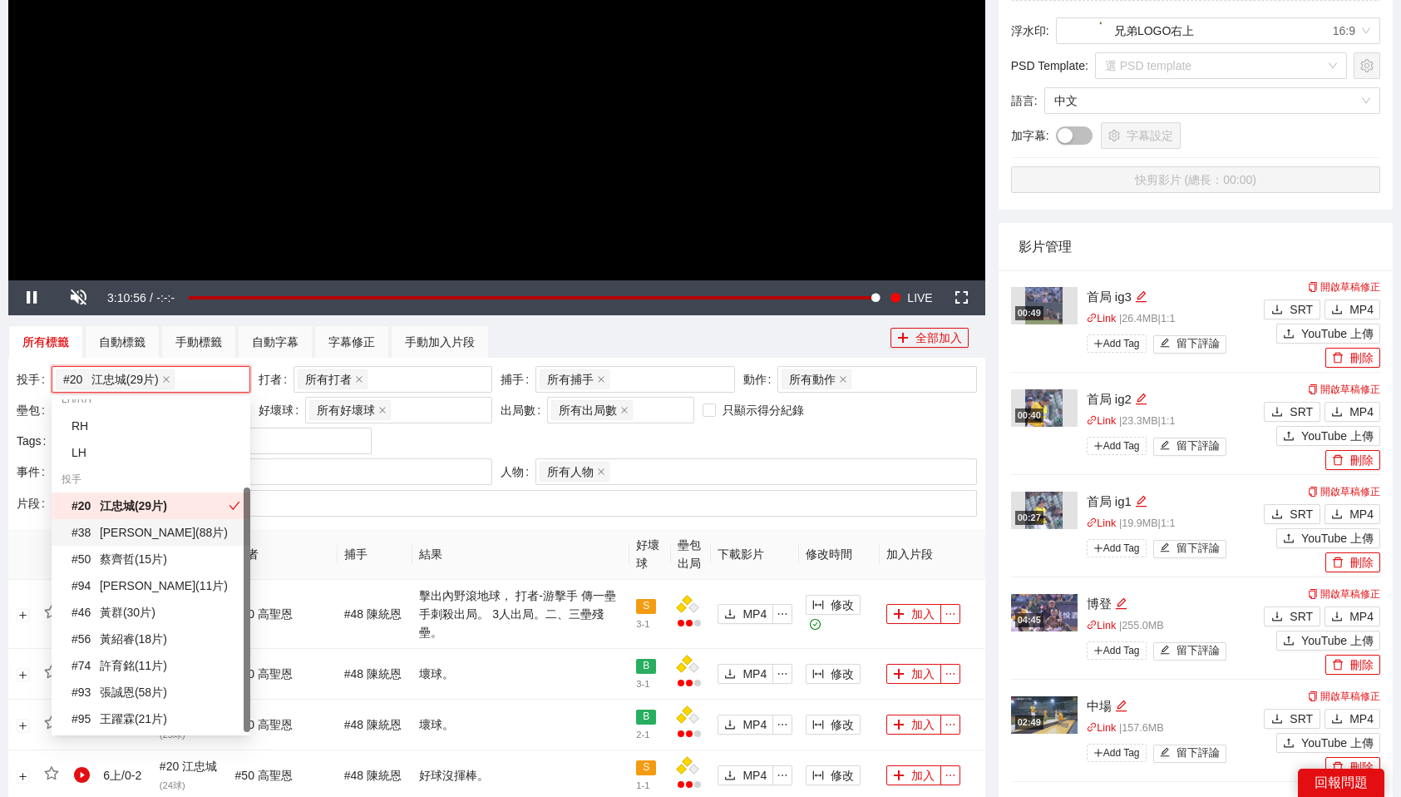
click at [848, 536] on th "修改時間" at bounding box center [839, 554] width 81 height 51
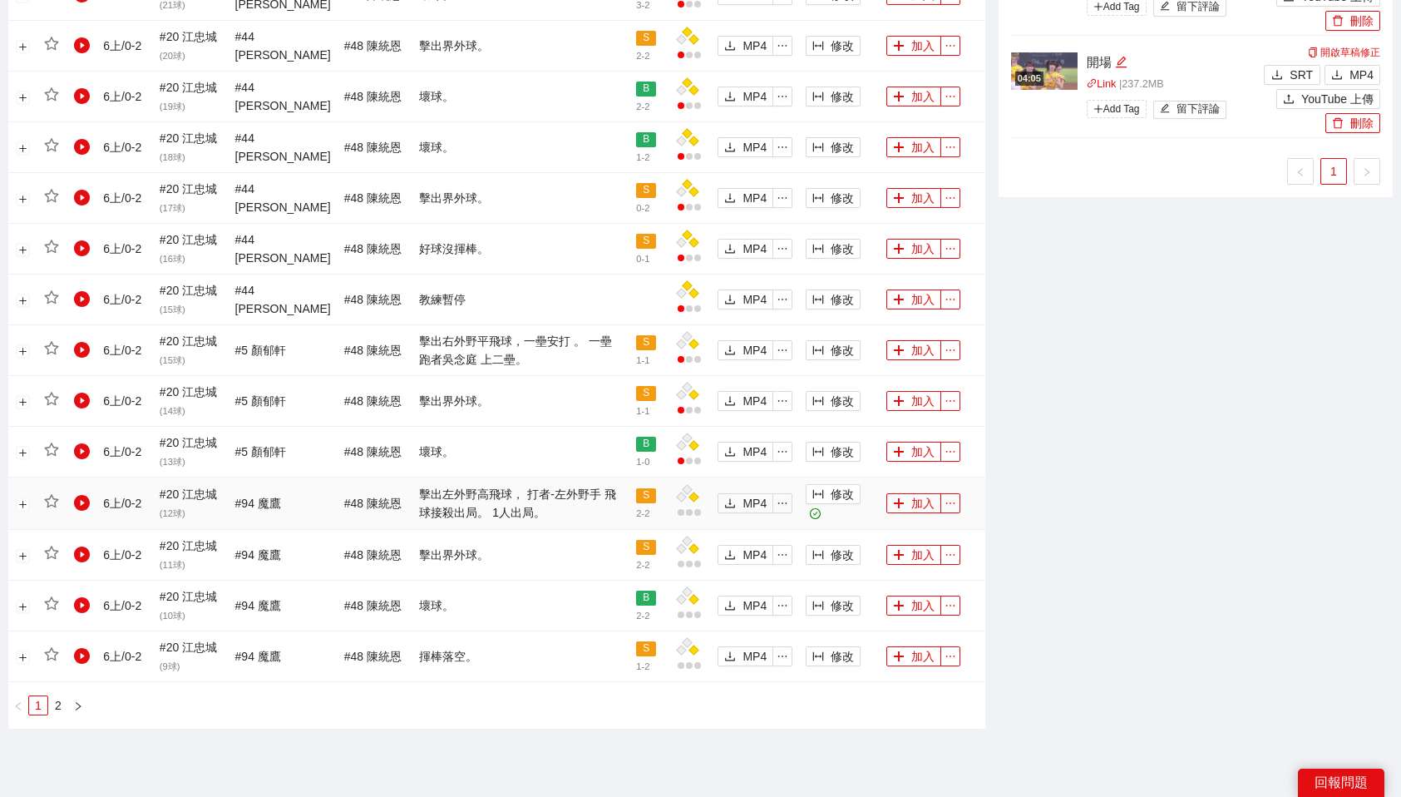
scroll to position [1418, 0]
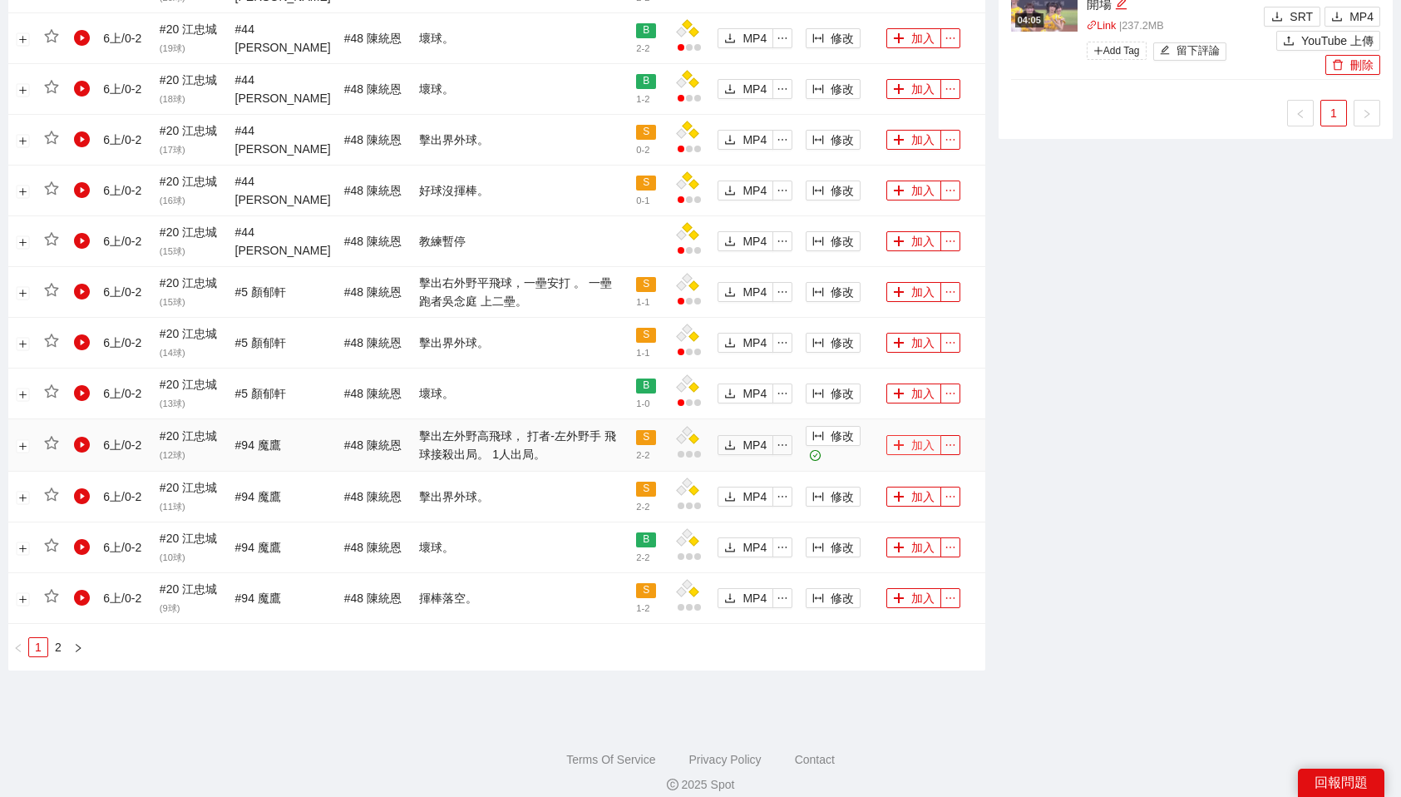
click at [916, 435] on button "加入" at bounding box center [913, 445] width 55 height 20
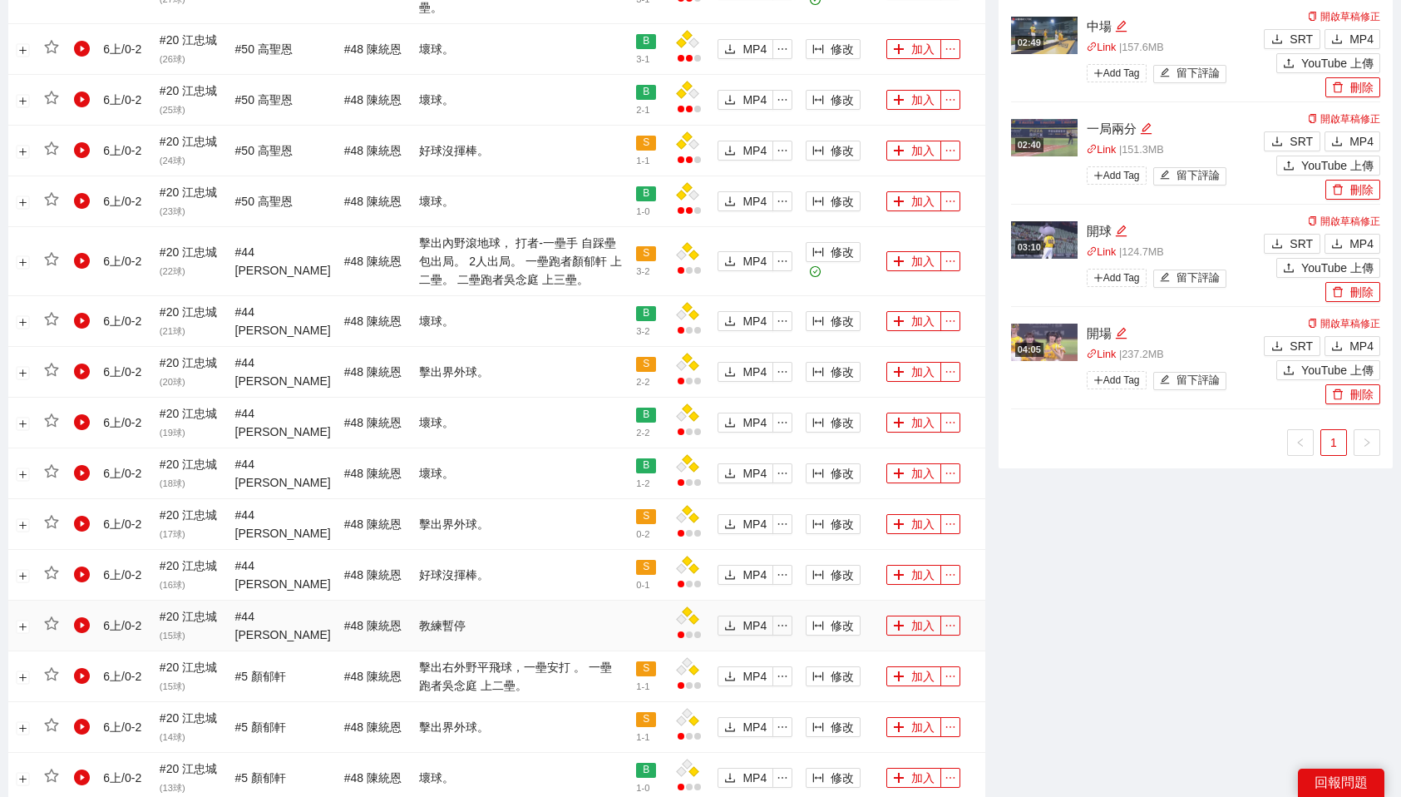
scroll to position [1015, 0]
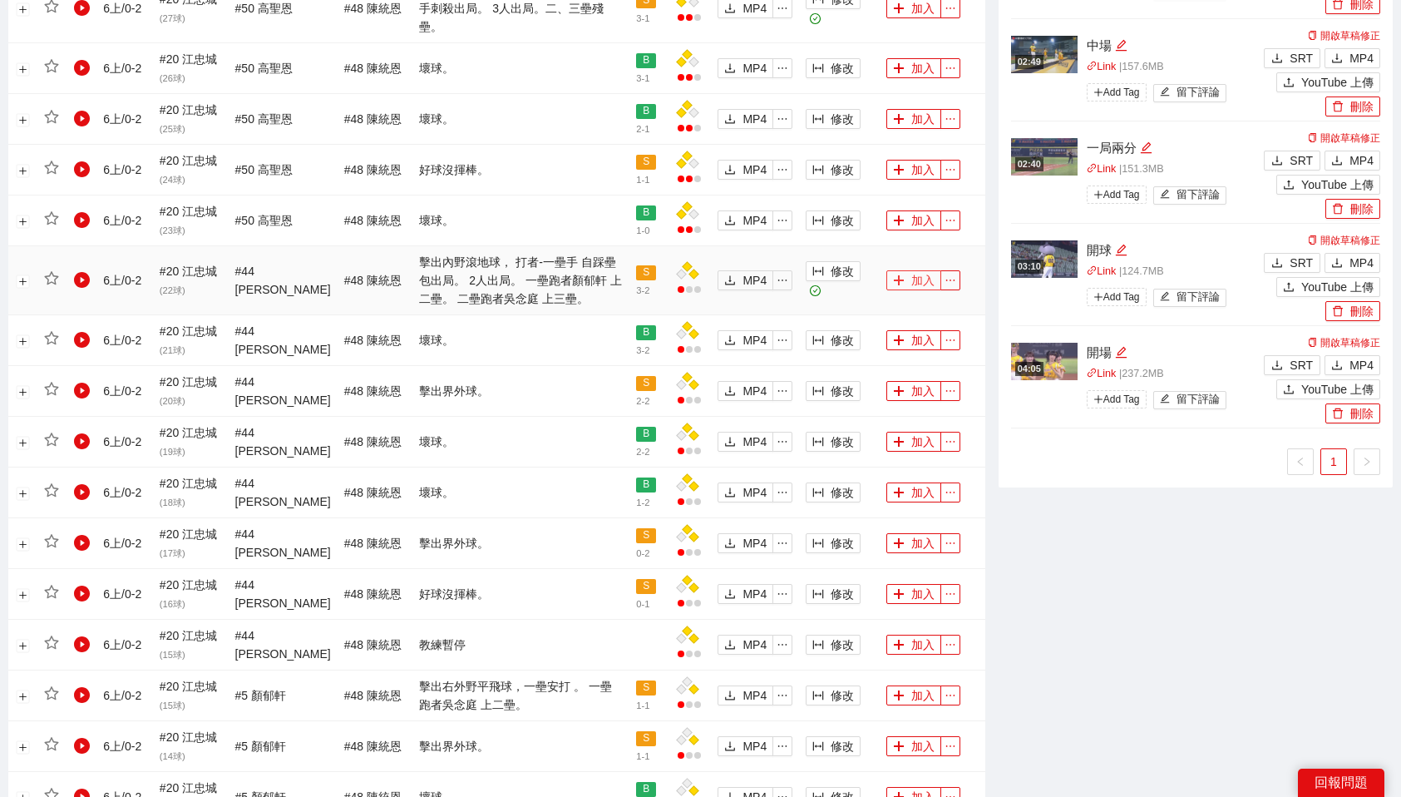
click at [914, 270] on button "加入" at bounding box center [913, 280] width 55 height 20
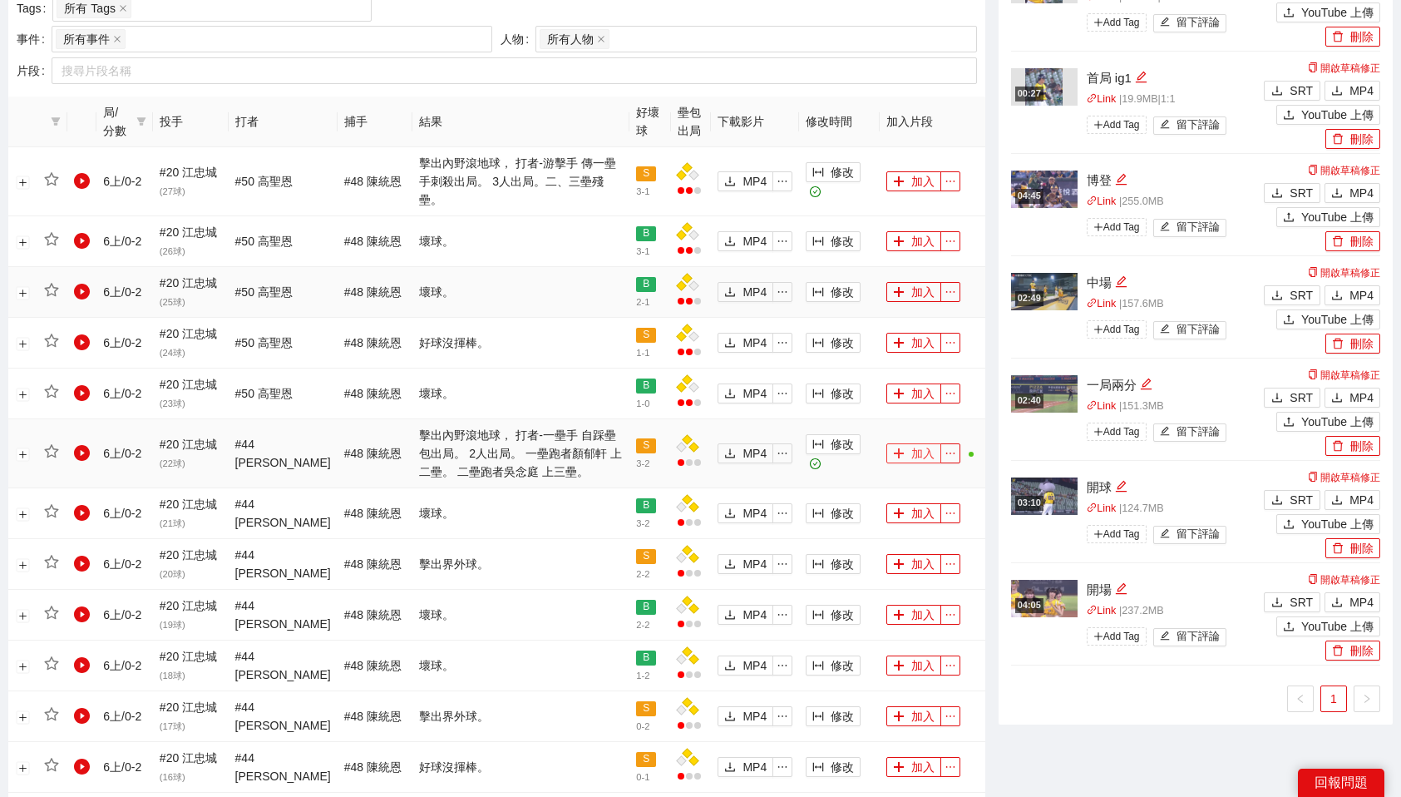
scroll to position [829, 0]
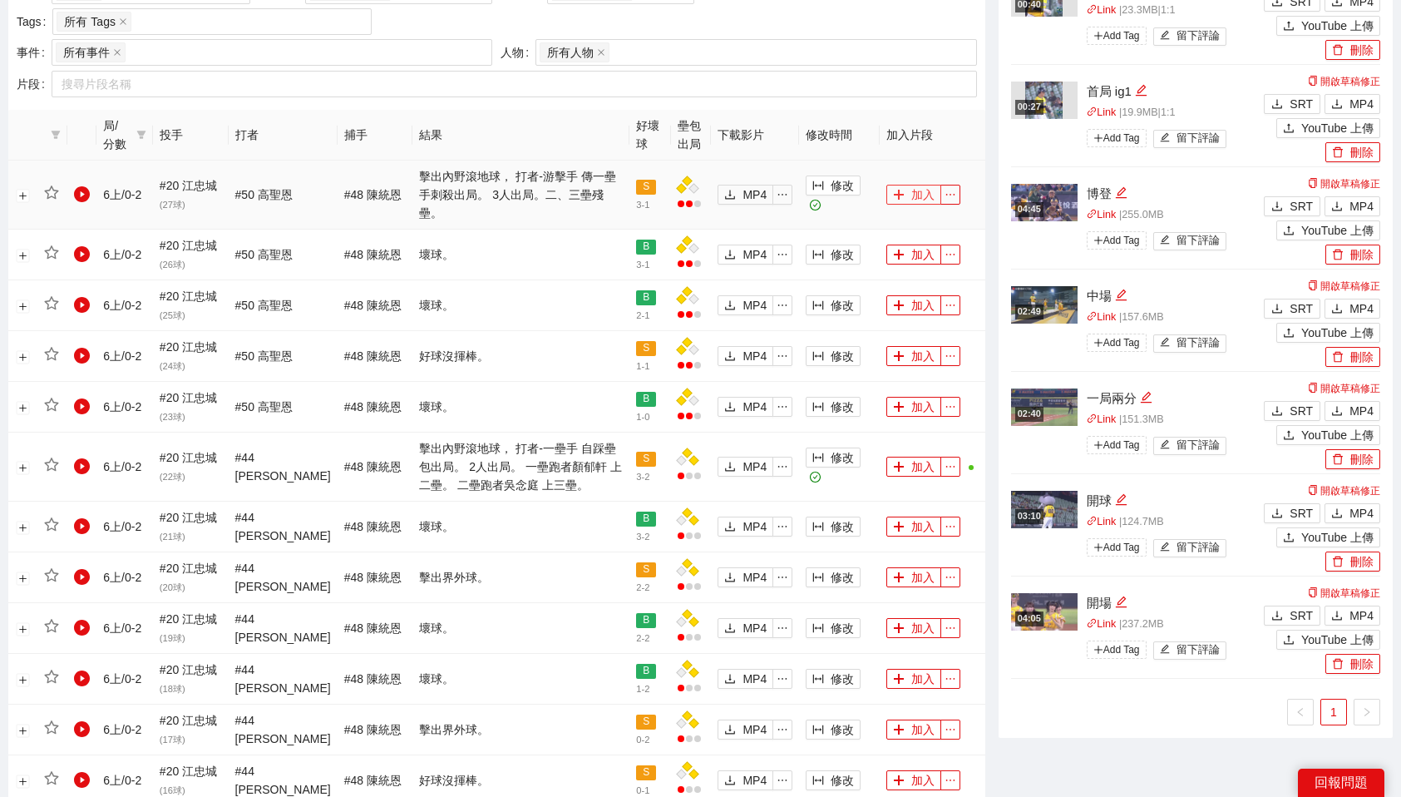
click at [914, 185] on button "加入" at bounding box center [913, 195] width 55 height 20
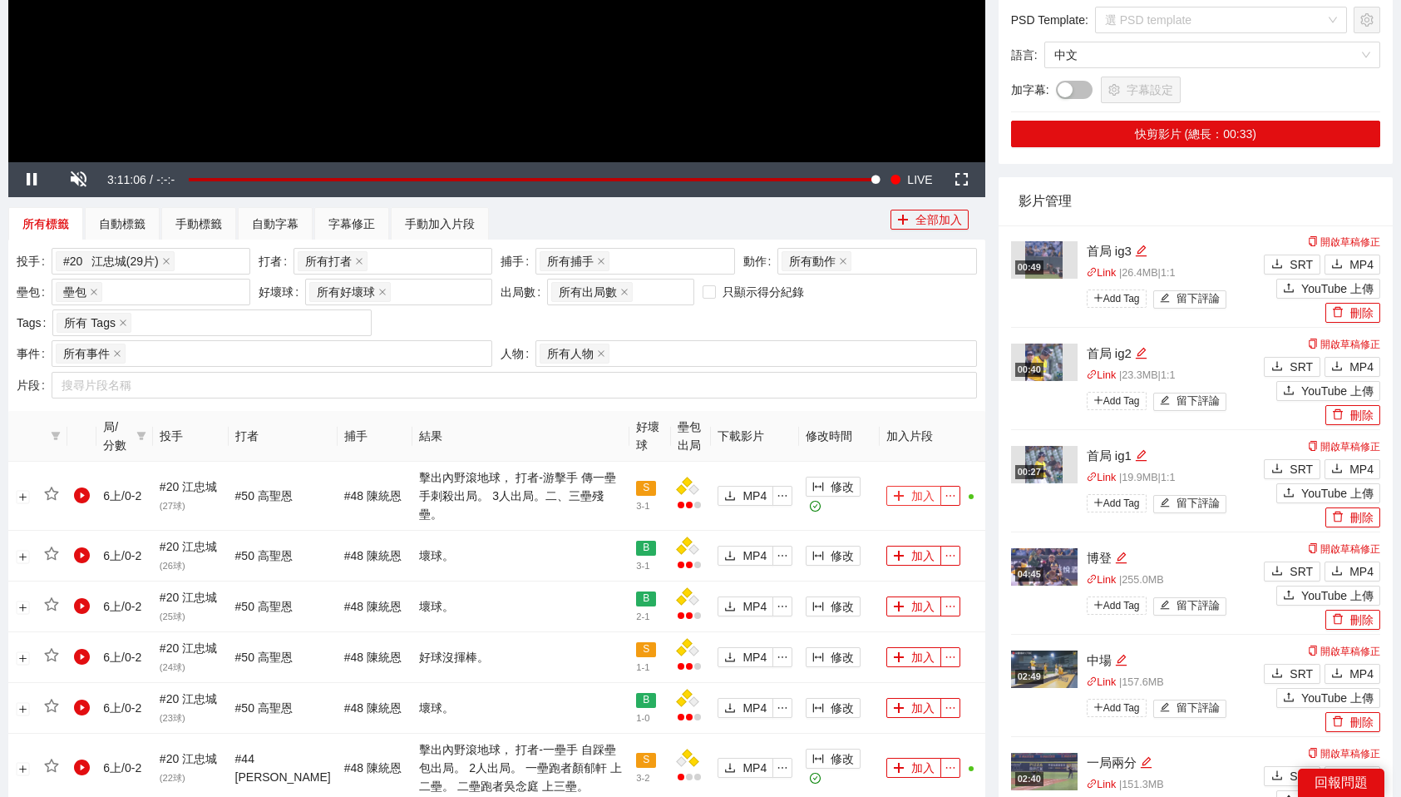
scroll to position [526, 0]
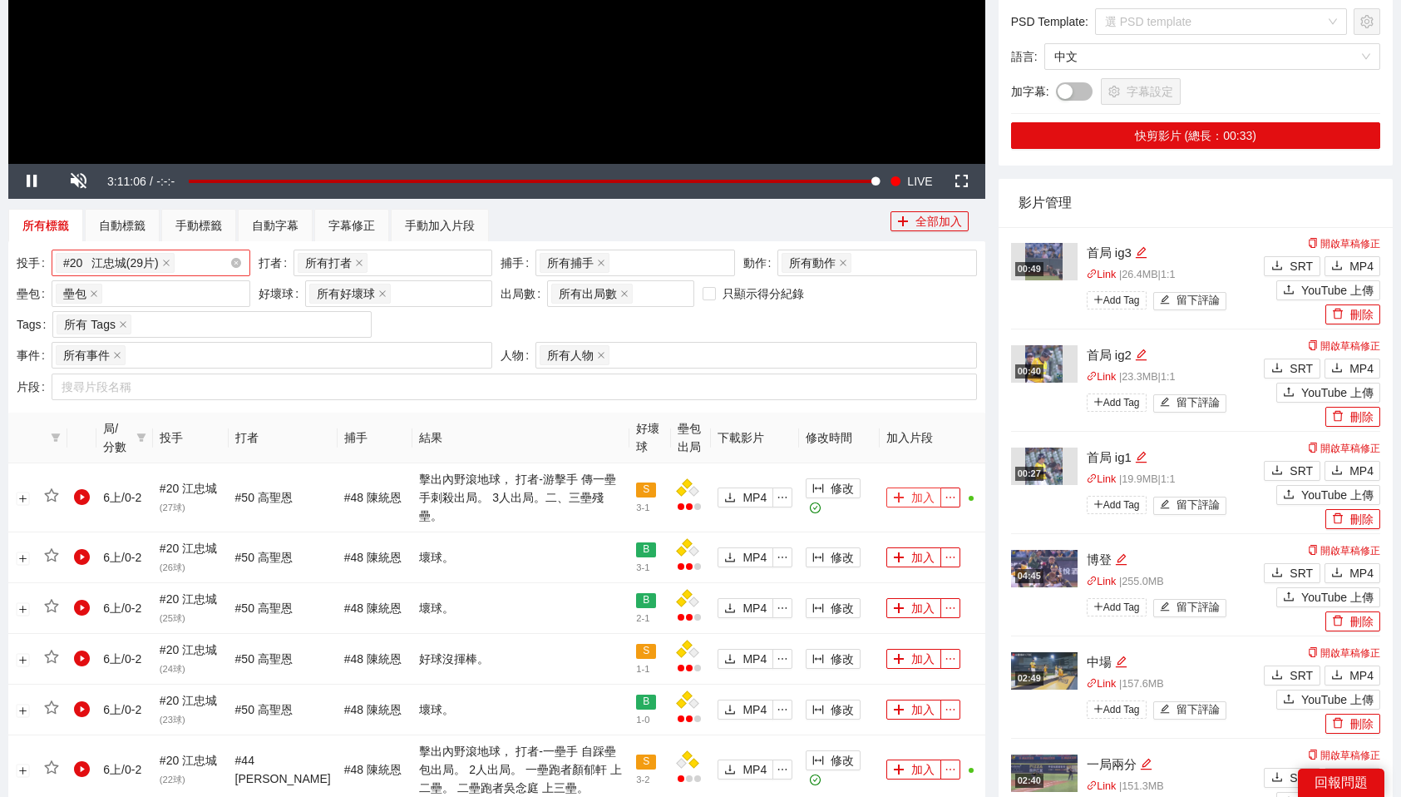
click at [241, 265] on div "# 20 江忠城 ( 29 片 ) + 0 ..." at bounding box center [151, 262] width 199 height 27
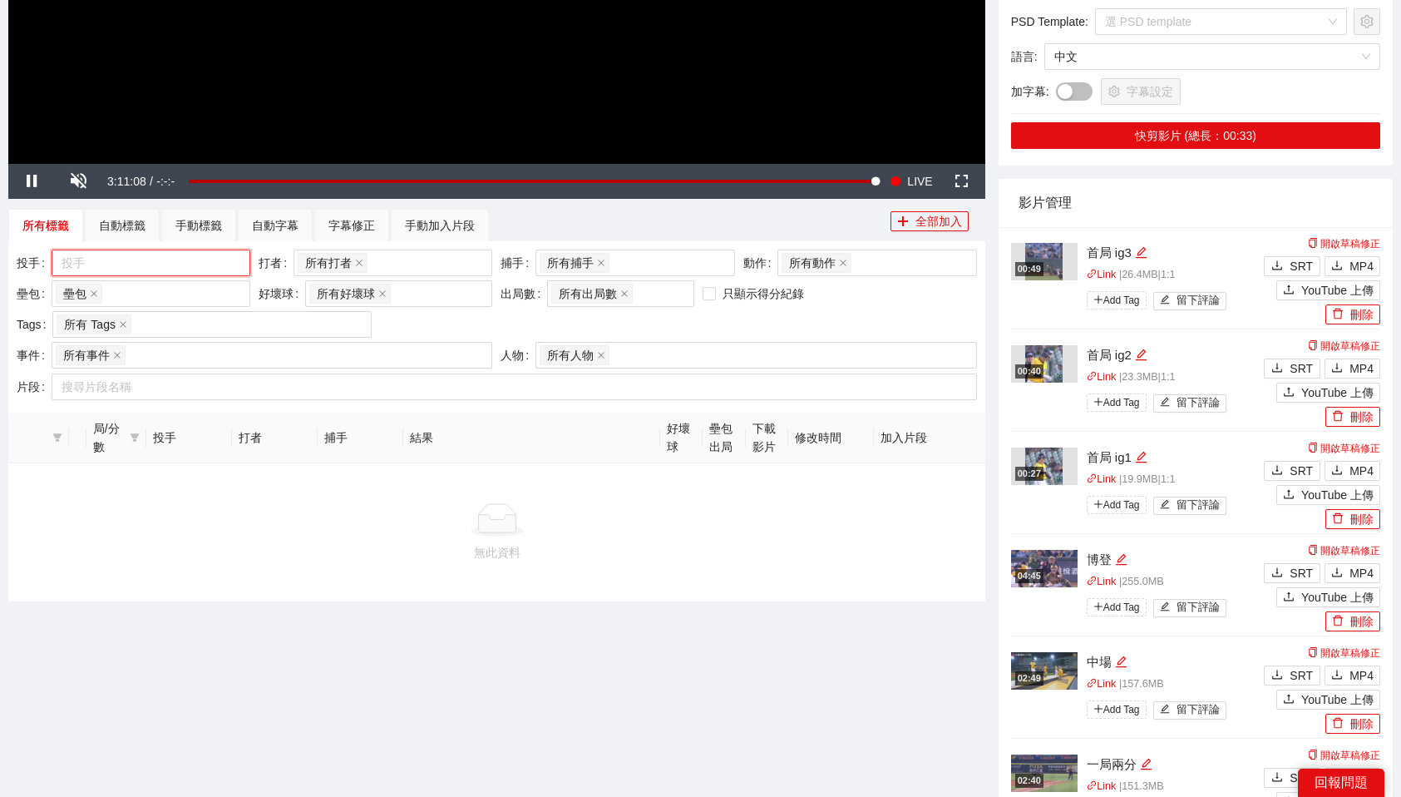
click at [205, 264] on div at bounding box center [143, 263] width 174 height 20
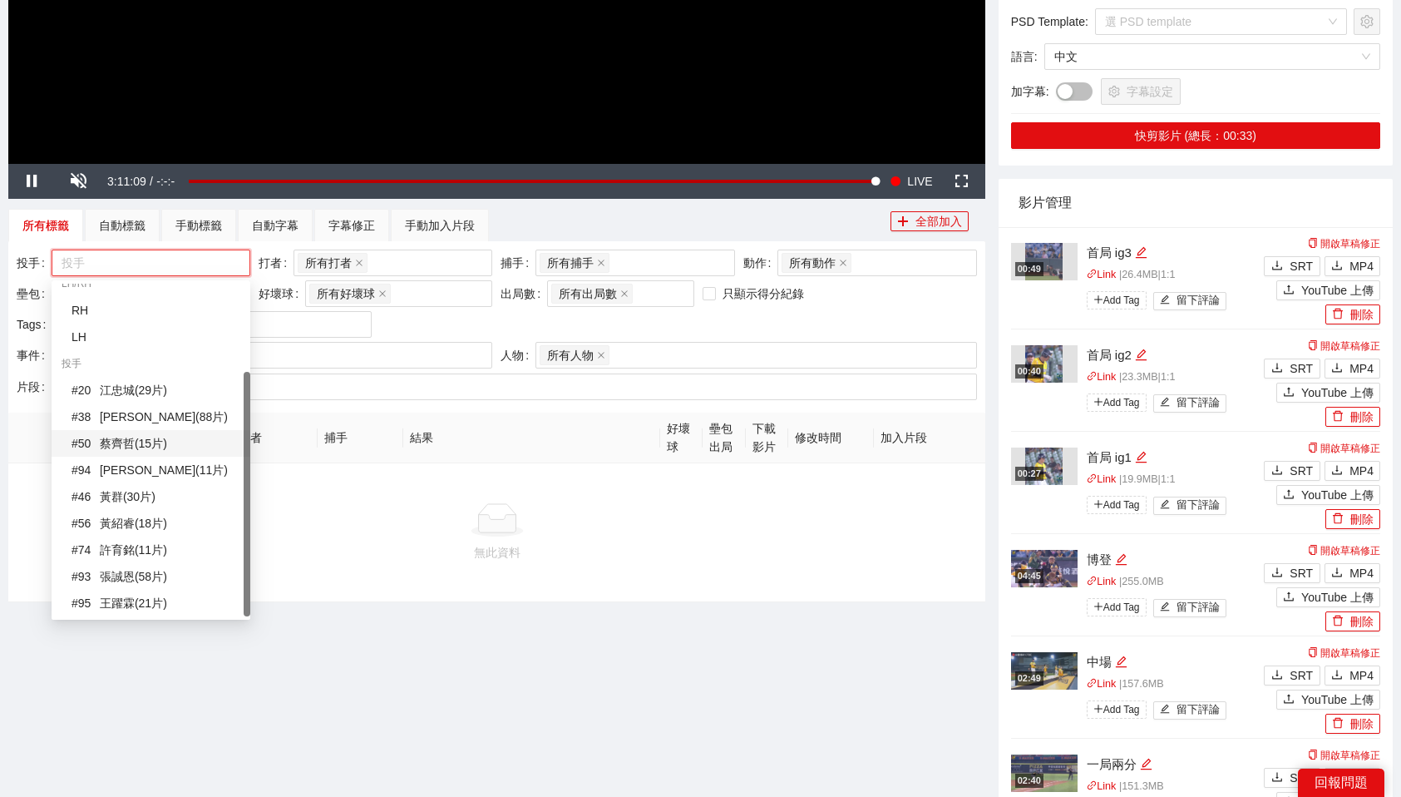
click at [171, 441] on div "# 50 蔡齊哲 ( 15 片 )" at bounding box center [156, 443] width 169 height 18
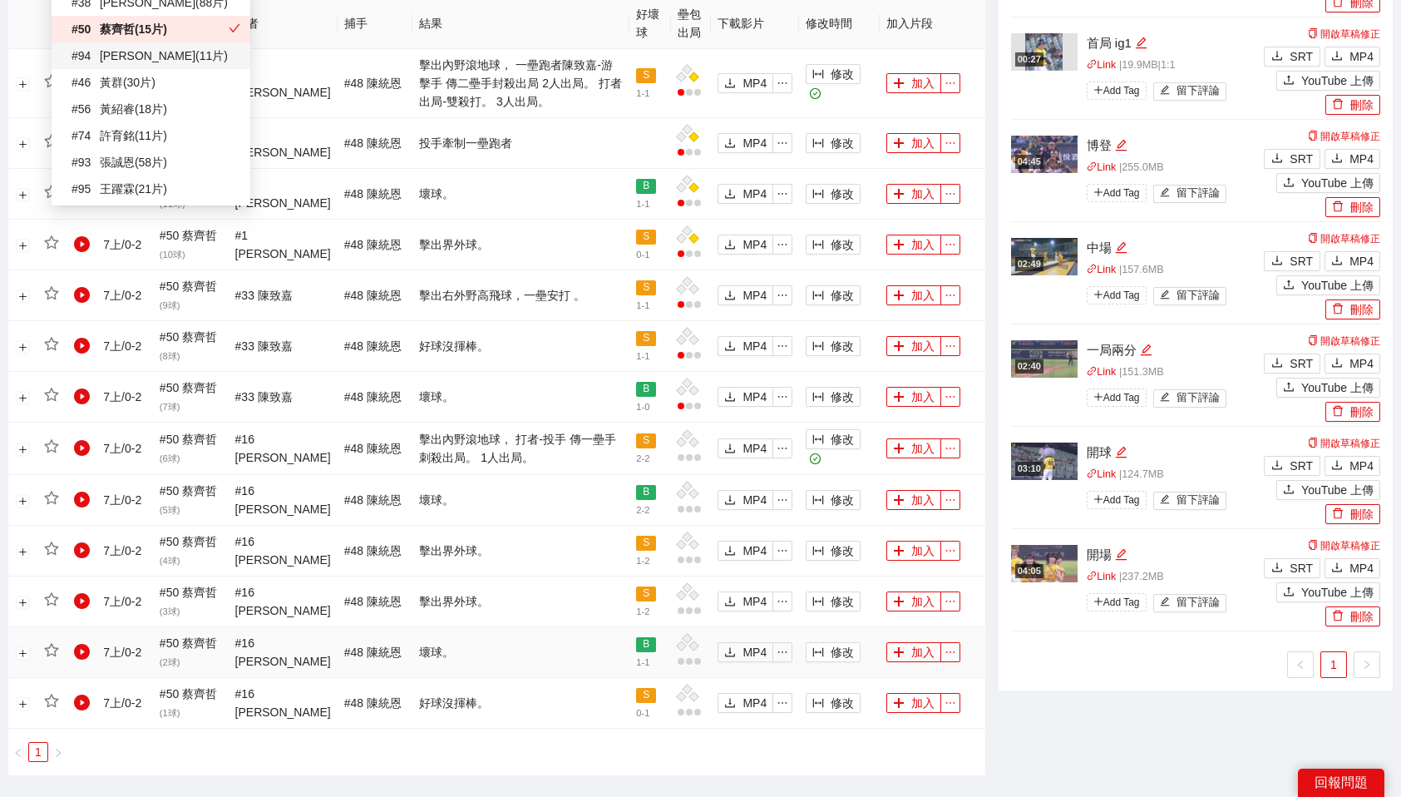
scroll to position [939, 0]
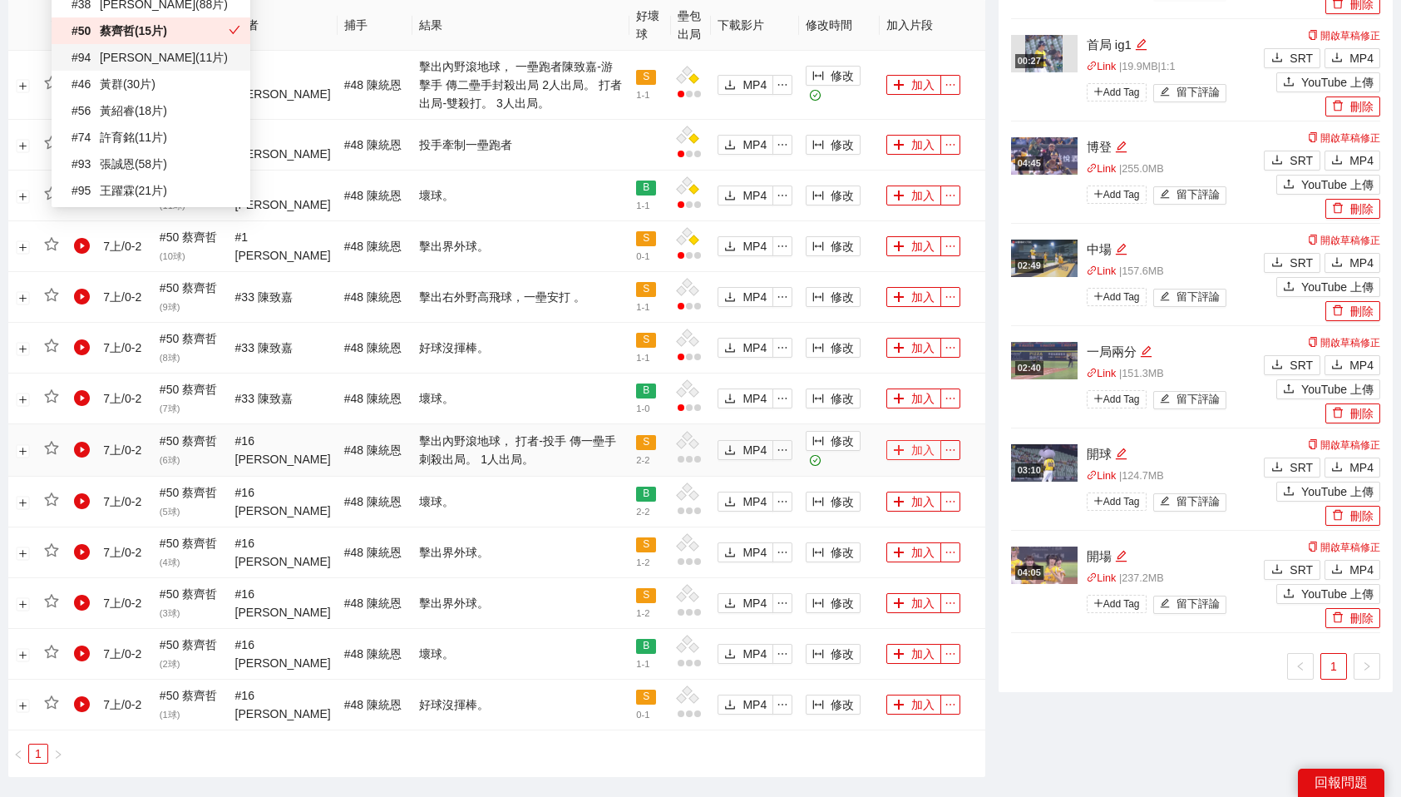
click at [911, 446] on button "加入" at bounding box center [913, 450] width 55 height 20
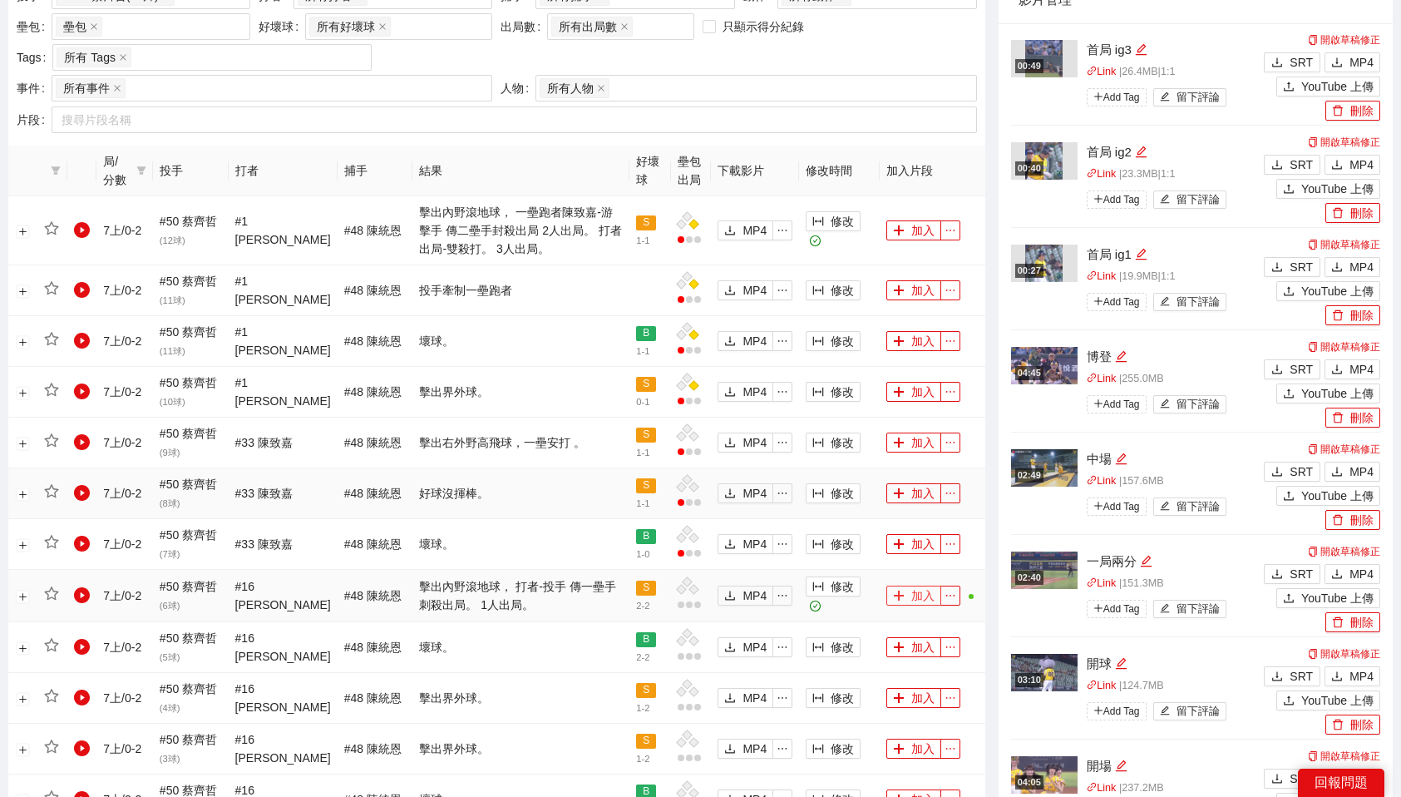
scroll to position [789, 0]
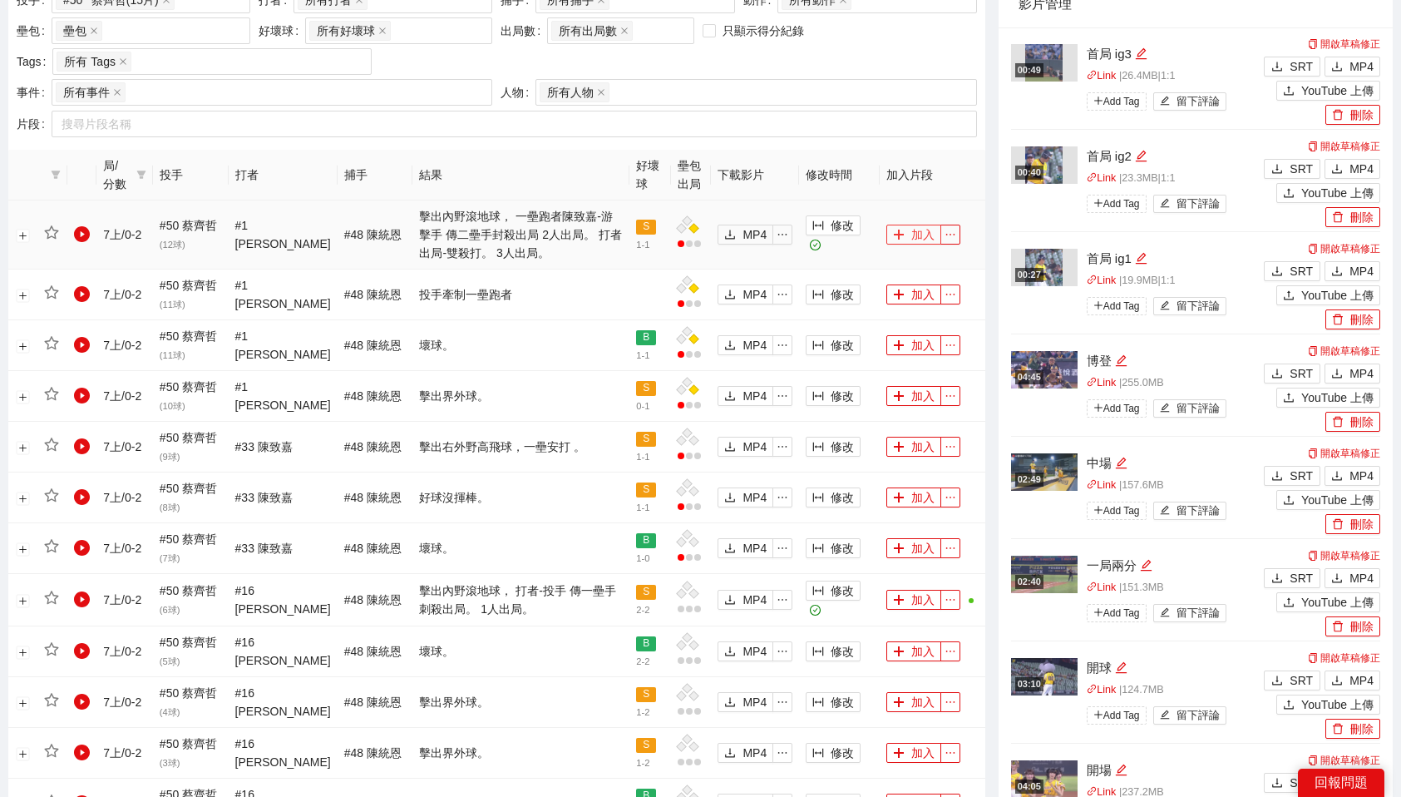
click at [914, 233] on button "加入" at bounding box center [913, 234] width 55 height 20
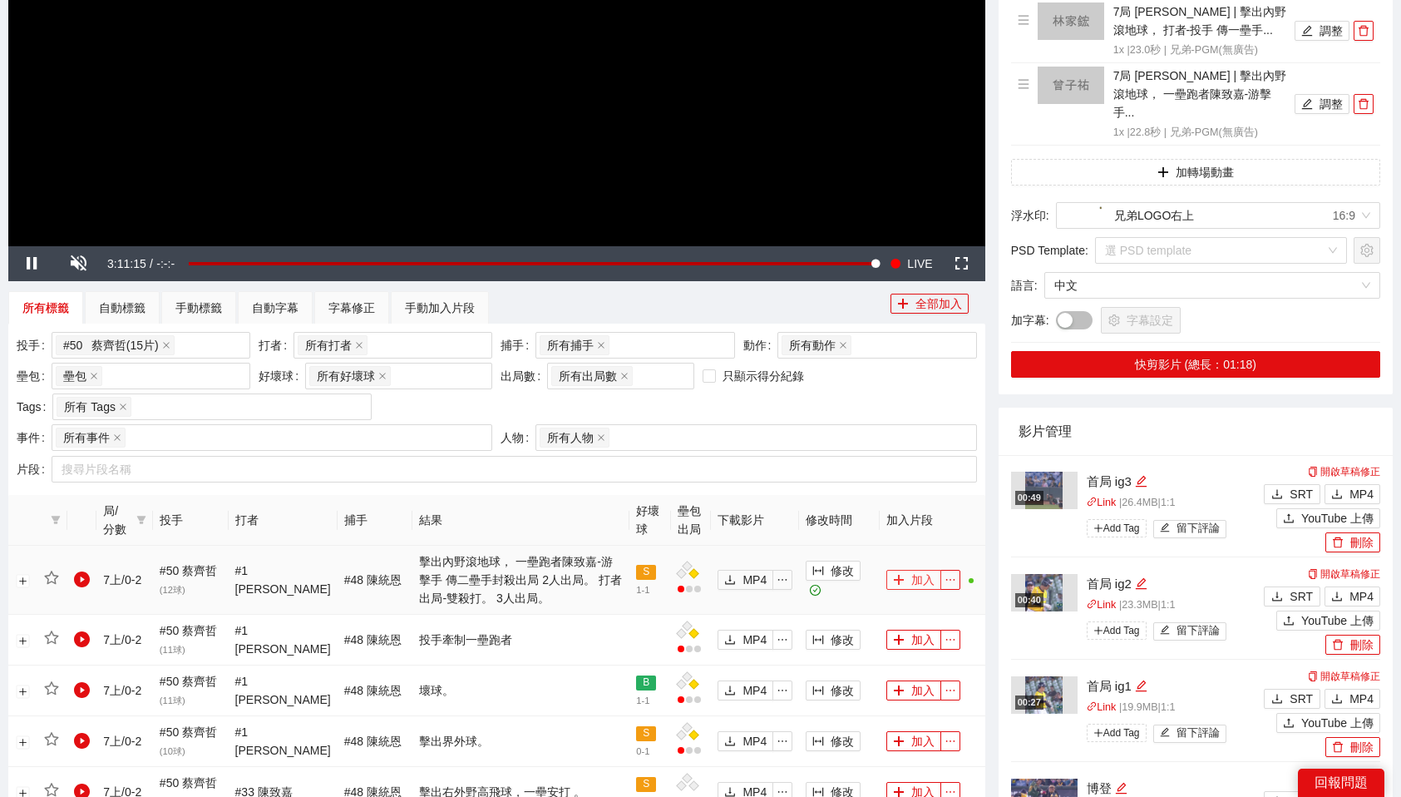
scroll to position [387, 0]
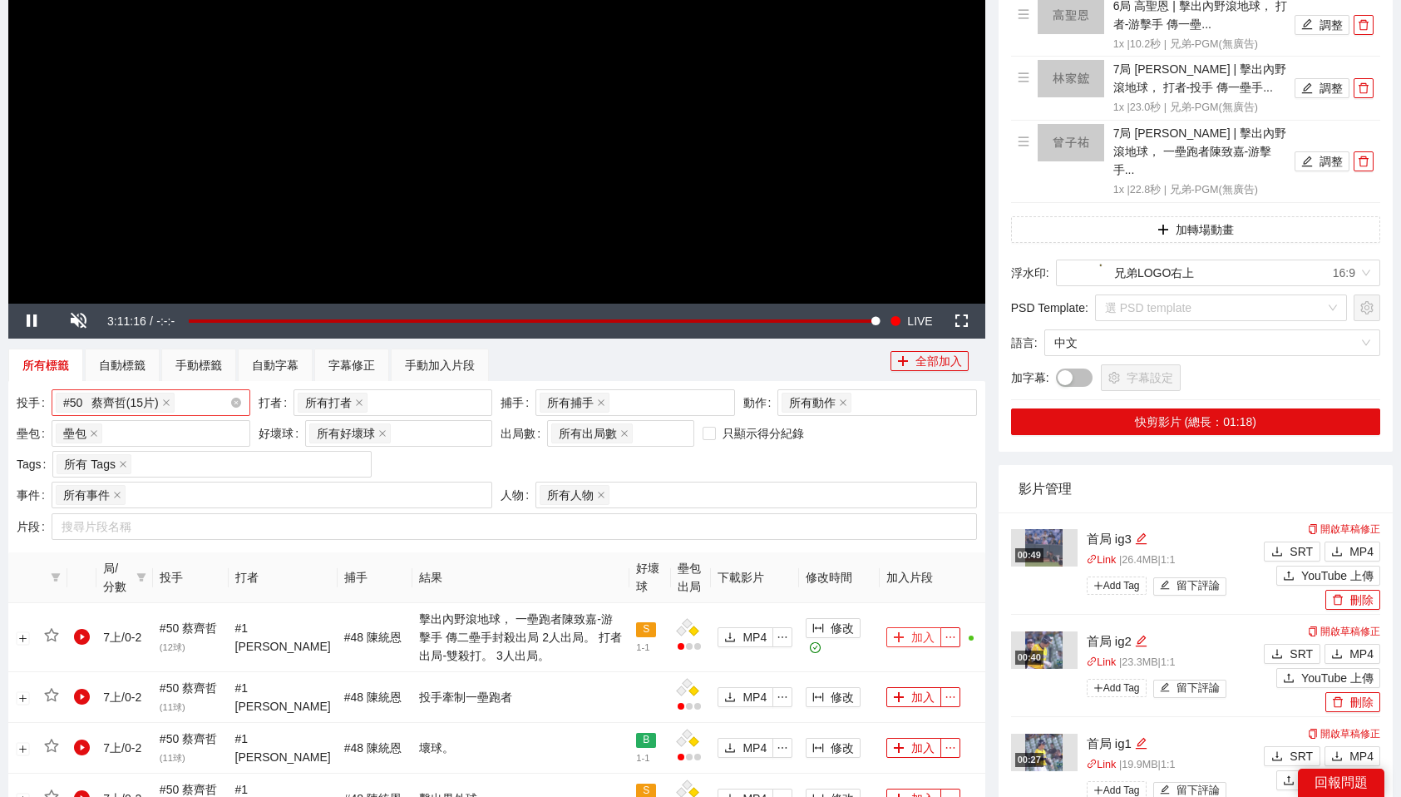
click at [200, 397] on div "# 50 蔡齊哲 ( 15 片 ) + 0 ..." at bounding box center [143, 402] width 174 height 23
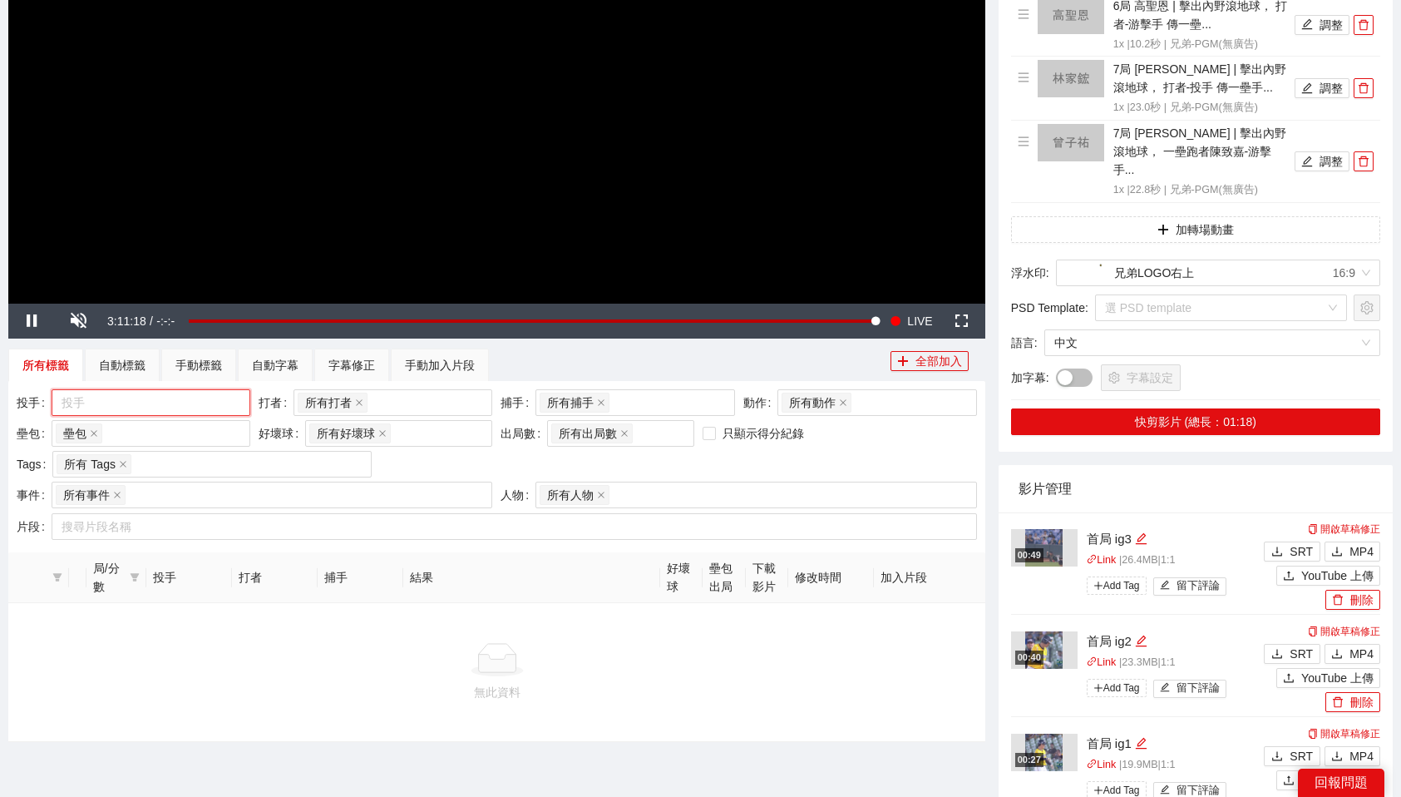
click at [185, 407] on div at bounding box center [143, 402] width 174 height 20
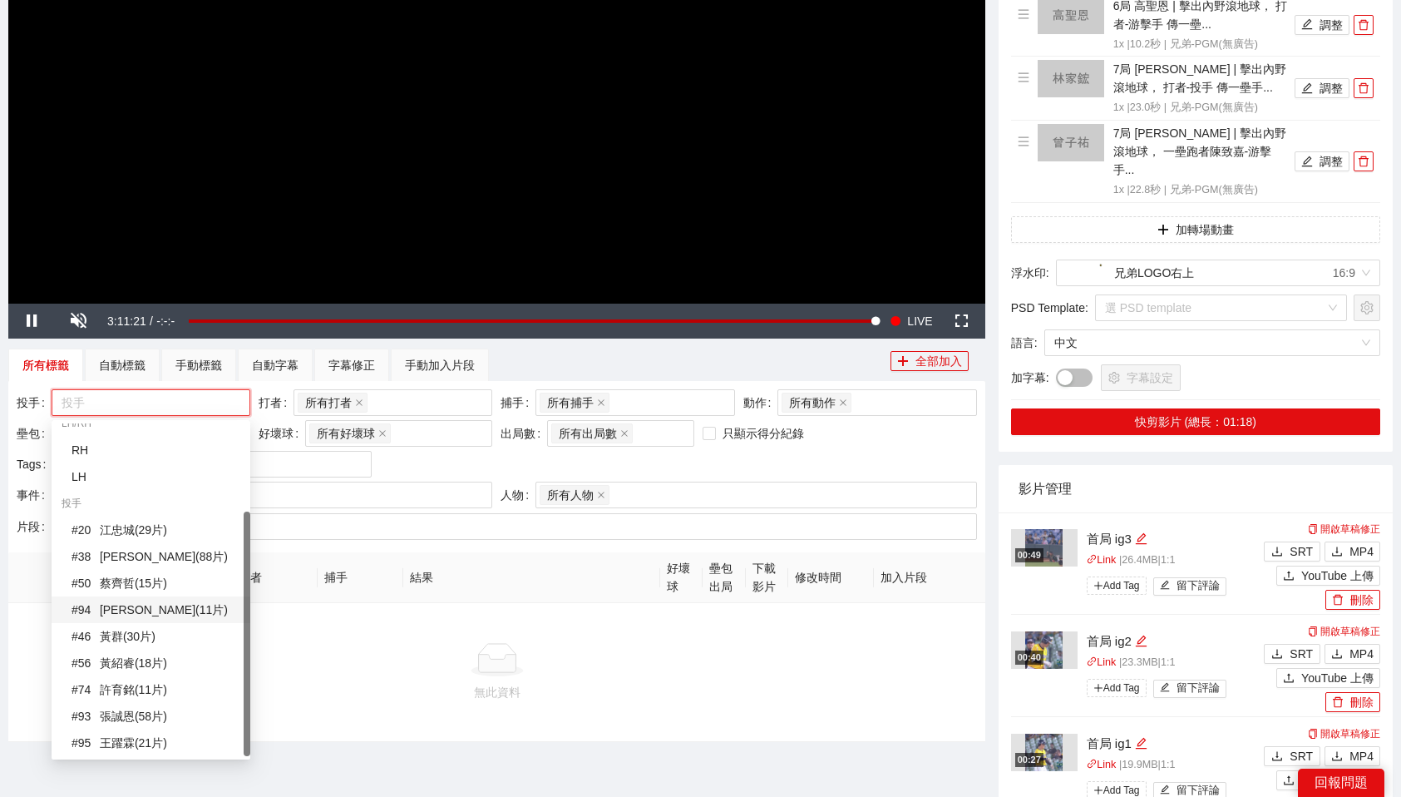
click at [187, 603] on div "# 94 吳俊偉 ( 11 片 )" at bounding box center [156, 609] width 169 height 18
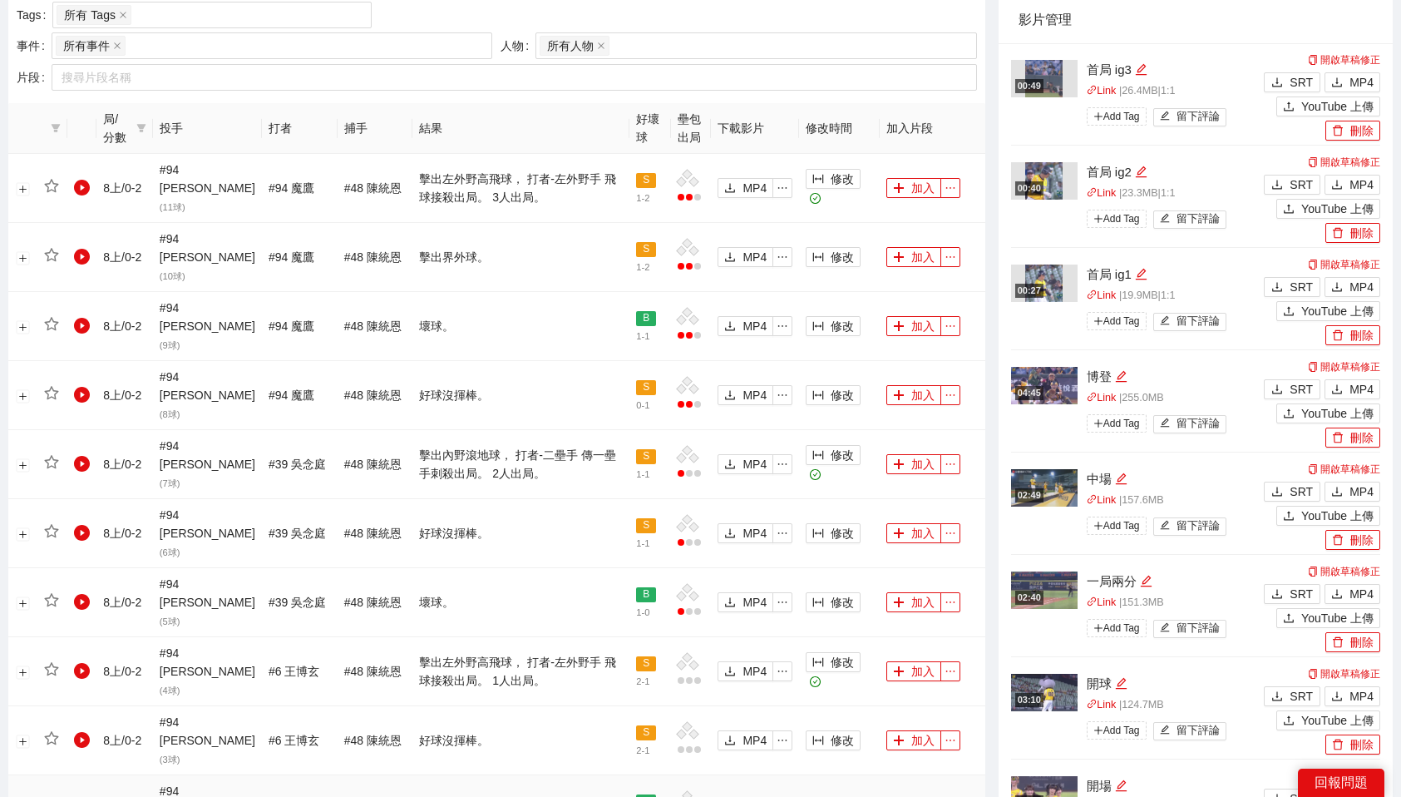
scroll to position [832, 0]
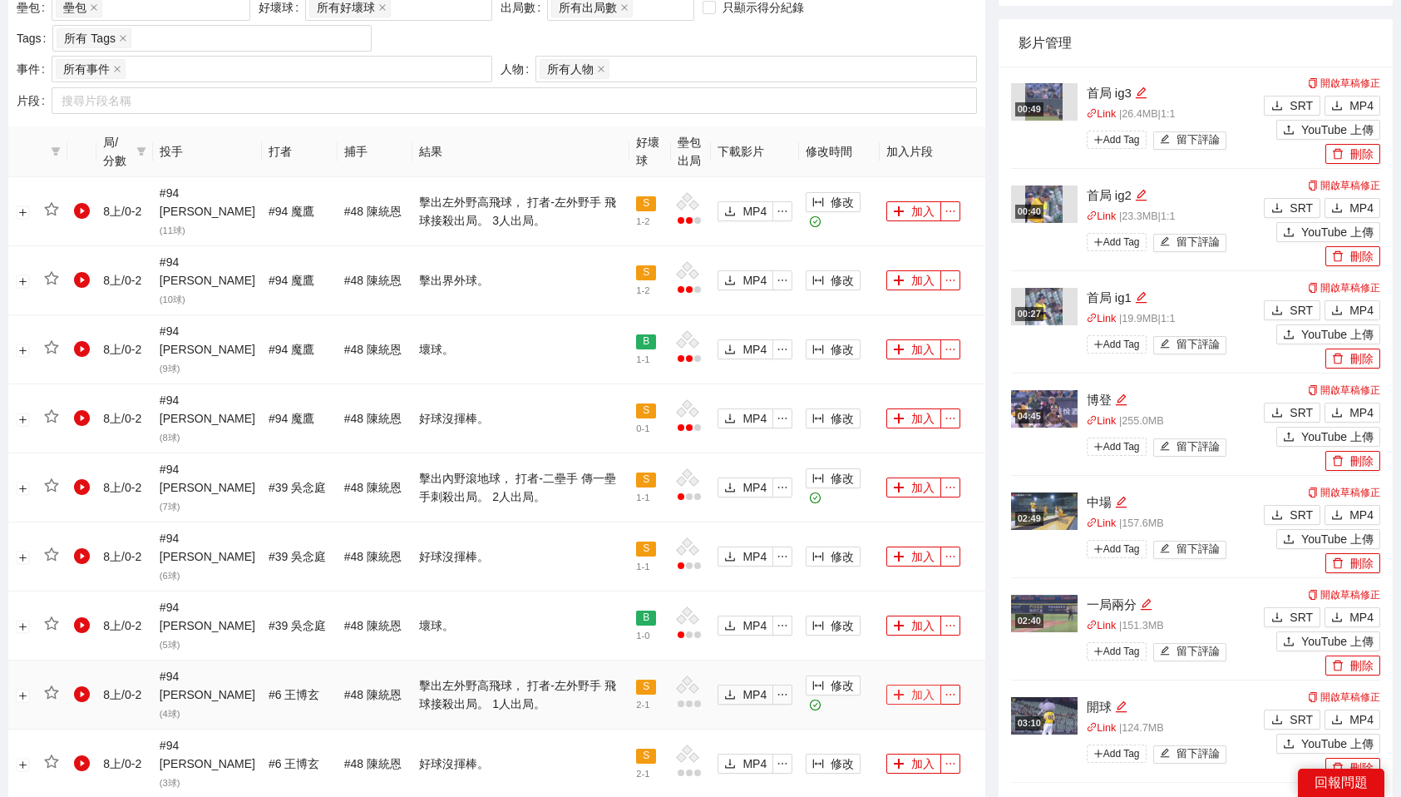
click at [916, 684] on button "加入" at bounding box center [913, 694] width 55 height 20
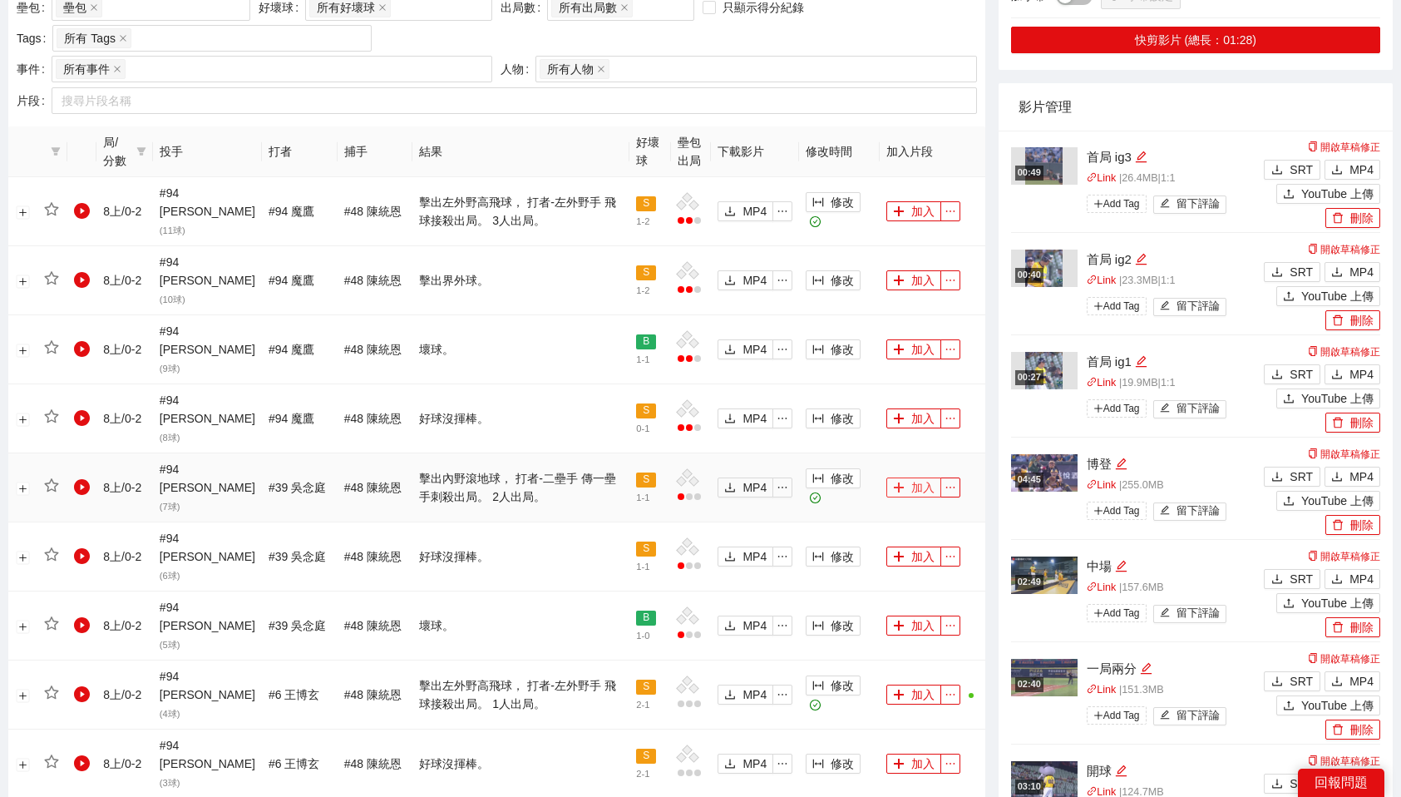
click at [911, 477] on button "加入" at bounding box center [913, 487] width 55 height 20
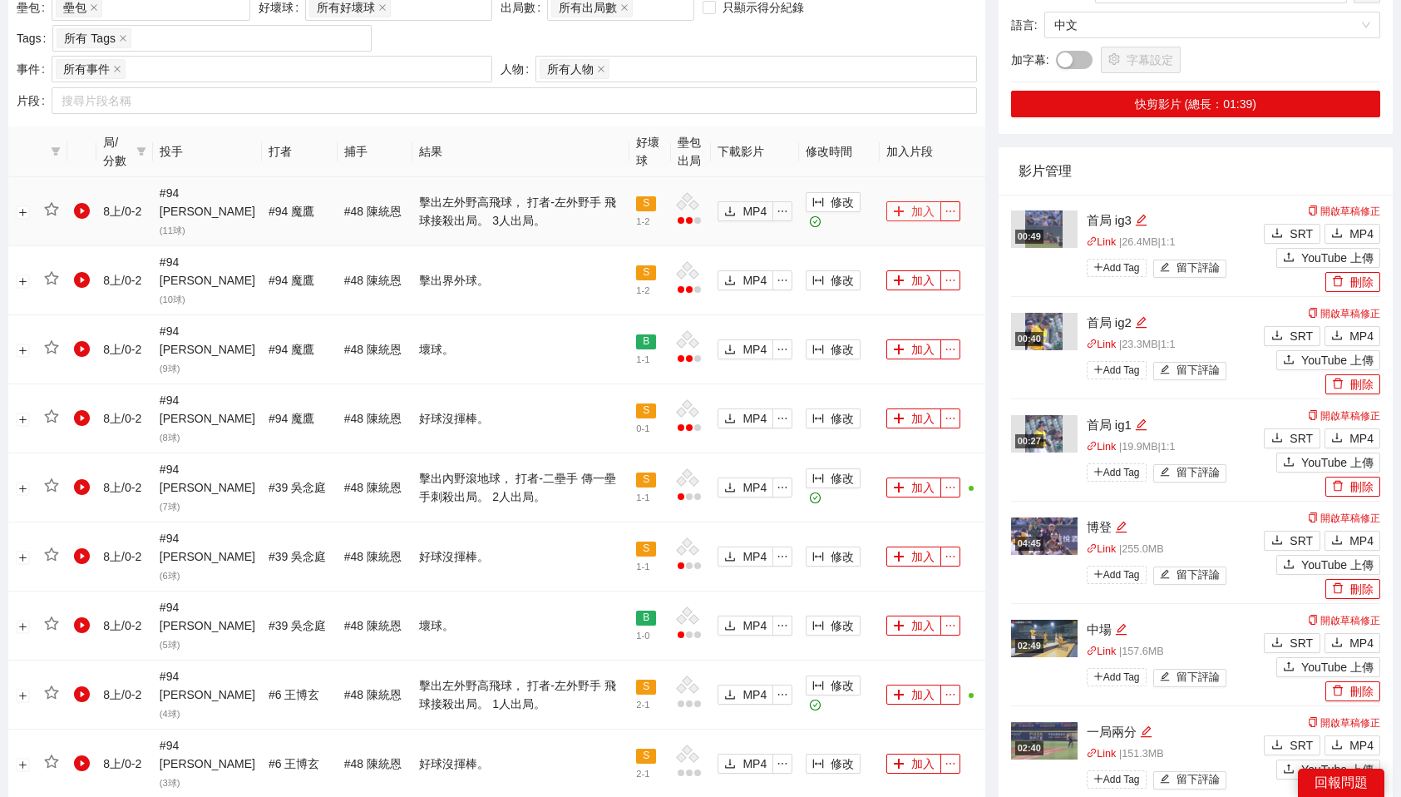
click at [924, 201] on button "加入" at bounding box center [913, 211] width 55 height 20
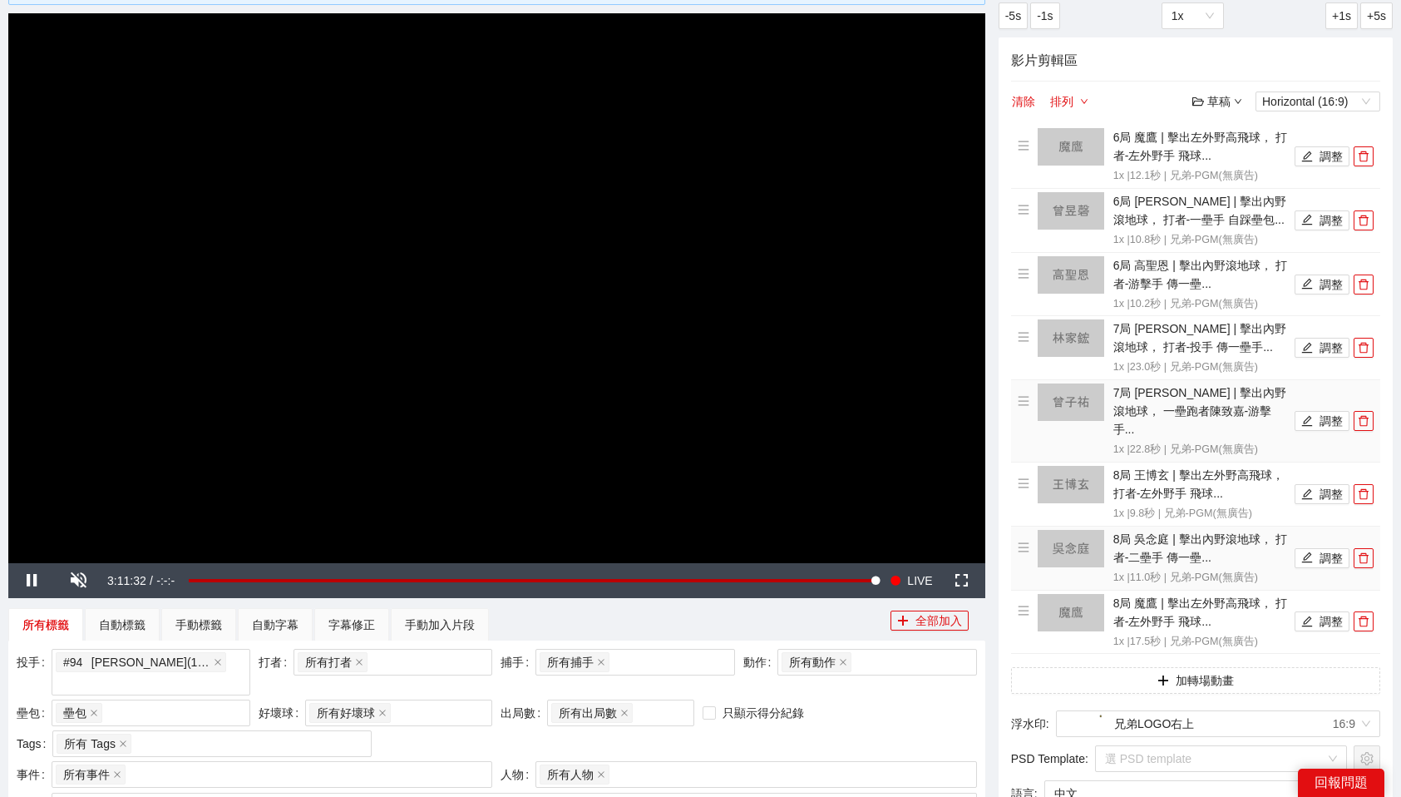
scroll to position [128, 0]
click at [1339, 610] on button "調整" at bounding box center [1322, 620] width 55 height 20
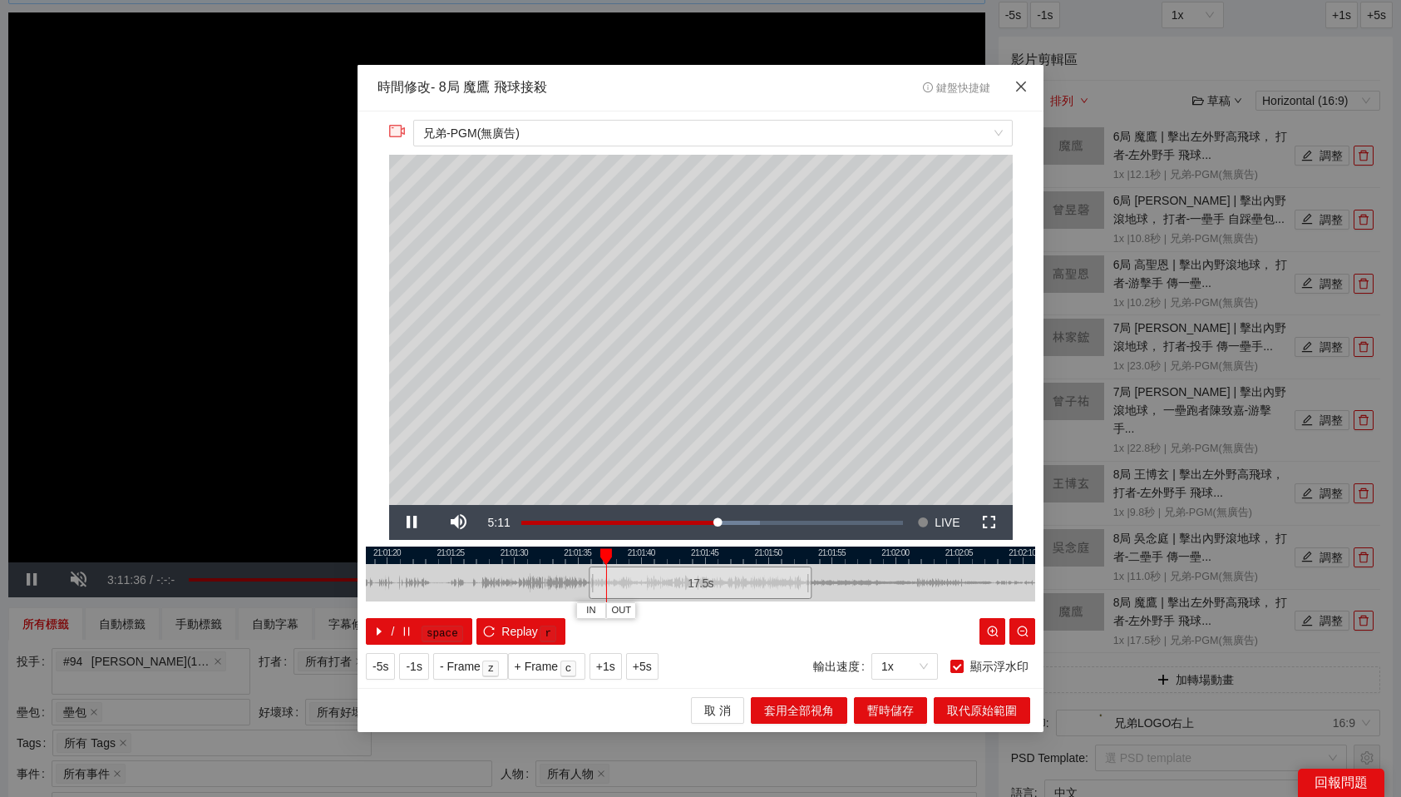
click at [1017, 86] on icon "close" at bounding box center [1020, 86] width 13 height 13
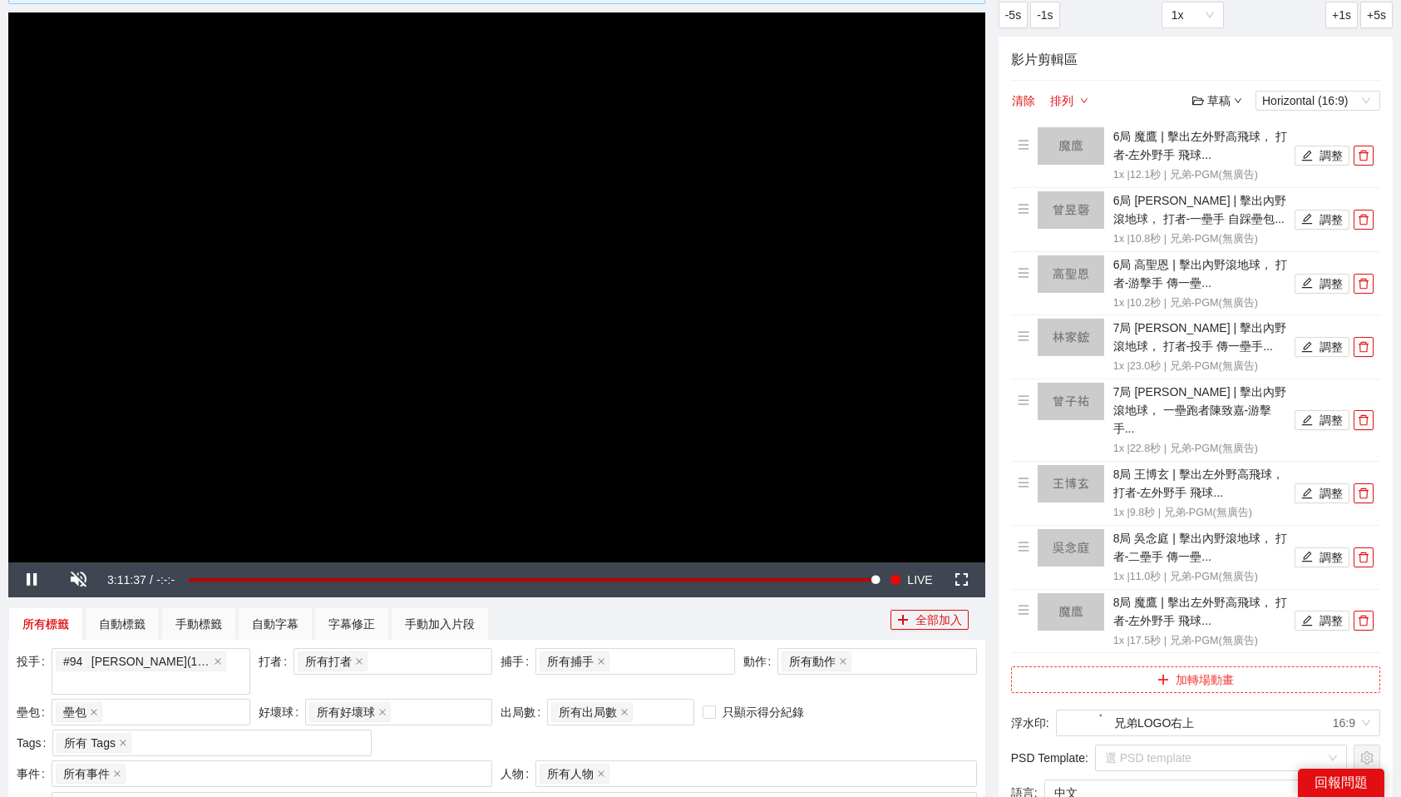
click at [1251, 666] on button "加轉場動畫" at bounding box center [1195, 679] width 369 height 27
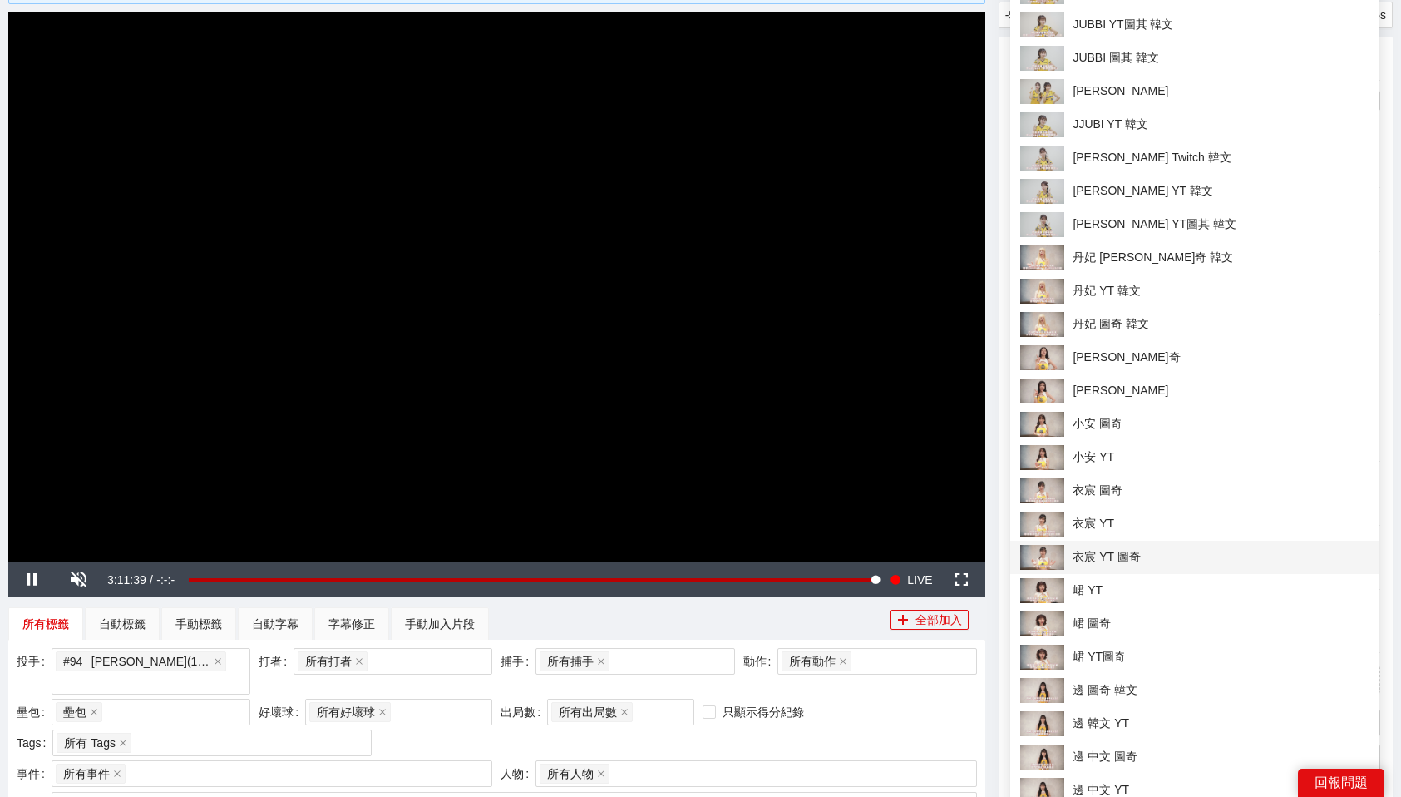
click at [1122, 565] on span "衣宸 YT 圖奇" at bounding box center [1194, 557] width 349 height 25
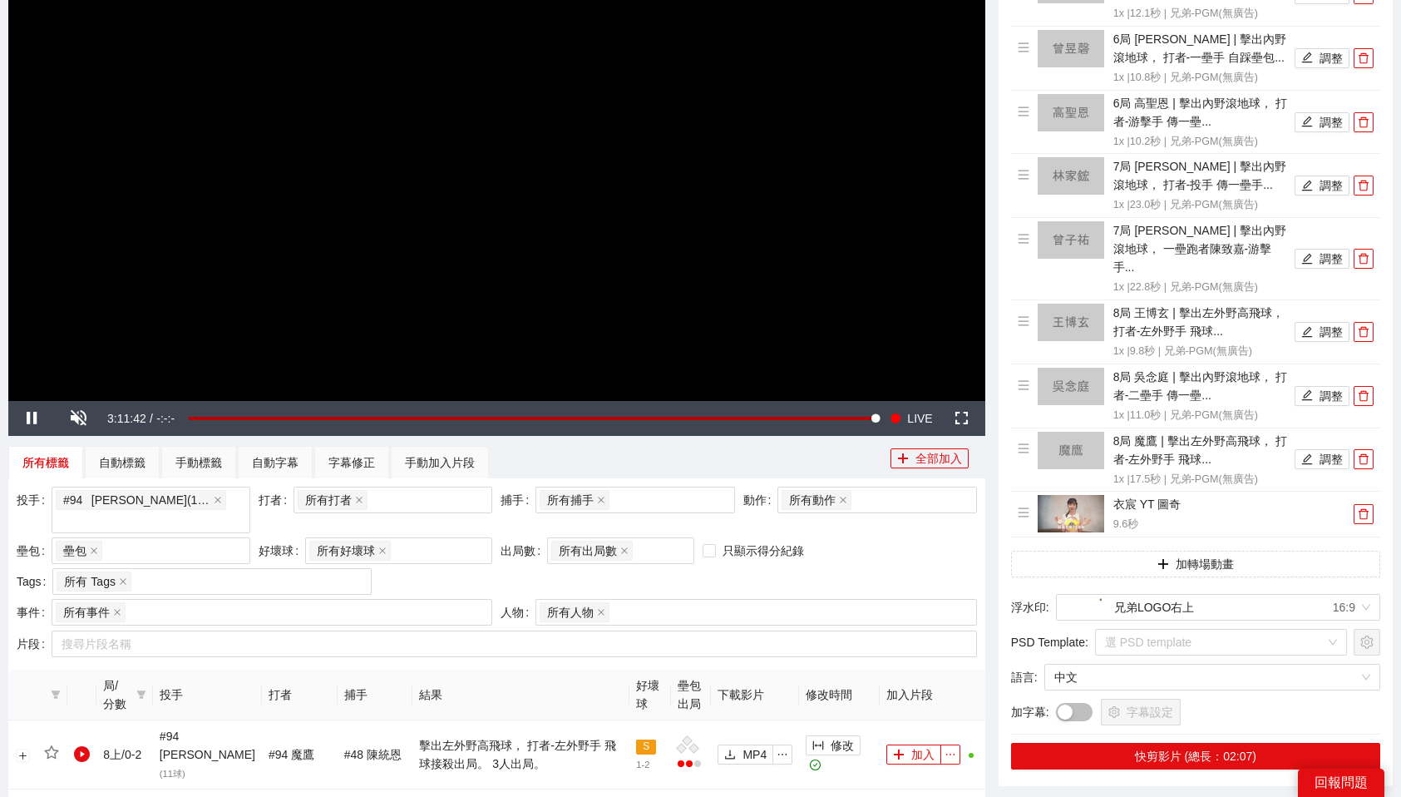
scroll to position [368, 0]
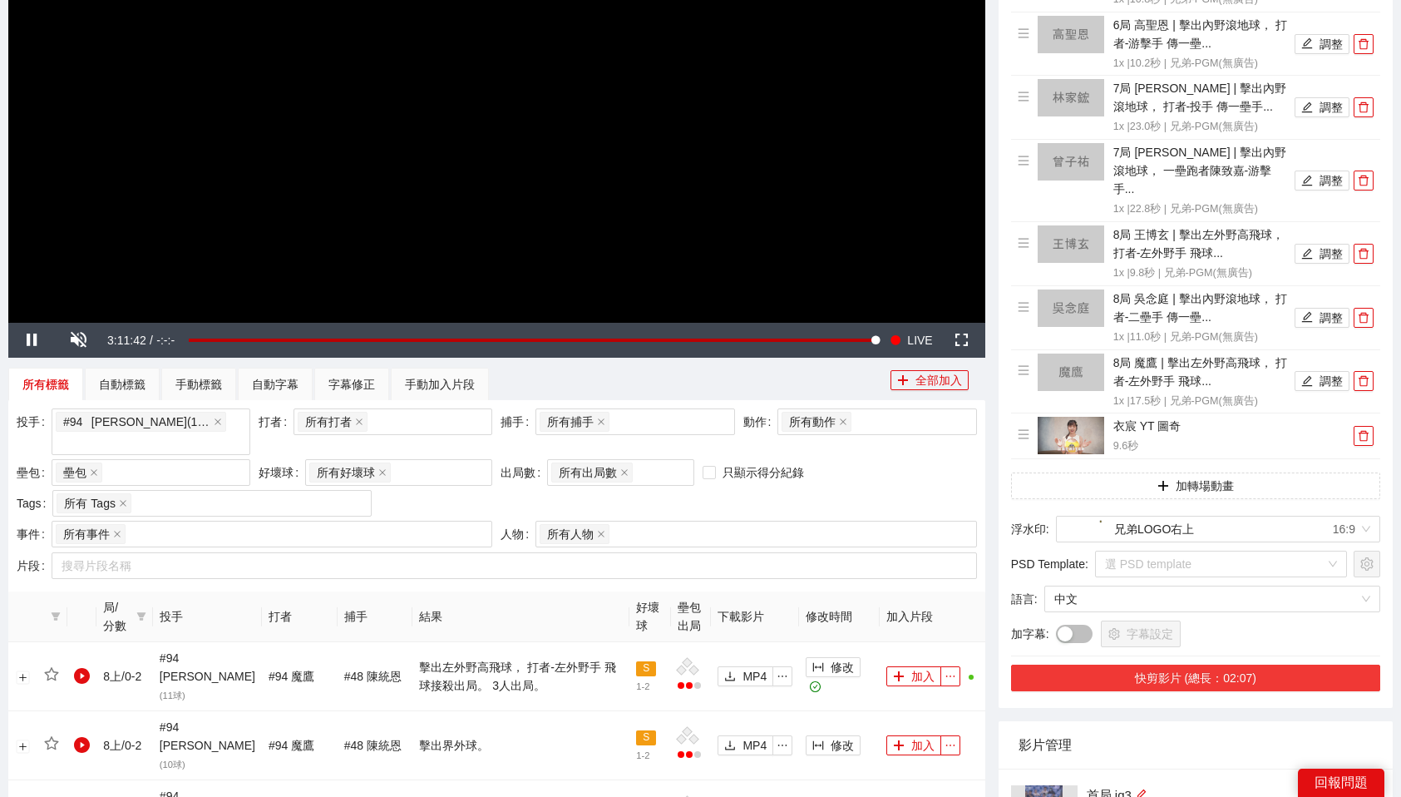
click at [1202, 664] on button "快剪影片 (總長：02:07)" at bounding box center [1195, 677] width 369 height 27
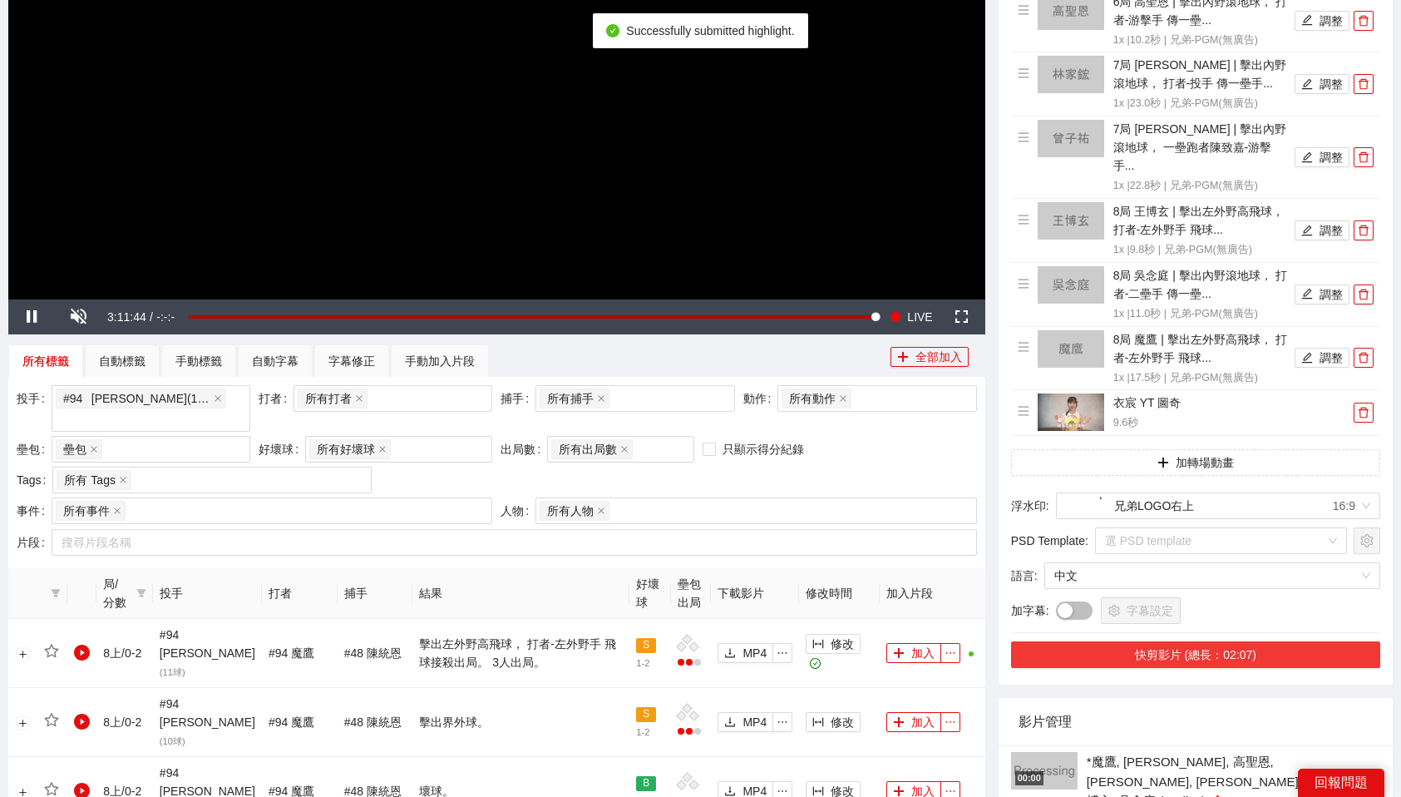
scroll to position [404, 0]
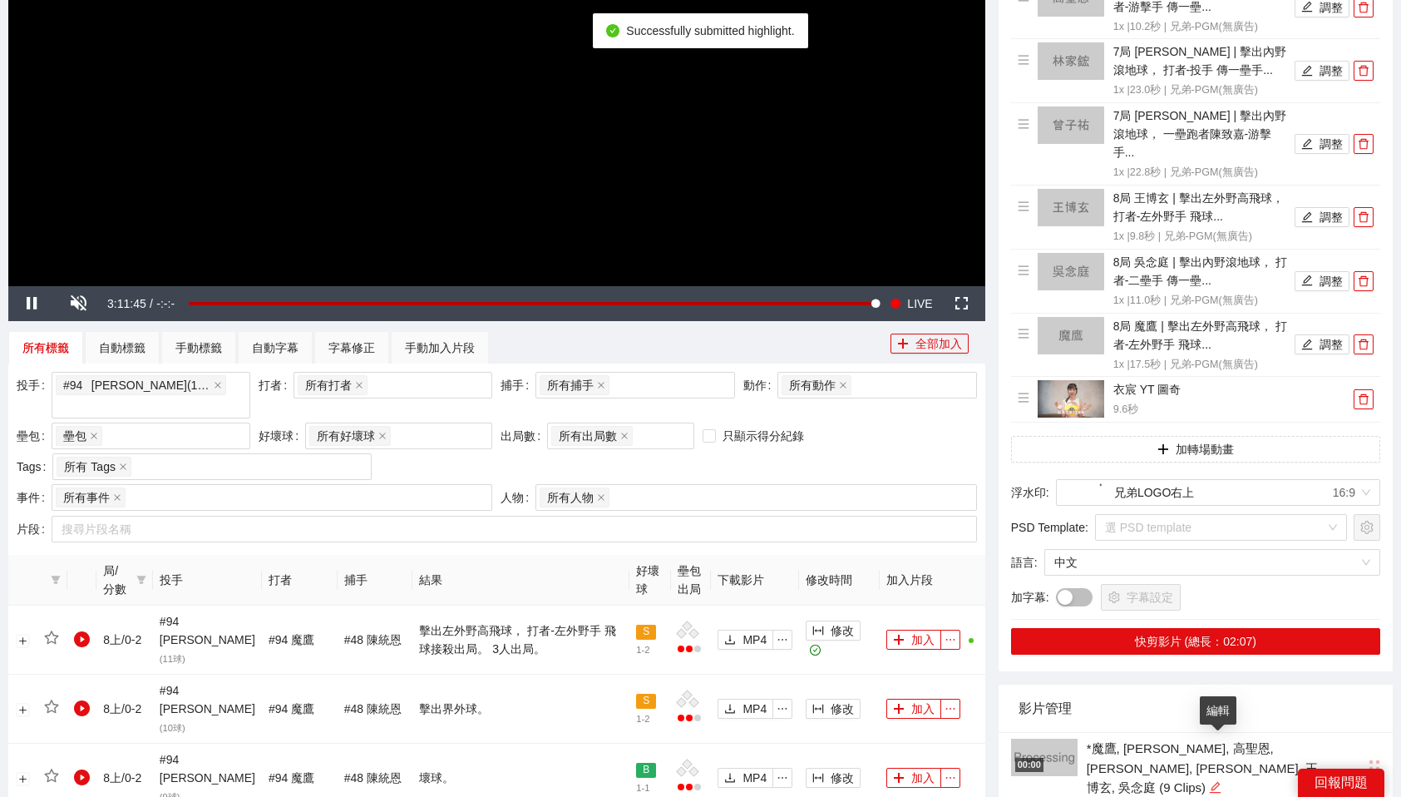
click at [1219, 781] on icon "edit" at bounding box center [1215, 787] width 12 height 12
click at [1219, 744] on textarea "**********" at bounding box center [1194, 756] width 234 height 45
type textarea "*"
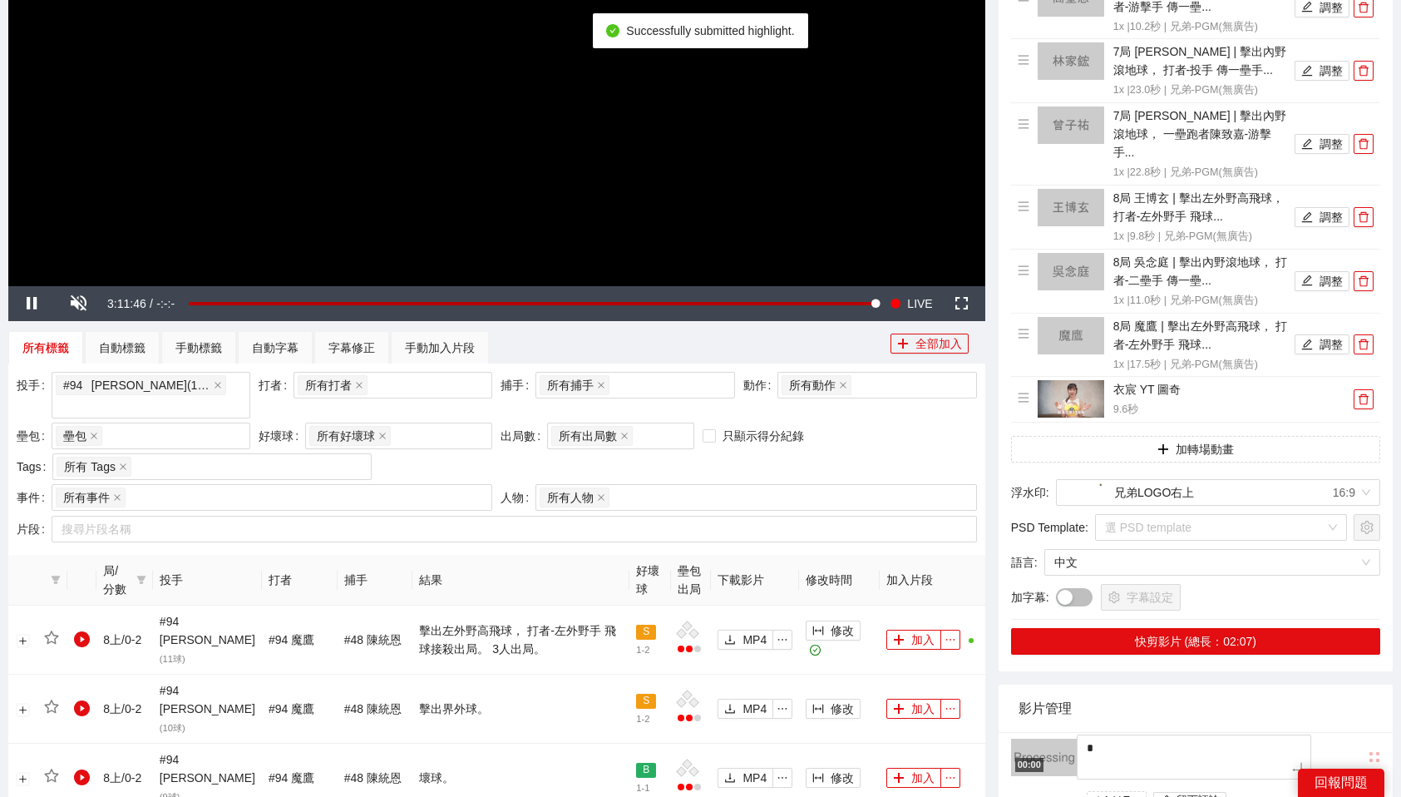
type textarea "**"
type textarea "***"
type textarea "*"
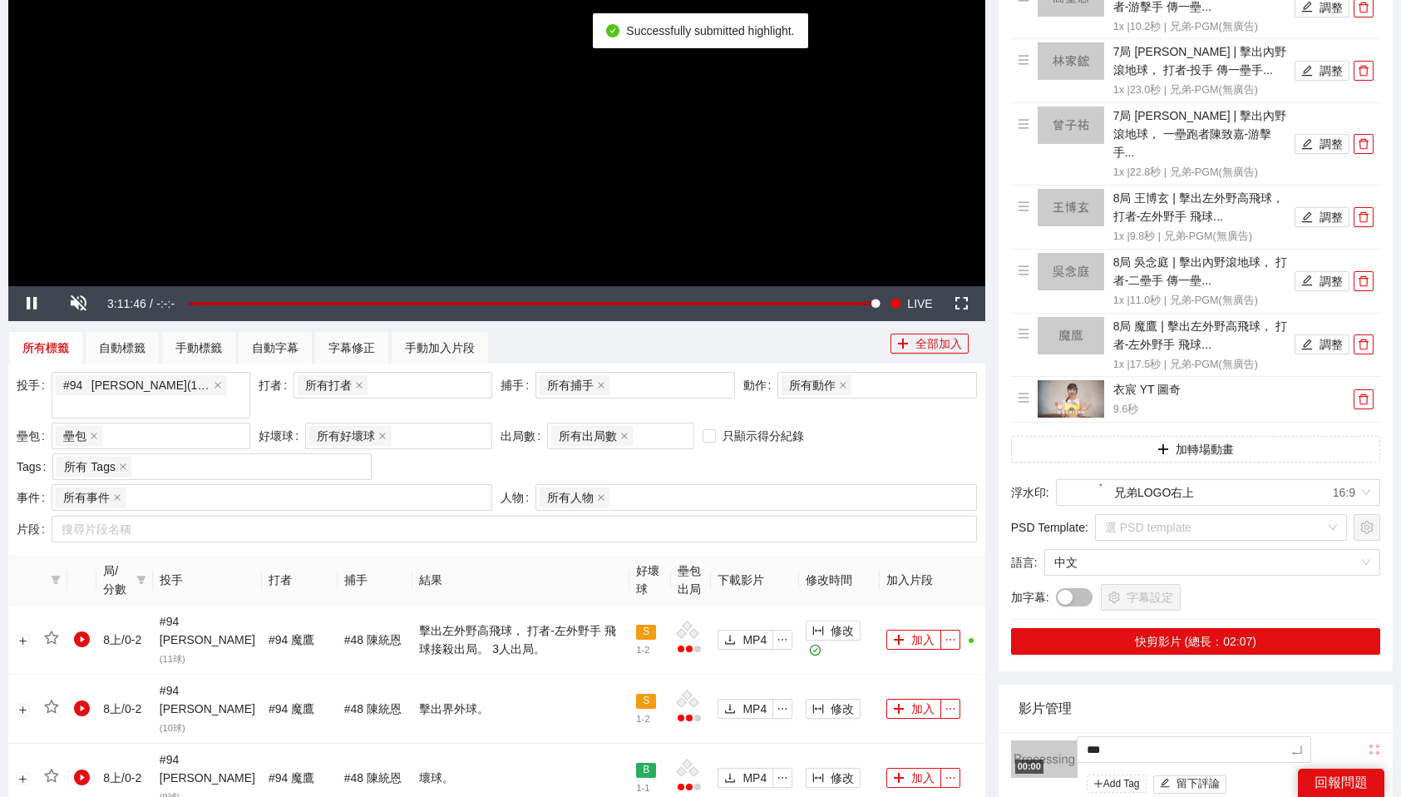
type textarea "*"
type textarea "**"
type textarea "***"
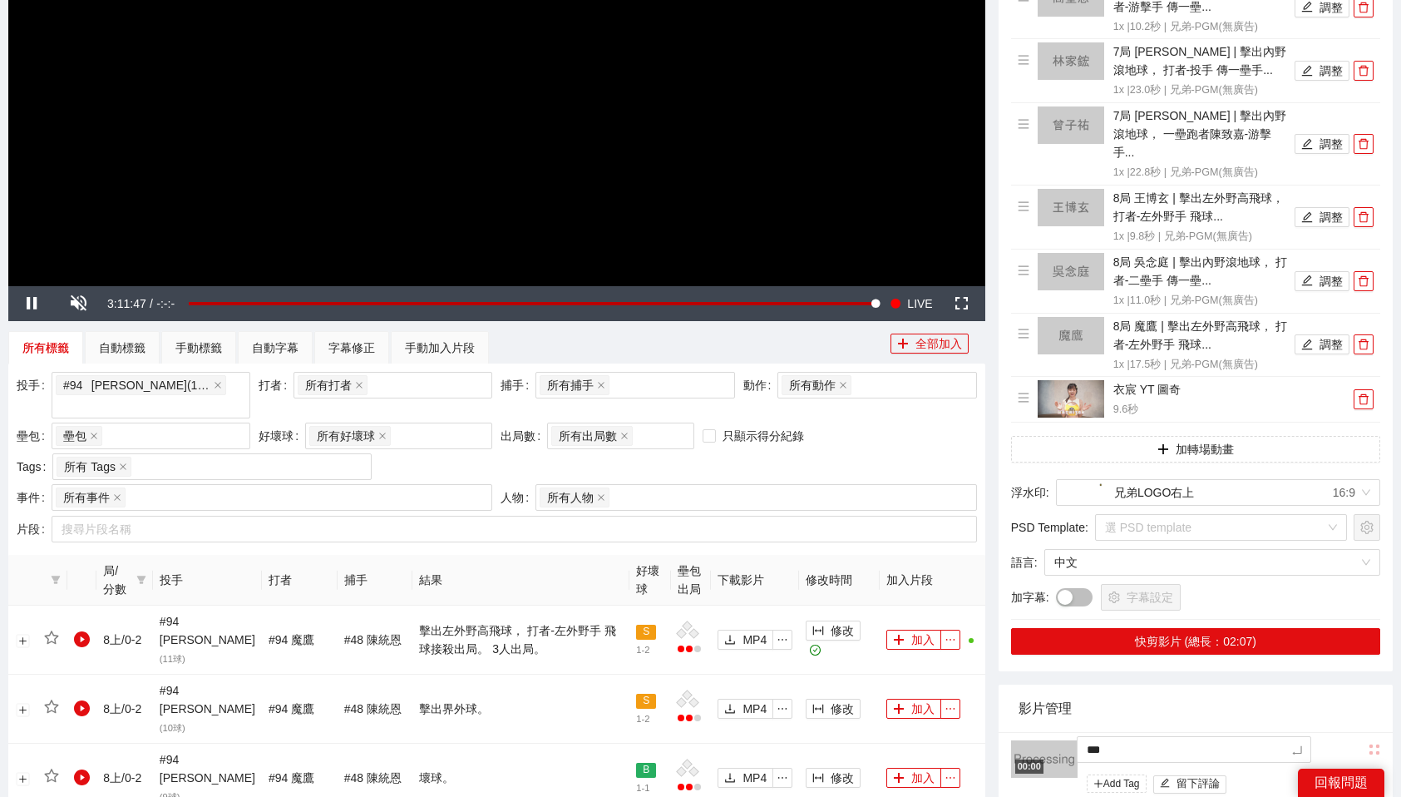
type textarea "**"
type textarea "***"
type textarea "****"
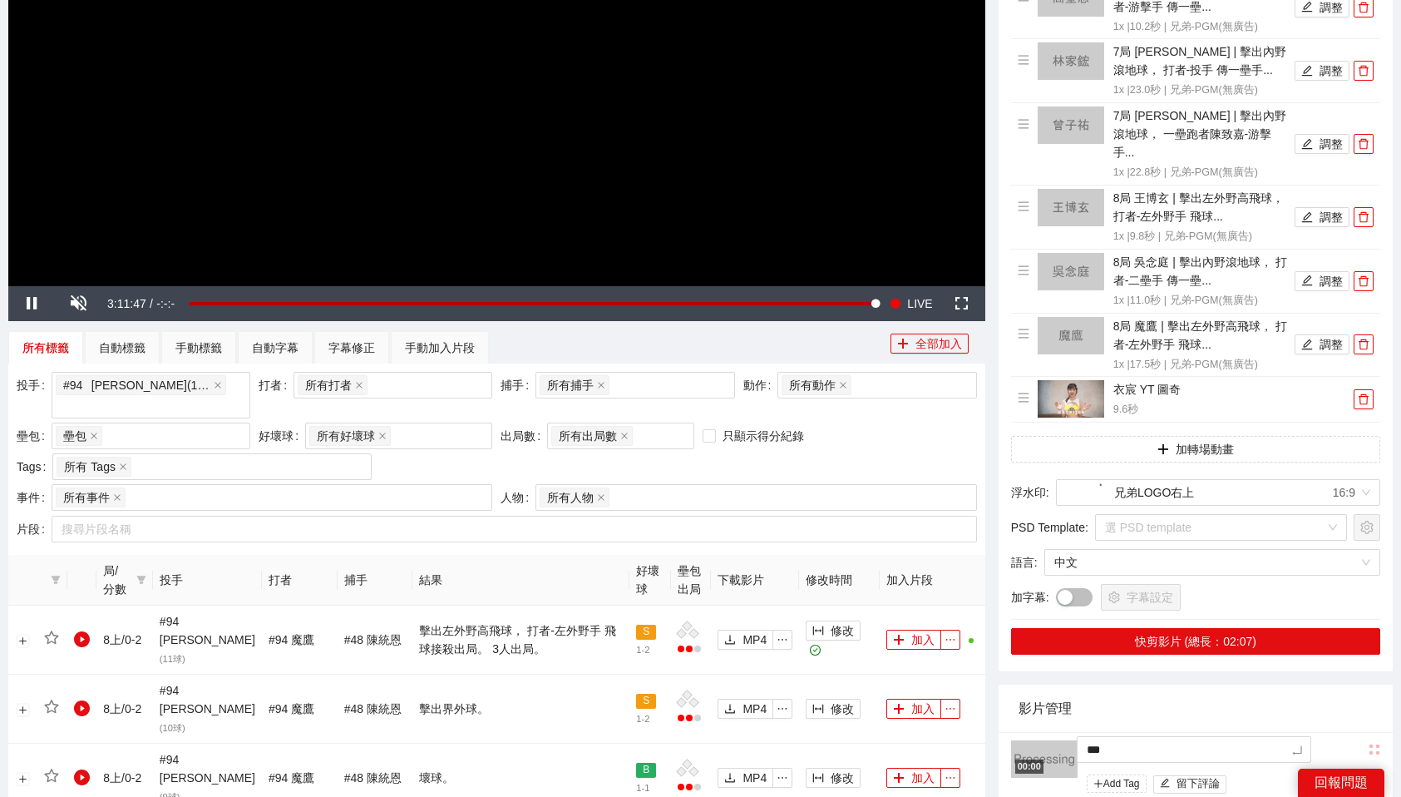
type textarea "****"
type textarea "***"
type textarea "****"
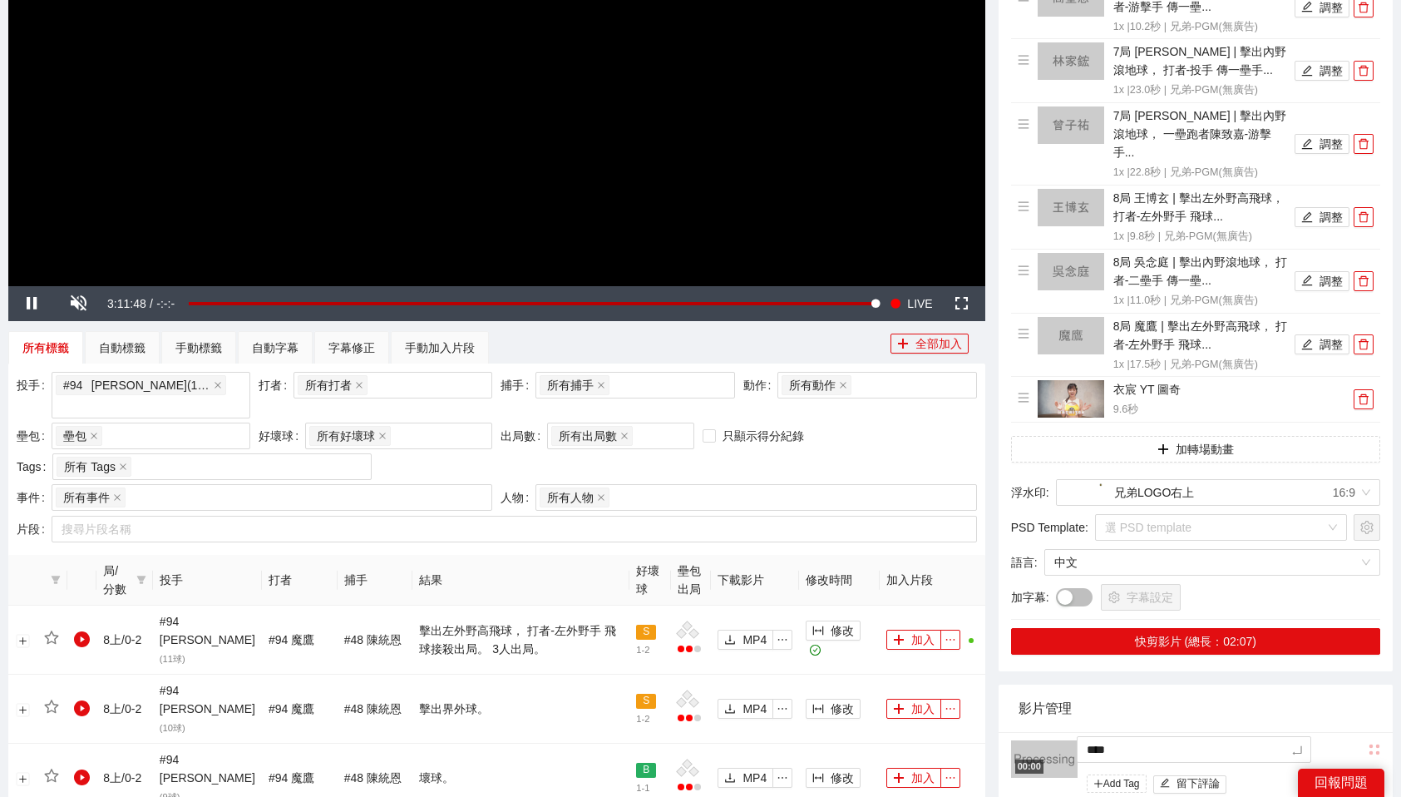
type textarea "*****"
type textarea "****"
click at [1268, 687] on div "影片管理" at bounding box center [1196, 707] width 354 height 47
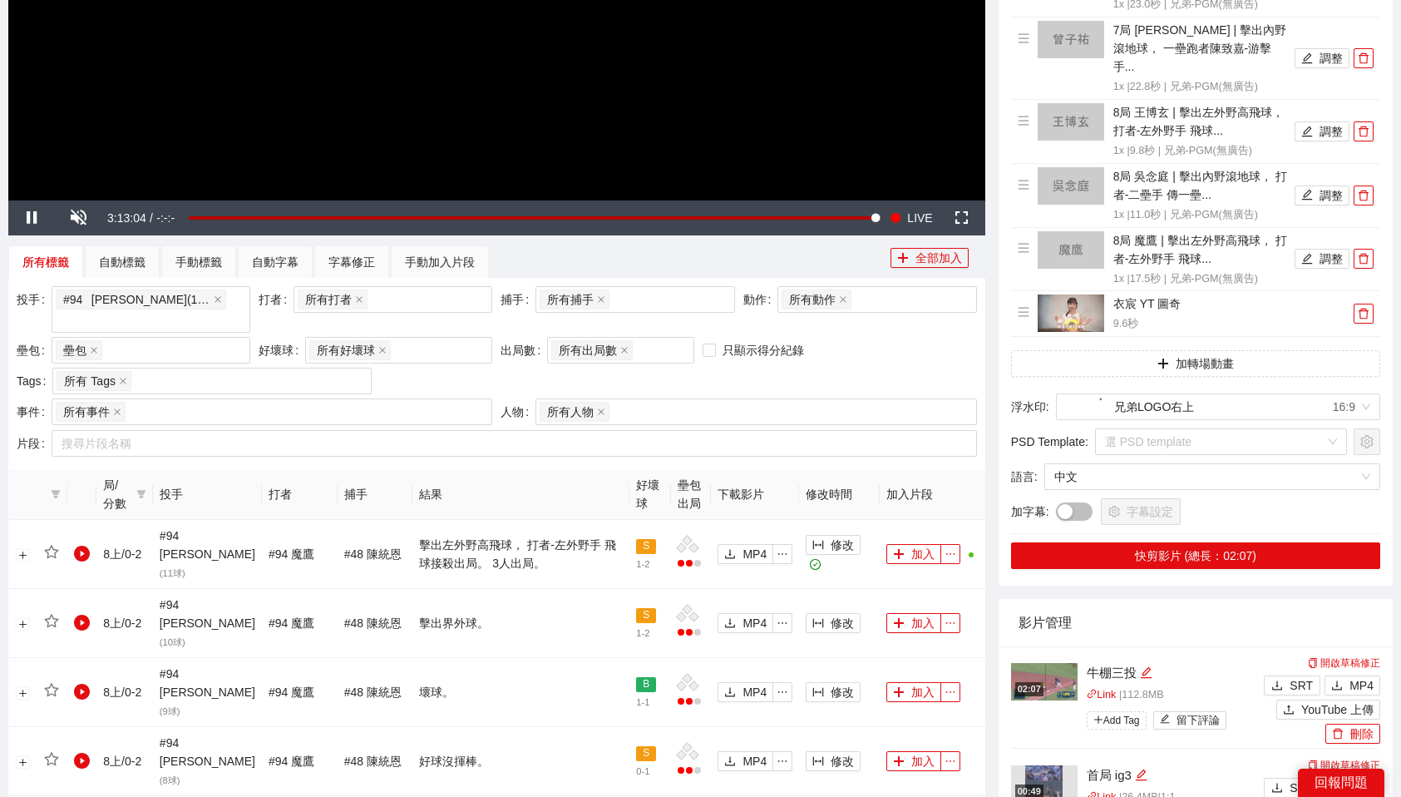
scroll to position [496, 0]
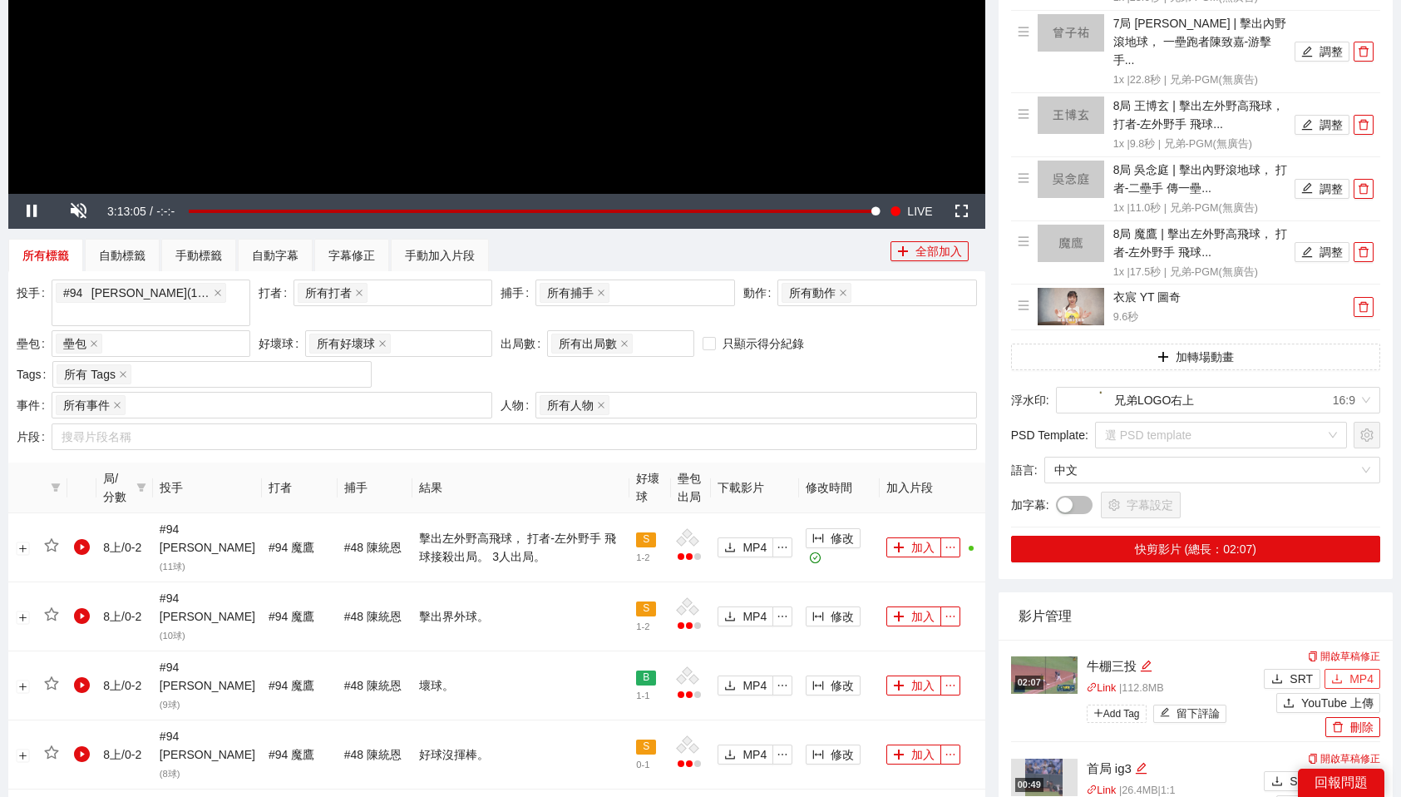
click at [1349, 669] on span "MP4" at bounding box center [1361, 678] width 24 height 18
